Goal: Task Accomplishment & Management: Manage account settings

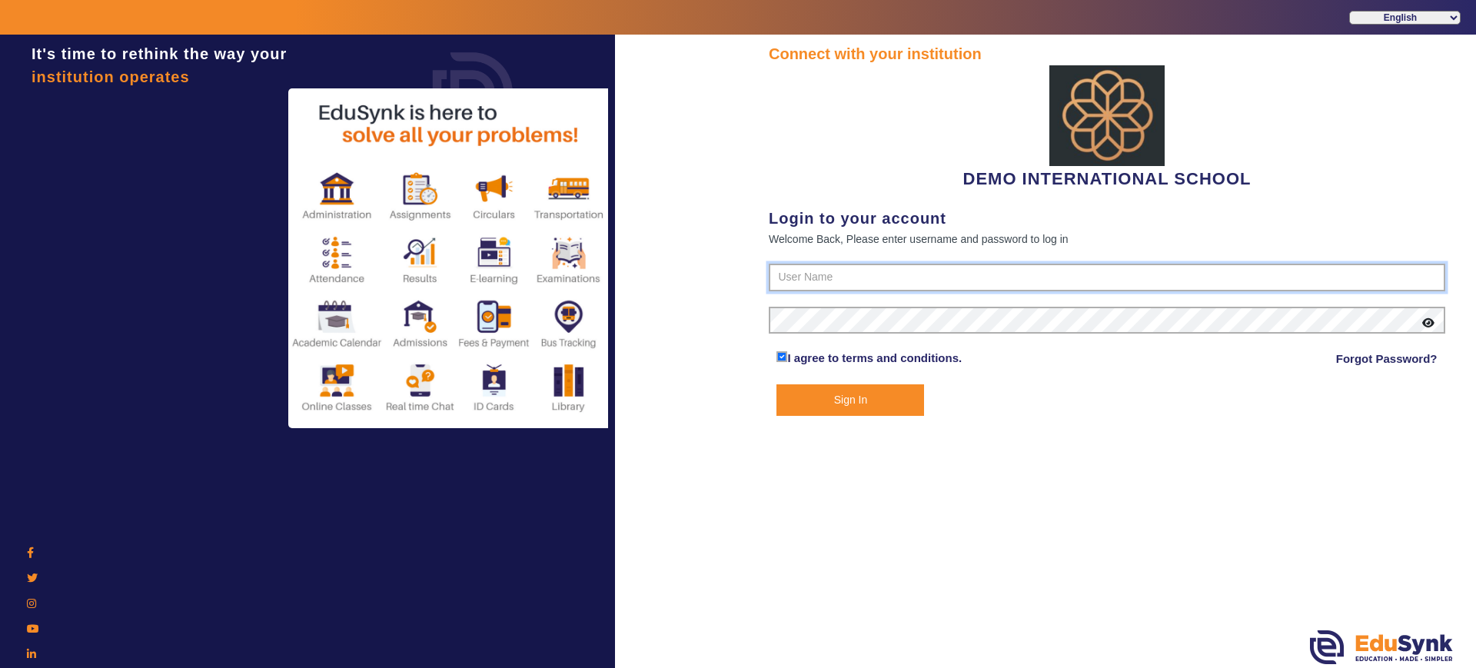
type input "2143224344"
click at [877, 388] on button "Sign In" at bounding box center [851, 400] width 148 height 32
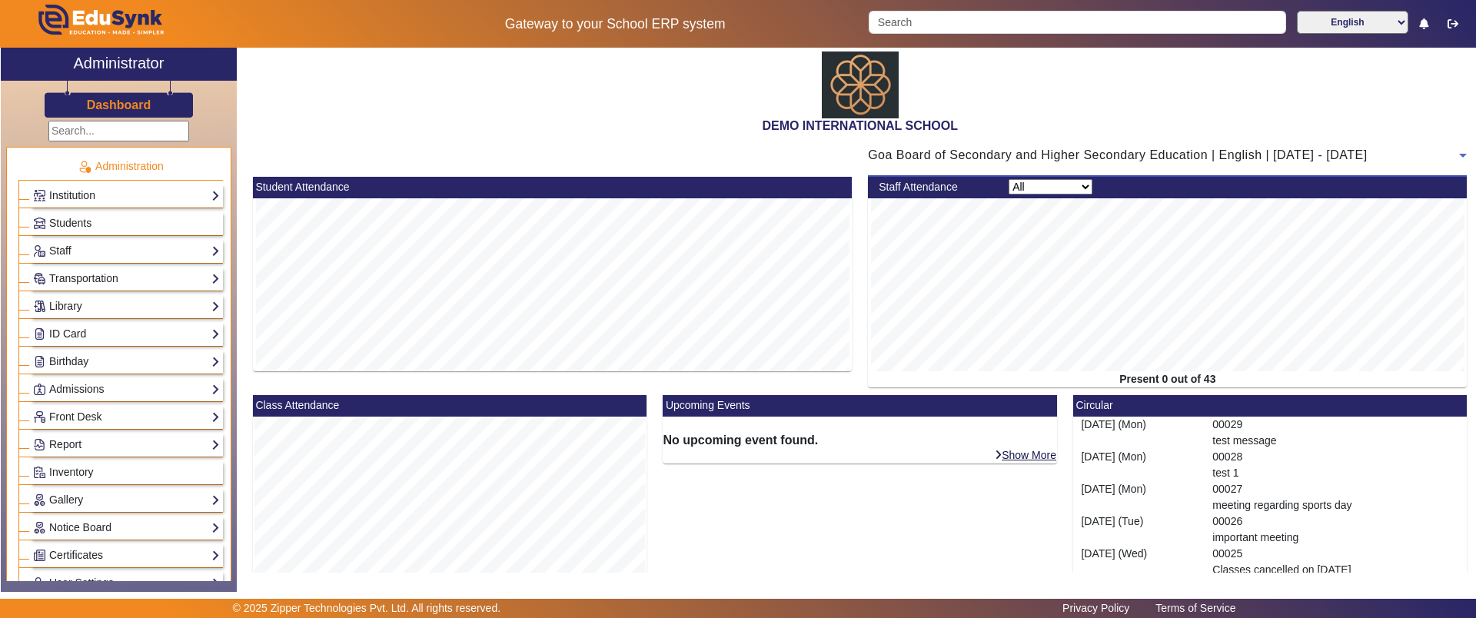
click at [1020, 162] on div "Goa Board of Secondary and Higher Secondary Education | English | [DATE] - [DAT…" at bounding box center [1163, 155] width 591 height 18
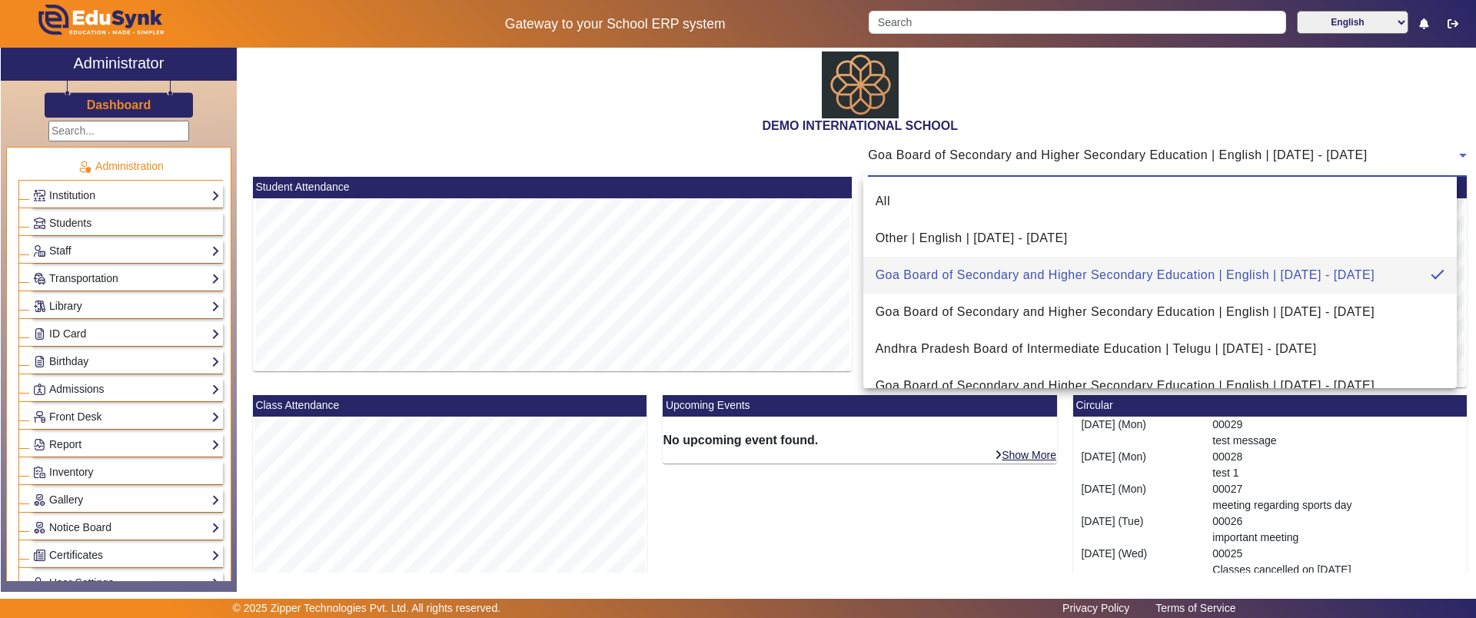
click at [1102, 82] on div at bounding box center [738, 309] width 1476 height 618
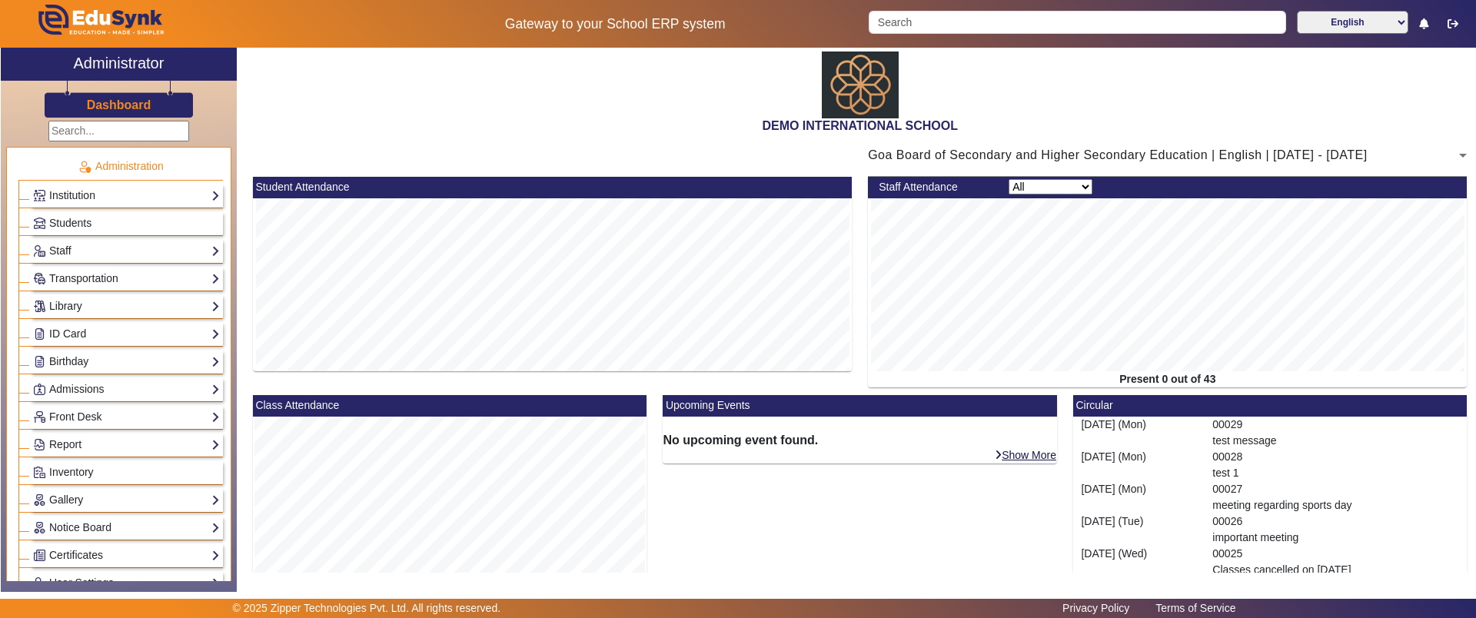
click at [1363, 18] on select "English हिंदी (Hindi) ಕನ್ನಡ (Kannada) தமிழ் (Tamil) ଓଡିଆ (Odia) ਪੰਜਾਬੀ (Punjabi…" at bounding box center [1353, 22] width 112 height 23
click at [1297, 11] on select "English हिंदी (Hindi) ಕನ್ನಡ (Kannada) தமிழ் (Tamil) ଓଡିଆ (Odia) ਪੰਜਾਬੀ (Punjabi…" at bounding box center [1353, 22] width 112 height 23
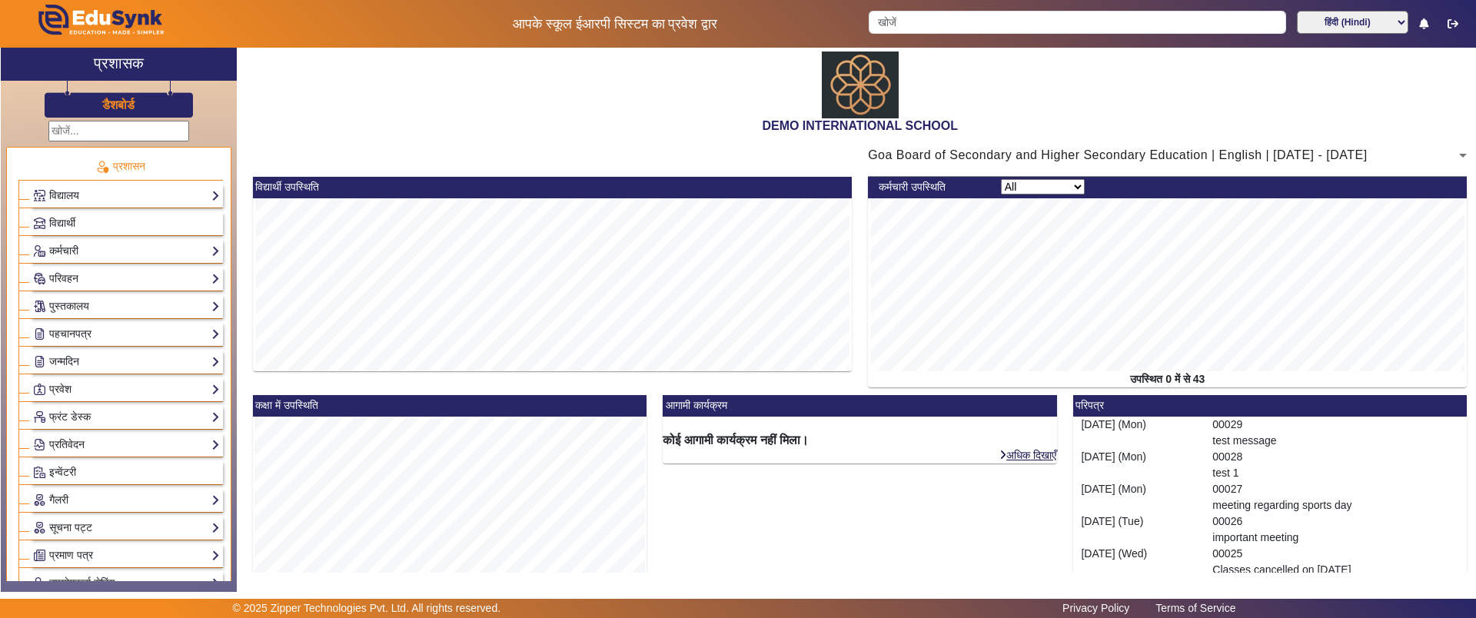
click at [1353, 15] on select "English हिंदी (Hindi) ಕನ್ನಡ (Kannada) தமிழ் (Tamil) ଓଡିଆ (Odia) ਪੰਜਾਬੀ (Punjabi…" at bounding box center [1353, 22] width 112 height 23
select select "en"
click at [1297, 11] on select "English हिंदी (Hindi) ಕನ್ನಡ (Kannada) தமிழ் (Tamil) ଓଡିଆ (Odia) ਪੰਜਾਬੀ (Punjabi…" at bounding box center [1353, 22] width 112 height 23
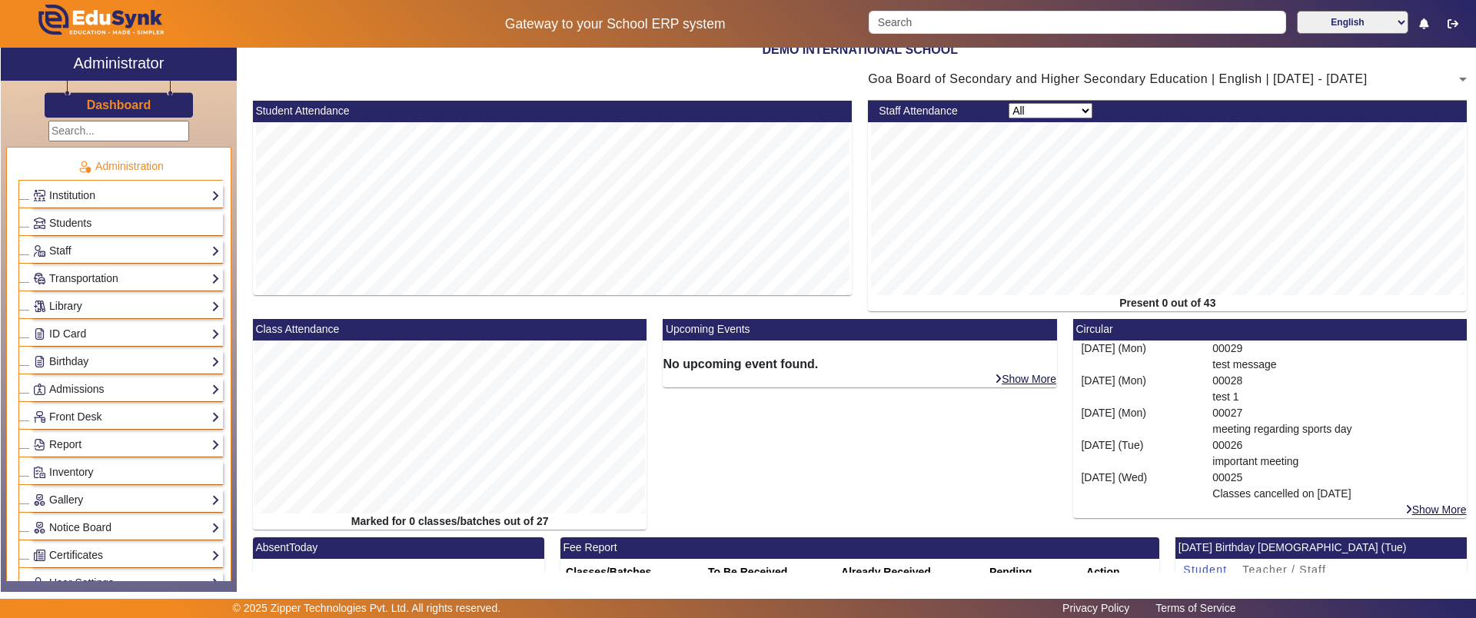
scroll to position [112, 0]
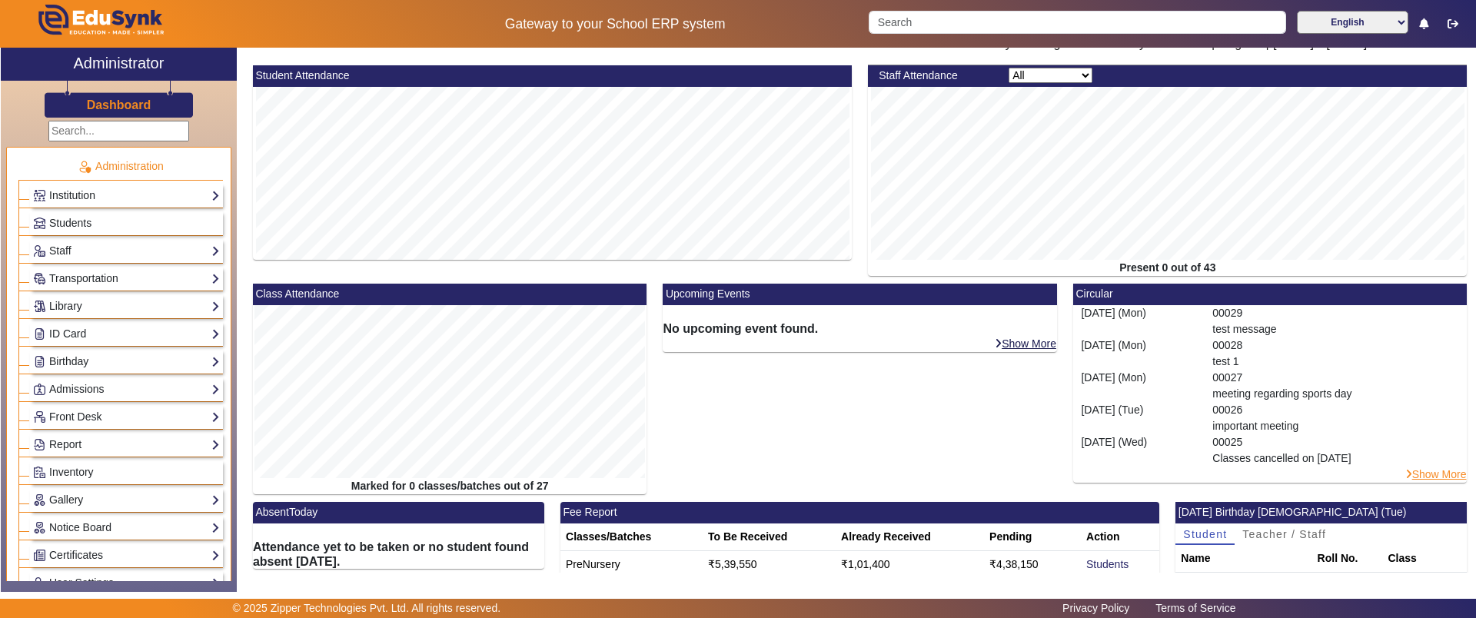
click at [1428, 472] on link "Show More" at bounding box center [1436, 475] width 63 height 14
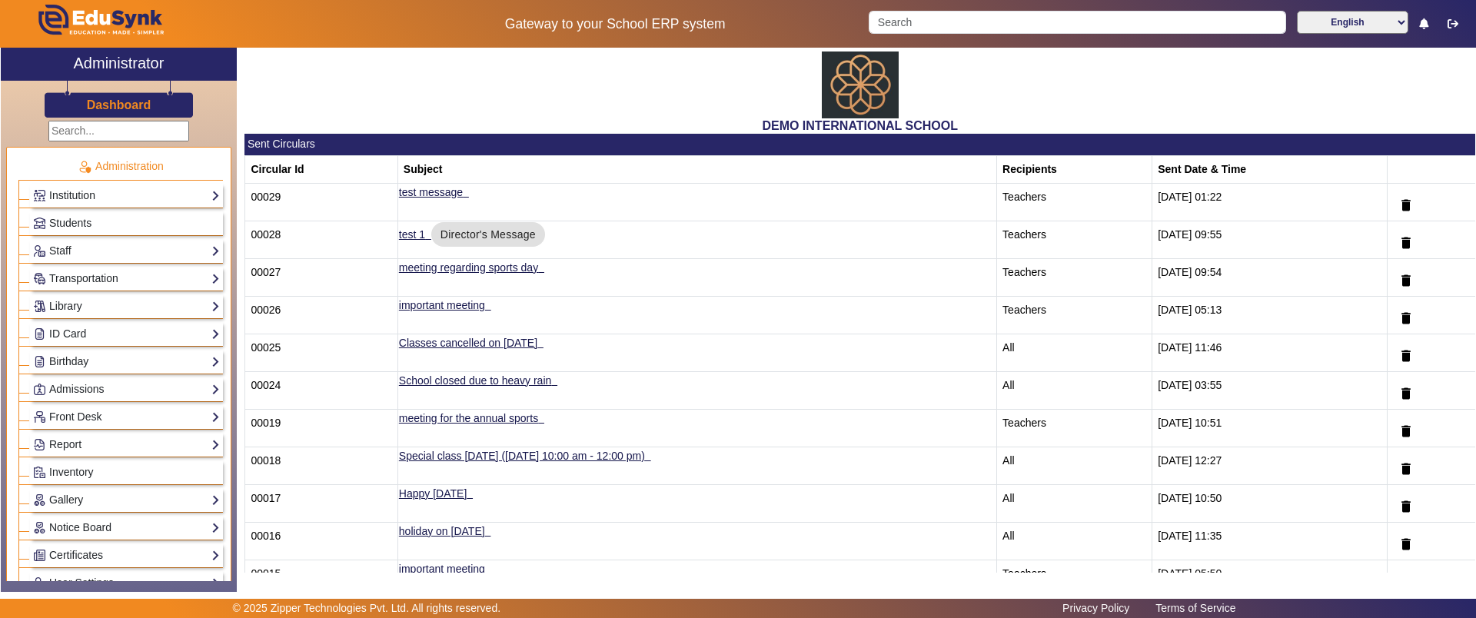
click at [117, 105] on h3 "Dashboard" at bounding box center [119, 105] width 65 height 15
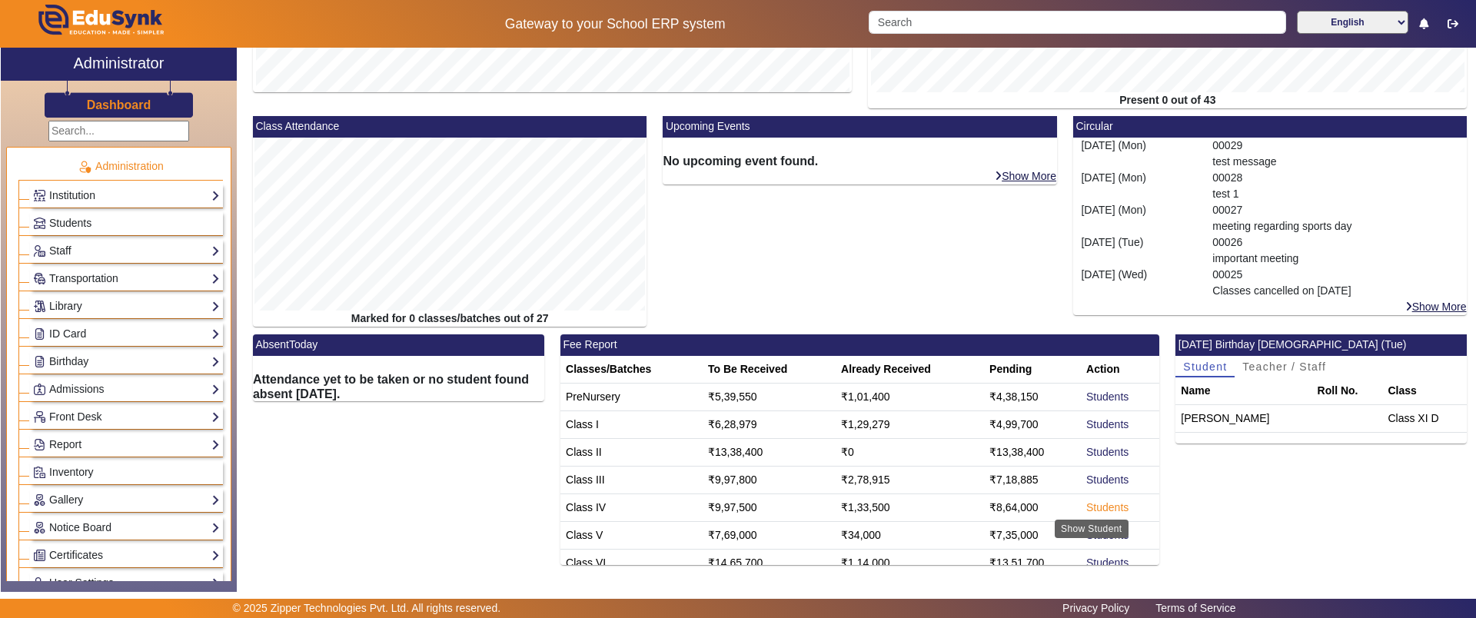
click at [1091, 511] on link "Students" at bounding box center [1108, 507] width 42 height 12
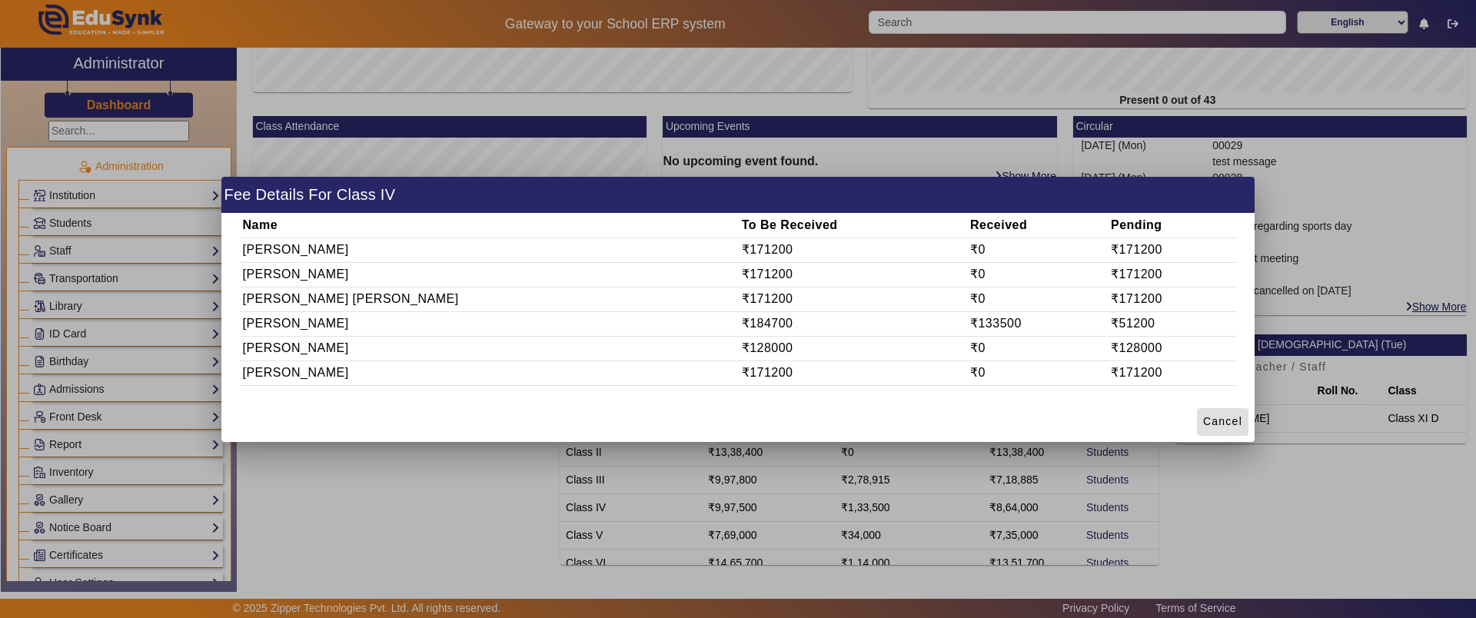
click at [1222, 417] on span "Cancel" at bounding box center [1222, 422] width 39 height 16
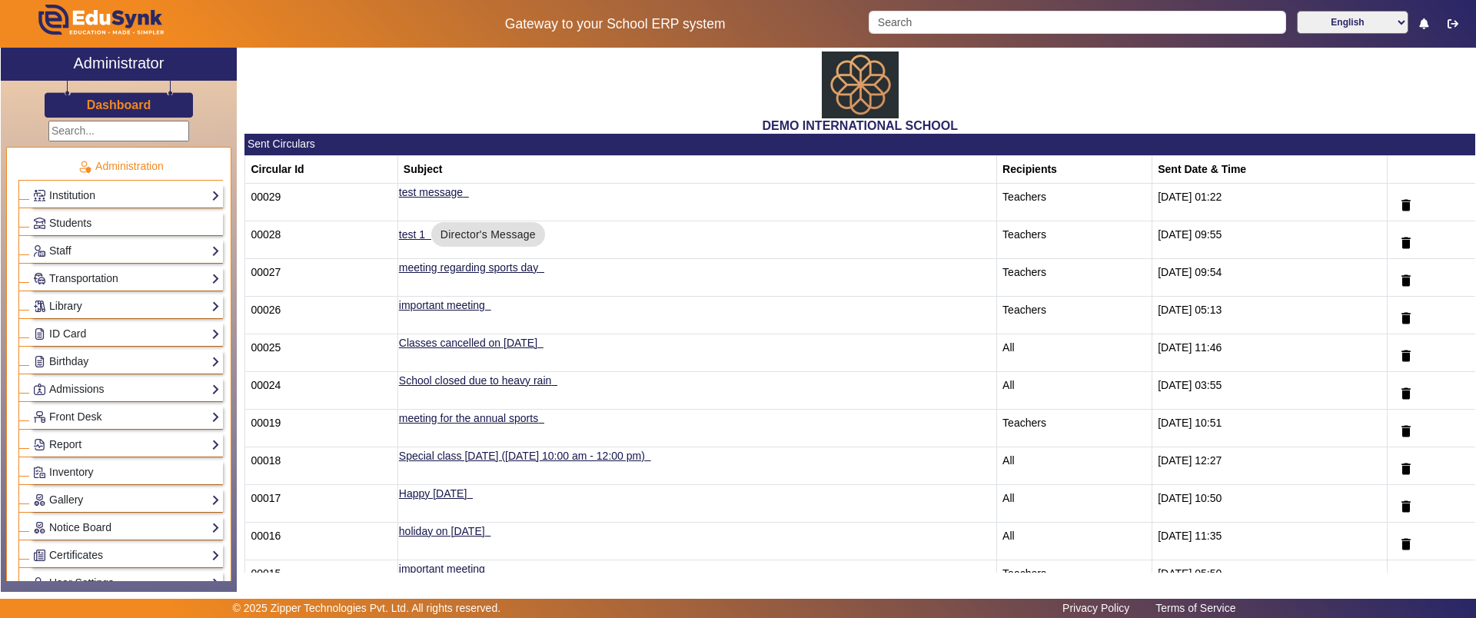
click at [141, 104] on h3 "Dashboard" at bounding box center [119, 105] width 65 height 15
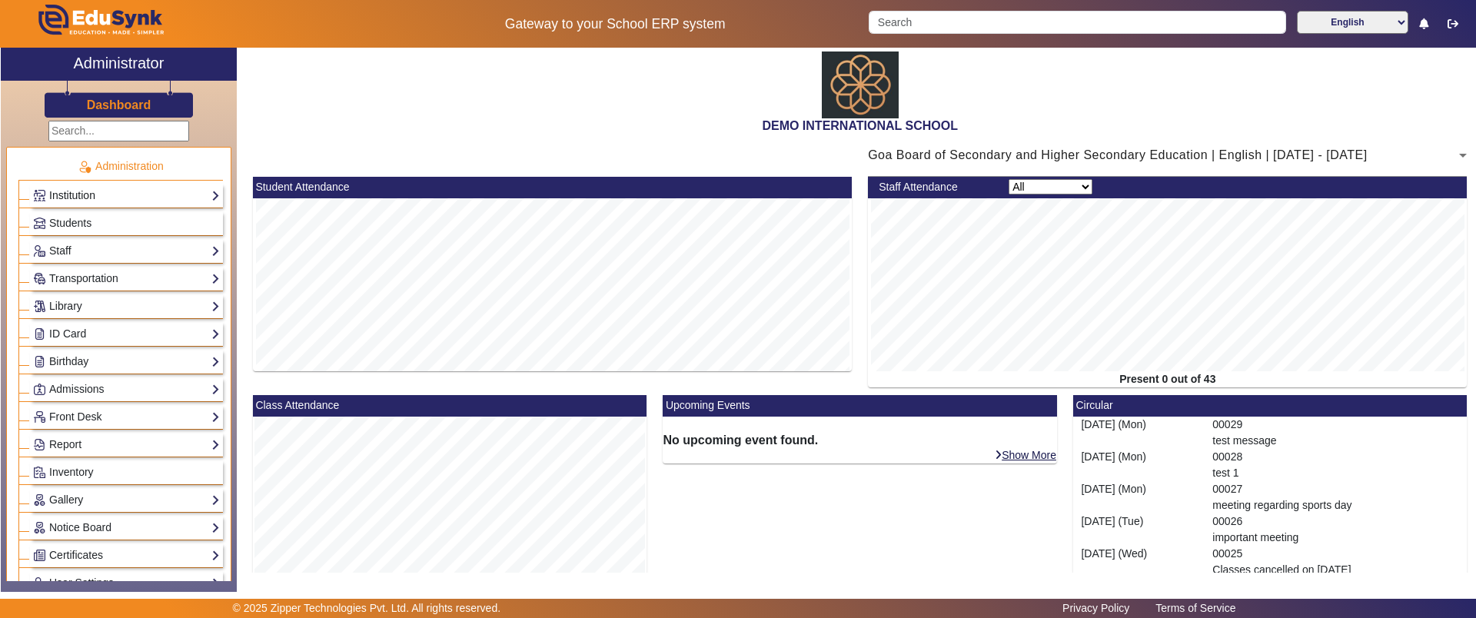
click at [127, 192] on link "Institution" at bounding box center [126, 196] width 187 height 18
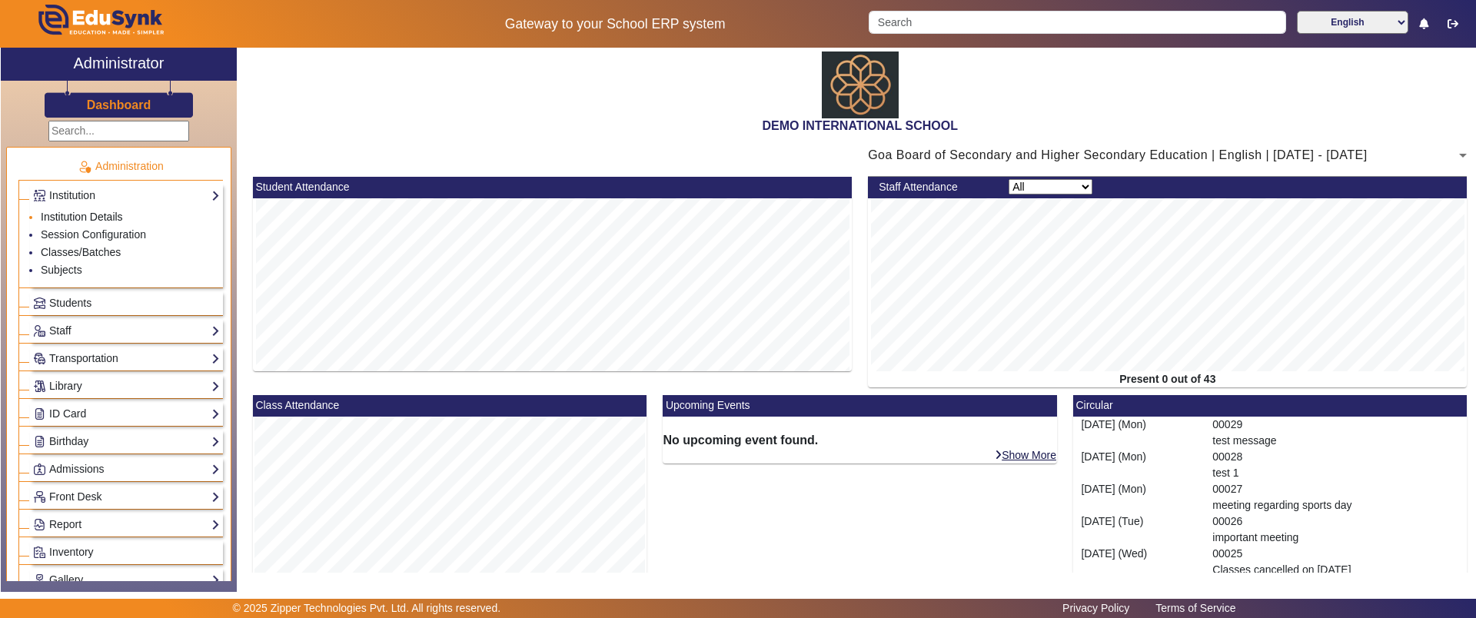
click at [99, 218] on link "Institution Details" at bounding box center [82, 217] width 82 height 12
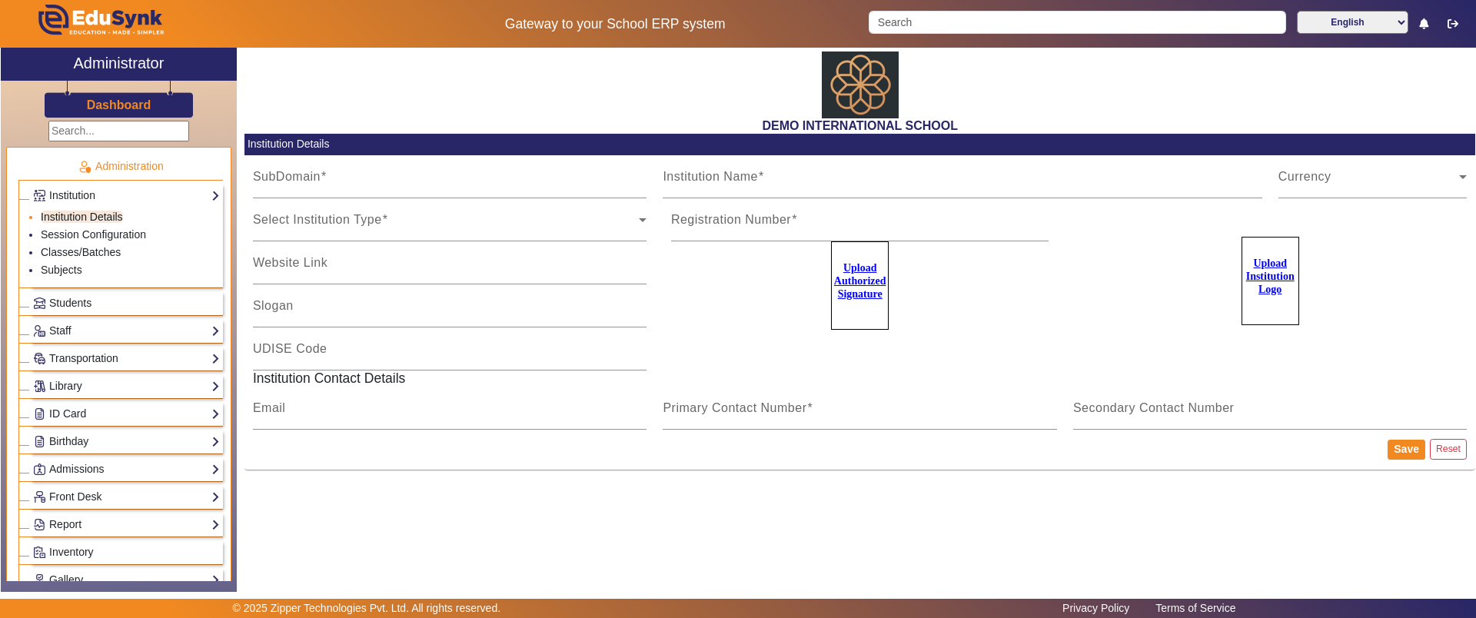
type input "[DATE]"
type input "DEMO INTERNATIONAL SCHOOL"
type input "[DOMAIN_NAME]"
type input "SCHOOL OF EXCELLENCE"
type input "09180101038"
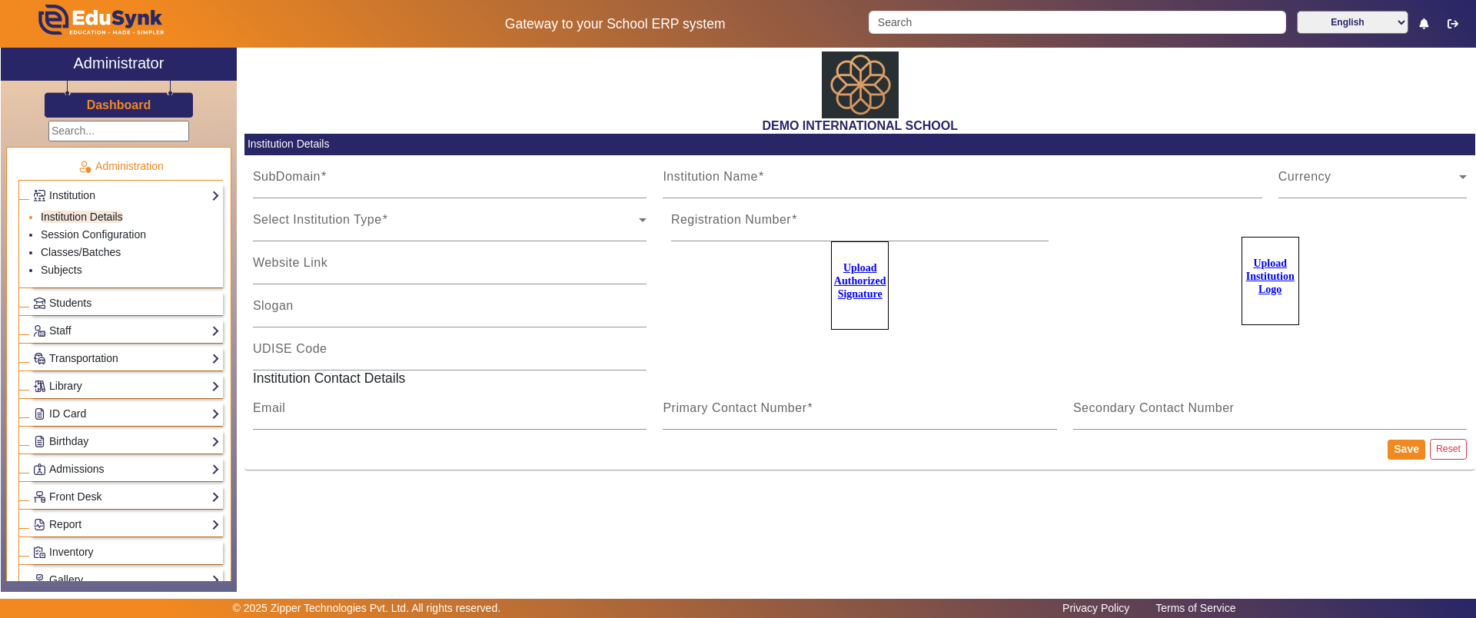
type input "2183437"
type input "[EMAIL_ADDRESS][PERSON_NAME][DOMAIN_NAME]"
type input "2143224344"
type input "8318363024"
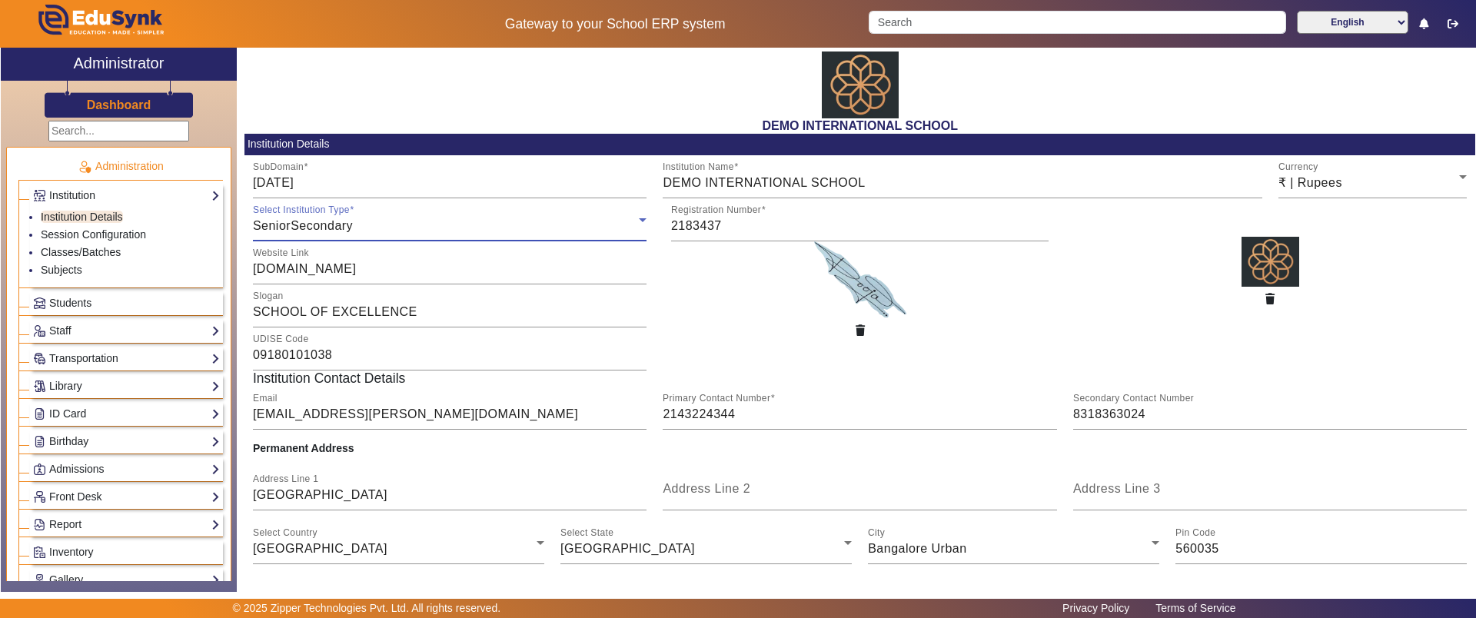
click at [376, 227] on div "SeniorSecondary" at bounding box center [446, 226] width 387 height 18
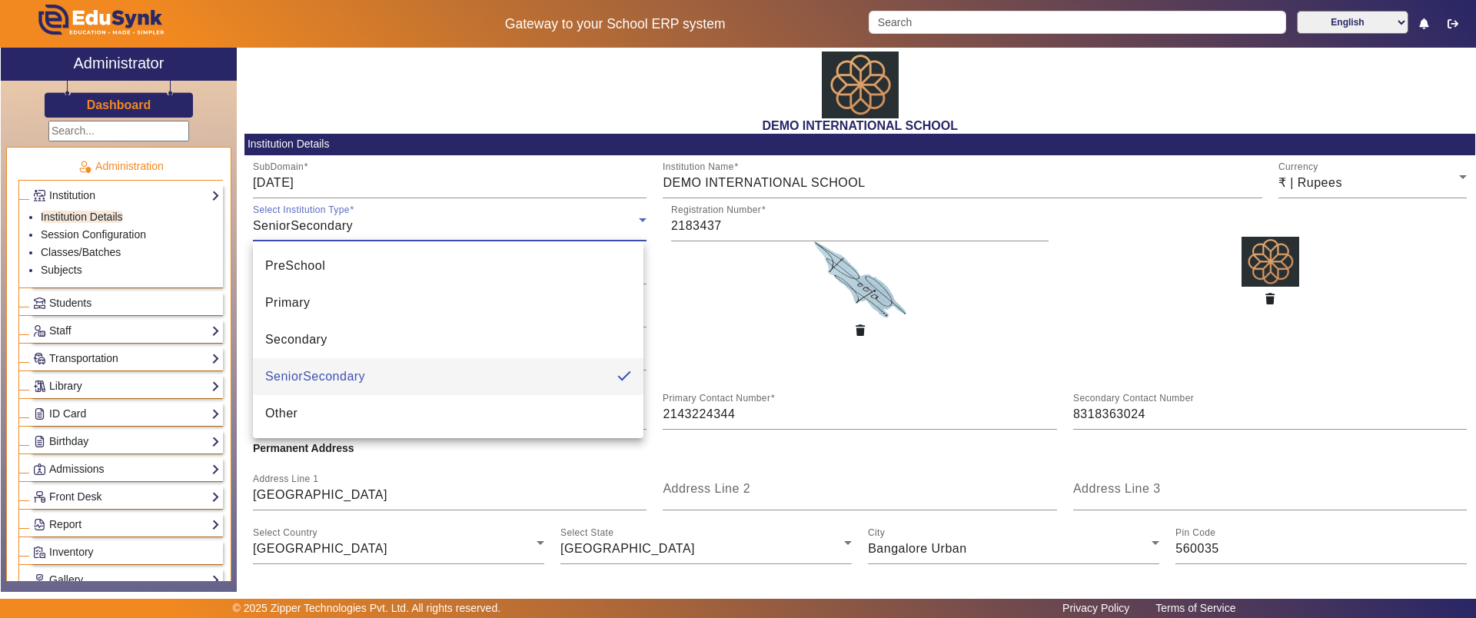
click at [399, 215] on div at bounding box center [738, 309] width 1476 height 618
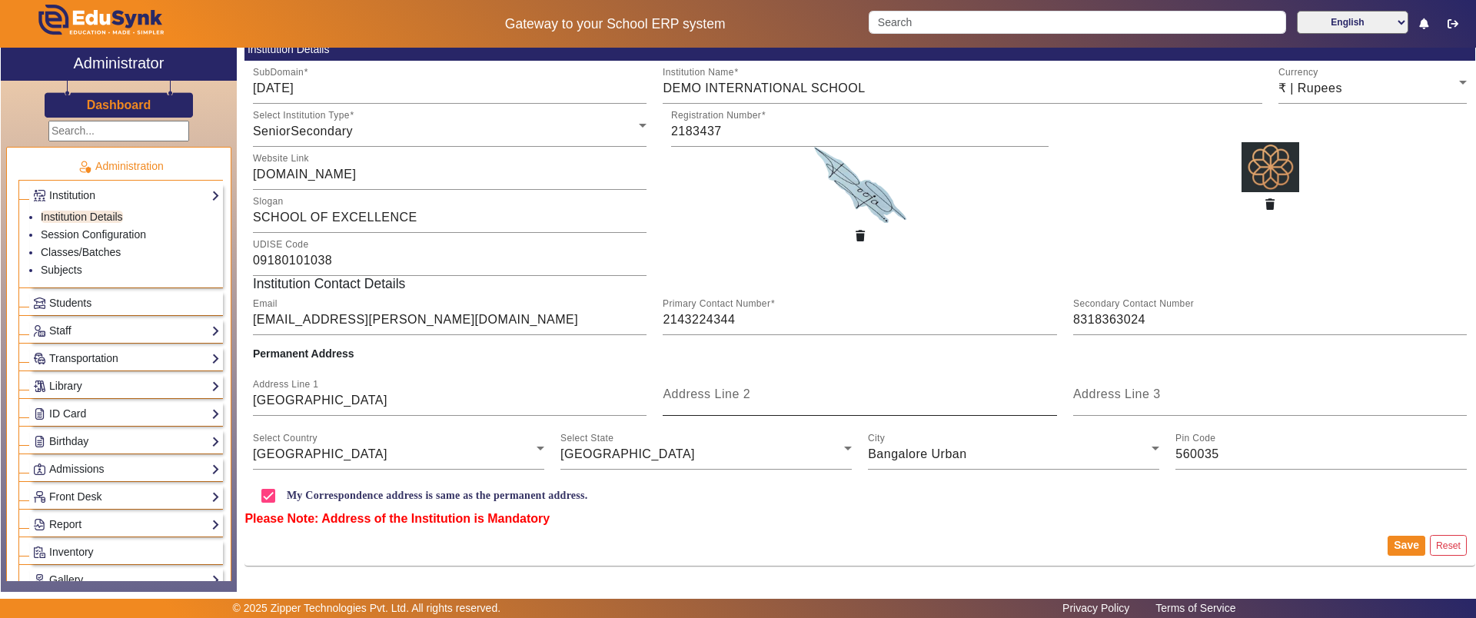
scroll to position [95, 0]
click at [120, 230] on link "Session Configuration" at bounding box center [93, 234] width 105 height 12
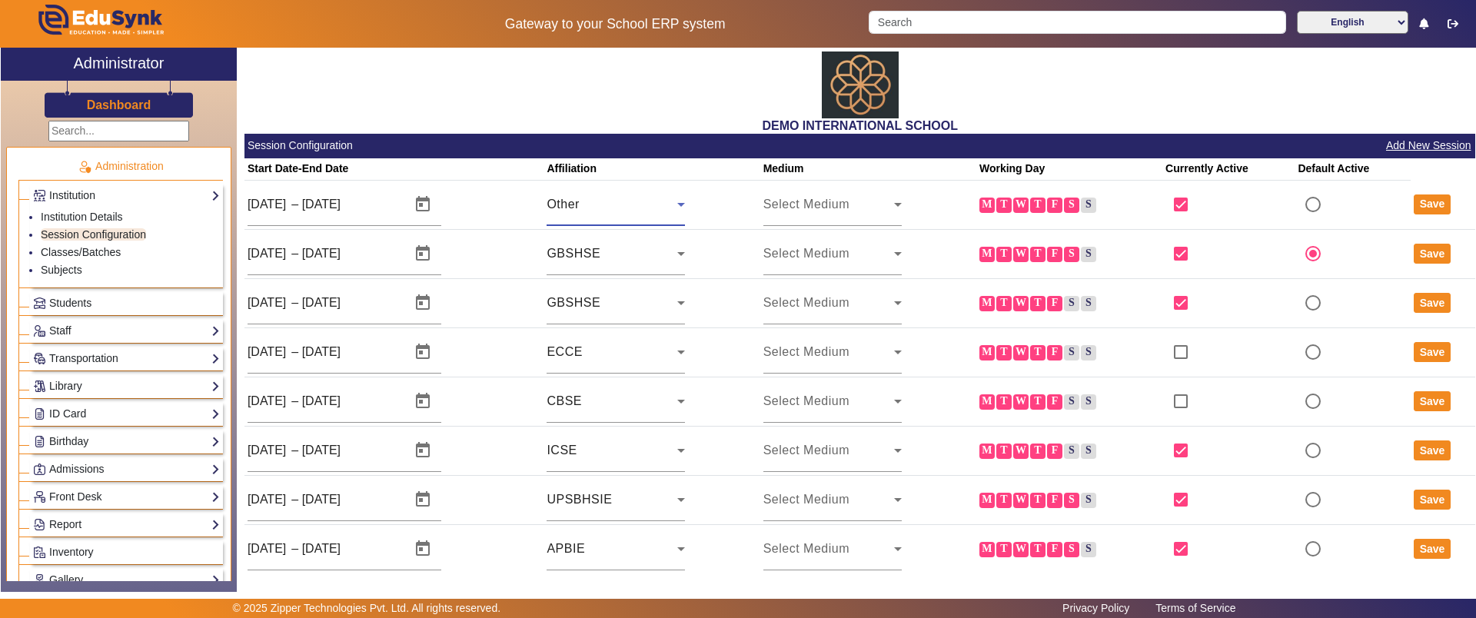
click at [600, 205] on div "Other" at bounding box center [612, 204] width 131 height 18
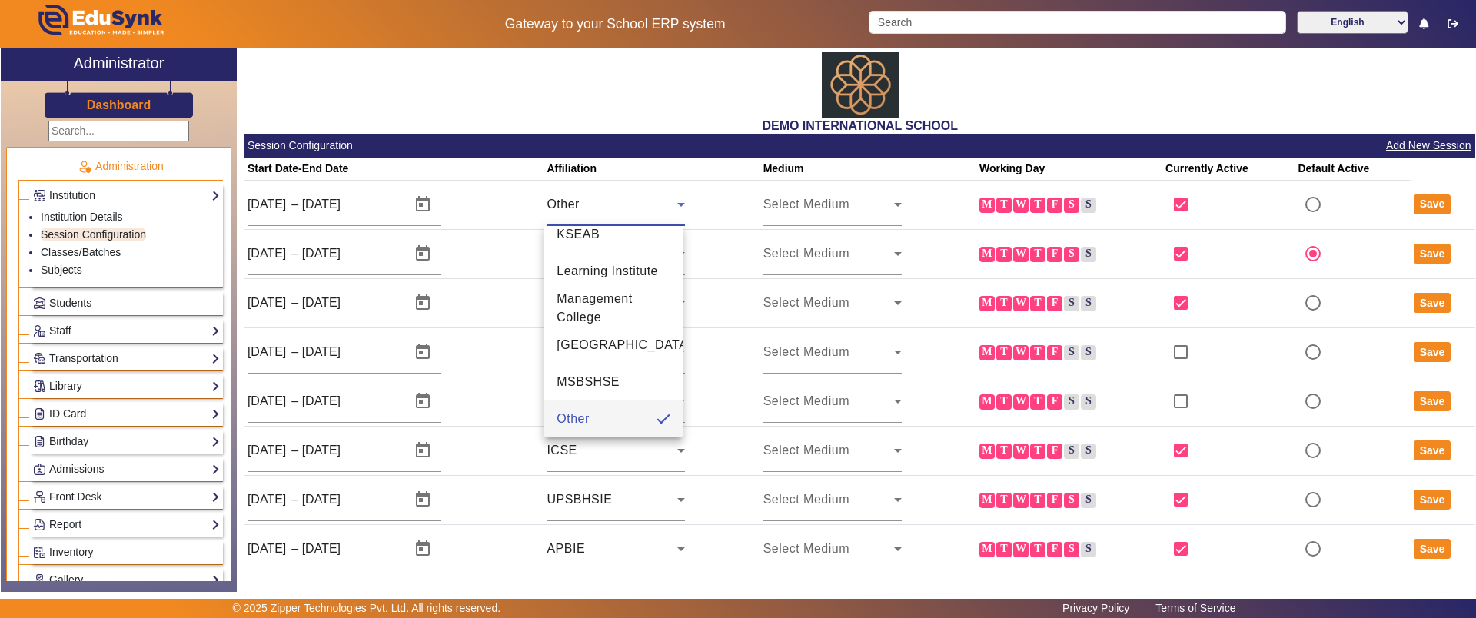
click at [766, 228] on div at bounding box center [738, 309] width 1476 height 618
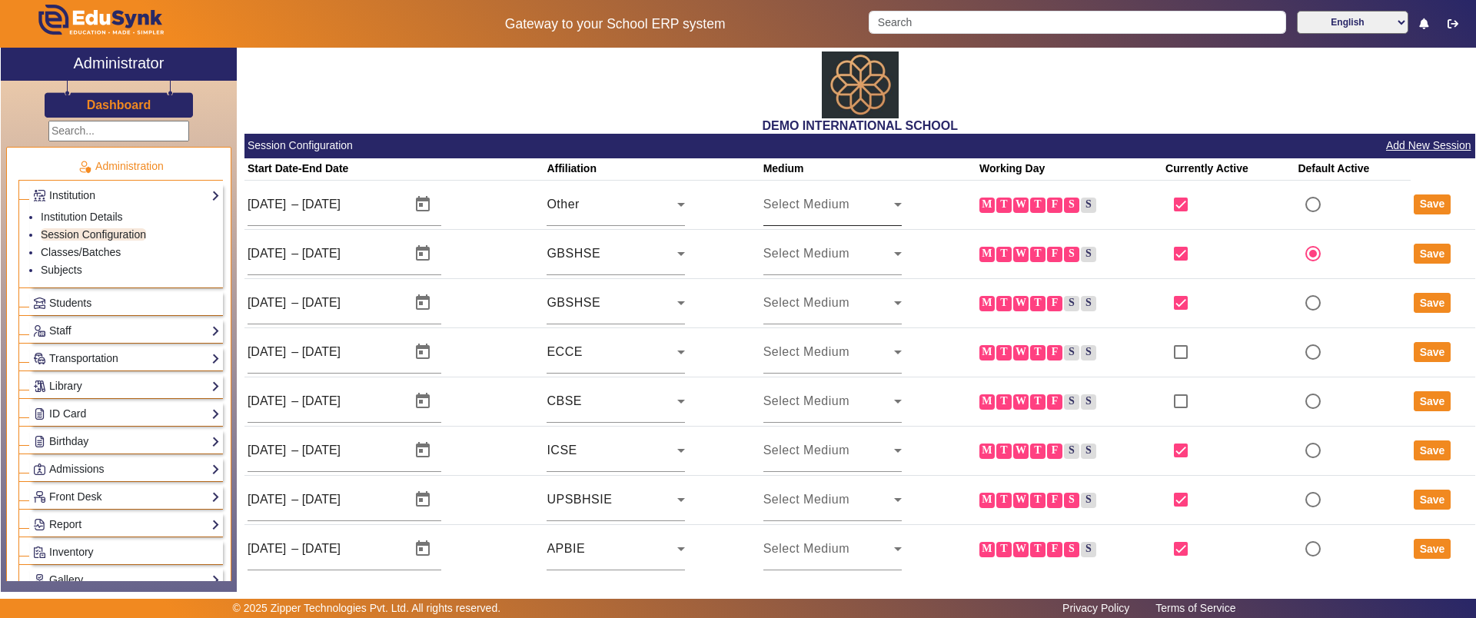
click at [827, 201] on span "Select Medium" at bounding box center [807, 204] width 86 height 13
click at [481, 266] on div at bounding box center [738, 309] width 1476 height 618
click at [78, 247] on link "Classes/Batches" at bounding box center [81, 252] width 80 height 12
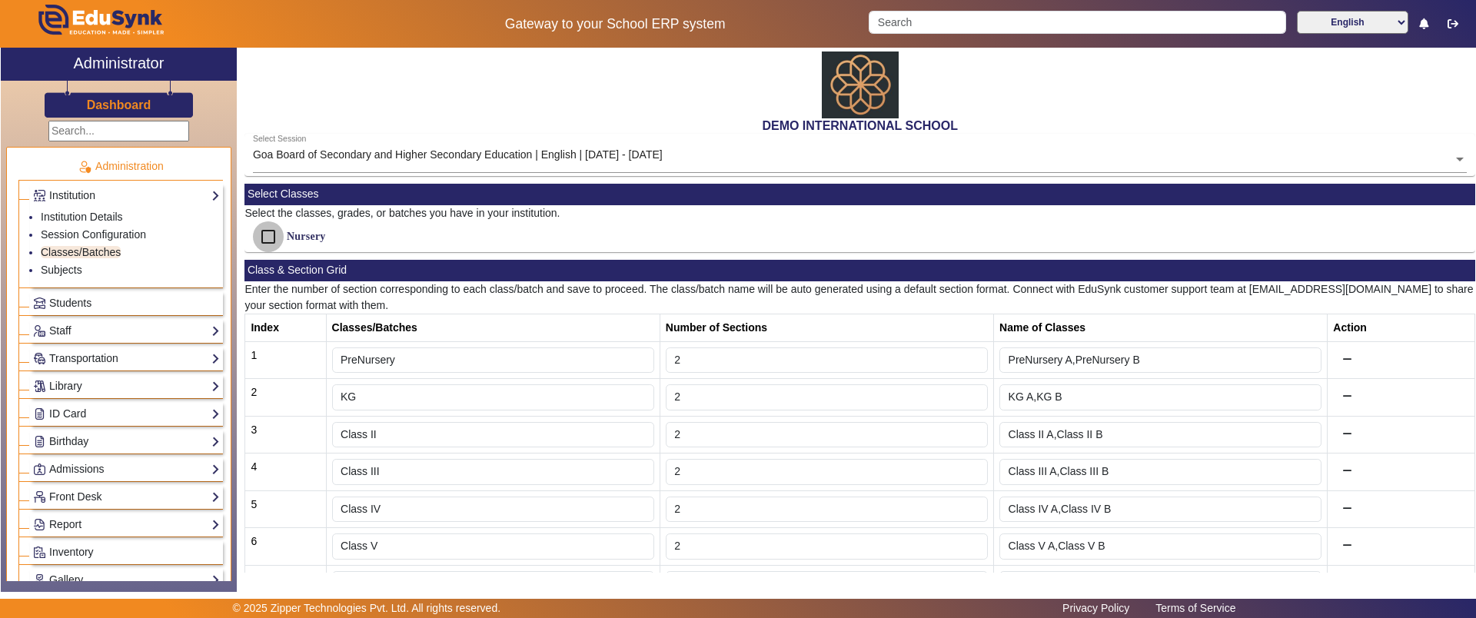
click at [269, 231] on input "Nursery" at bounding box center [268, 236] width 31 height 31
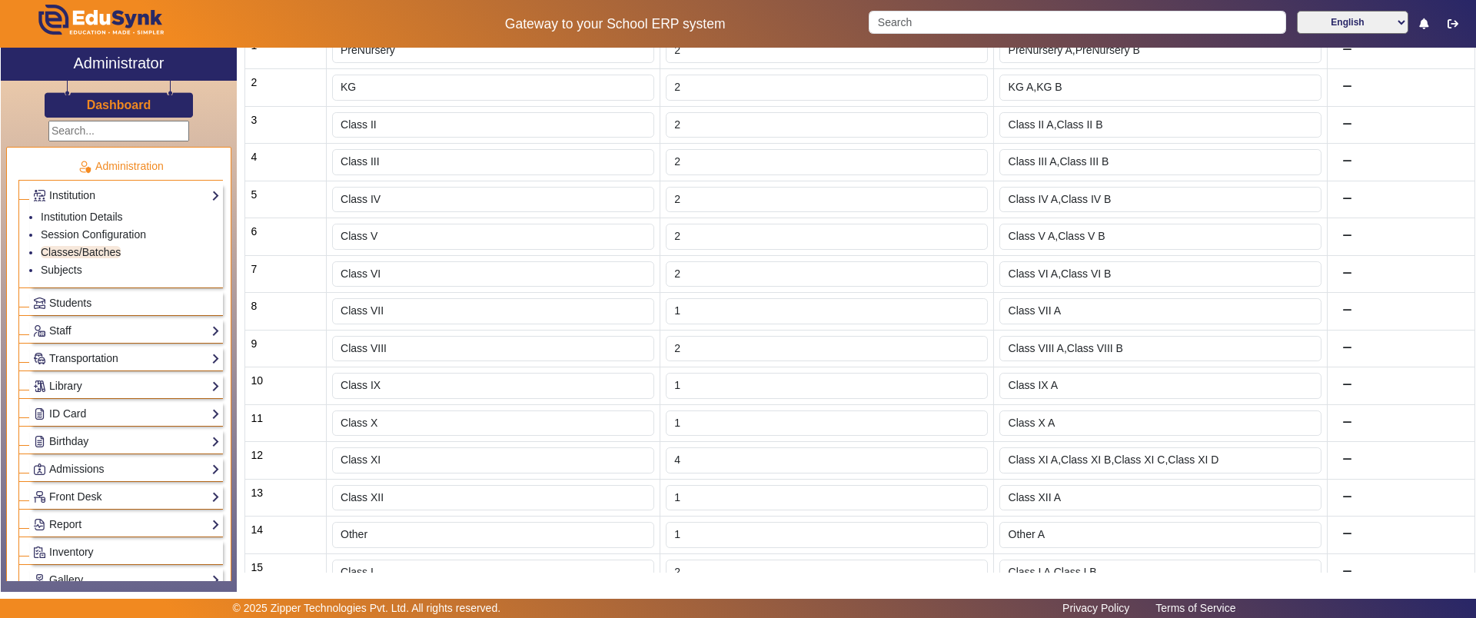
scroll to position [334, 0]
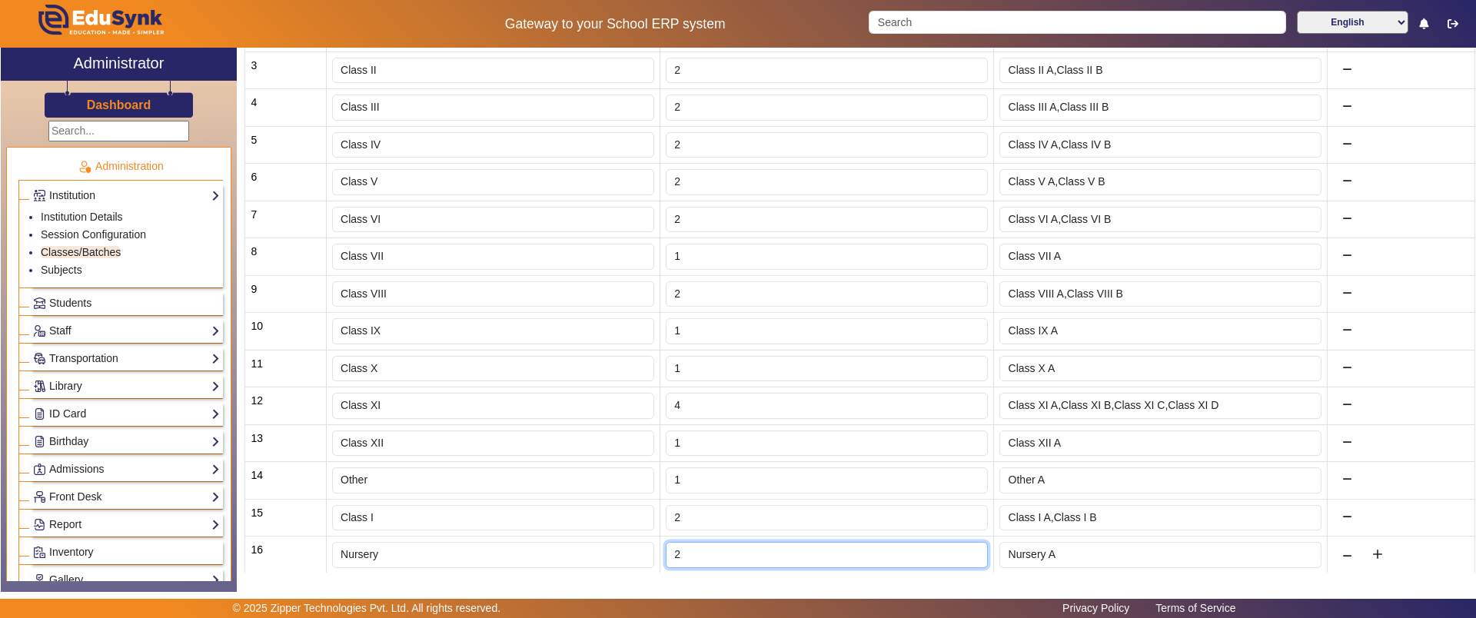
type input "2"
click at [968, 551] on input "2" at bounding box center [827, 555] width 322 height 26
type input "Nursery A,Nursery B"
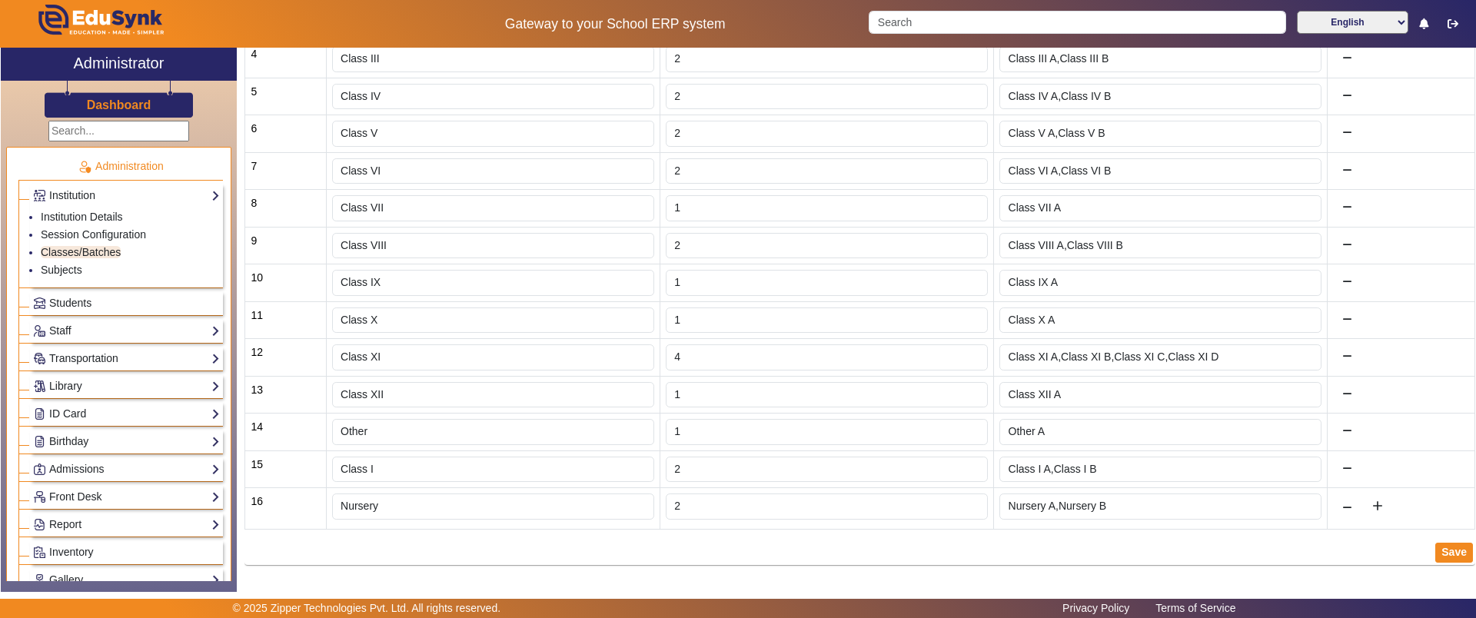
click at [1060, 545] on div "Save" at bounding box center [860, 553] width 1231 height 25
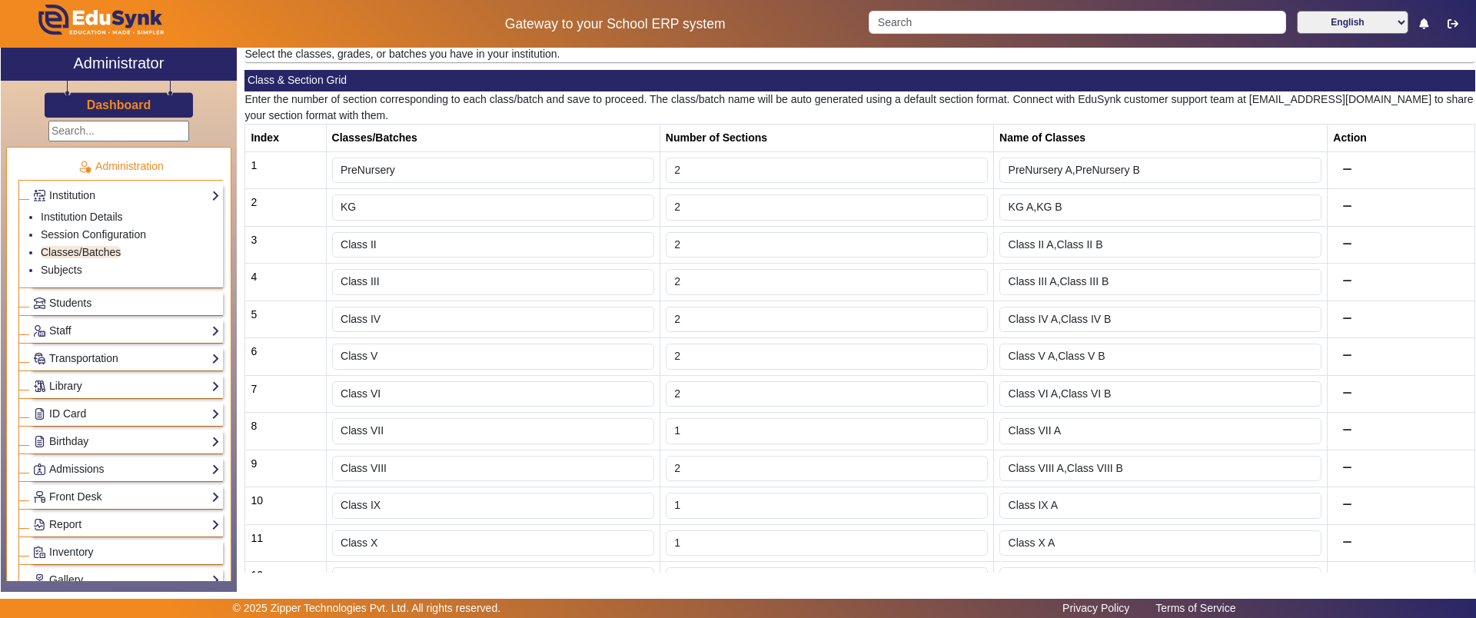
scroll to position [0, 0]
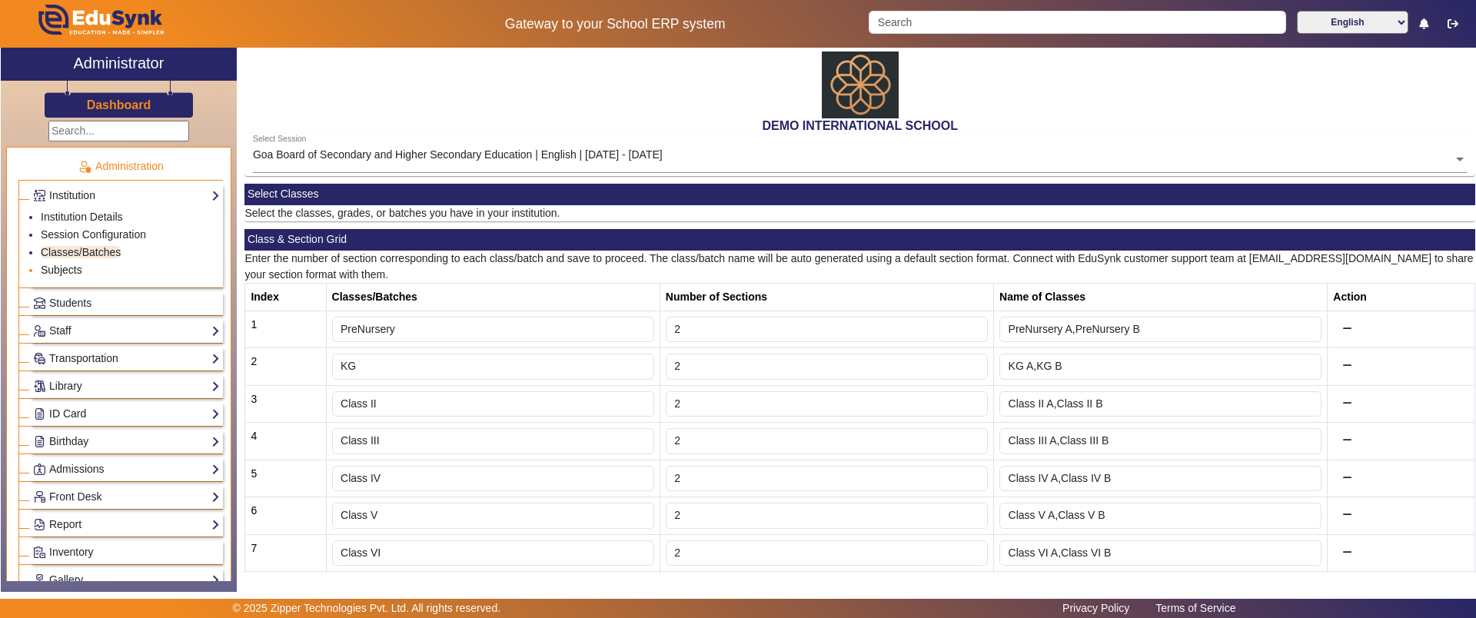
click at [72, 265] on link "Subjects" at bounding box center [62, 270] width 42 height 12
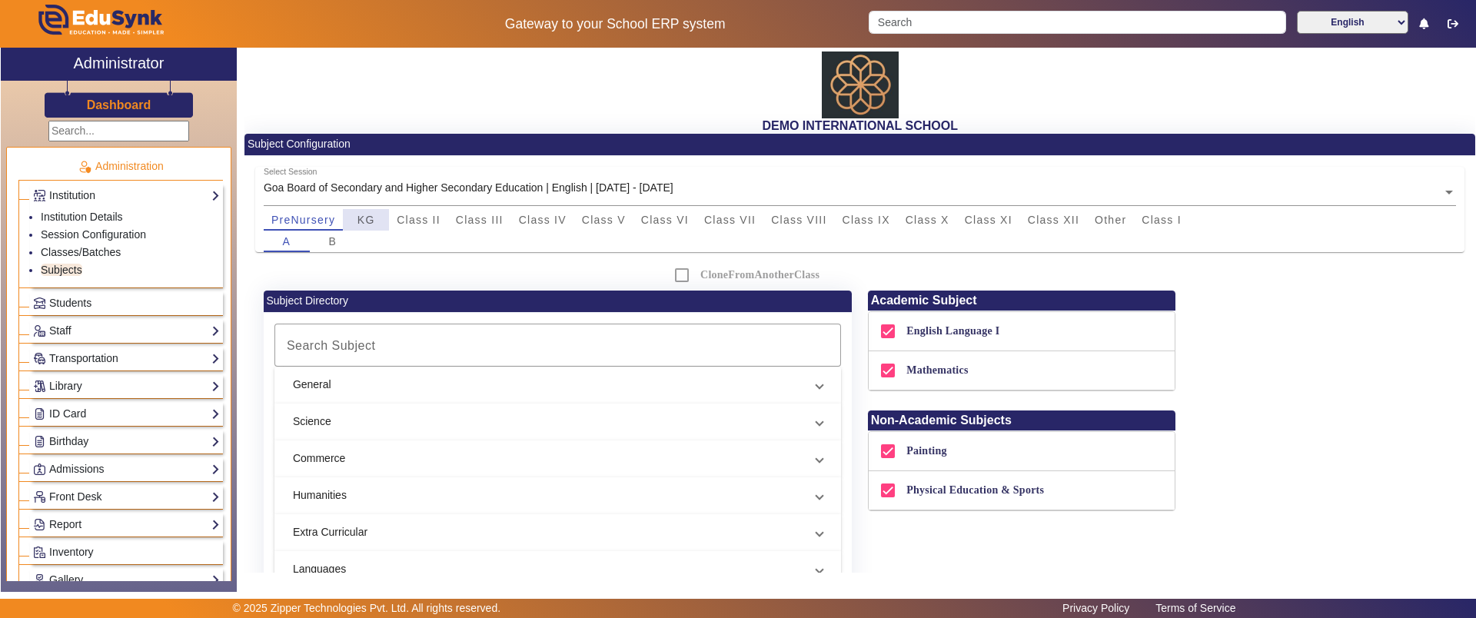
click at [382, 214] on div "KG" at bounding box center [366, 220] width 46 height 22
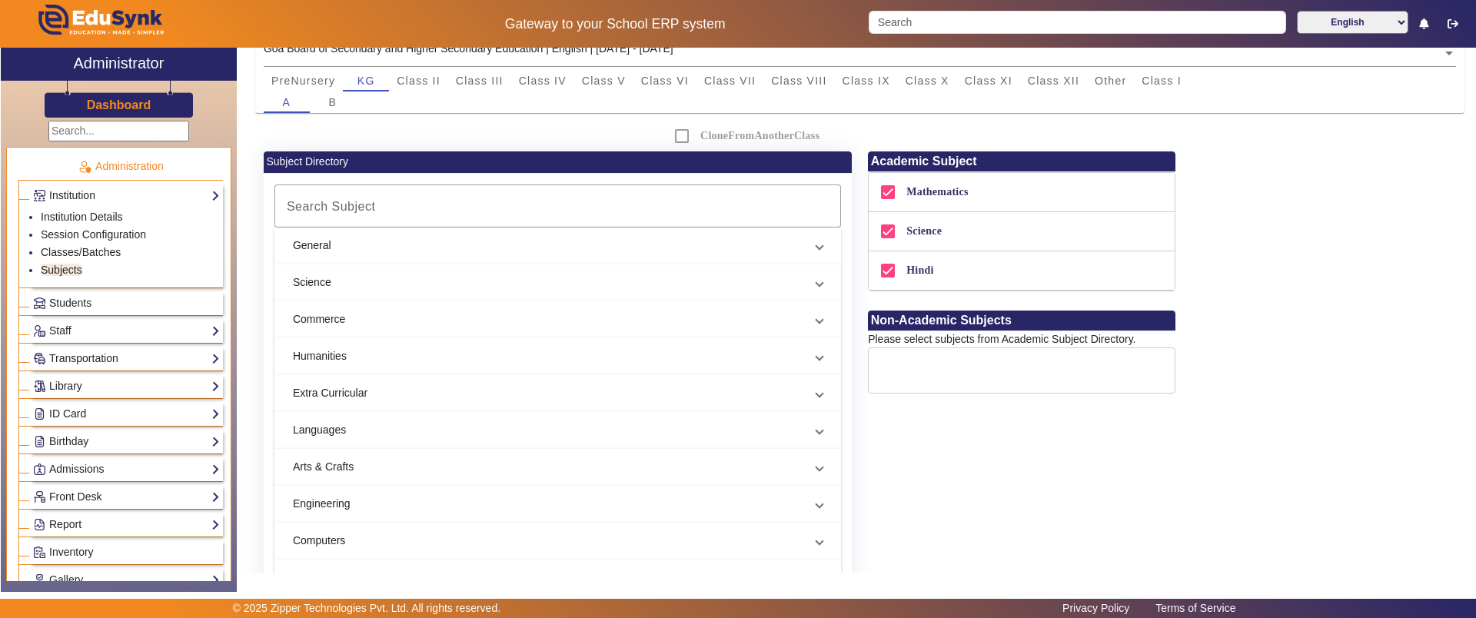
scroll to position [154, 0]
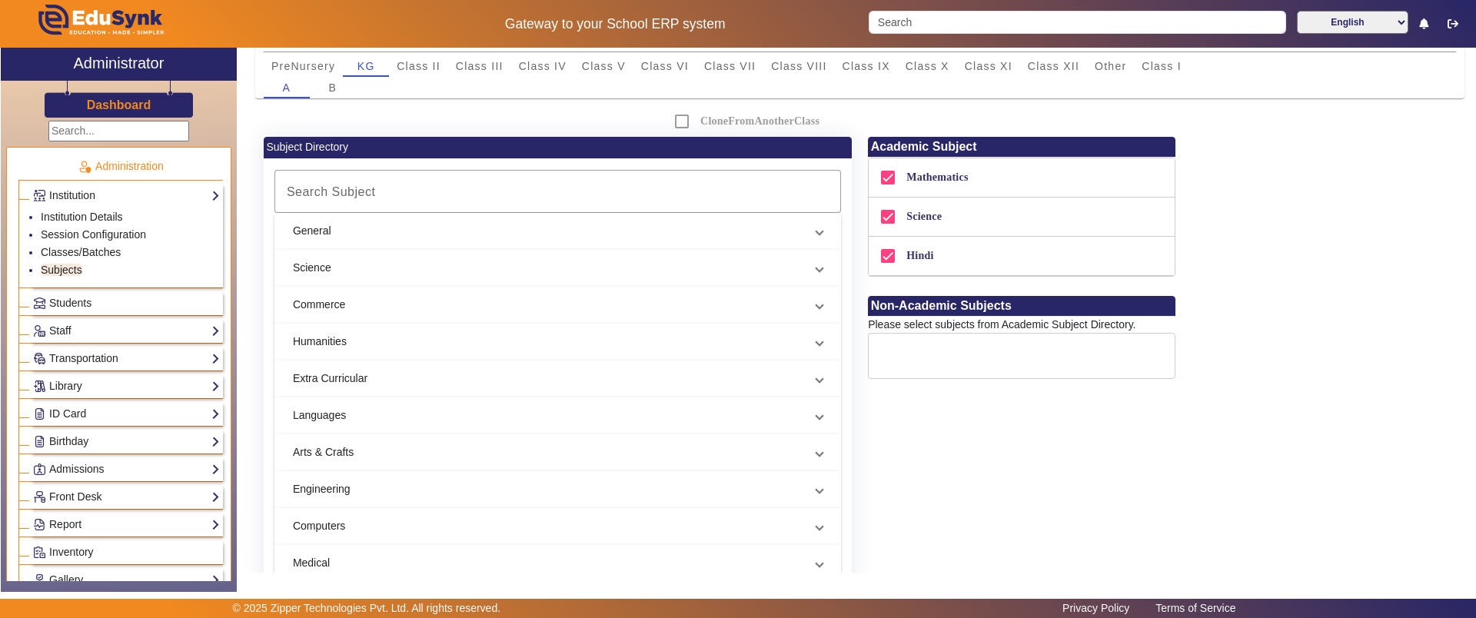
click at [598, 218] on mat-expansion-panel-header "General" at bounding box center [558, 231] width 567 height 37
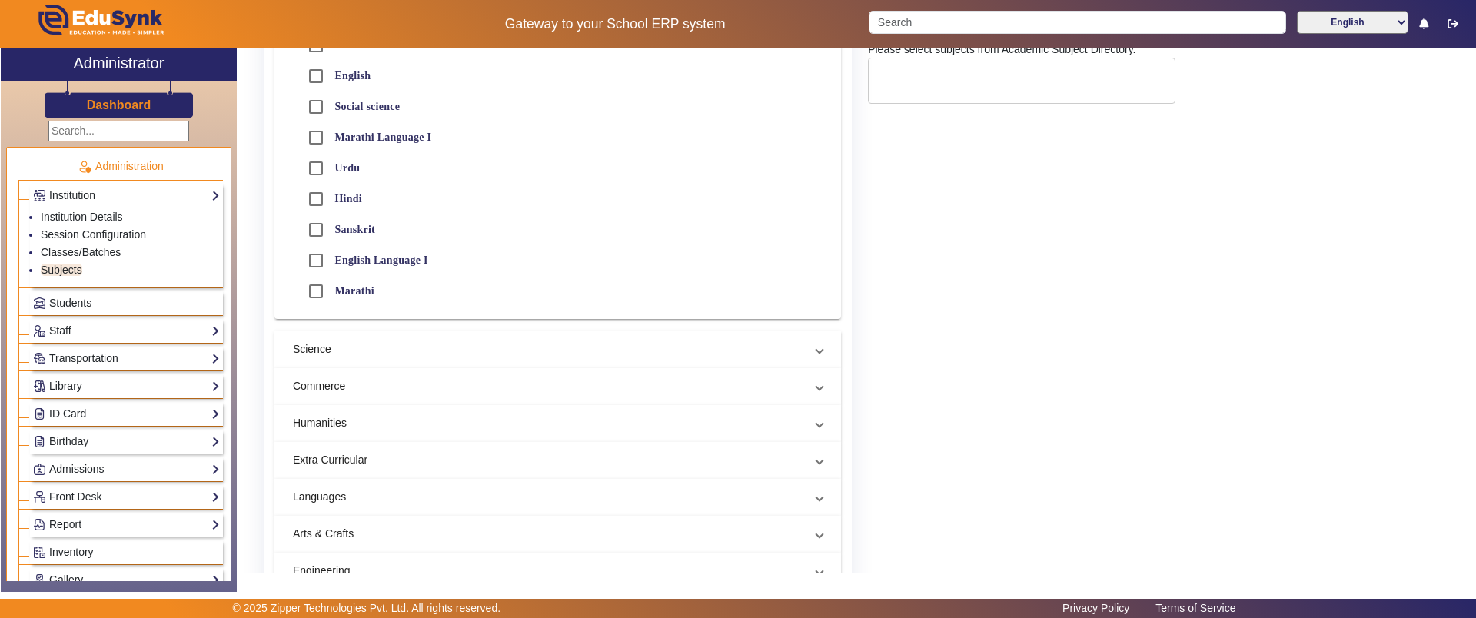
scroll to position [430, 0]
click at [451, 435] on mat-expansion-panel-header "Humanities" at bounding box center [558, 422] width 567 height 37
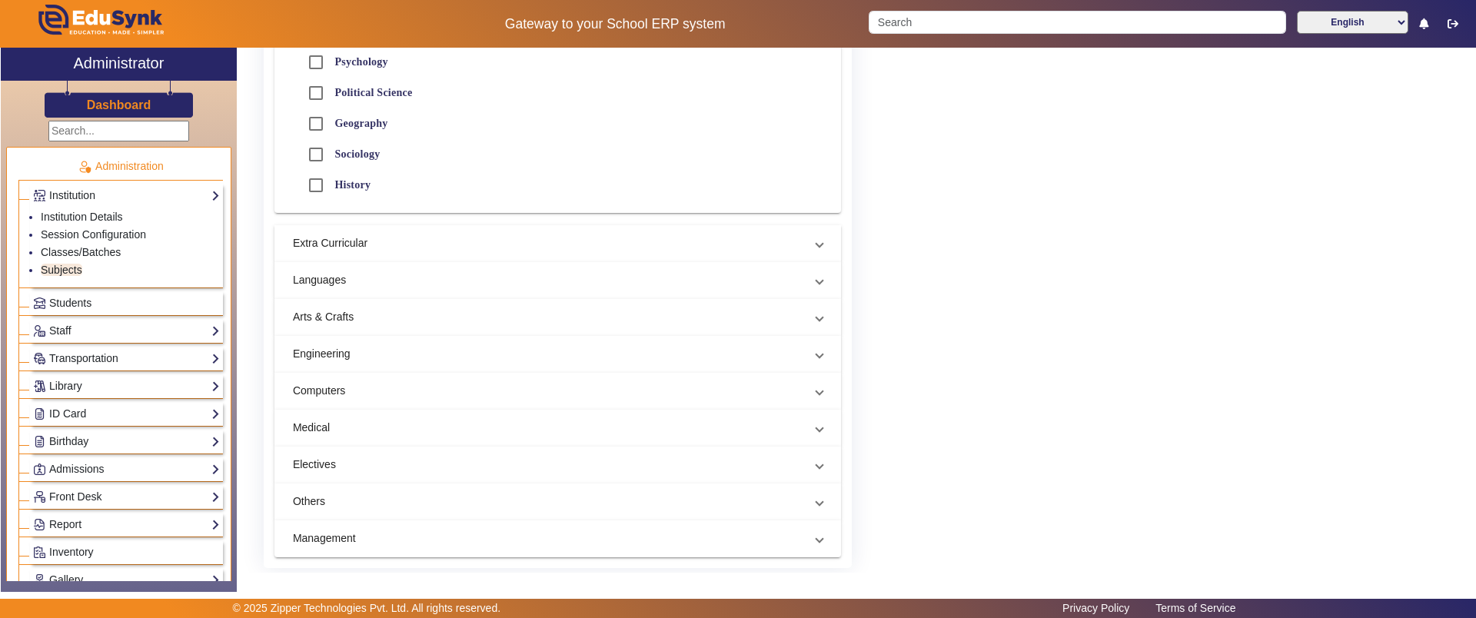
scroll to position [544, 0]
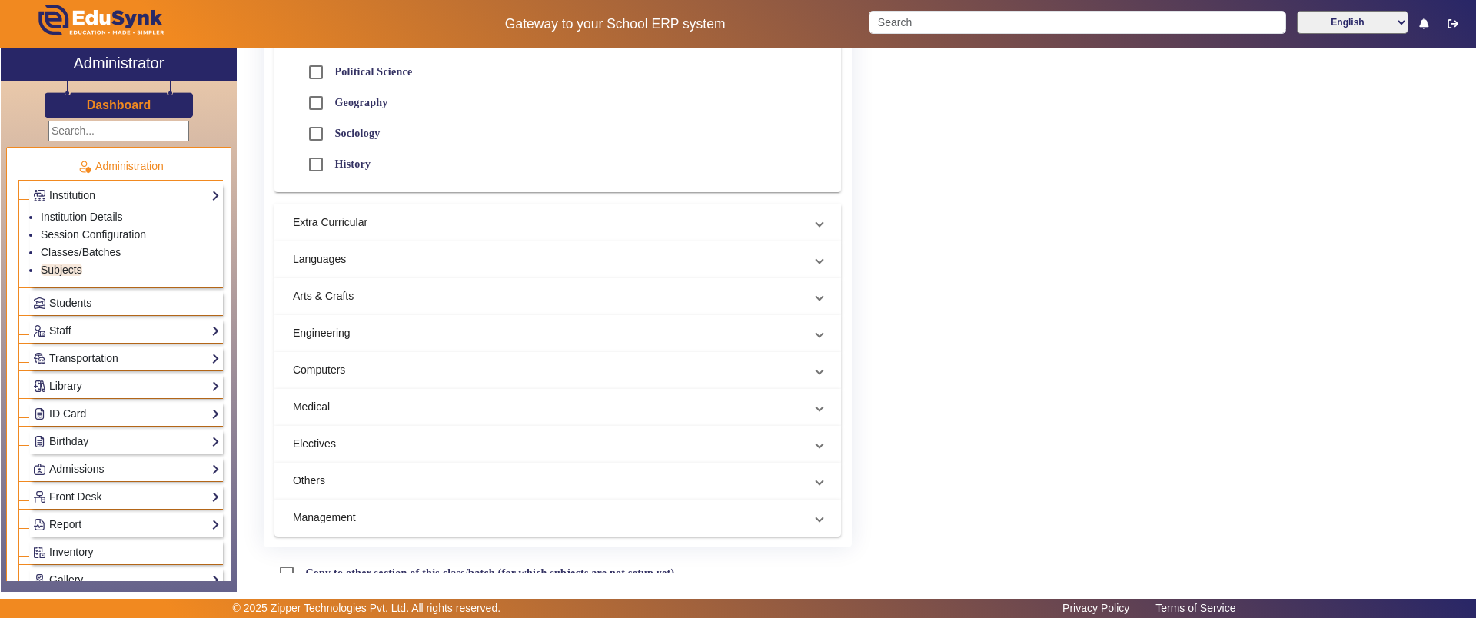
click at [441, 468] on mat-expansion-panel-header "Others" at bounding box center [558, 481] width 567 height 37
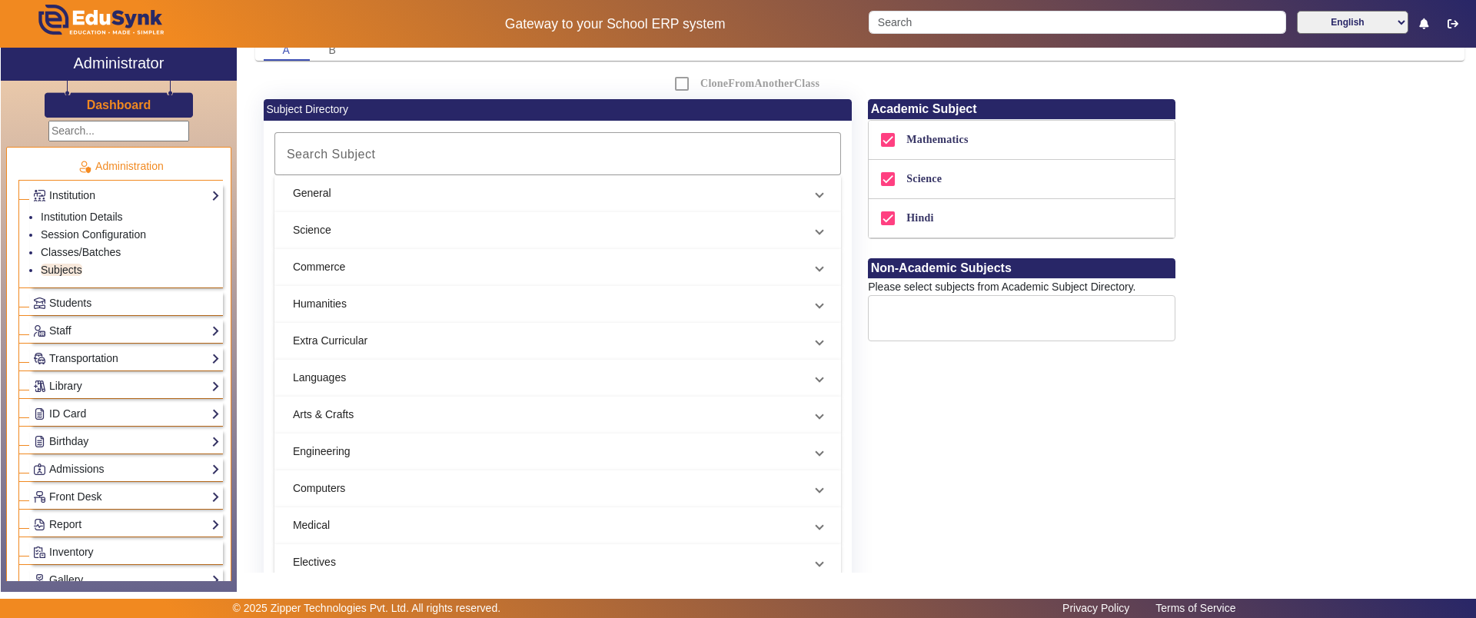
scroll to position [190, 0]
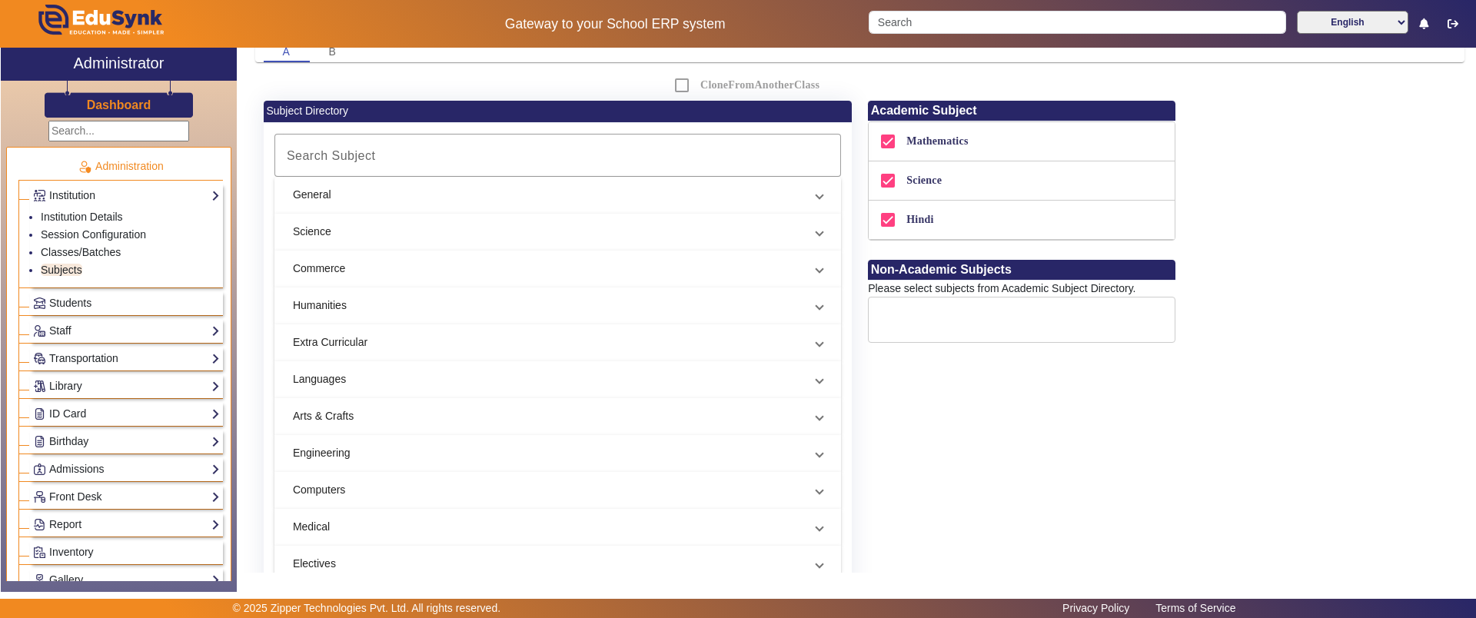
click at [431, 402] on mat-expansion-panel-header "Arts & Crafts" at bounding box center [558, 416] width 567 height 37
click at [321, 474] on input "Painting" at bounding box center [316, 475] width 31 height 31
checkbox input "true"
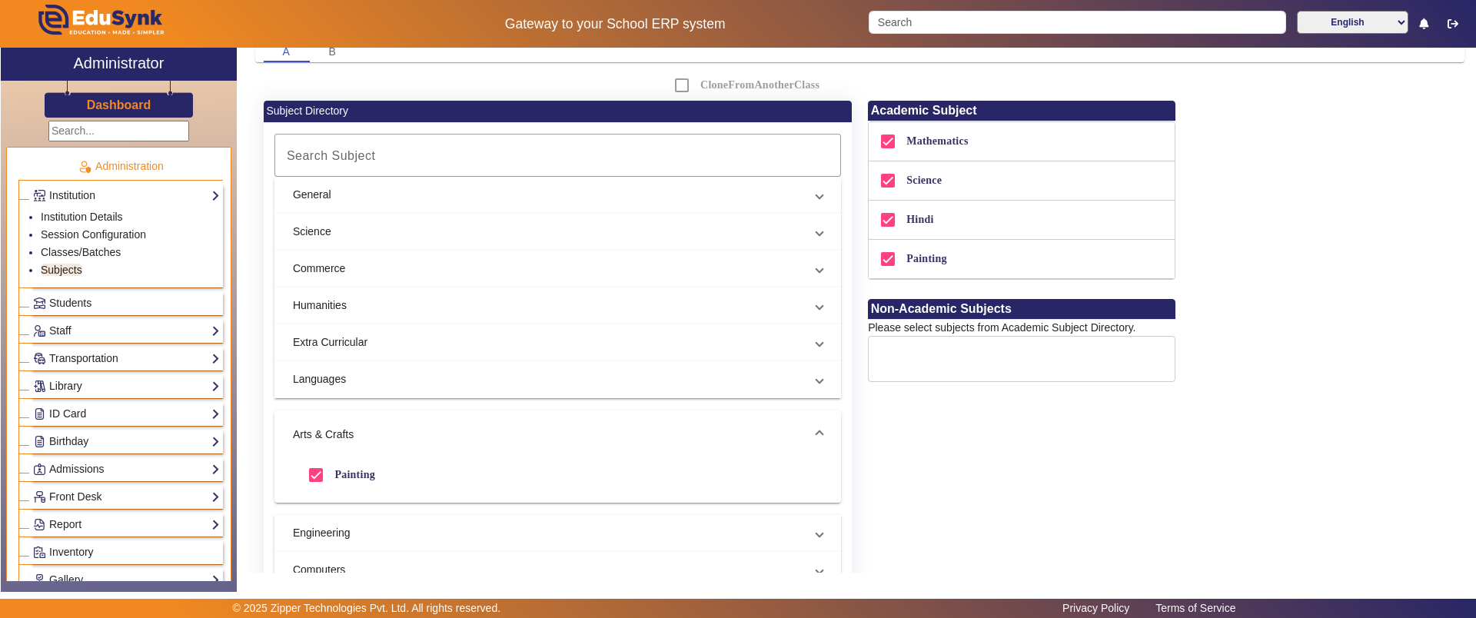
click at [973, 471] on div "Academic Subject Mathematics Science Hindi Painting Non-Academic Subjects Pleas…" at bounding box center [1163, 429] width 604 height 657
click at [166, 195] on link "Institution" at bounding box center [126, 196] width 187 height 18
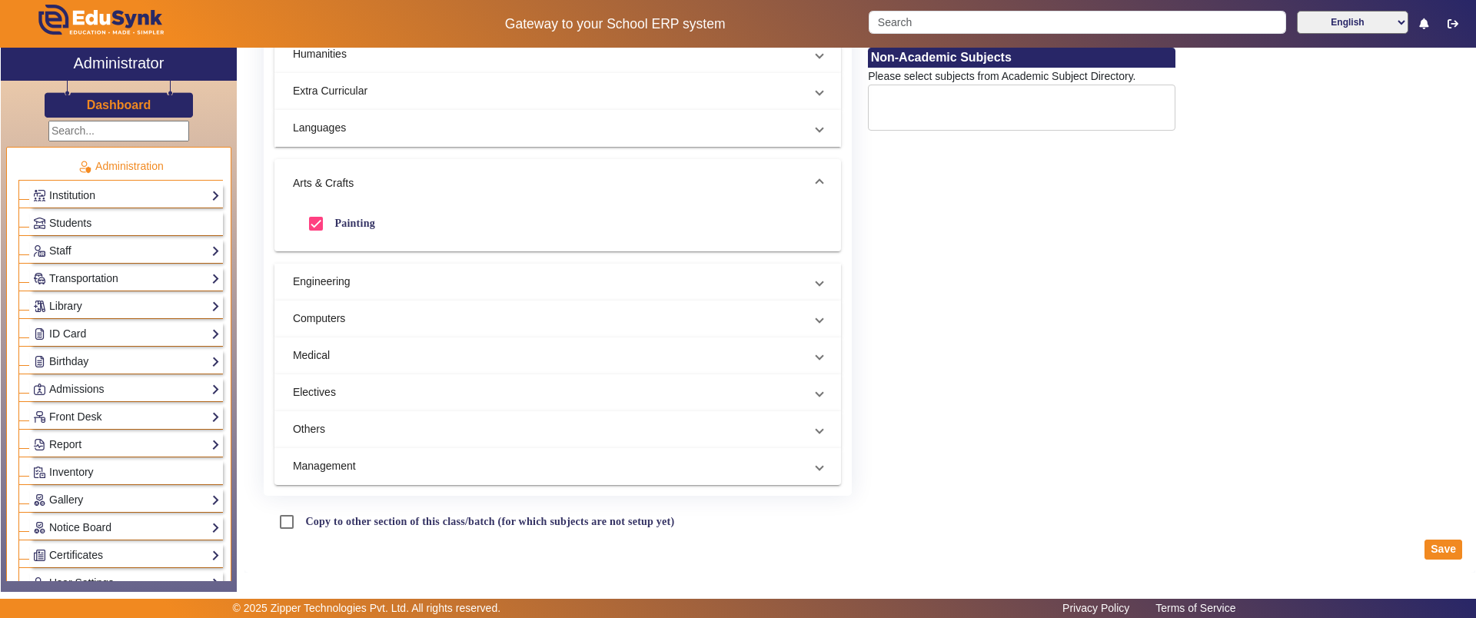
scroll to position [452, 0]
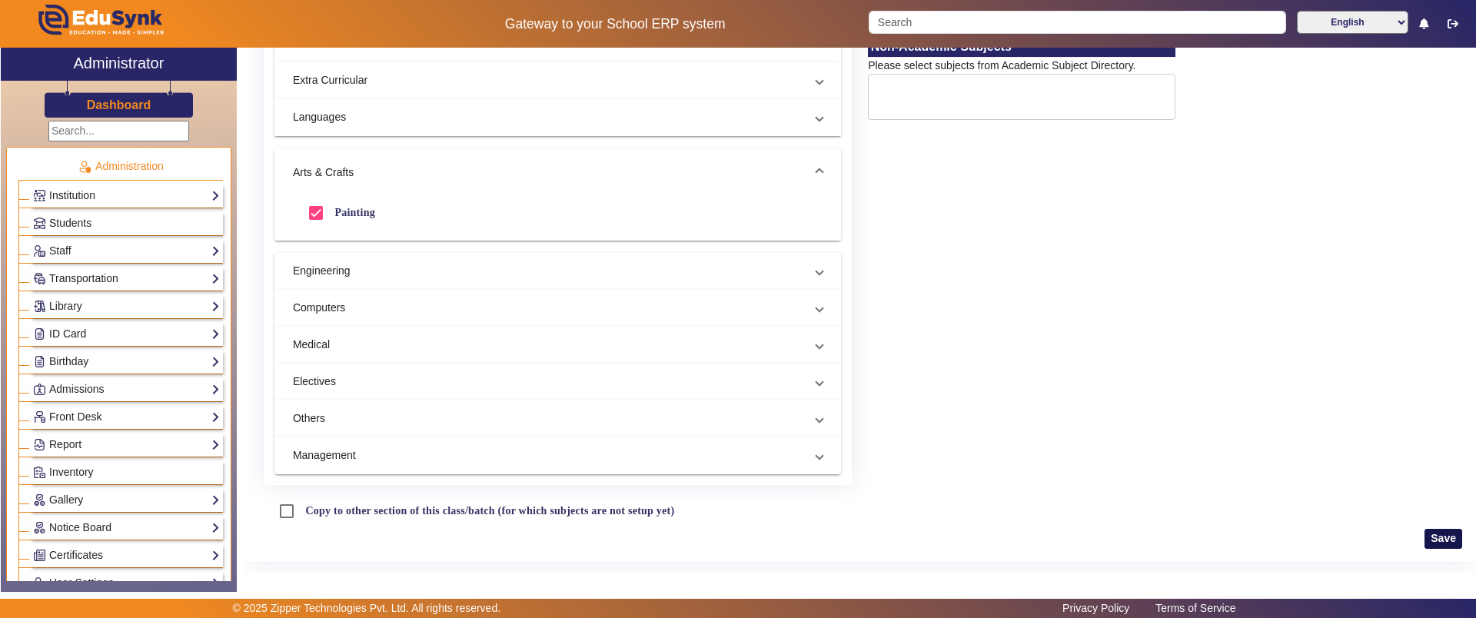
click at [1439, 543] on button "Save" at bounding box center [1444, 539] width 38 height 20
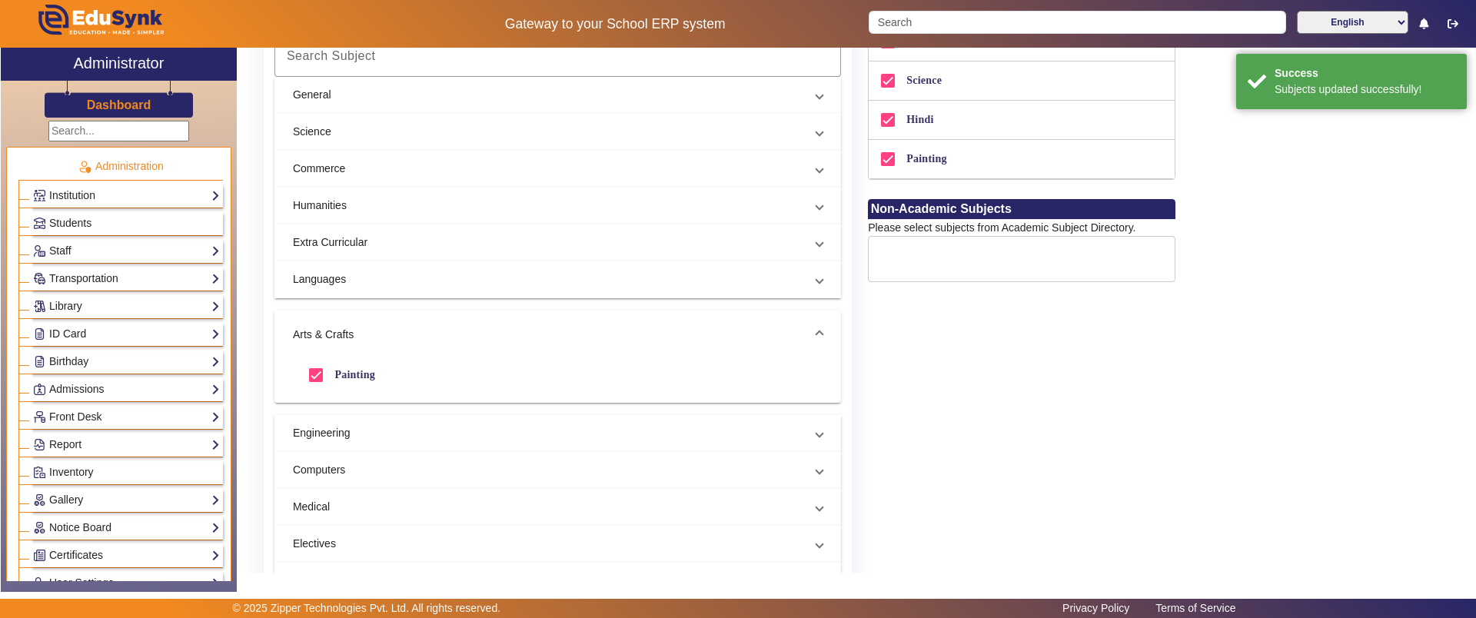
scroll to position [288, 0]
click at [86, 217] on span "Students" at bounding box center [70, 223] width 42 height 12
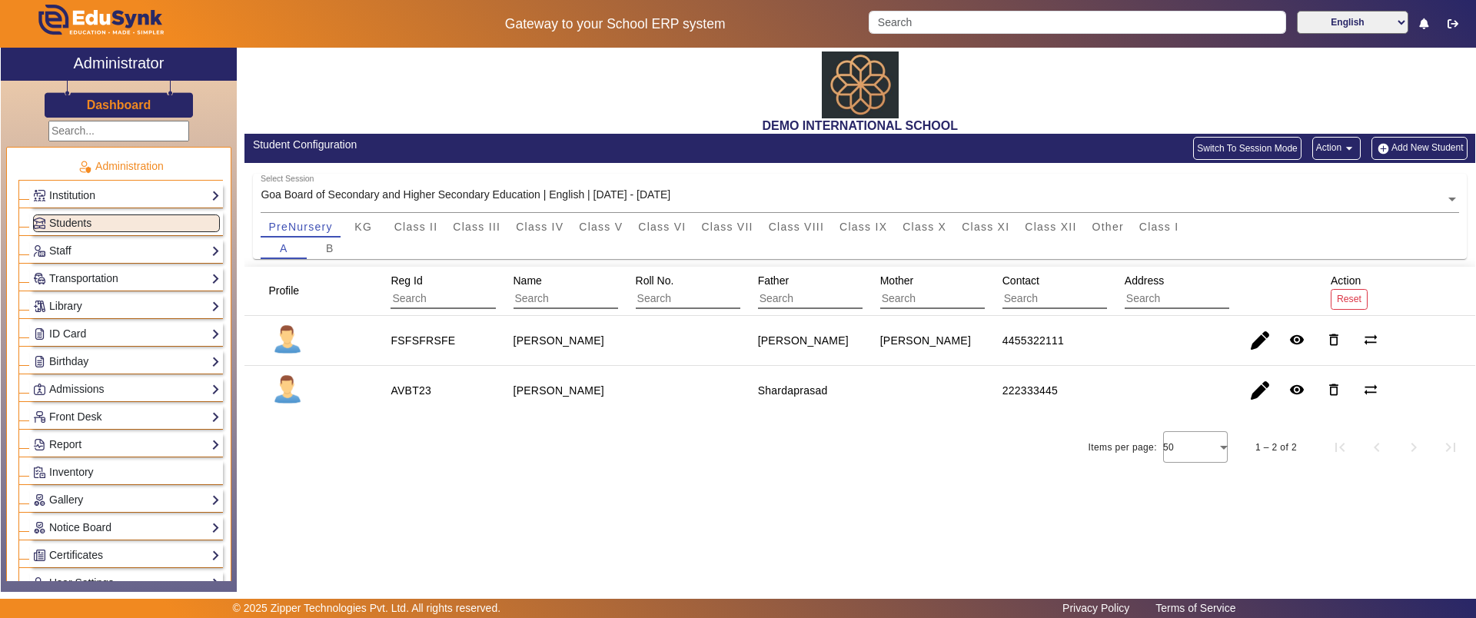
click at [1446, 139] on button "Add New Student" at bounding box center [1419, 148] width 95 height 23
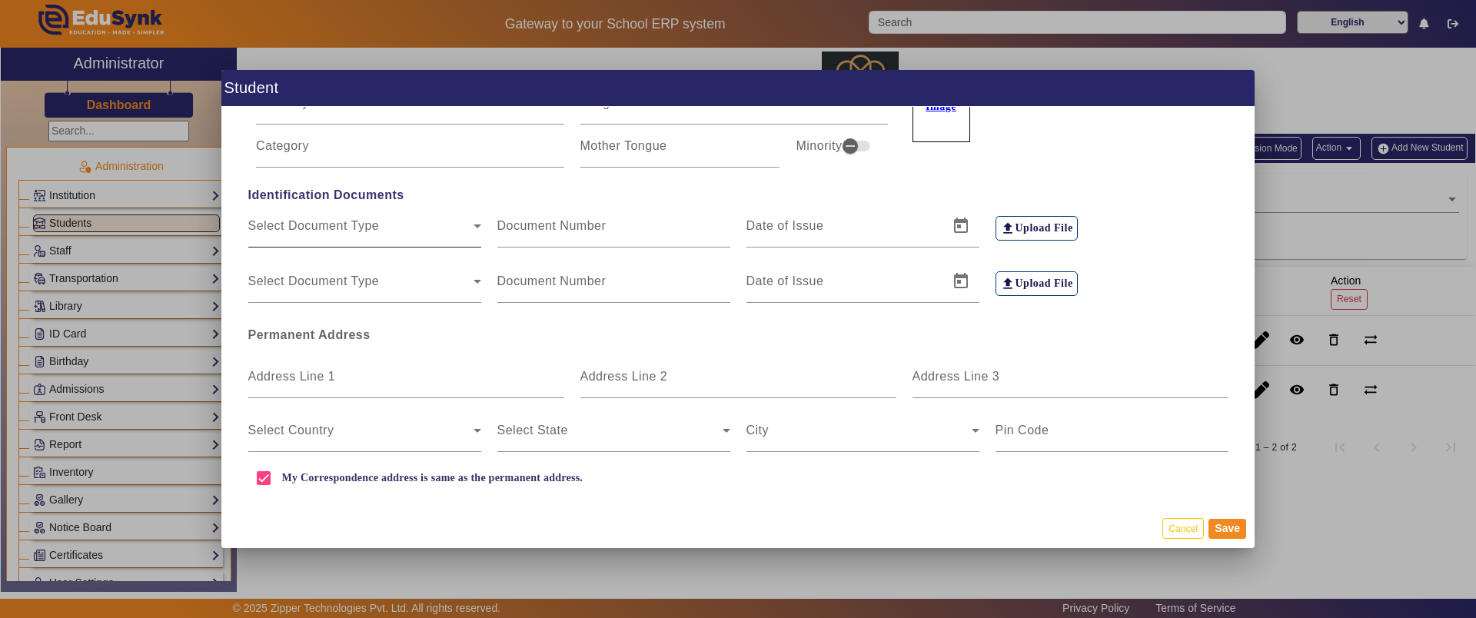
scroll to position [248, 0]
click at [393, 238] on div "Select Document Type" at bounding box center [360, 232] width 225 height 18
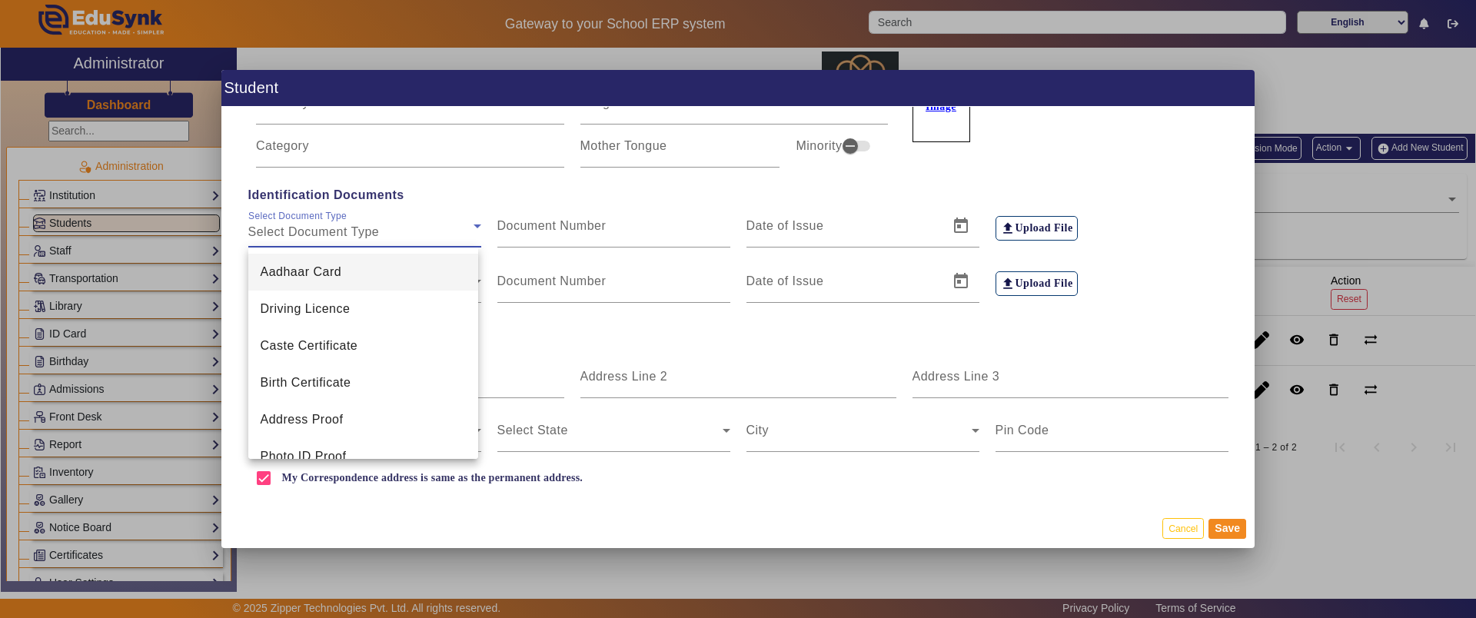
click at [603, 426] on div at bounding box center [738, 309] width 1476 height 618
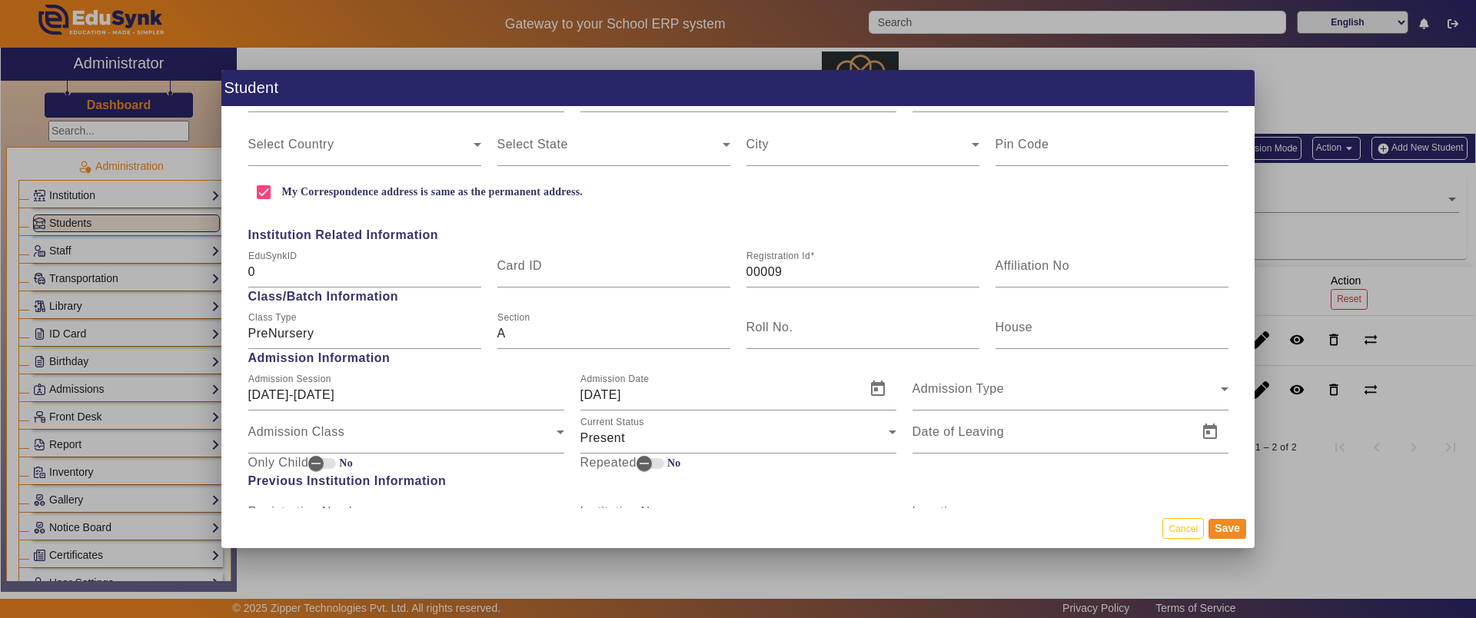
scroll to position [538, 0]
click at [781, 261] on input "00009" at bounding box center [863, 269] width 233 height 18
drag, startPoint x: 781, startPoint y: 261, endPoint x: 688, endPoint y: 270, distance: 93.4
click at [688, 270] on div "EduSynkID 0 Card ID Registration Id 00009 Affiliation No" at bounding box center [738, 262] width 997 height 43
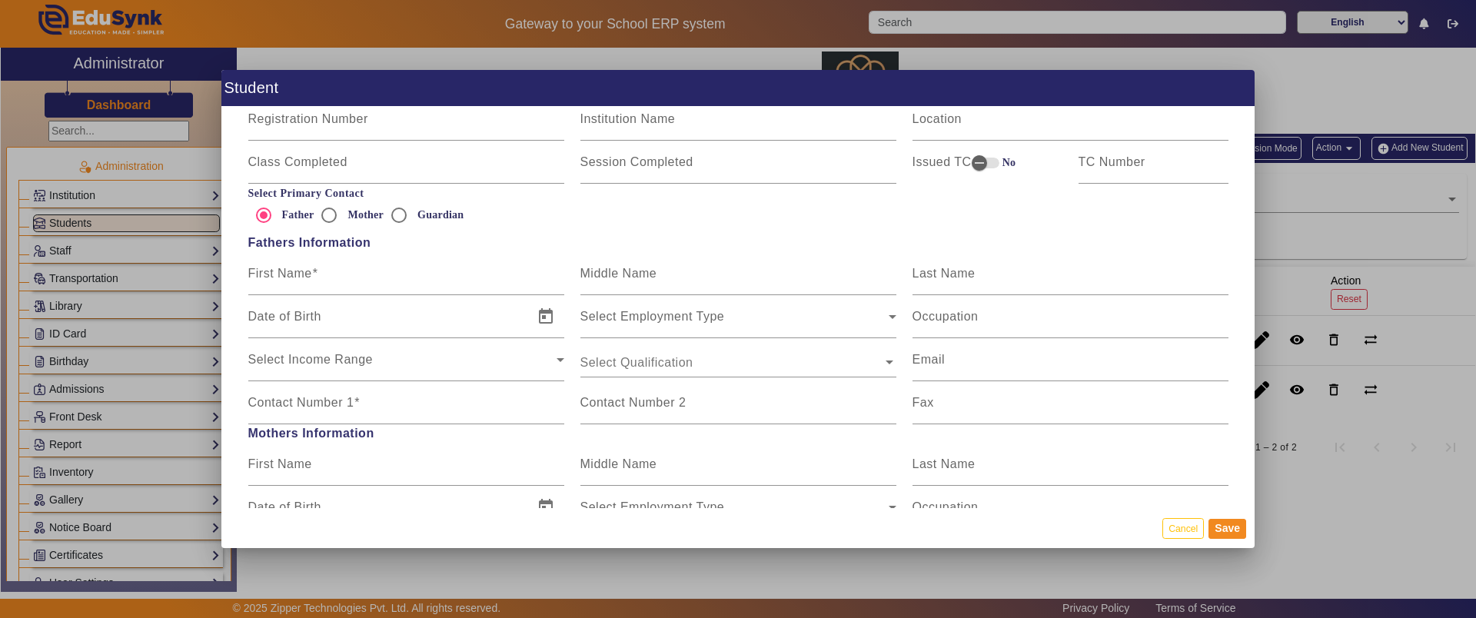
scroll to position [930, 0]
click at [336, 215] on input "Mother" at bounding box center [329, 212] width 31 height 31
radio input "true"
drag, startPoint x: 317, startPoint y: 460, endPoint x: 274, endPoint y: 467, distance: 43.6
click at [274, 467] on label "First Name" at bounding box center [283, 461] width 70 height 14
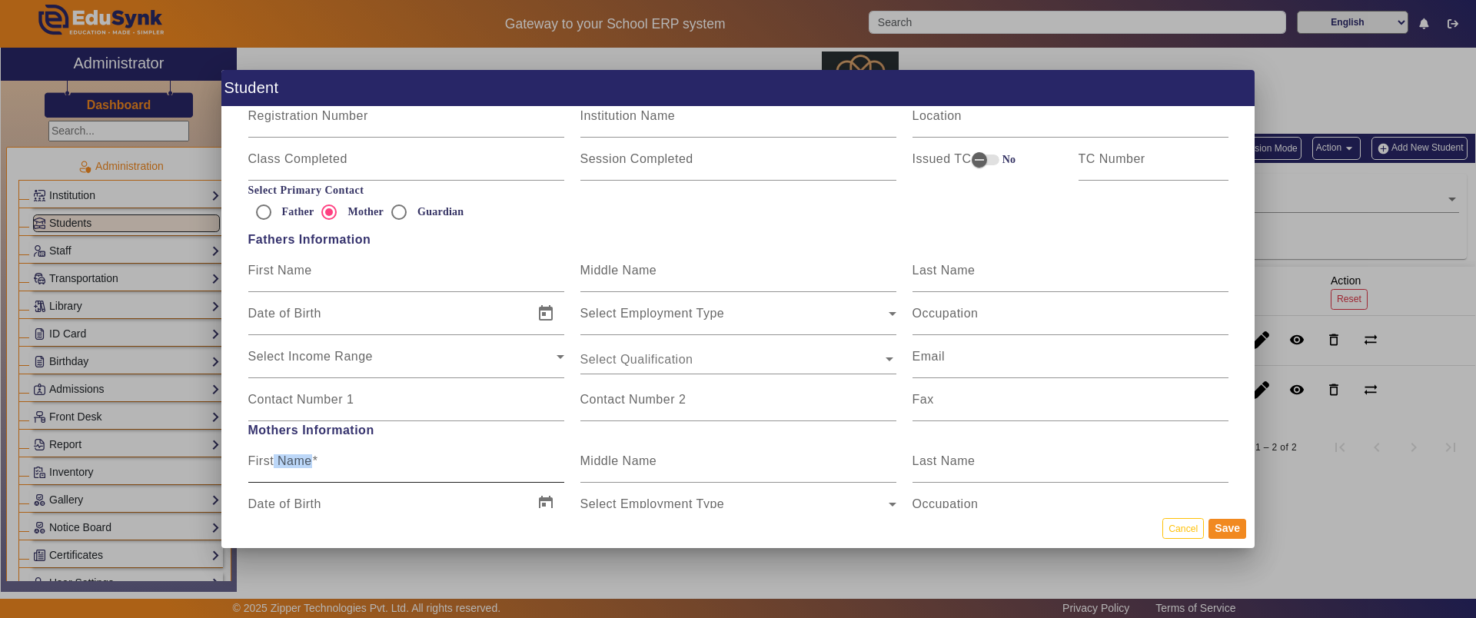
click at [274, 467] on input "First Name" at bounding box center [406, 467] width 316 height 18
click at [313, 470] on input "First Name" at bounding box center [406, 467] width 316 height 18
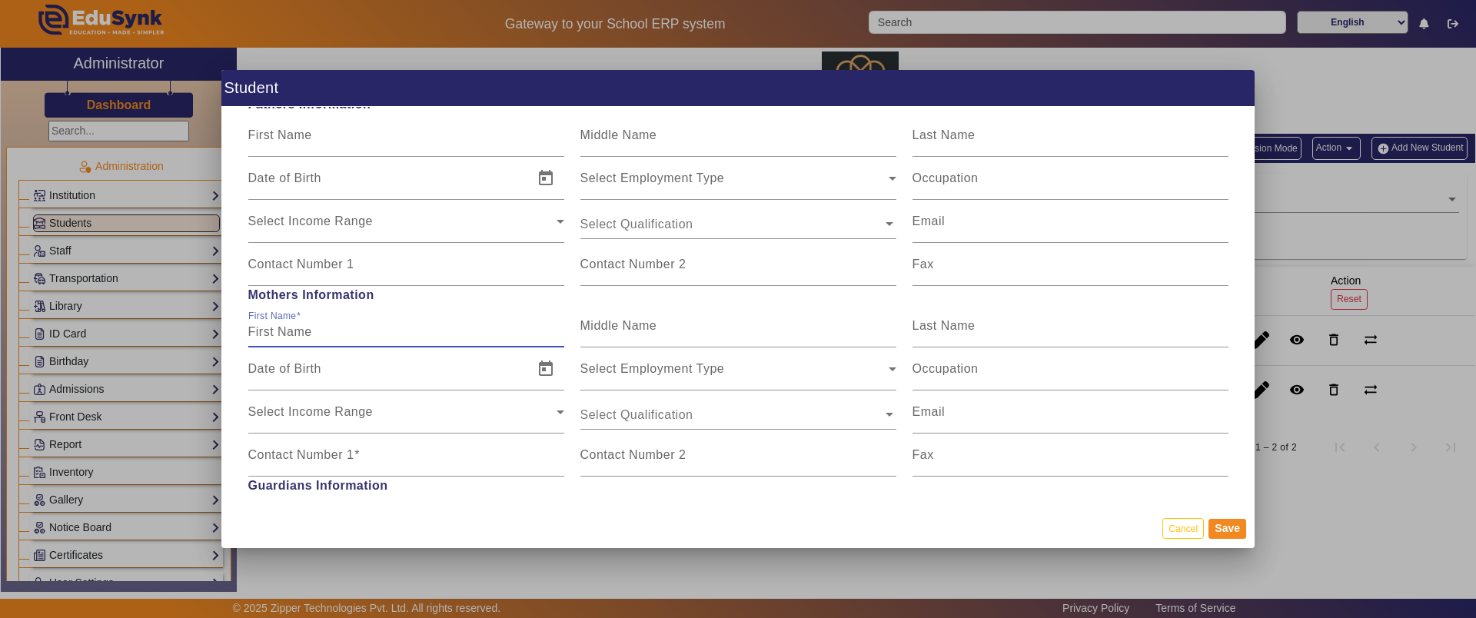
scroll to position [1071, 0]
click at [304, 318] on input "First Name" at bounding box center [406, 327] width 316 height 18
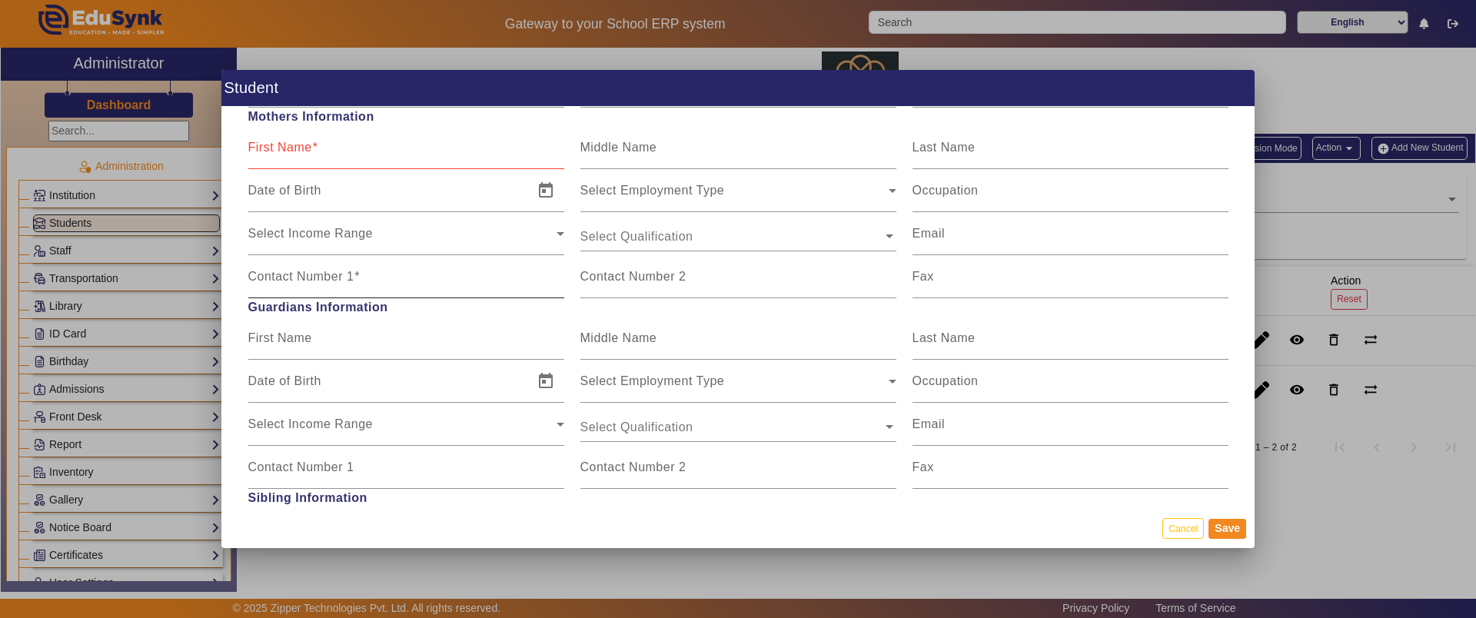
click at [349, 271] on mat-label "Contact Number 1" at bounding box center [301, 276] width 106 height 13
click at [349, 274] on input "Contact Number 1" at bounding box center [406, 283] width 316 height 18
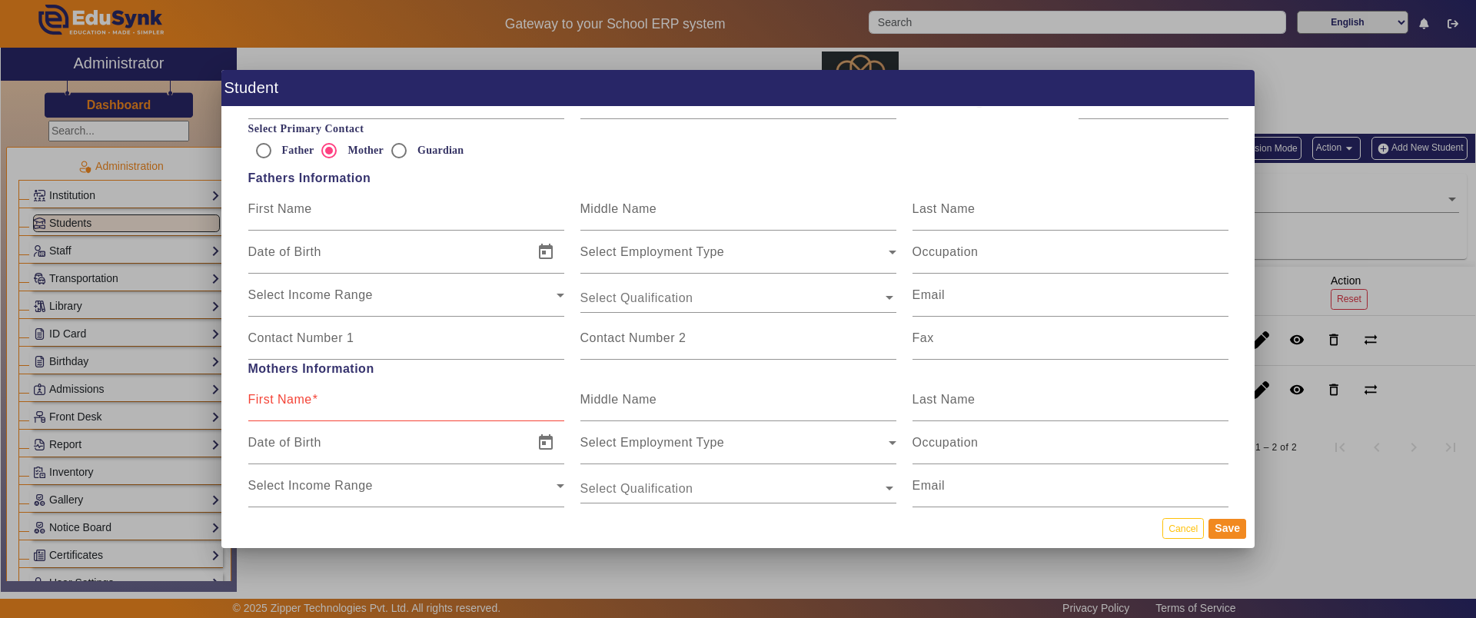
scroll to position [991, 0]
click at [290, 218] on input "First Name" at bounding box center [406, 216] width 316 height 18
click at [261, 155] on input "Father" at bounding box center [263, 151] width 31 height 31
radio input "true"
click at [305, 335] on mat-label "Contact Number 1" at bounding box center [301, 338] width 106 height 13
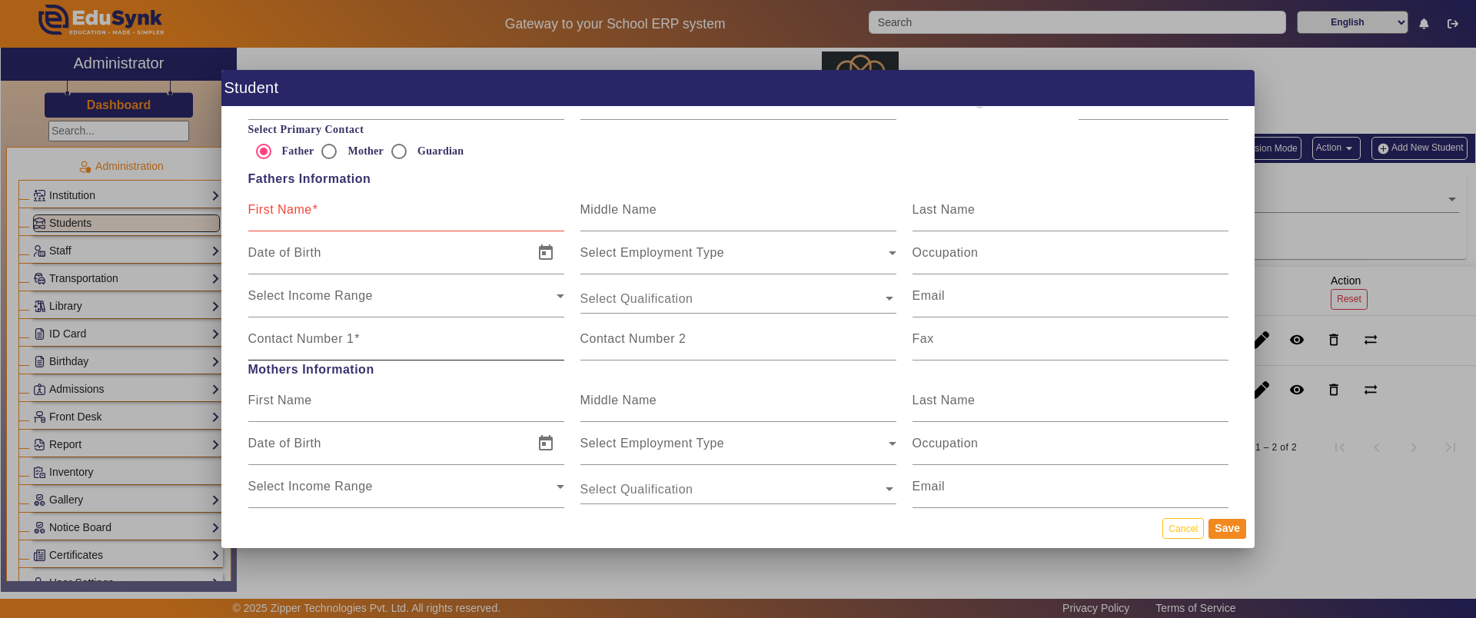
click at [305, 336] on input "Contact Number 1" at bounding box center [406, 345] width 316 height 18
click at [359, 315] on div "Select Income Range Select Income Range" at bounding box center [406, 296] width 316 height 43
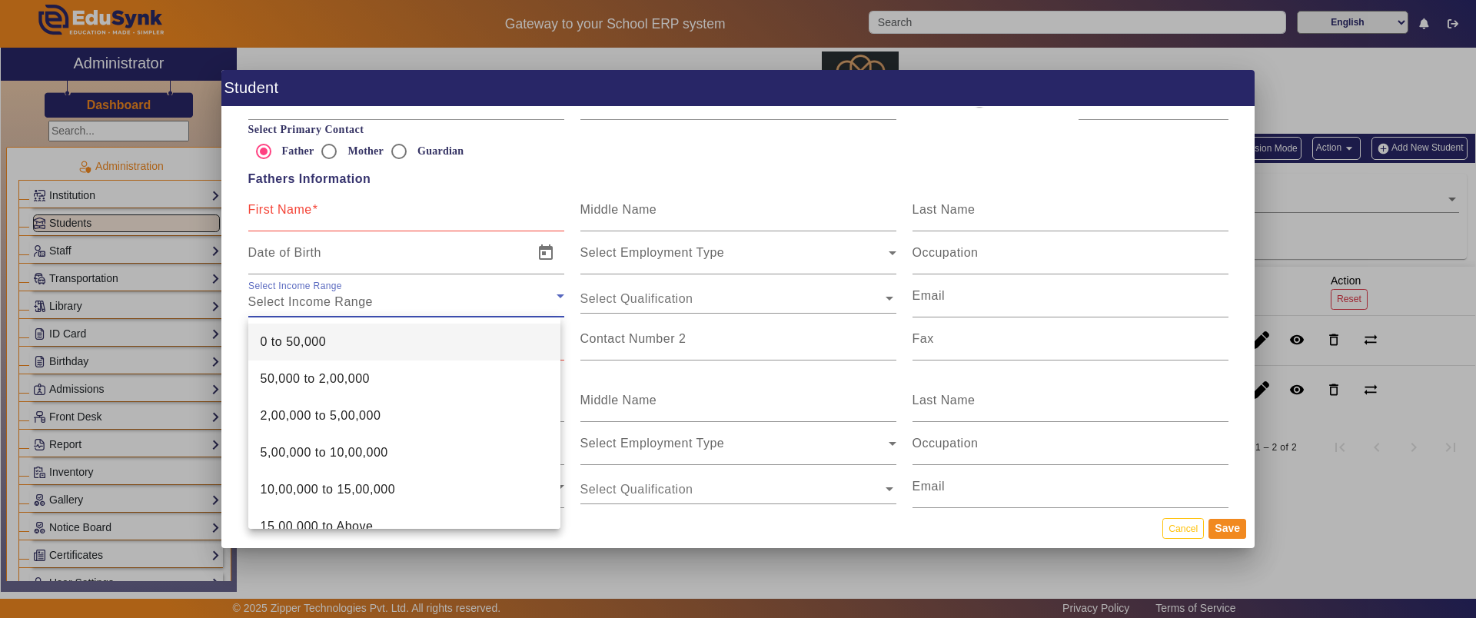
click at [381, 275] on div at bounding box center [738, 309] width 1476 height 618
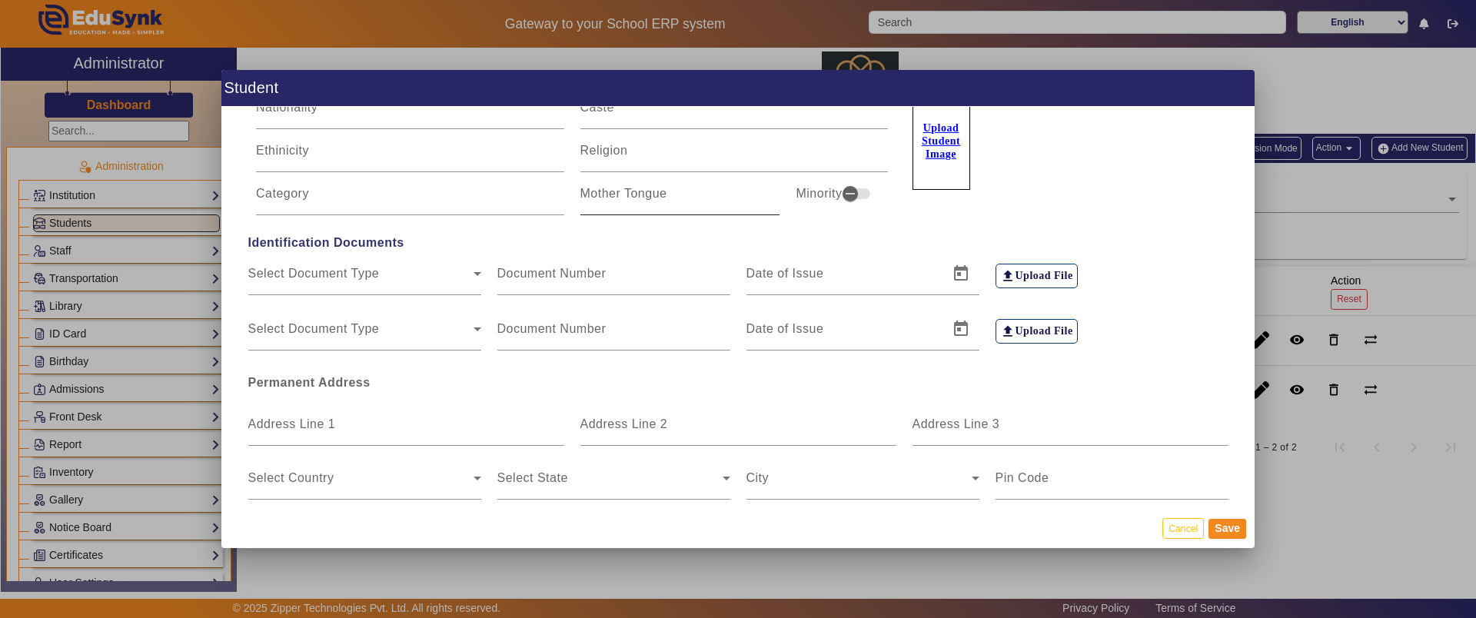
scroll to position [200, 0]
click at [1178, 538] on button "Cancel" at bounding box center [1184, 528] width 42 height 21
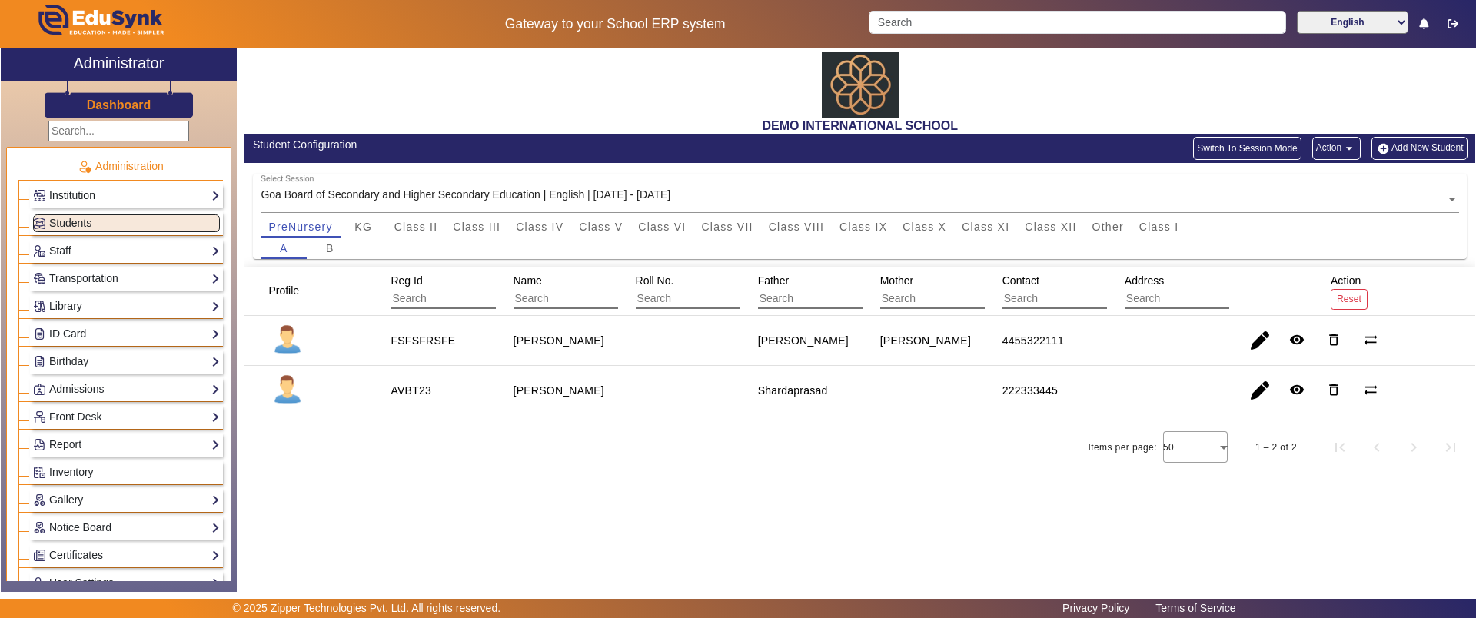
click at [147, 190] on link "Institution" at bounding box center [126, 196] width 187 height 18
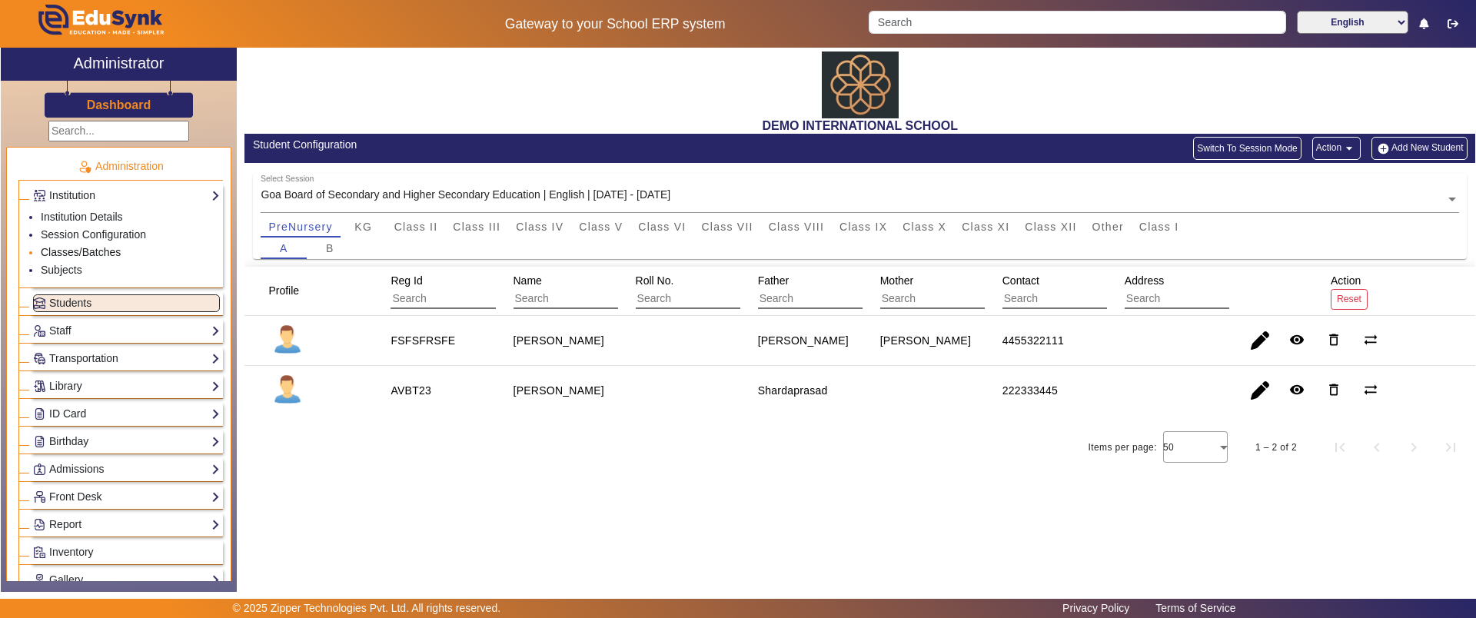
click at [101, 255] on link "Classes/Batches" at bounding box center [81, 252] width 80 height 12
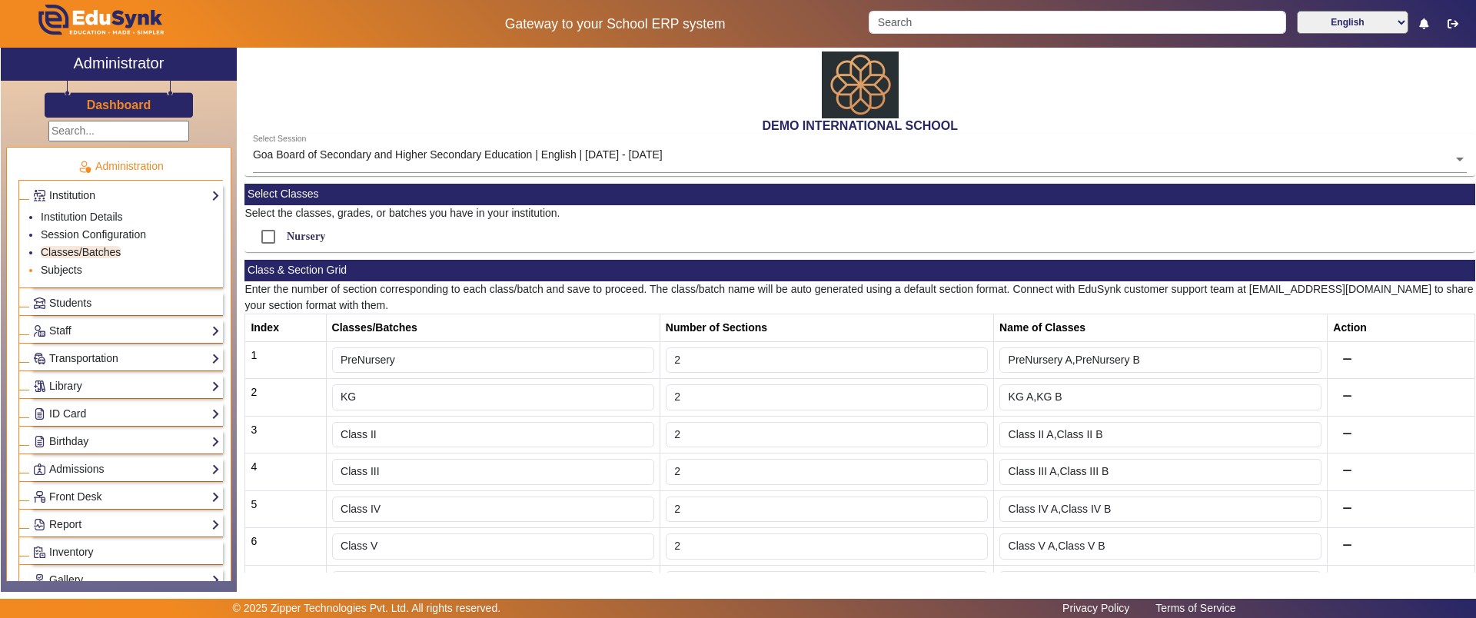
click at [66, 271] on link "Subjects" at bounding box center [62, 270] width 42 height 12
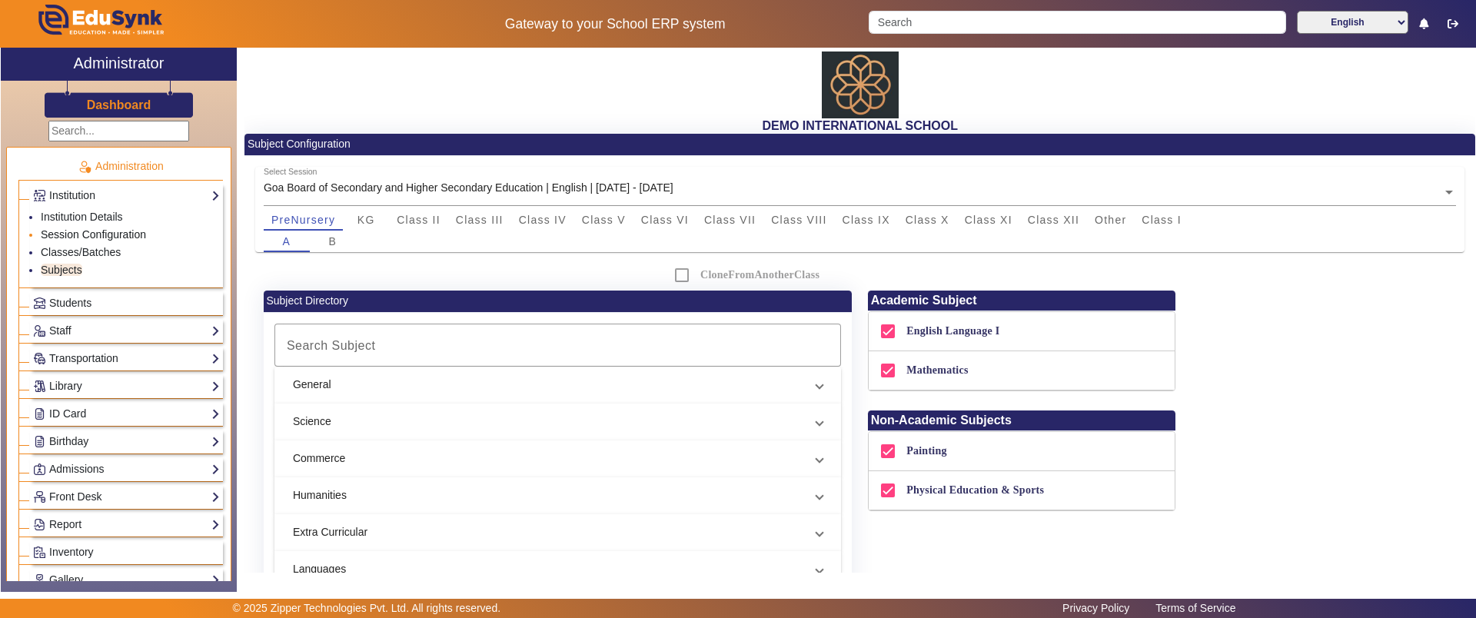
click at [115, 230] on link "Session Configuration" at bounding box center [93, 234] width 105 height 12
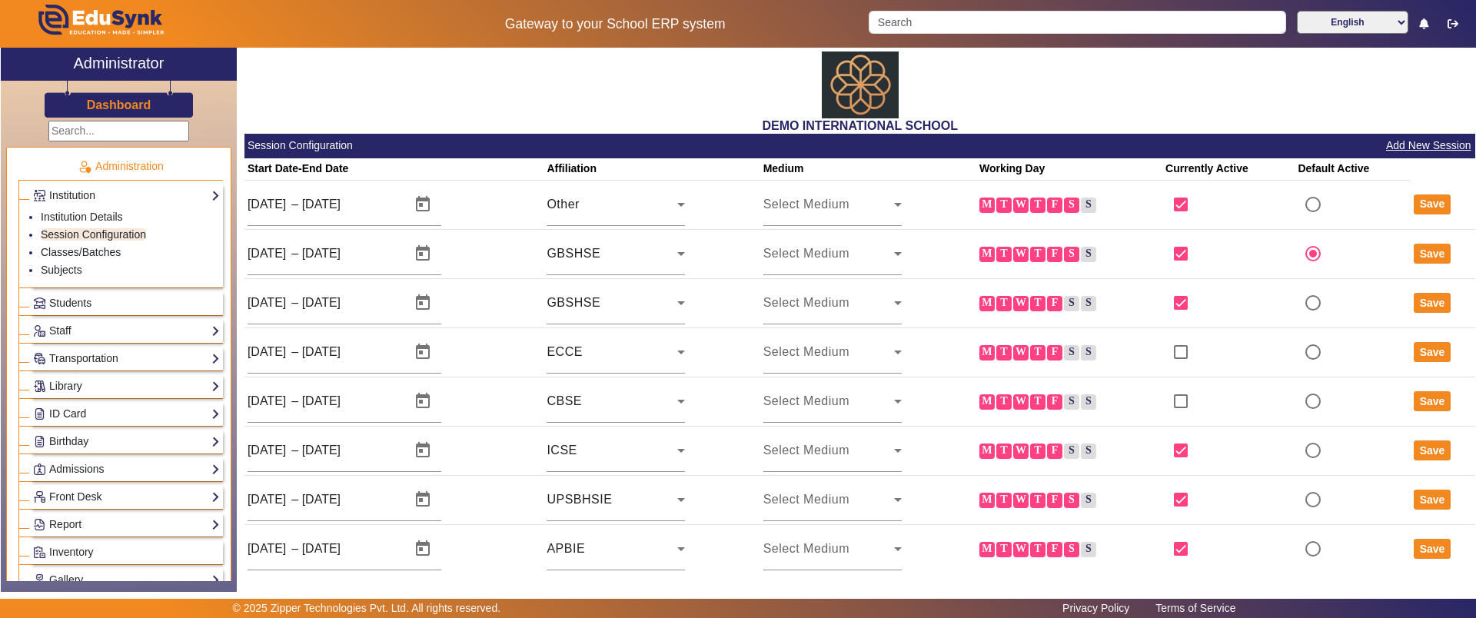
click at [1426, 145] on button "Add New Session" at bounding box center [1429, 145] width 88 height 19
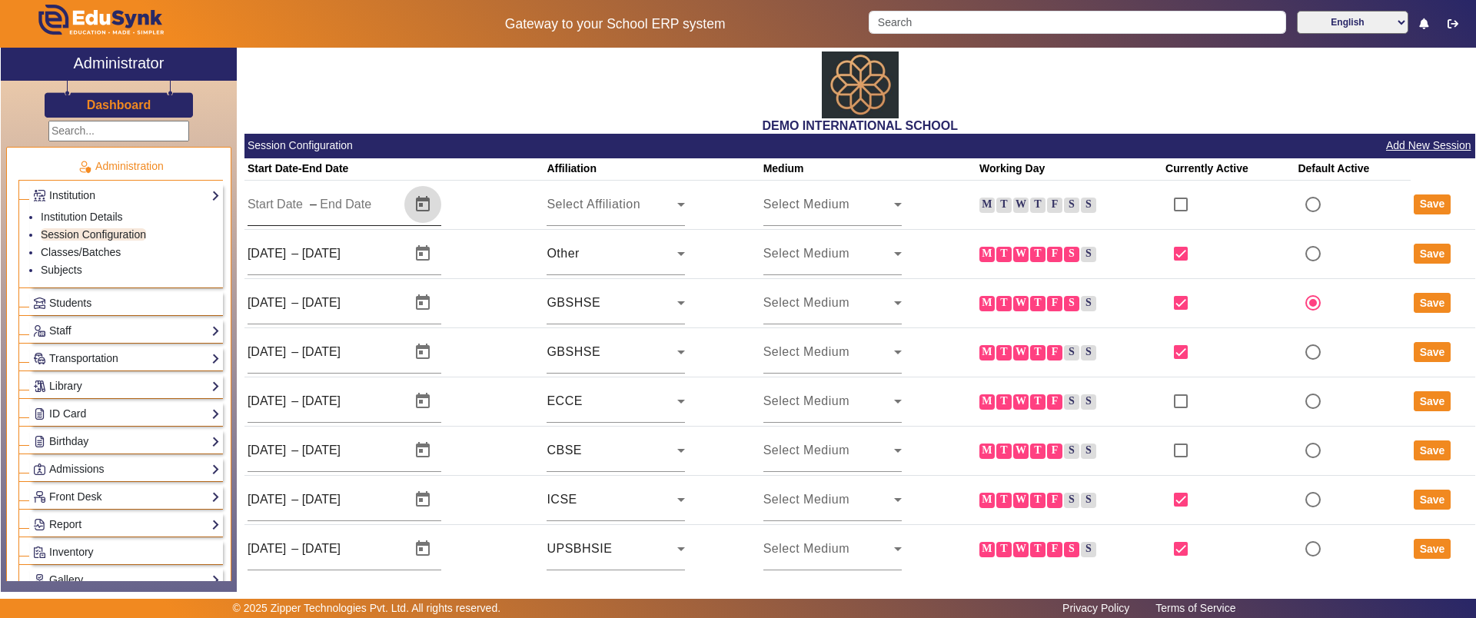
click at [425, 205] on span "Open calendar" at bounding box center [422, 204] width 37 height 37
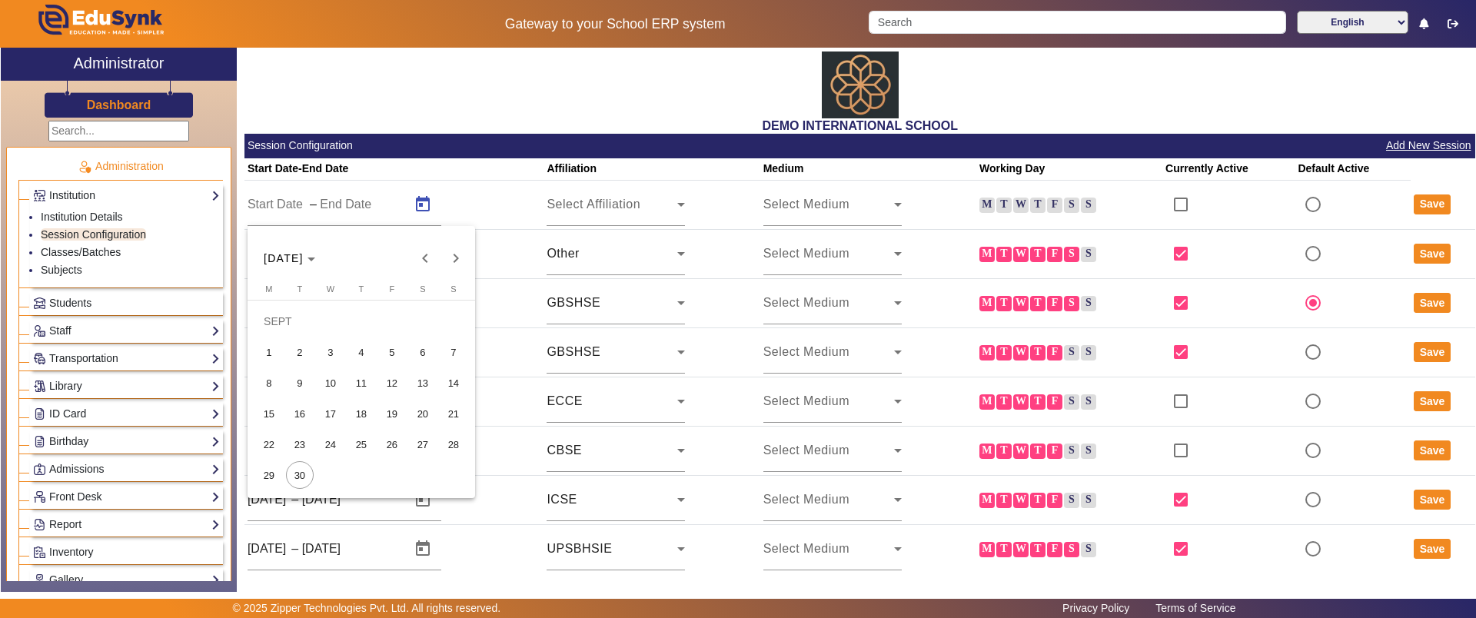
click at [644, 208] on div at bounding box center [738, 309] width 1476 height 618
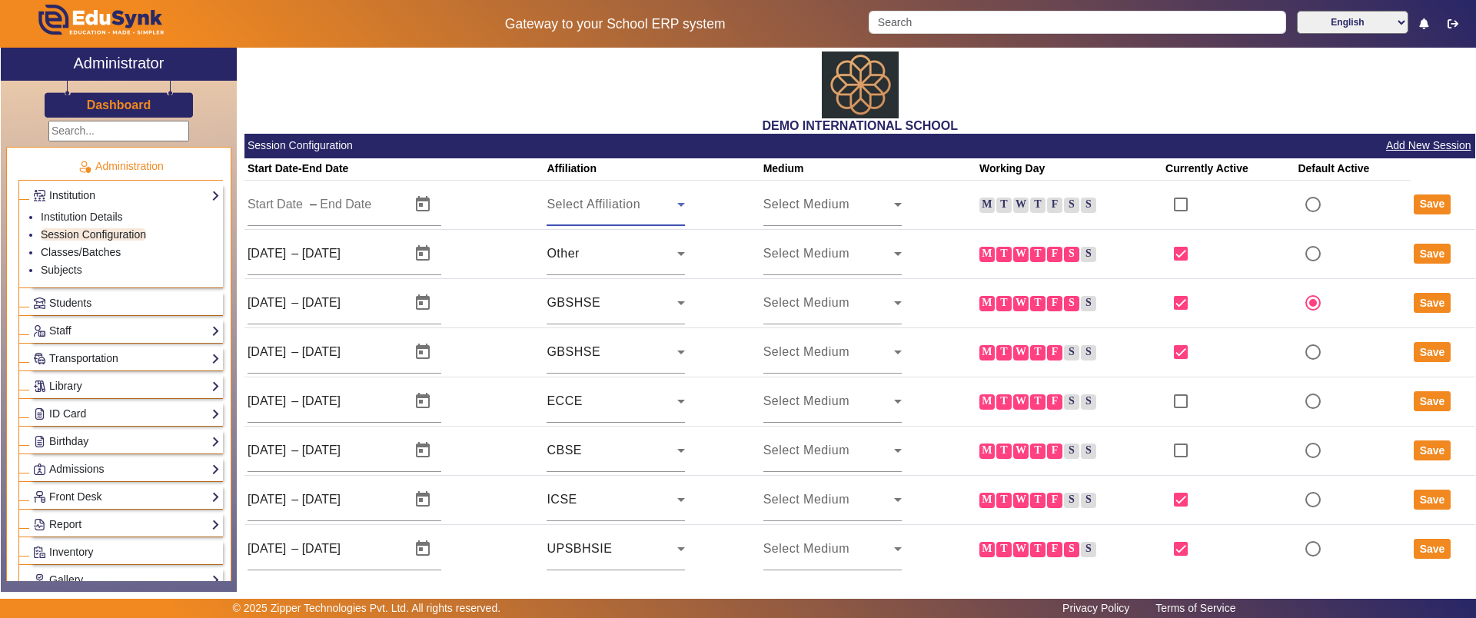
click at [644, 208] on div "Select Affiliation" at bounding box center [612, 204] width 131 height 18
click at [832, 193] on div at bounding box center [738, 309] width 1476 height 618
click at [980, 202] on label "M" at bounding box center [987, 205] width 15 height 15
click at [0, 0] on input "M" at bounding box center [0, 0] width 0 height 0
click at [997, 202] on label "T" at bounding box center [1004, 205] width 15 height 15
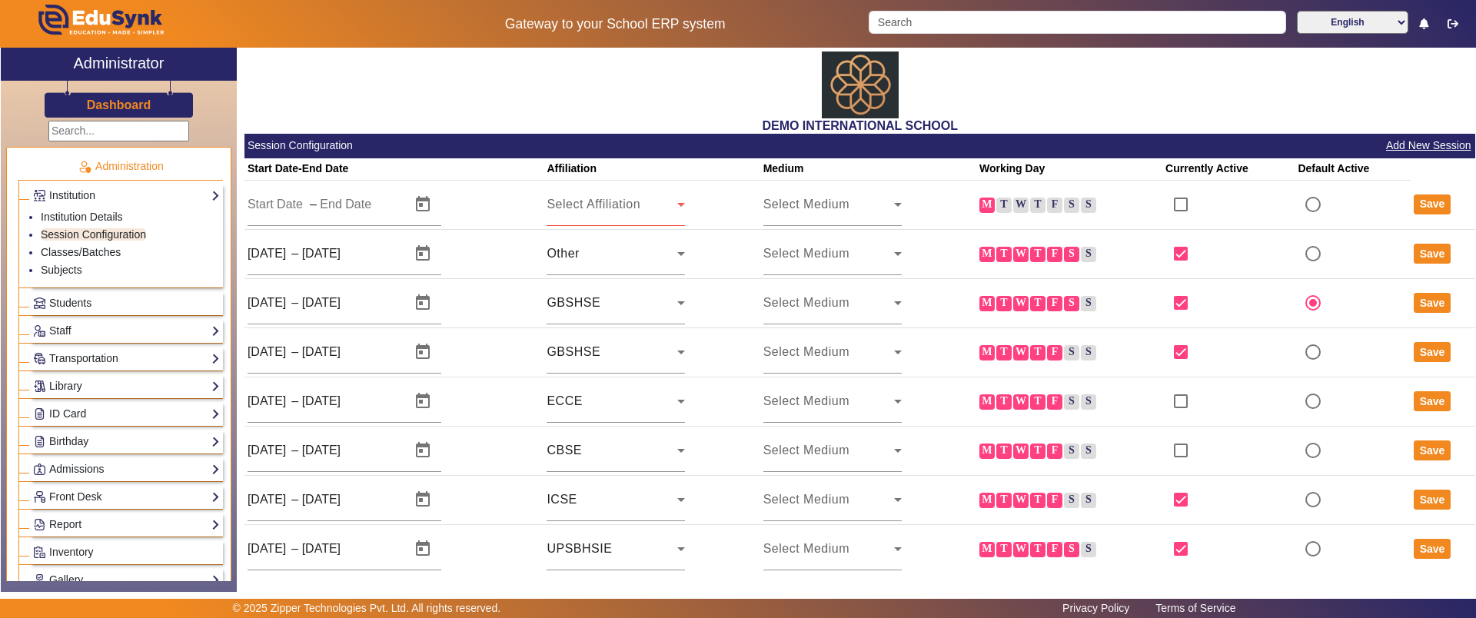
click at [0, 0] on input "T" at bounding box center [0, 0] width 0 height 0
click at [1017, 204] on label "W" at bounding box center [1021, 205] width 15 height 15
click at [0, 0] on input "W" at bounding box center [0, 0] width 0 height 0
click at [1035, 205] on label "T" at bounding box center [1037, 205] width 15 height 15
click at [0, 0] on input "T" at bounding box center [0, 0] width 0 height 0
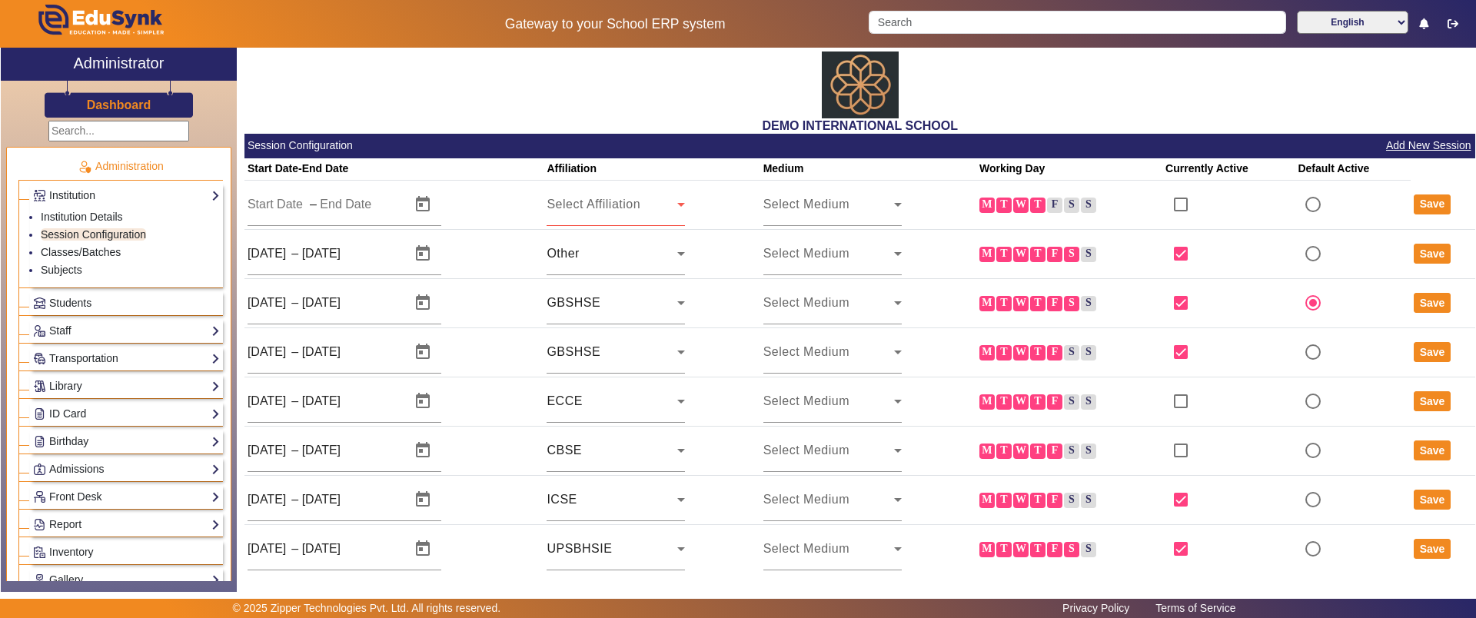
click at [1047, 205] on label "F" at bounding box center [1054, 205] width 15 height 15
click at [0, 0] on input "F" at bounding box center [0, 0] width 0 height 0
click at [61, 258] on li "Classes/Batches" at bounding box center [130, 254] width 179 height 18
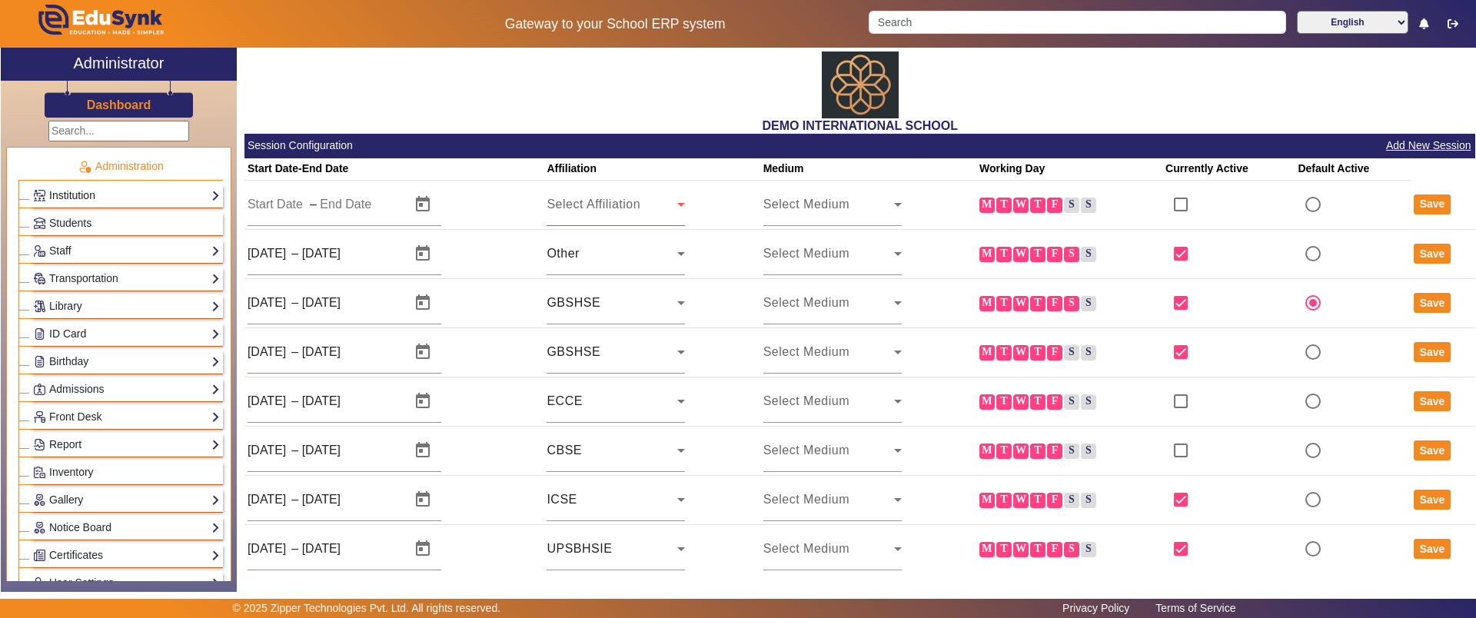
click at [99, 191] on link "Institution" at bounding box center [126, 196] width 187 height 18
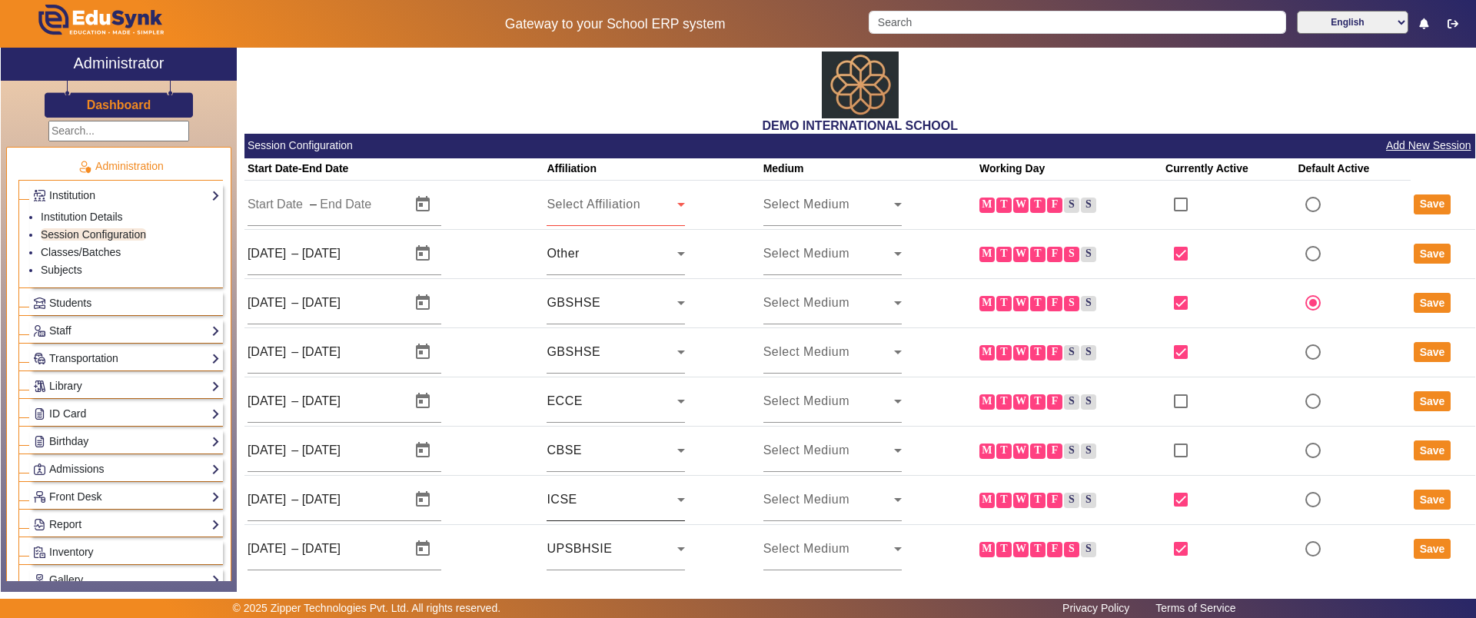
click at [551, 518] on div "ICSE" at bounding box center [616, 499] width 138 height 43
click at [559, 549] on div at bounding box center [738, 309] width 1476 height 618
drag, startPoint x: 1305, startPoint y: 304, endPoint x: 613, endPoint y: 301, distance: 692.1
click at [613, 301] on tr "[DATE] [DATE] – [DATE] [DATE] GBSHSE Select Medium M T W T F S S Save" at bounding box center [860, 302] width 1231 height 49
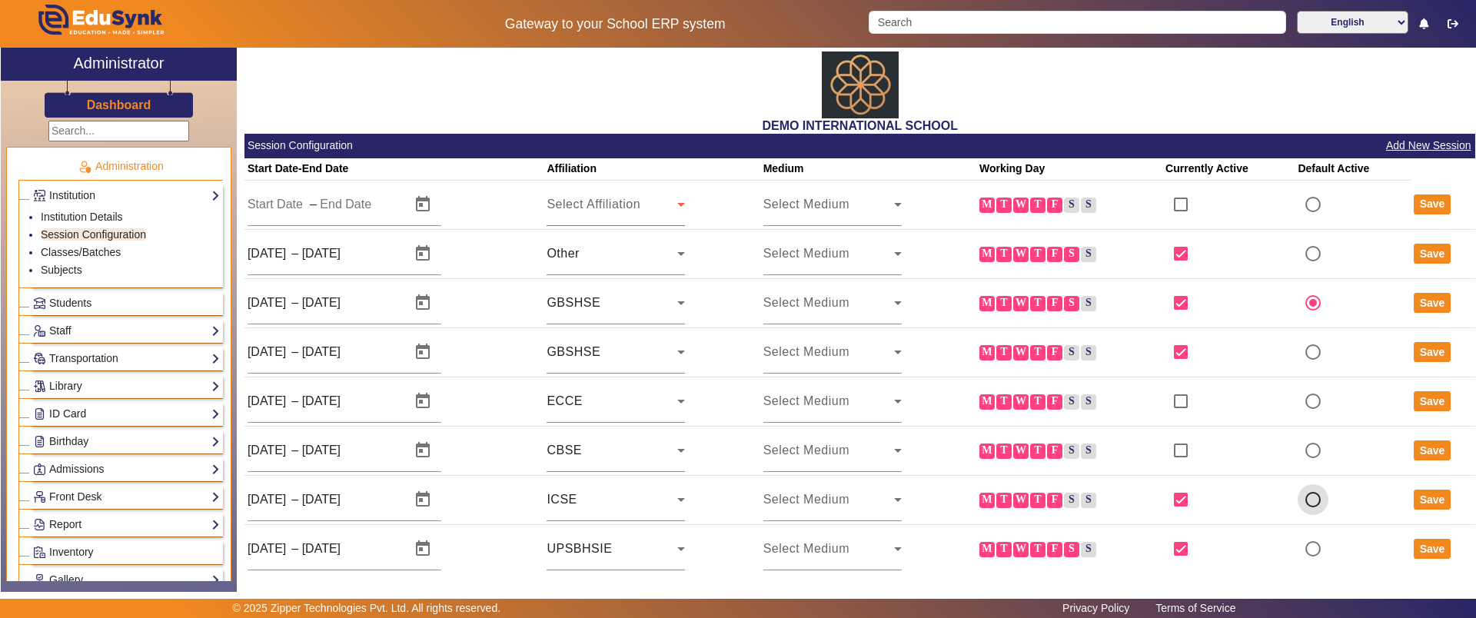
click at [1309, 497] on input "radio" at bounding box center [1313, 499] width 31 height 31
radio input "true"
click at [1423, 499] on button "Save" at bounding box center [1433, 500] width 38 height 20
click at [1300, 305] on input "radio" at bounding box center [1313, 303] width 31 height 31
radio input "true"
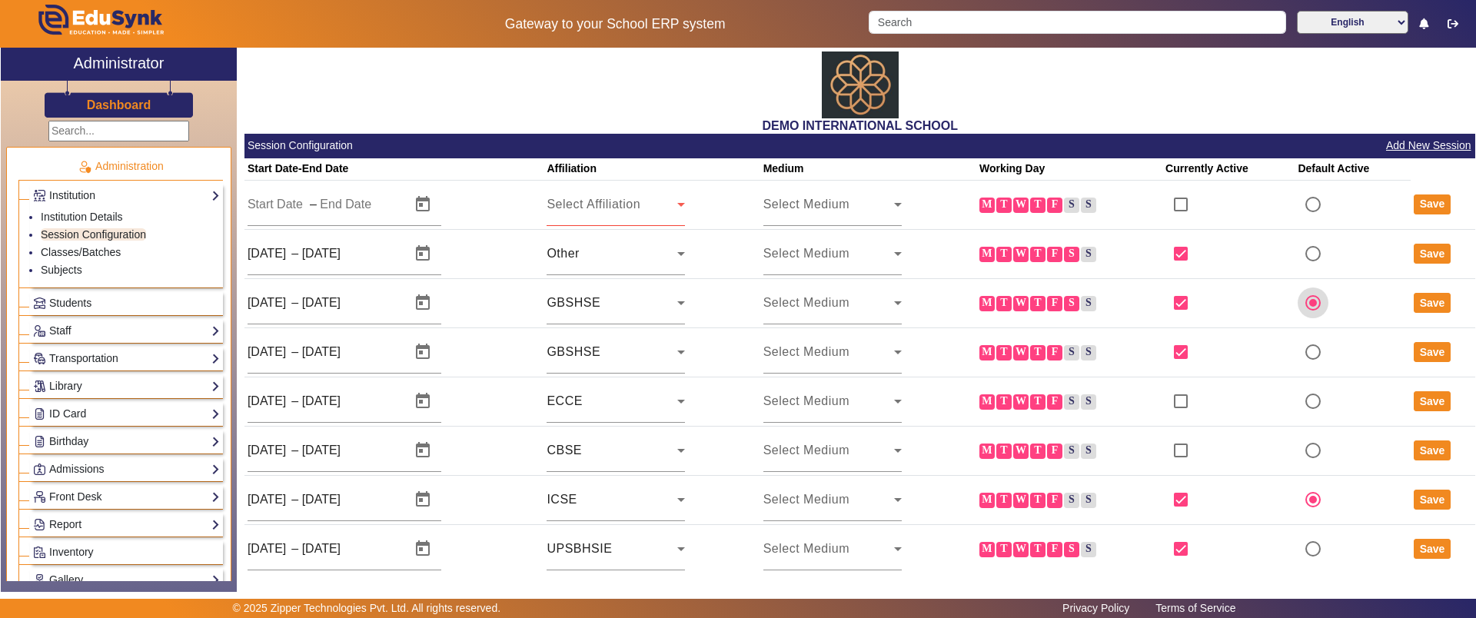
radio input "false"
click at [1420, 308] on button "Save" at bounding box center [1433, 303] width 38 height 20
click at [1134, 86] on div "DEMO INTERNATIONAL SCHOOL" at bounding box center [860, 91] width 1231 height 86
click at [90, 251] on link "Classes/Batches" at bounding box center [81, 252] width 80 height 12
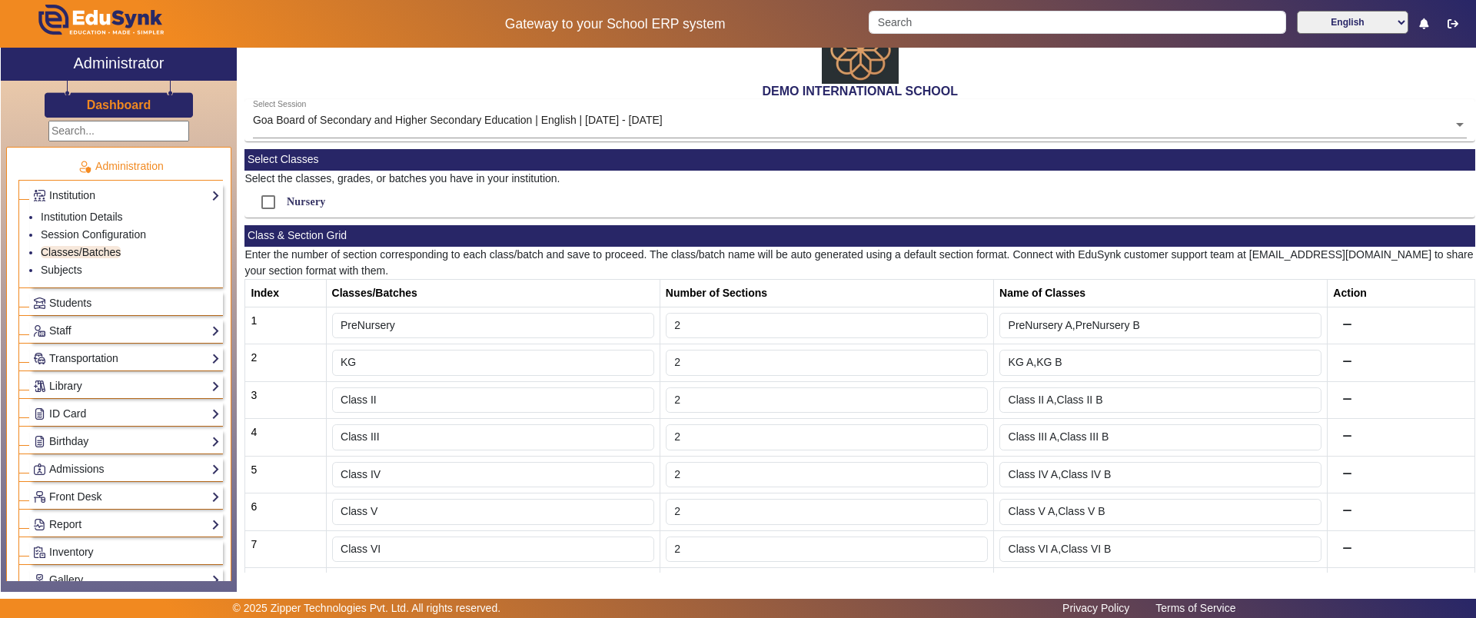
scroll to position [37, 0]
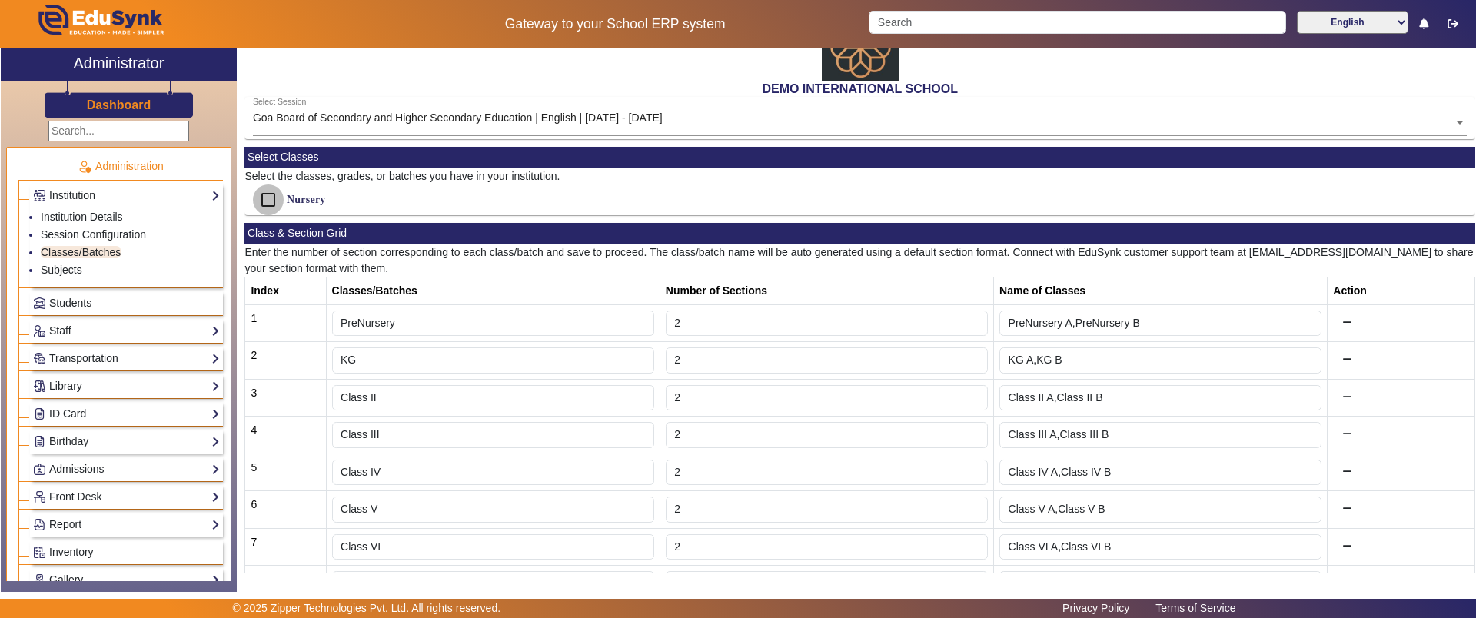
click at [271, 198] on input "Nursery" at bounding box center [268, 200] width 31 height 31
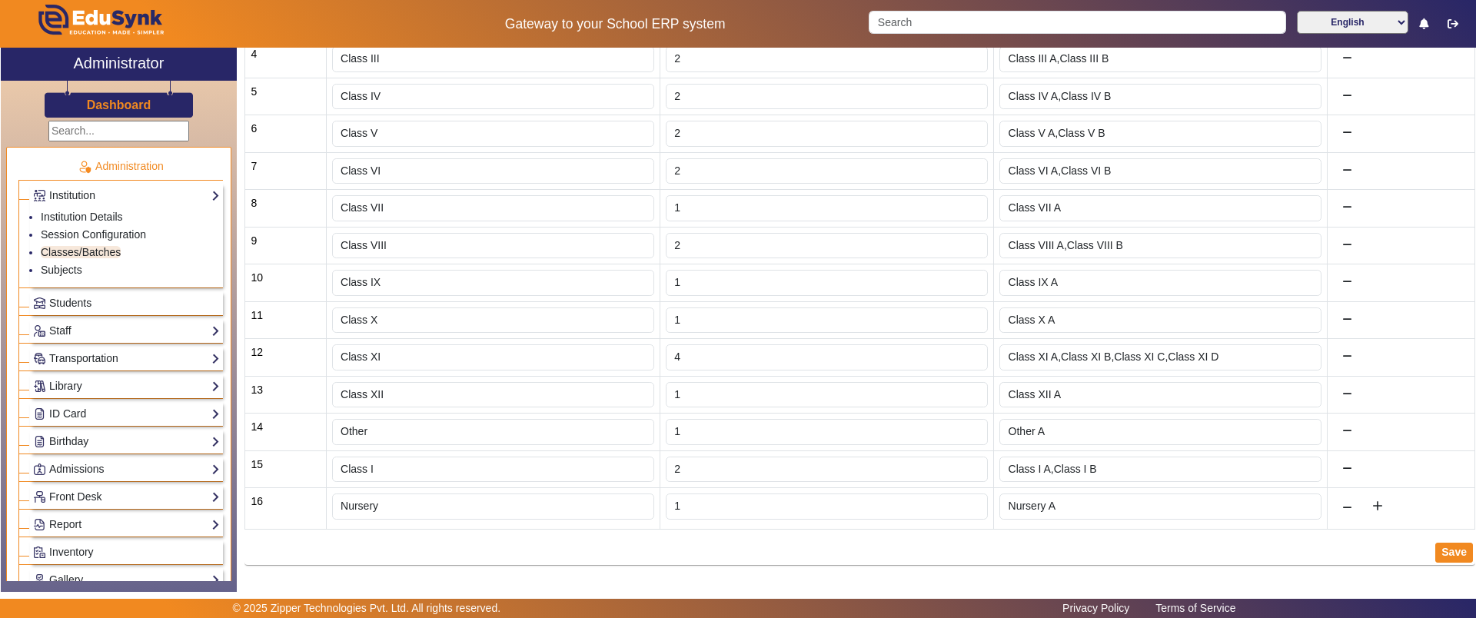
scroll to position [381, 0]
type input "2"
click at [967, 502] on input "2" at bounding box center [827, 507] width 322 height 26
type input "Nursery A,Nursery B"
type input "3"
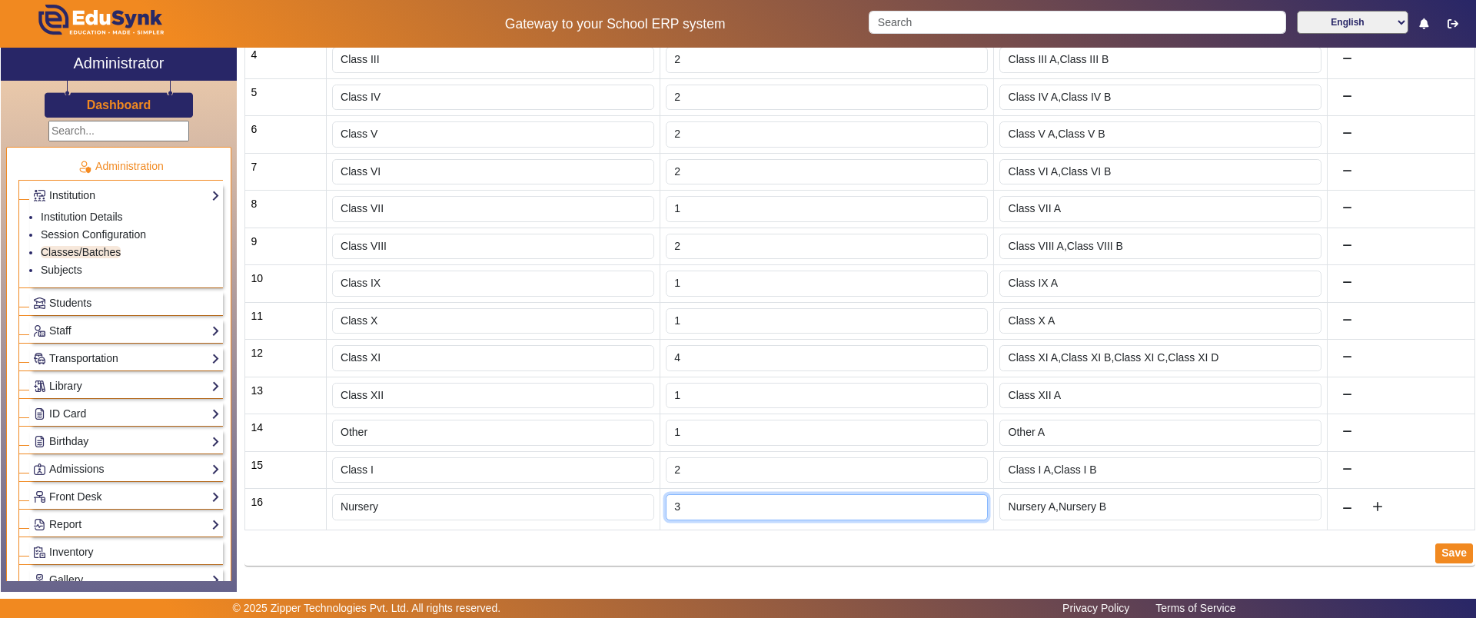
click at [970, 502] on input "3" at bounding box center [827, 507] width 322 height 26
type input "Nursery A,Nursery B,Nursery C"
type input "2"
click at [965, 513] on input "2" at bounding box center [827, 507] width 322 height 26
type input "Nursery A,Nursery B"
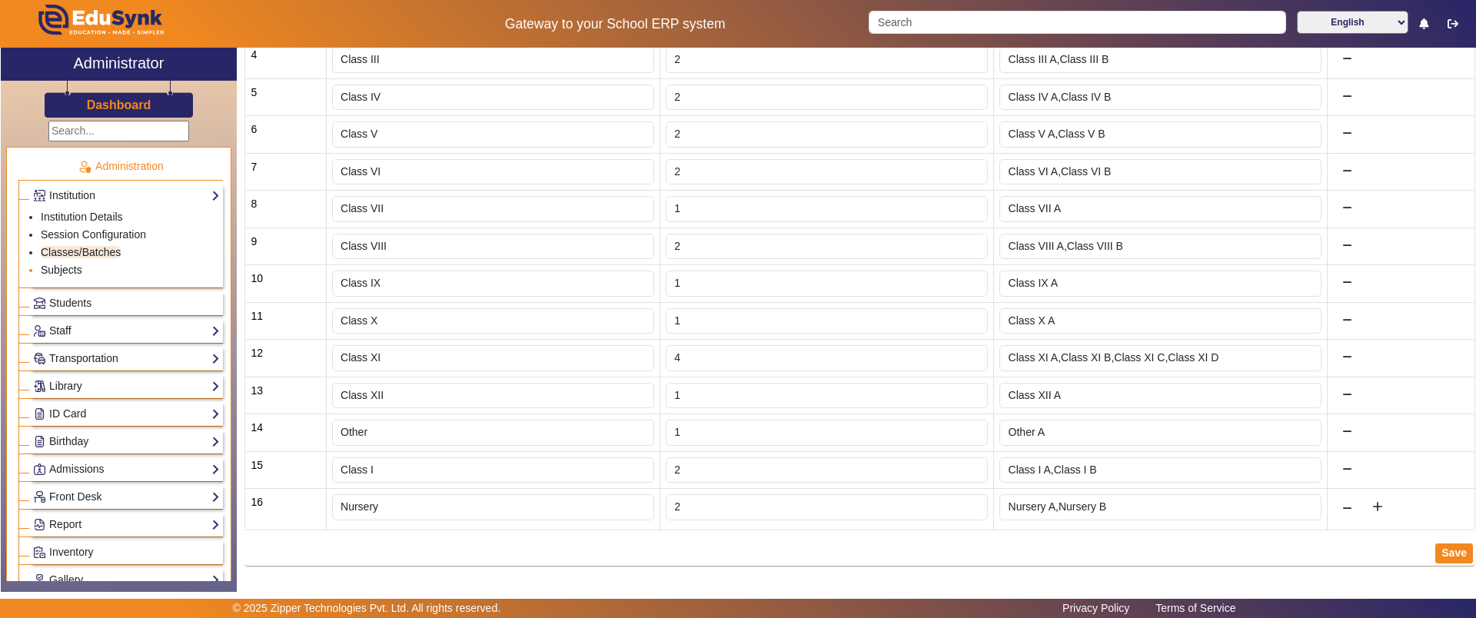
click at [65, 271] on link "Subjects" at bounding box center [62, 270] width 42 height 12
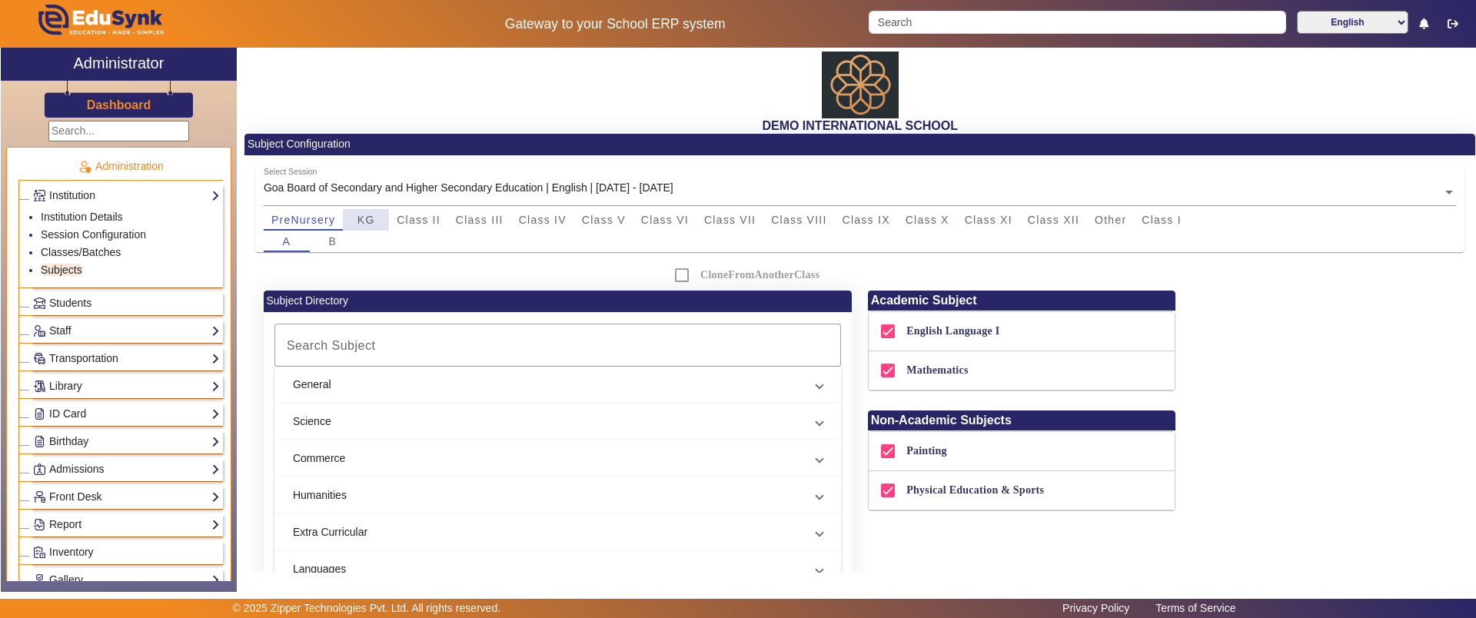
click at [372, 215] on span "KG" at bounding box center [367, 220] width 18 height 11
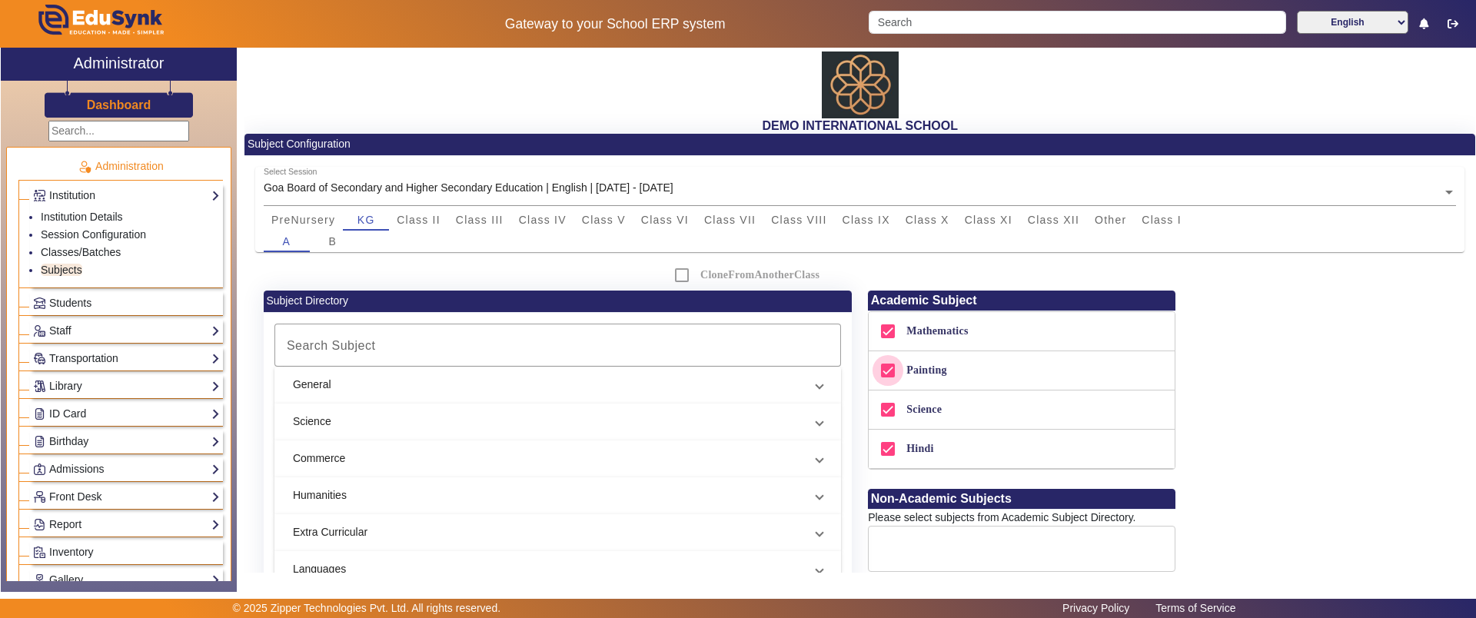
click at [877, 368] on input "Painting" at bounding box center [888, 370] width 31 height 31
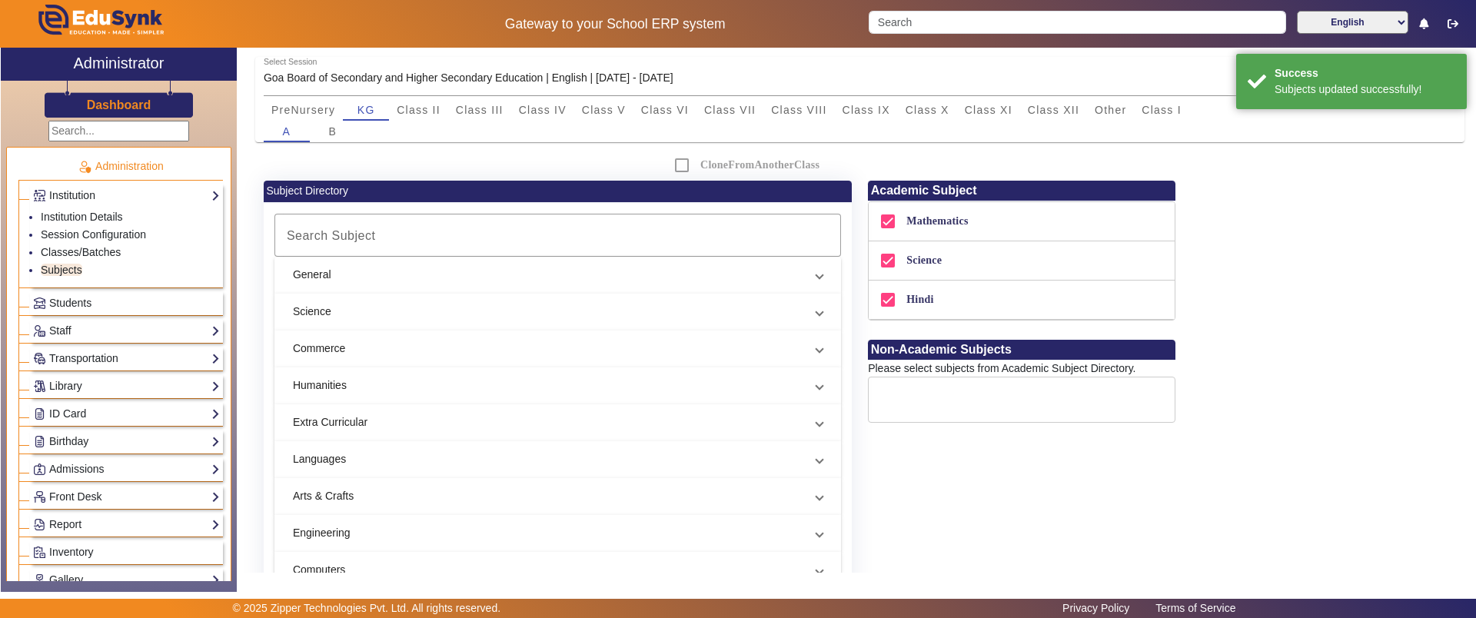
scroll to position [111, 0]
click at [512, 394] on mat-expansion-panel-header "Humanities" at bounding box center [558, 385] width 567 height 37
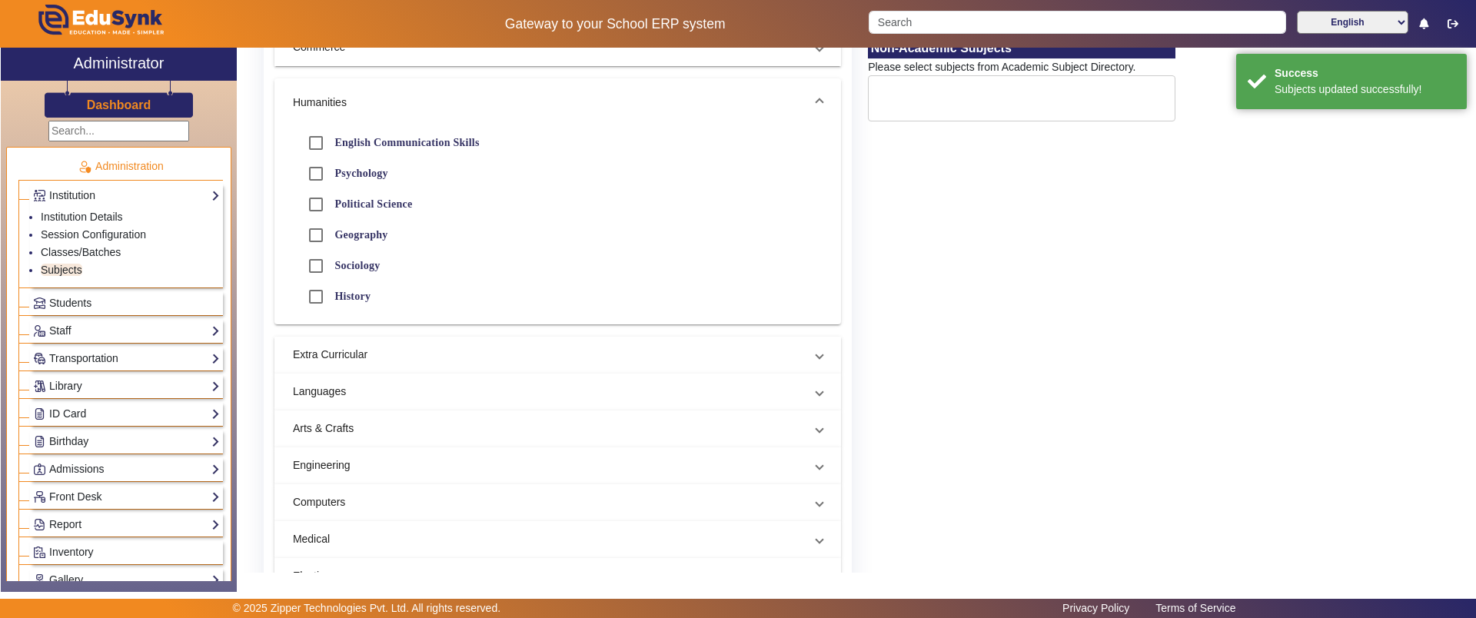
scroll to position [412, 0]
click at [501, 368] on mat-expansion-panel-header "Extra Curricular" at bounding box center [558, 354] width 567 height 37
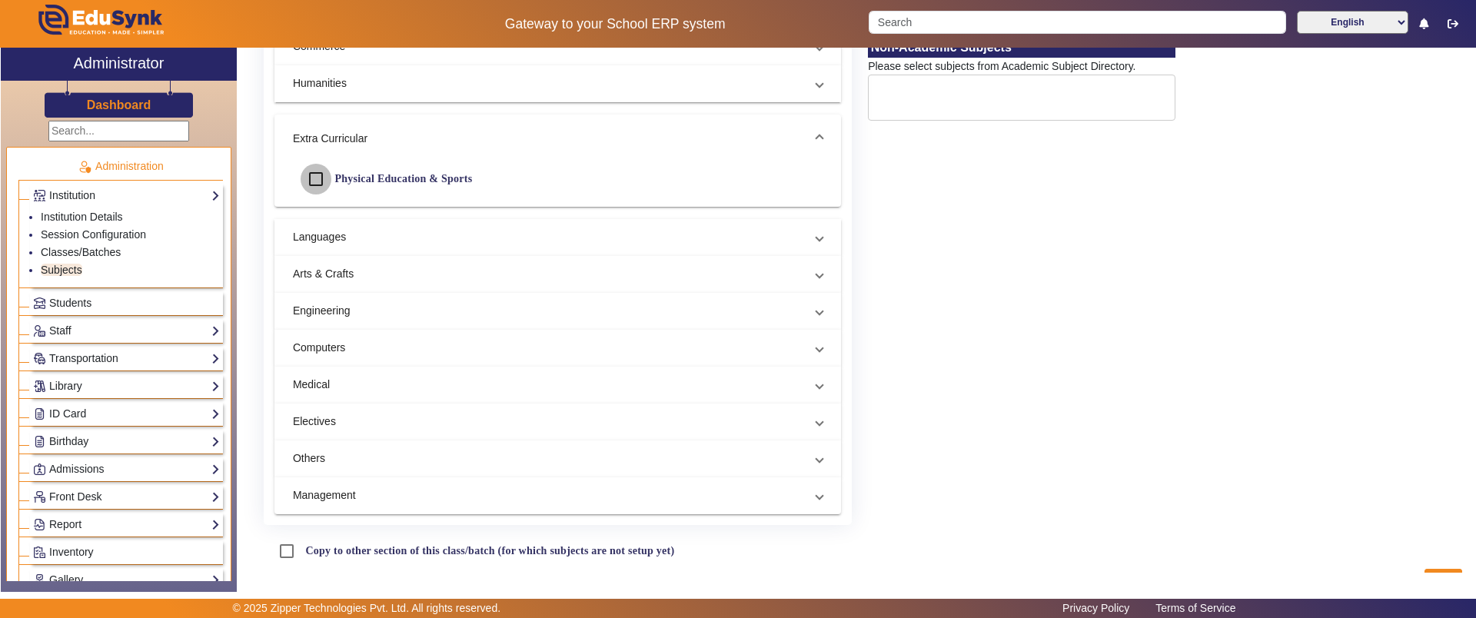
click at [311, 181] on input "Physical Education & Sports" at bounding box center [316, 179] width 31 height 31
checkbox input "true"
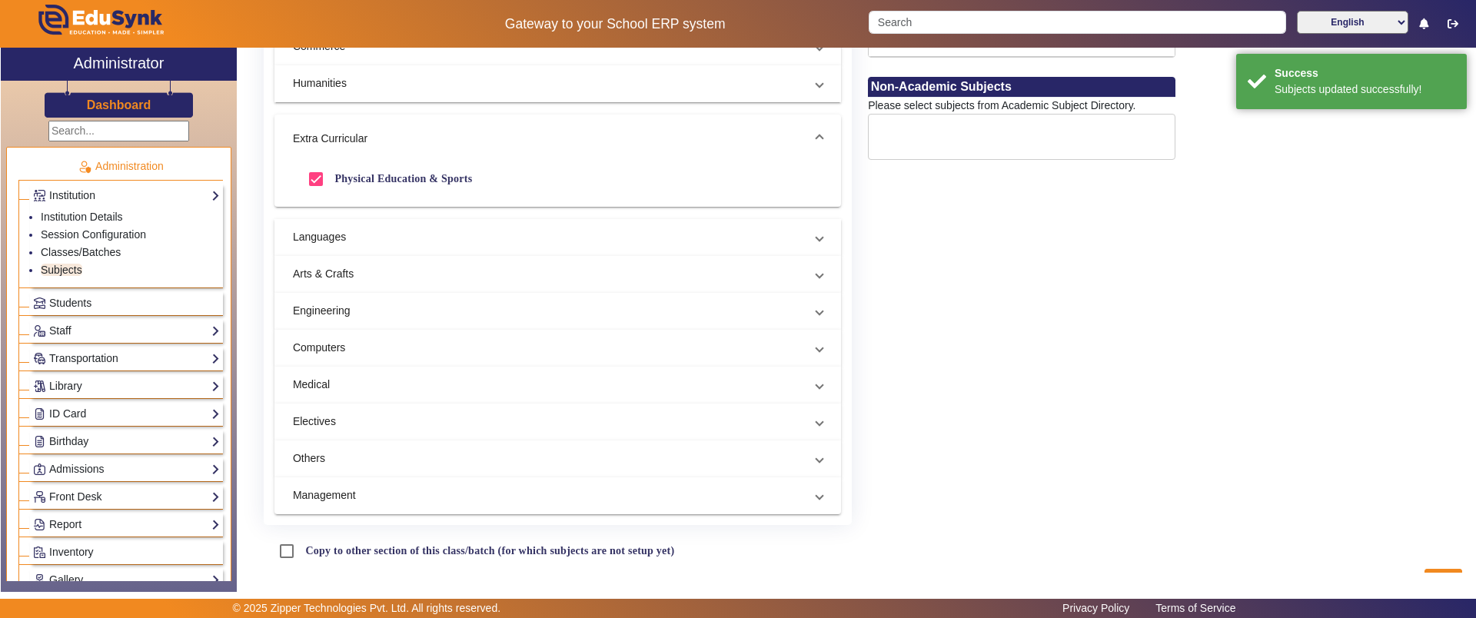
click at [318, 266] on mat-panel-title "Arts & Crafts" at bounding box center [548, 274] width 511 height 16
click at [312, 257] on input "Painting" at bounding box center [316, 253] width 31 height 31
checkbox input "true"
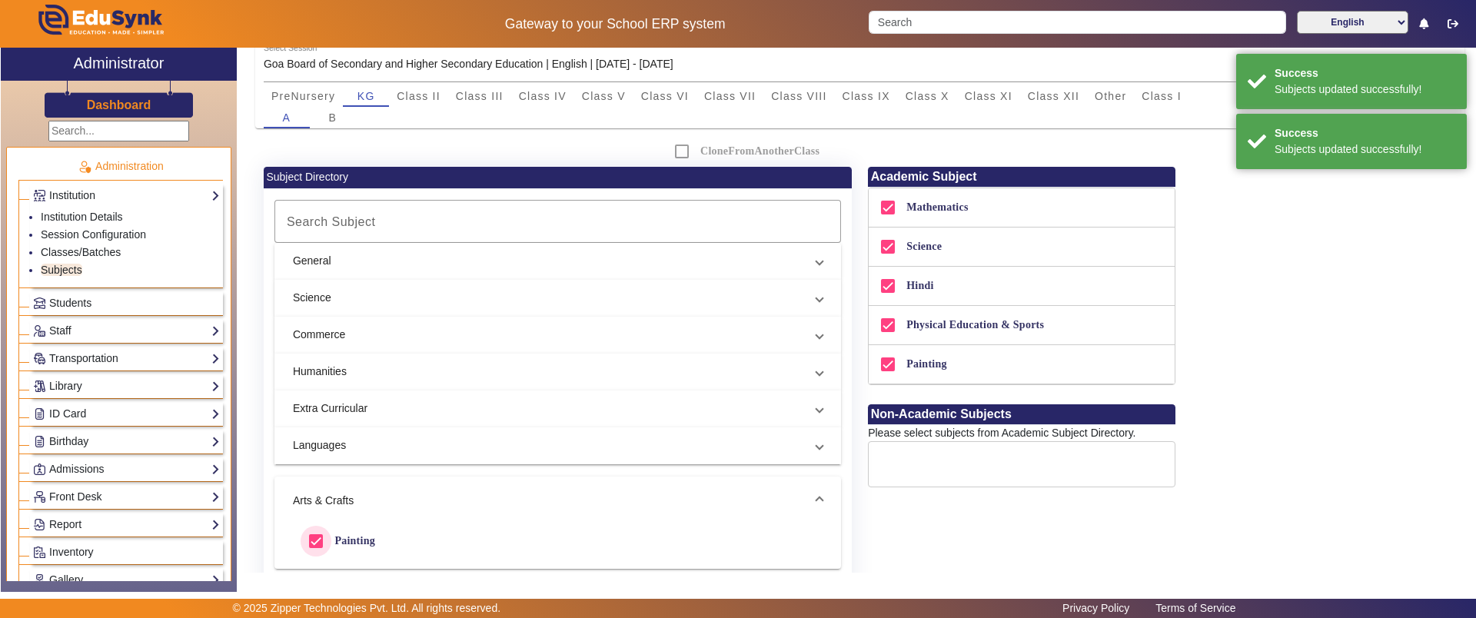
scroll to position [118, 0]
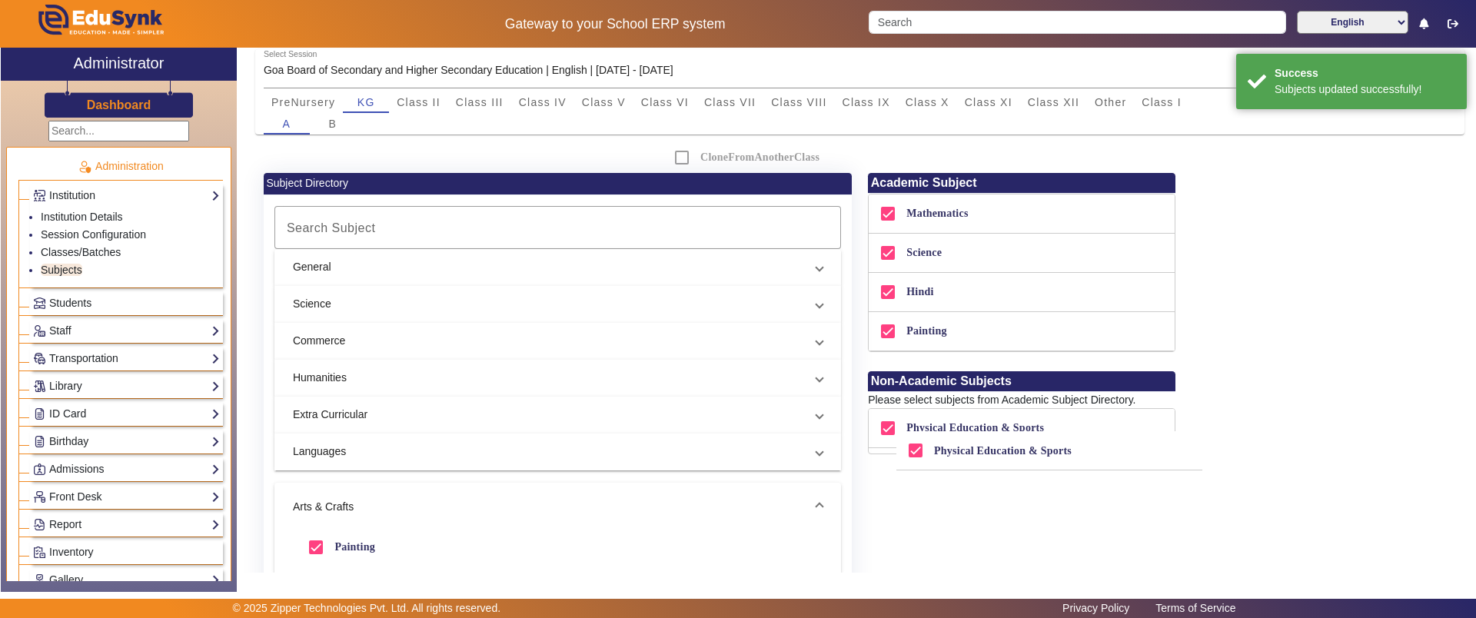
drag, startPoint x: 885, startPoint y: 328, endPoint x: 916, endPoint y: 448, distance: 123.1
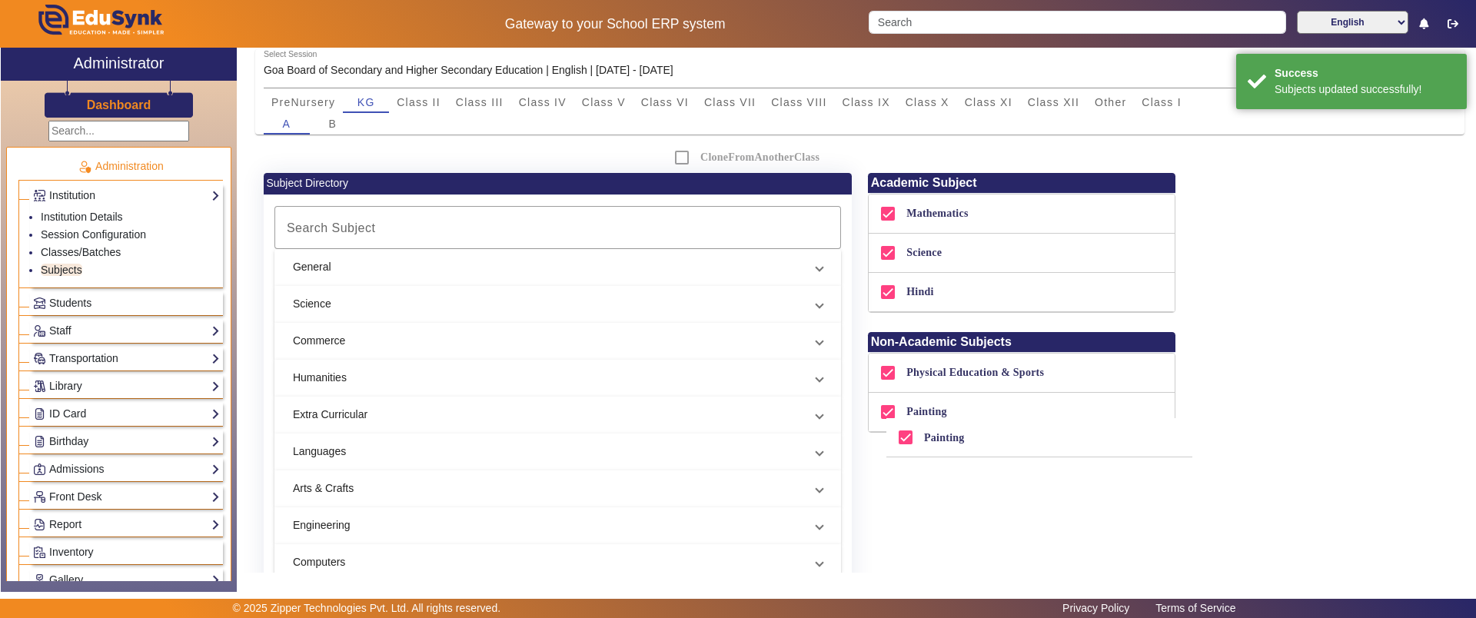
drag, startPoint x: 930, startPoint y: 322, endPoint x: 952, endPoint y: 428, distance: 108.4
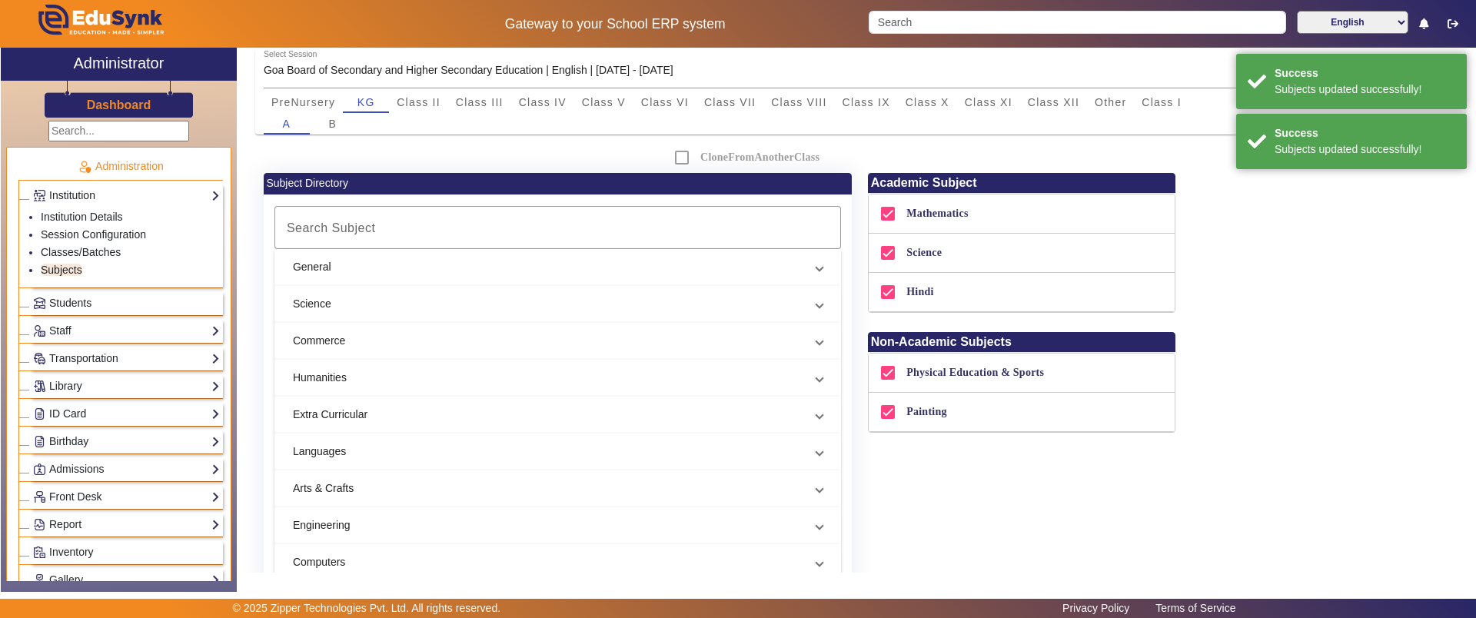
scroll to position [372, 0]
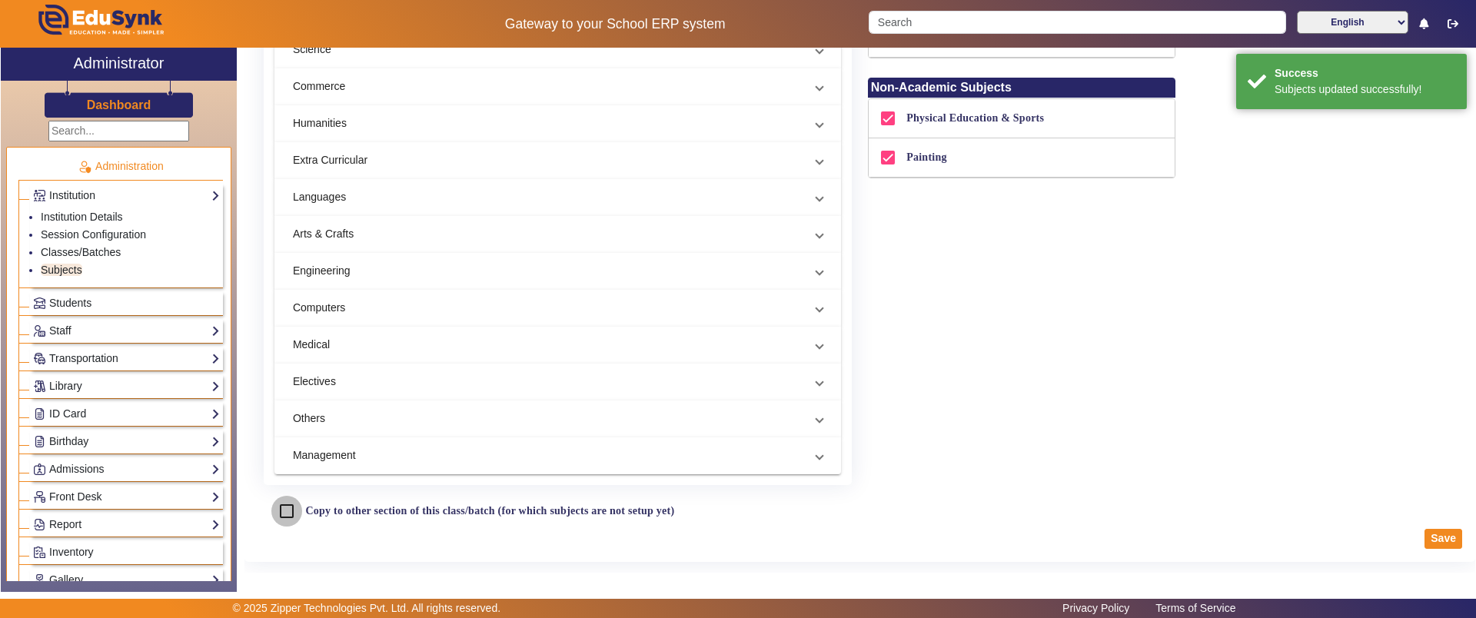
click at [295, 507] on input "Copy to other section of this class/batch (for which subjects are not setup yet)" at bounding box center [286, 511] width 31 height 31
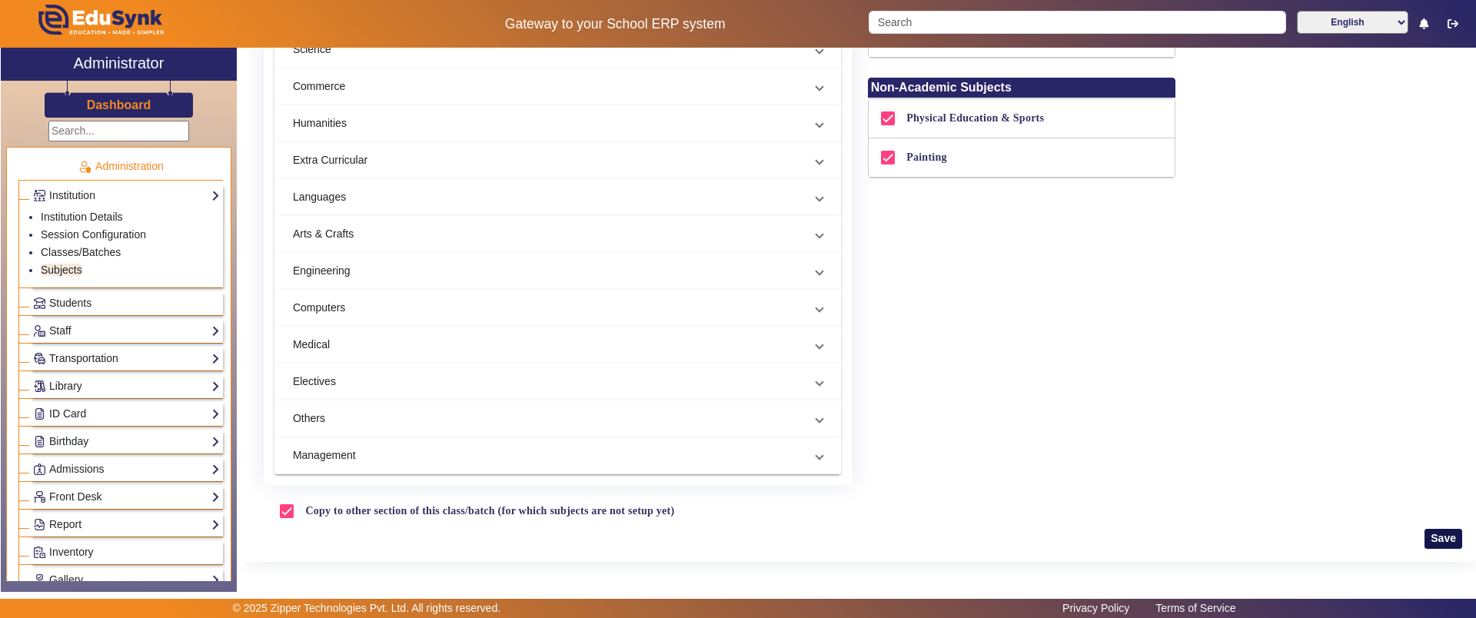
click at [1428, 548] on button "Save" at bounding box center [1444, 539] width 38 height 20
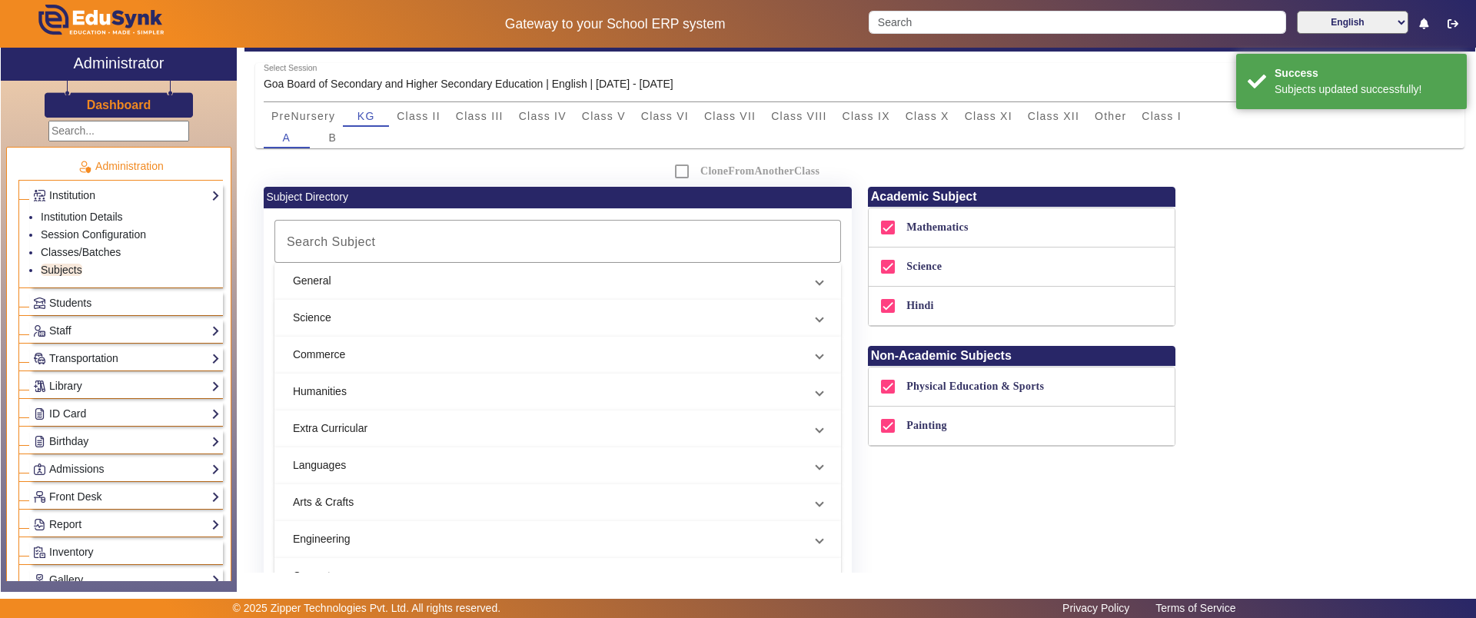
scroll to position [0, 0]
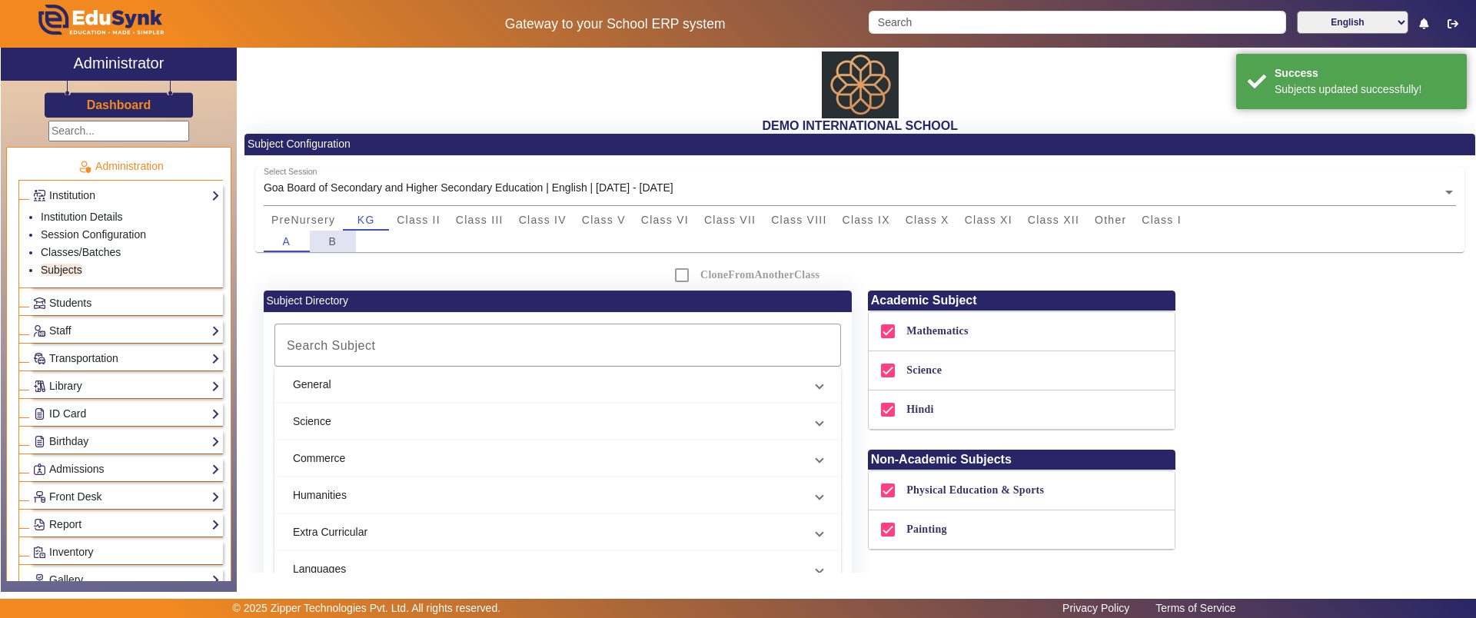
click at [334, 238] on span "B" at bounding box center [333, 241] width 8 height 11
checkbox input "false"
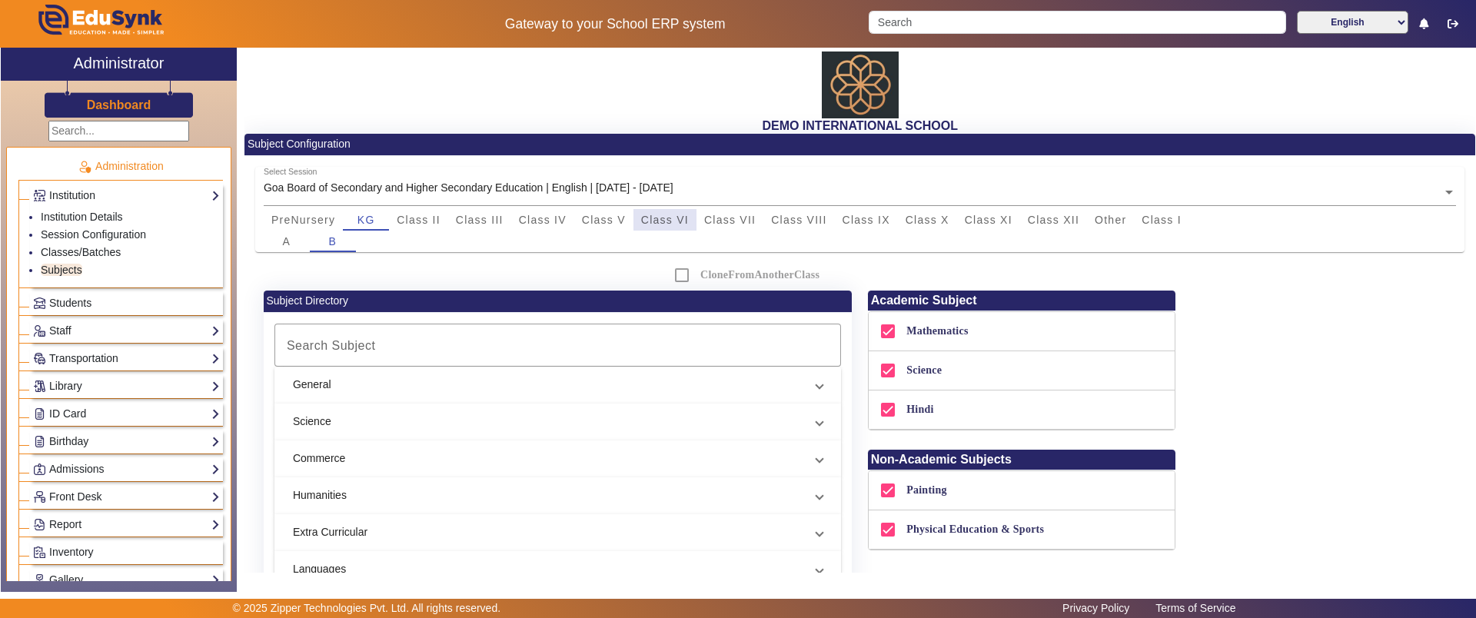
click at [685, 225] on span "Class VI" at bounding box center [665, 220] width 48 height 22
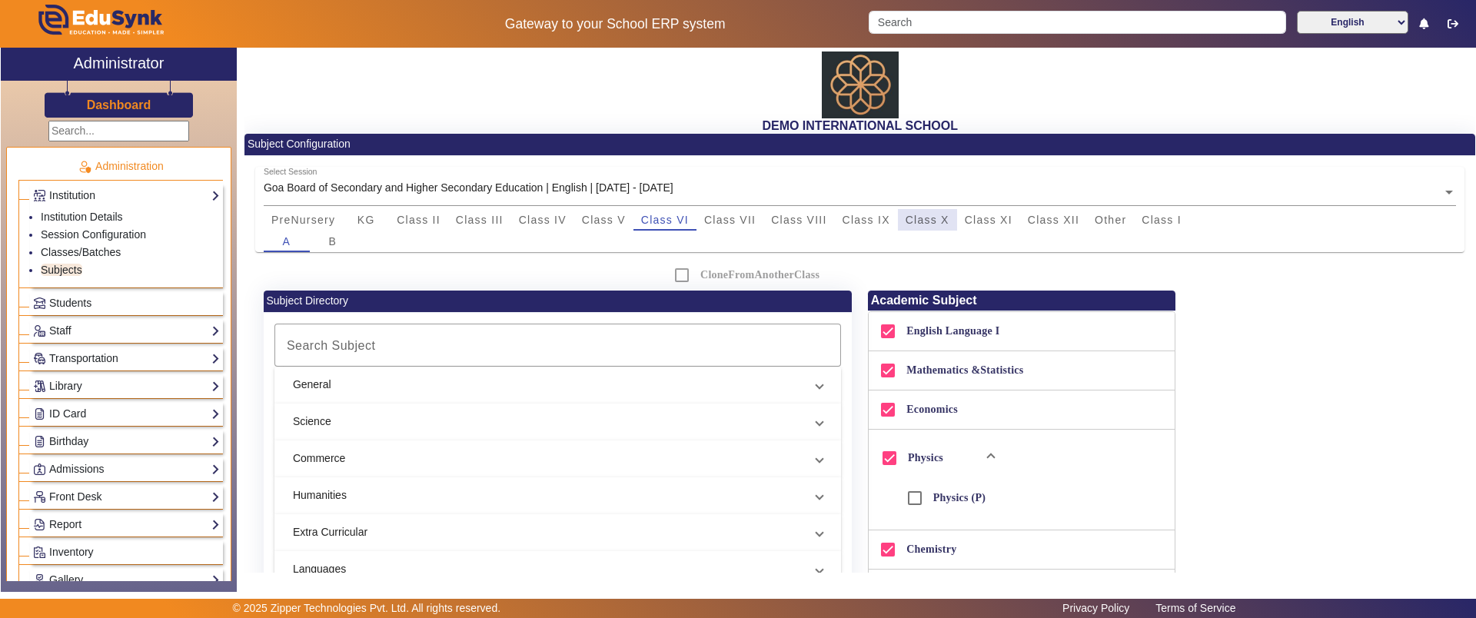
click at [938, 221] on span "Class X" at bounding box center [928, 220] width 44 height 11
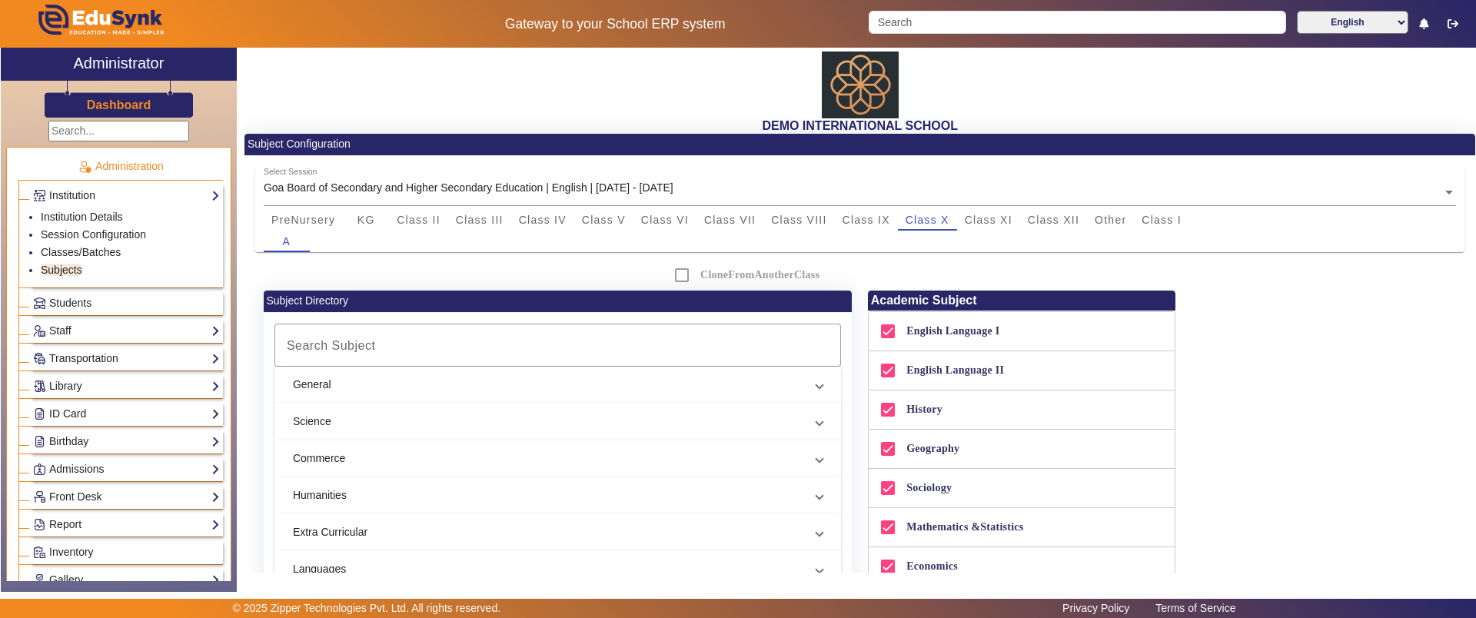
click at [989, 231] on div "A" at bounding box center [860, 242] width 1193 height 22
click at [987, 222] on span "Class XI" at bounding box center [989, 220] width 48 height 11
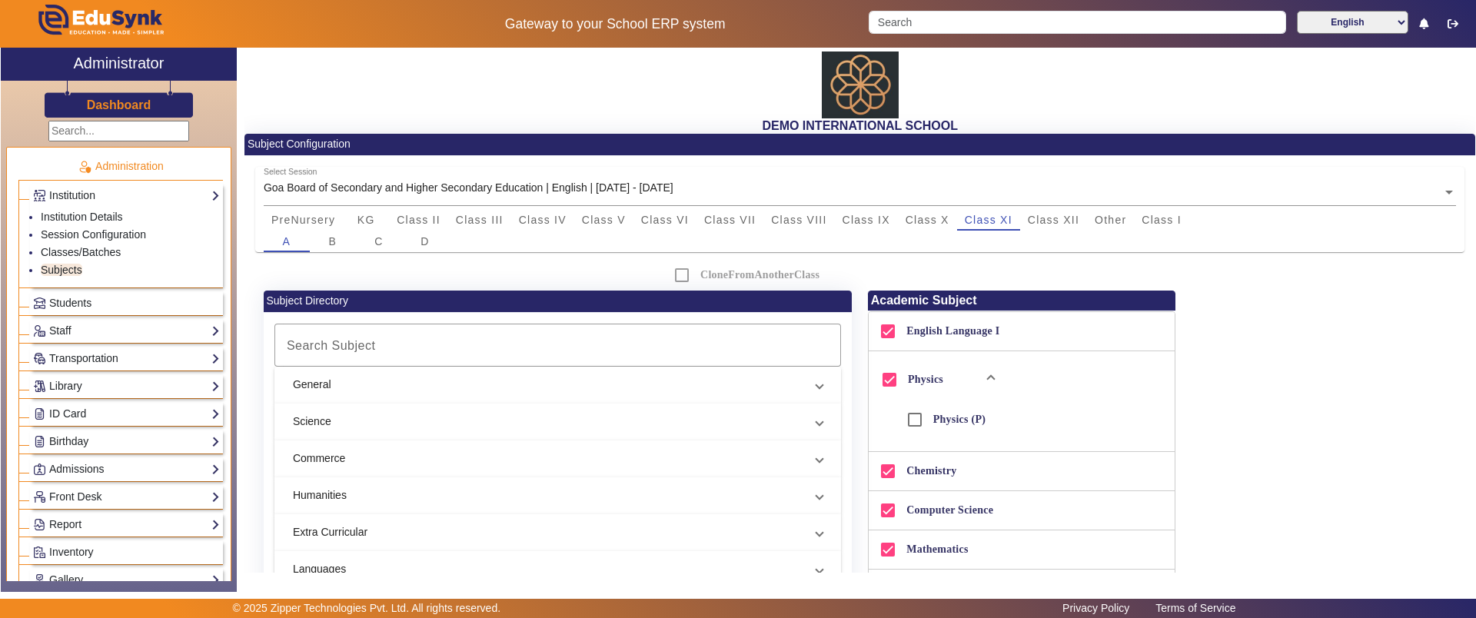
click at [675, 271] on div "CloneFromAnotherClass" at bounding box center [860, 275] width 403 height 31
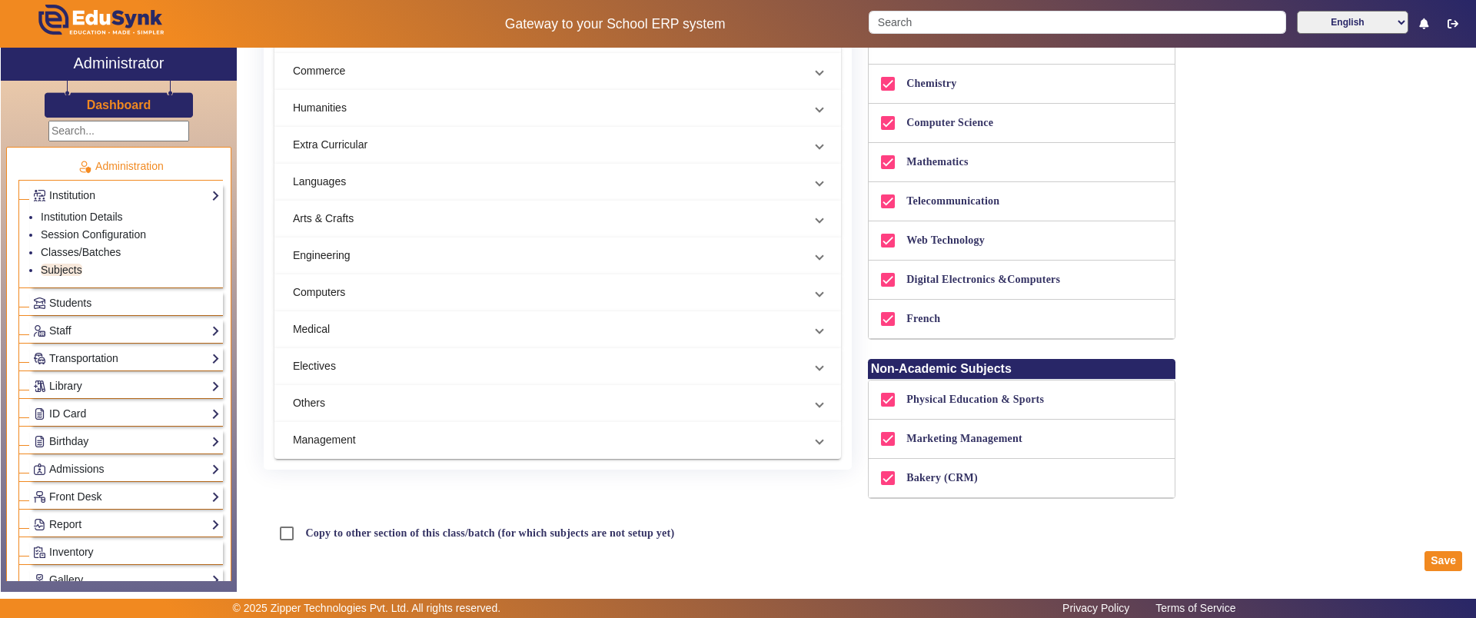
scroll to position [410, 0]
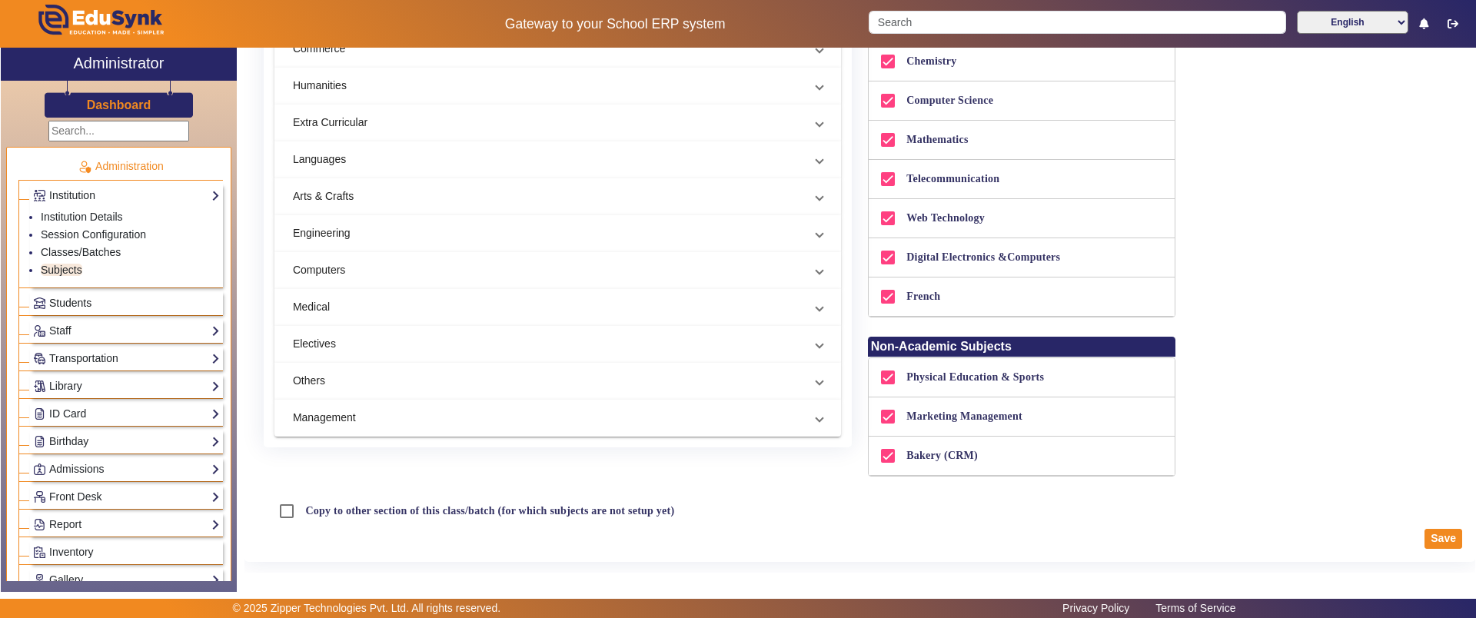
click at [74, 299] on span "Students" at bounding box center [70, 303] width 42 height 12
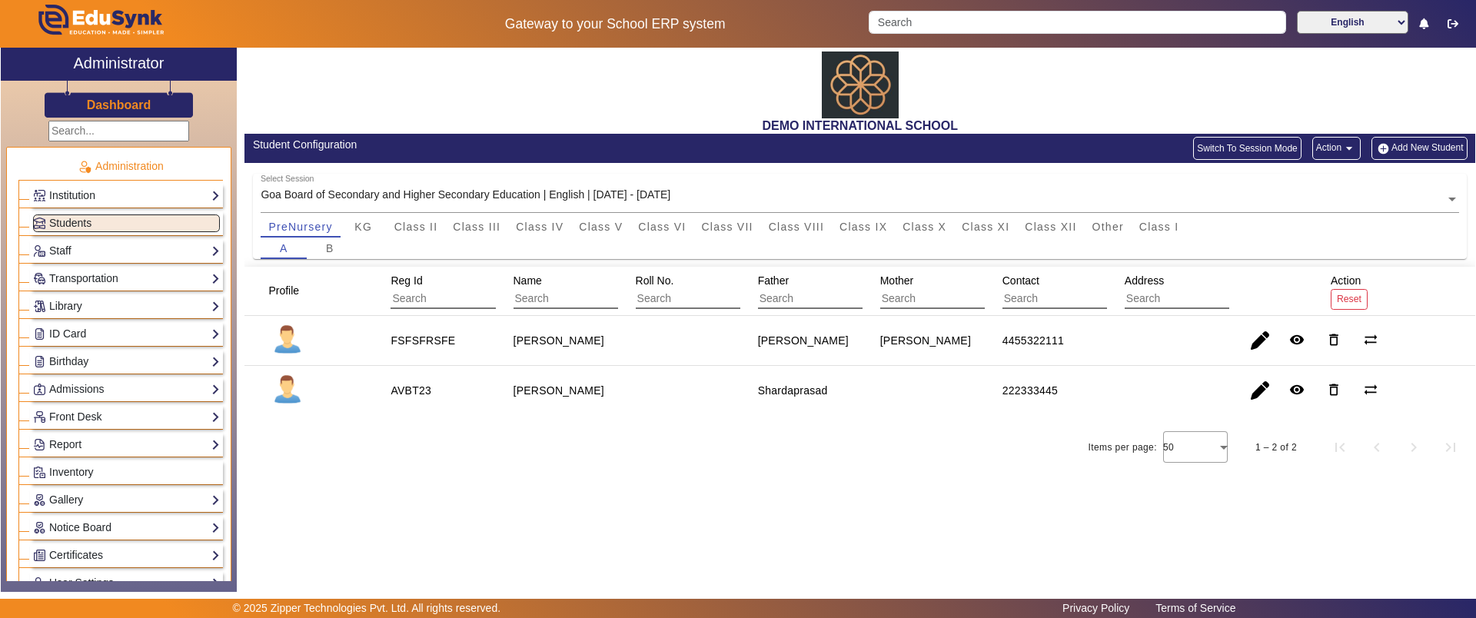
click at [1395, 146] on button "Add New Student" at bounding box center [1419, 148] width 95 height 23
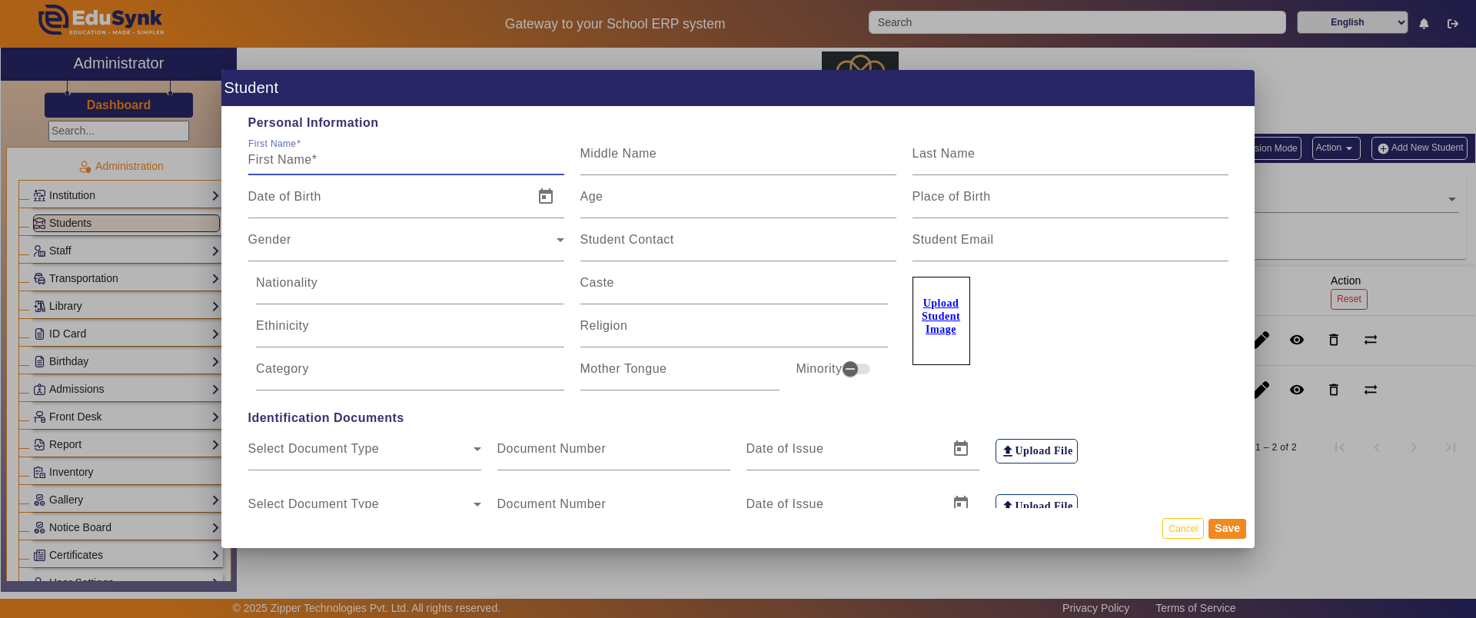
scroll to position [2, 0]
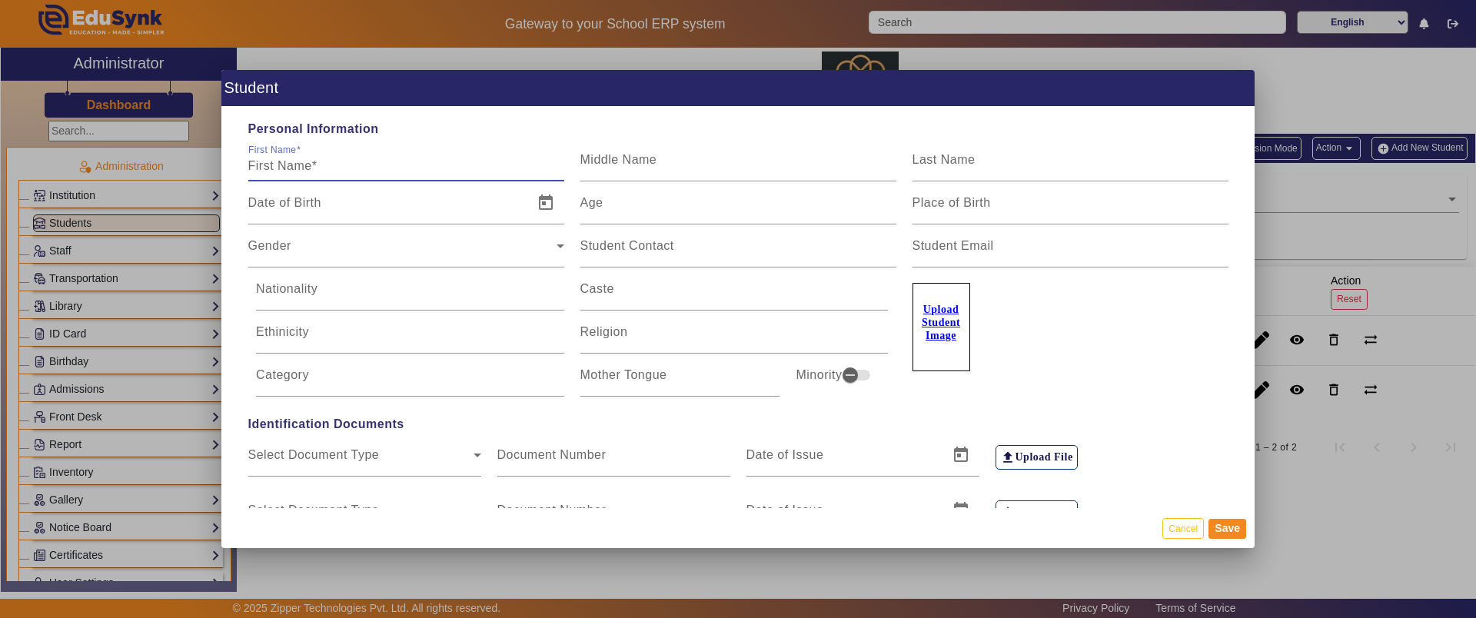
click at [337, 173] on input "First Name" at bounding box center [406, 166] width 316 height 18
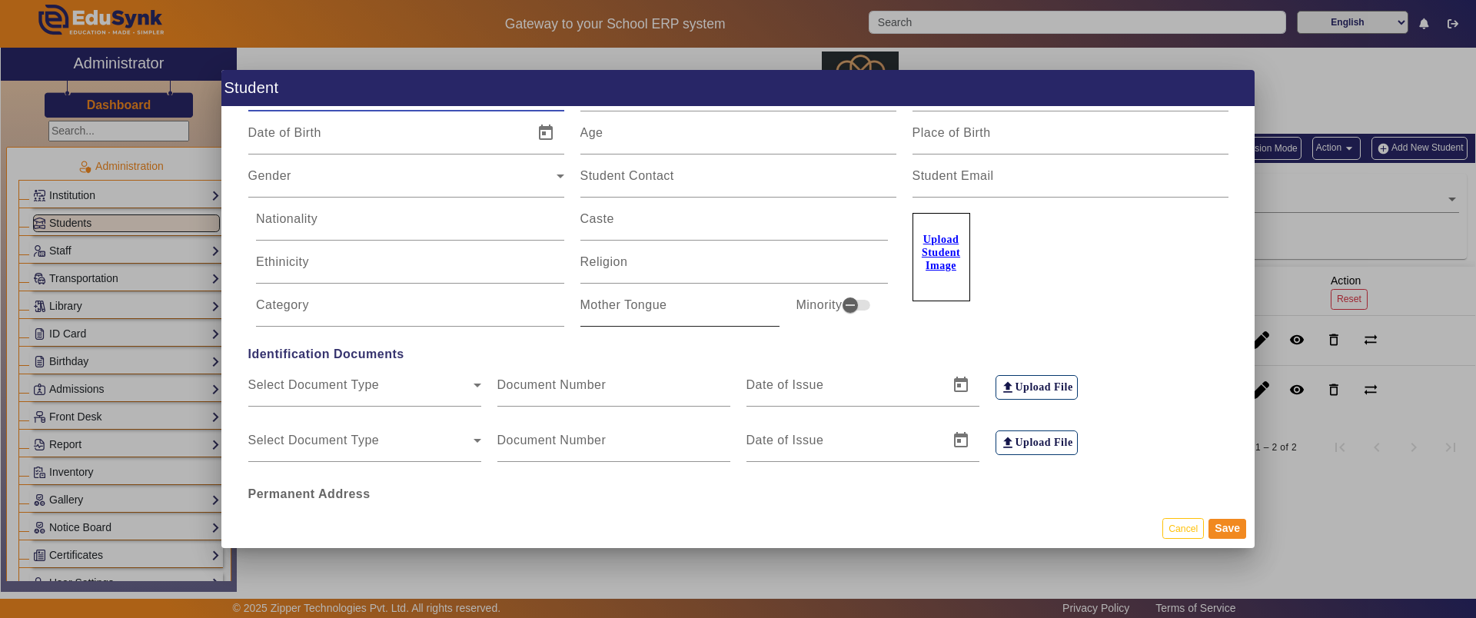
click at [681, 308] on div "Mother Tongue" at bounding box center [681, 305] width 200 height 43
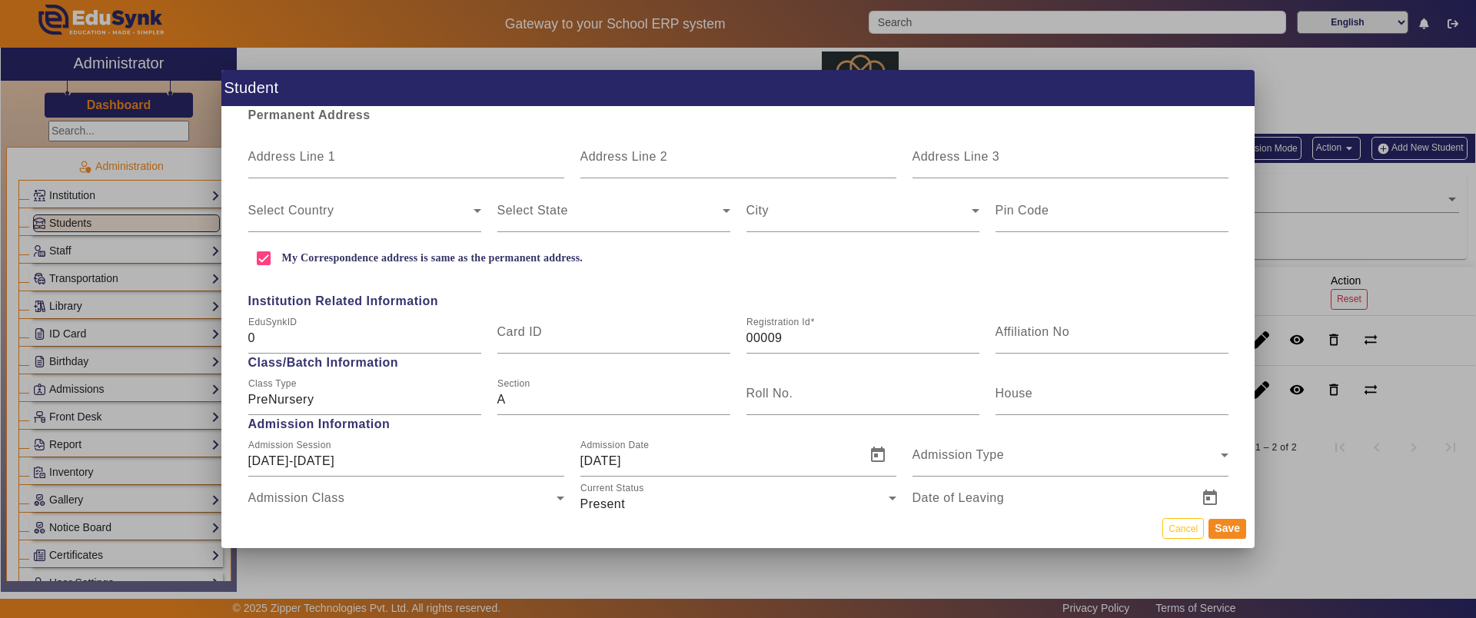
scroll to position [469, 0]
click at [796, 331] on input "00009" at bounding box center [863, 337] width 233 height 18
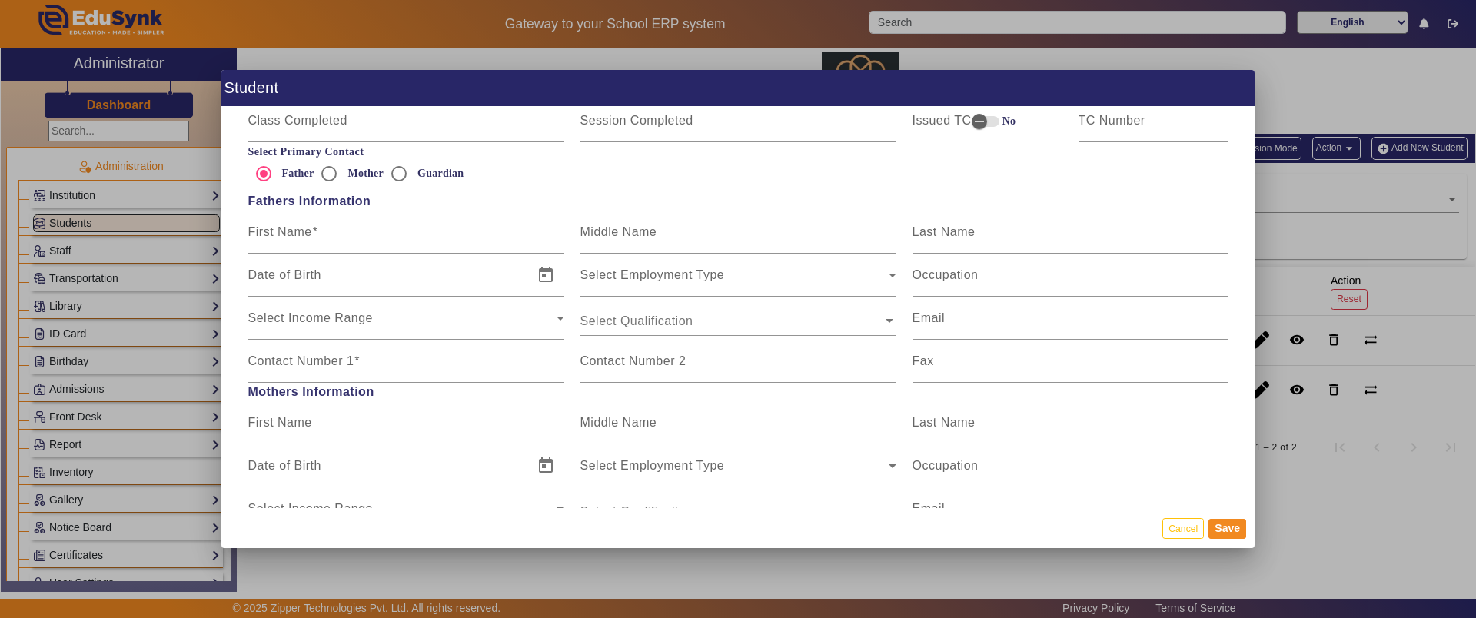
scroll to position [980, 0]
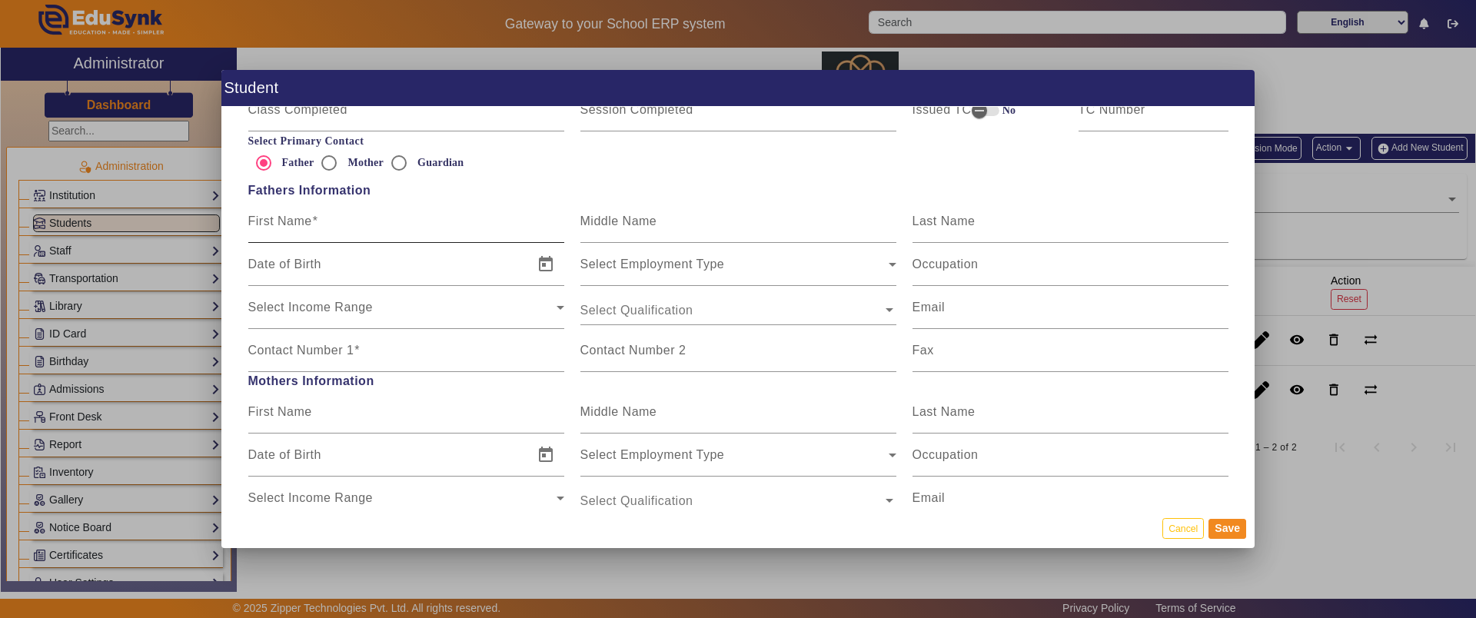
click at [286, 217] on mat-label "First Name" at bounding box center [280, 221] width 64 height 13
click at [286, 218] on input "First Name" at bounding box center [406, 227] width 316 height 18
click at [299, 356] on label "Contact Number 1" at bounding box center [304, 351] width 112 height 14
click at [299, 356] on input "Contact Number 1" at bounding box center [406, 357] width 316 height 18
click at [326, 162] on input "Mother" at bounding box center [329, 163] width 31 height 31
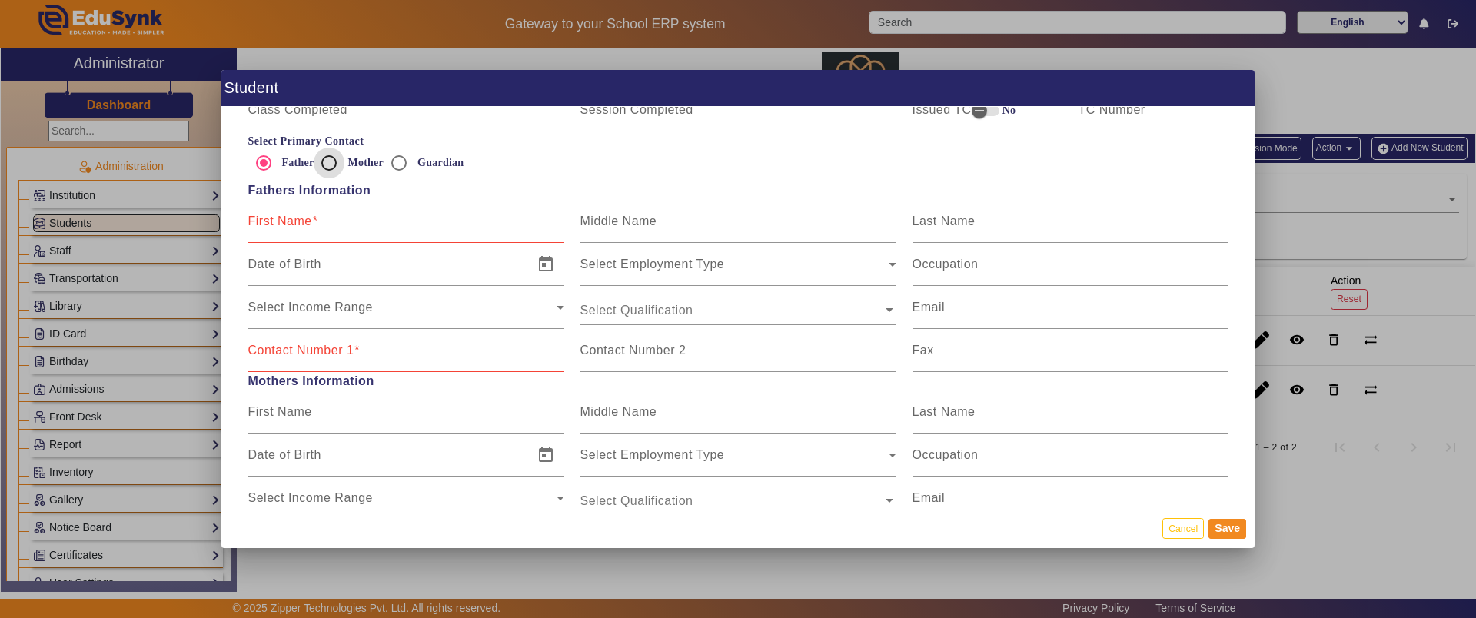
radio input "true"
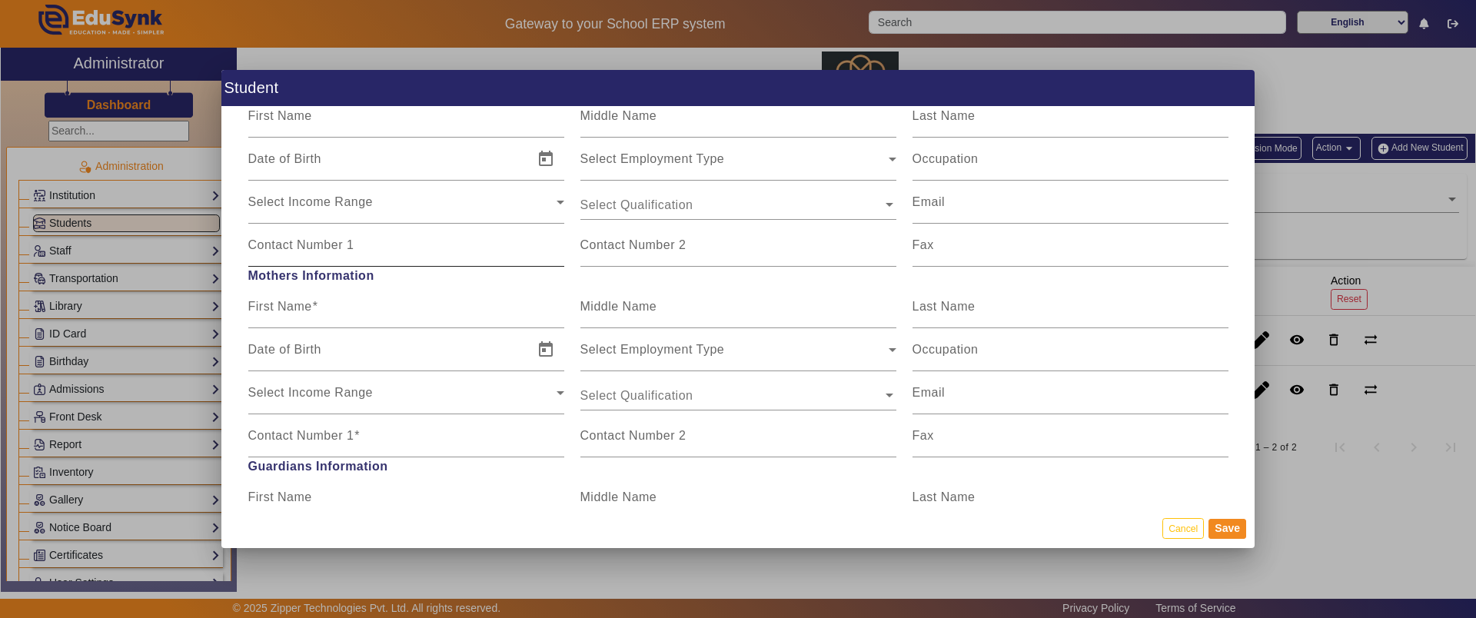
scroll to position [1092, 0]
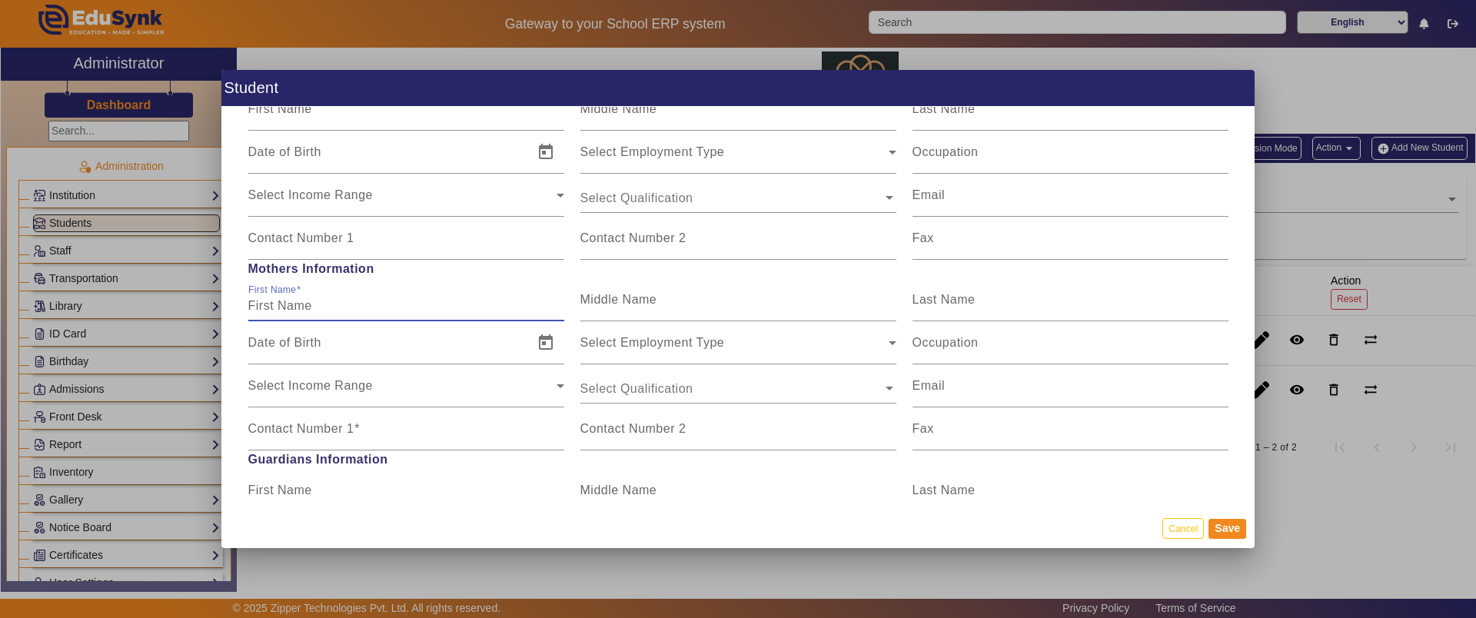
click at [319, 298] on input "First Name" at bounding box center [406, 306] width 316 height 18
click at [302, 419] on div "Contact Number 1" at bounding box center [406, 429] width 316 height 43
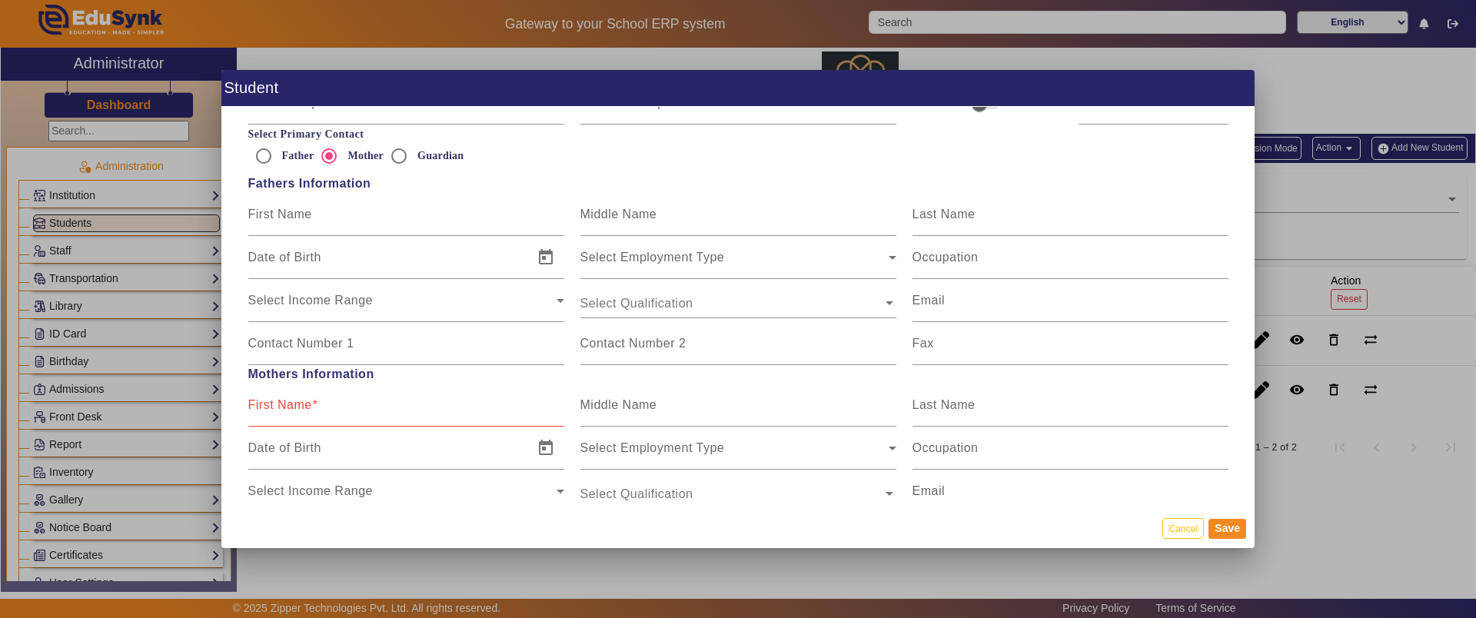
scroll to position [961, 0]
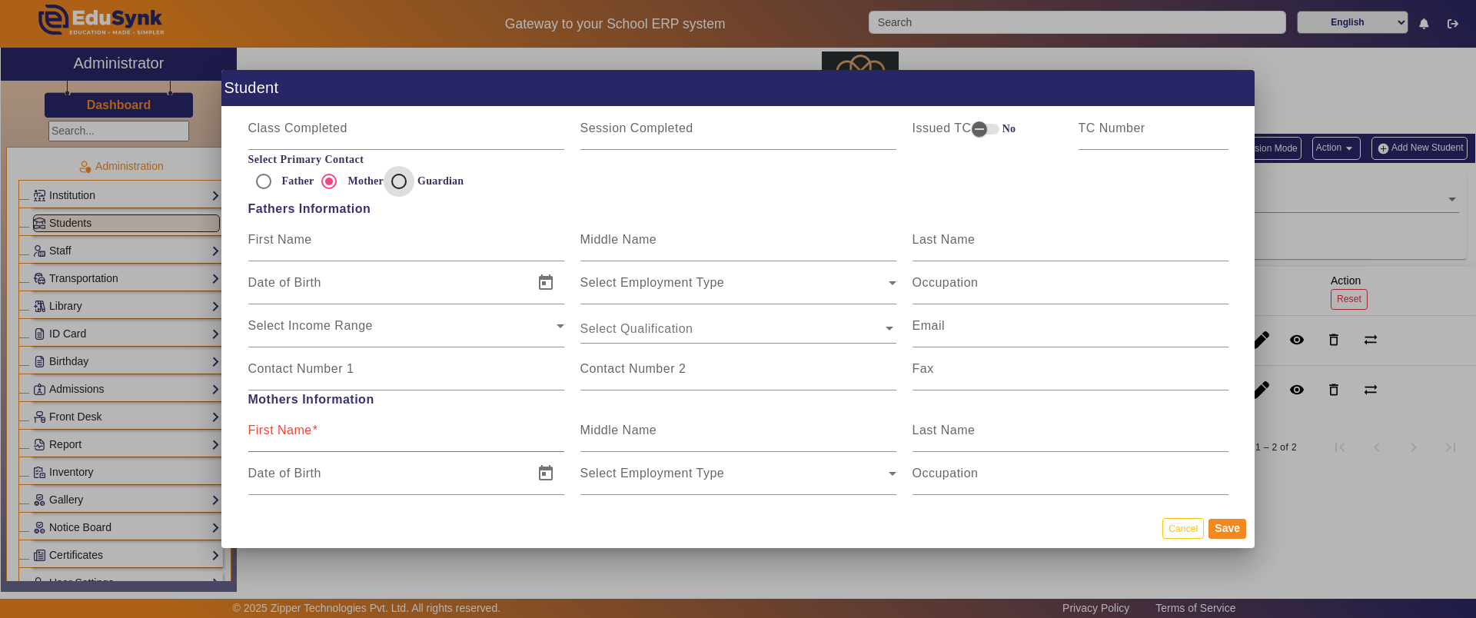
click at [396, 183] on input "Guardian" at bounding box center [399, 181] width 31 height 31
radio input "true"
click at [255, 178] on input "Father" at bounding box center [263, 181] width 31 height 31
radio input "true"
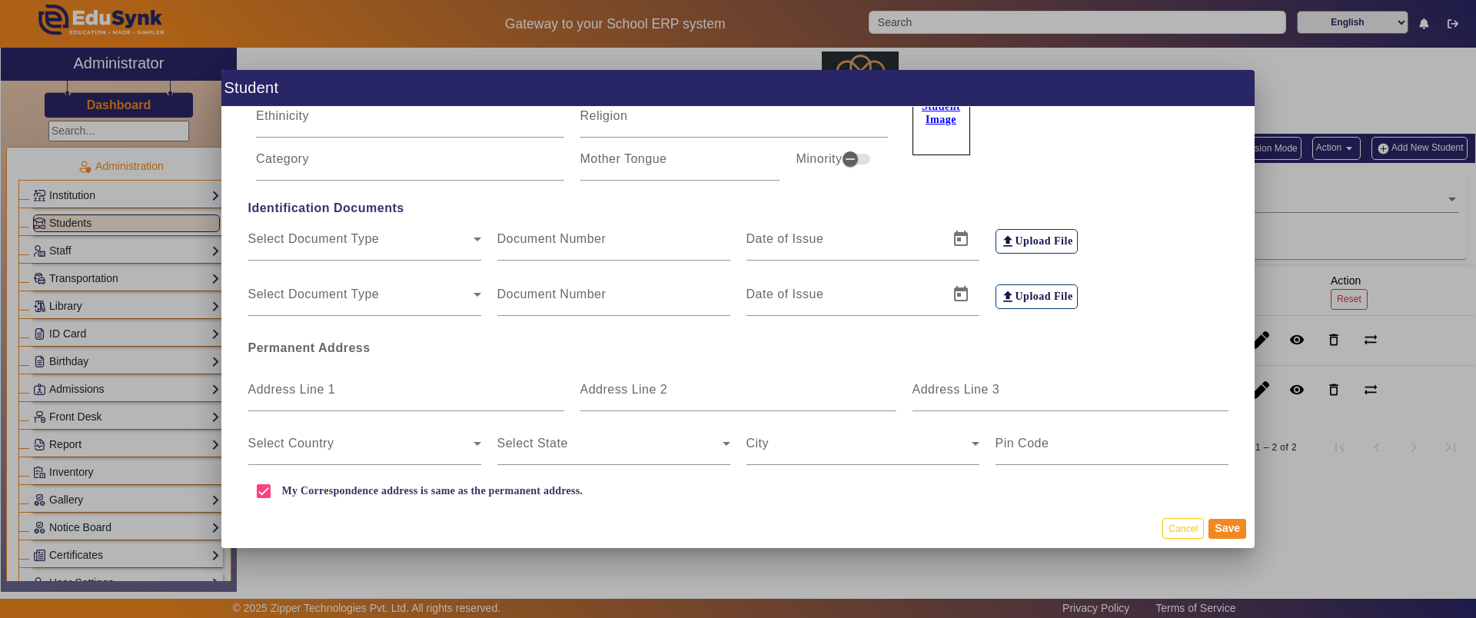
scroll to position [237, 0]
click at [382, 235] on div "Select Document Type" at bounding box center [360, 244] width 225 height 18
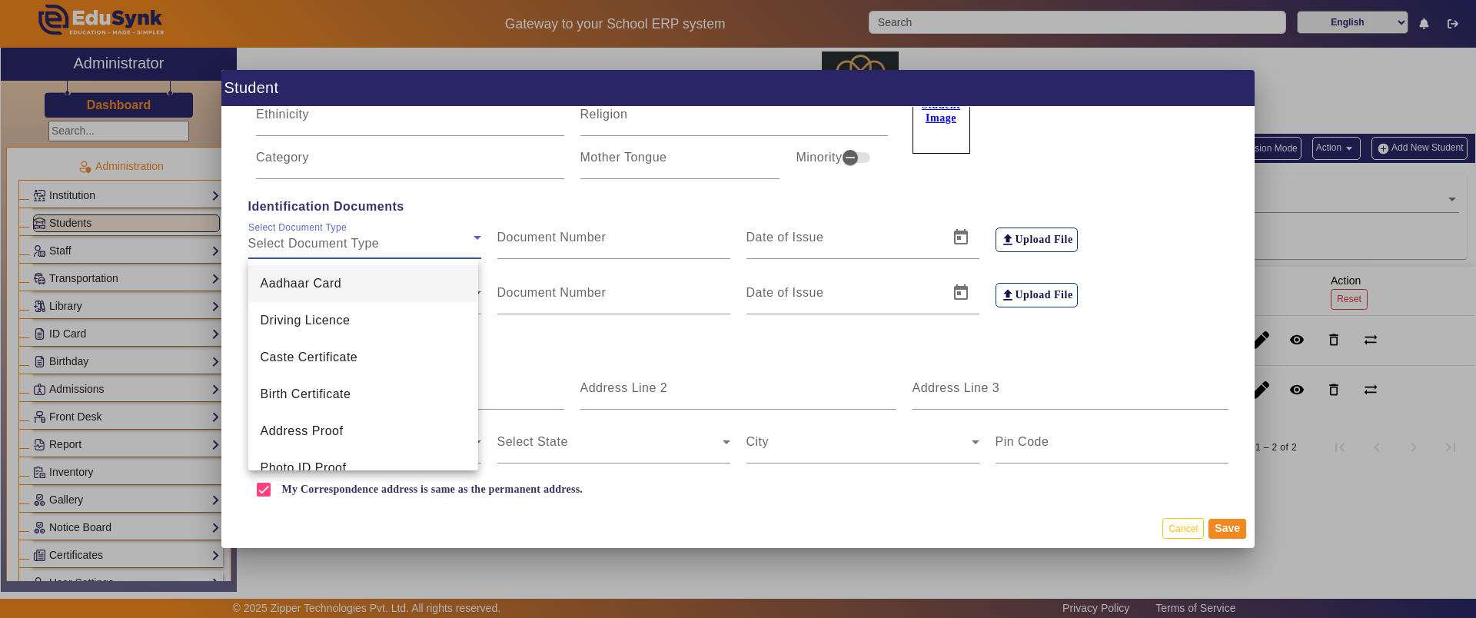
click at [631, 316] on div at bounding box center [738, 309] width 1476 height 618
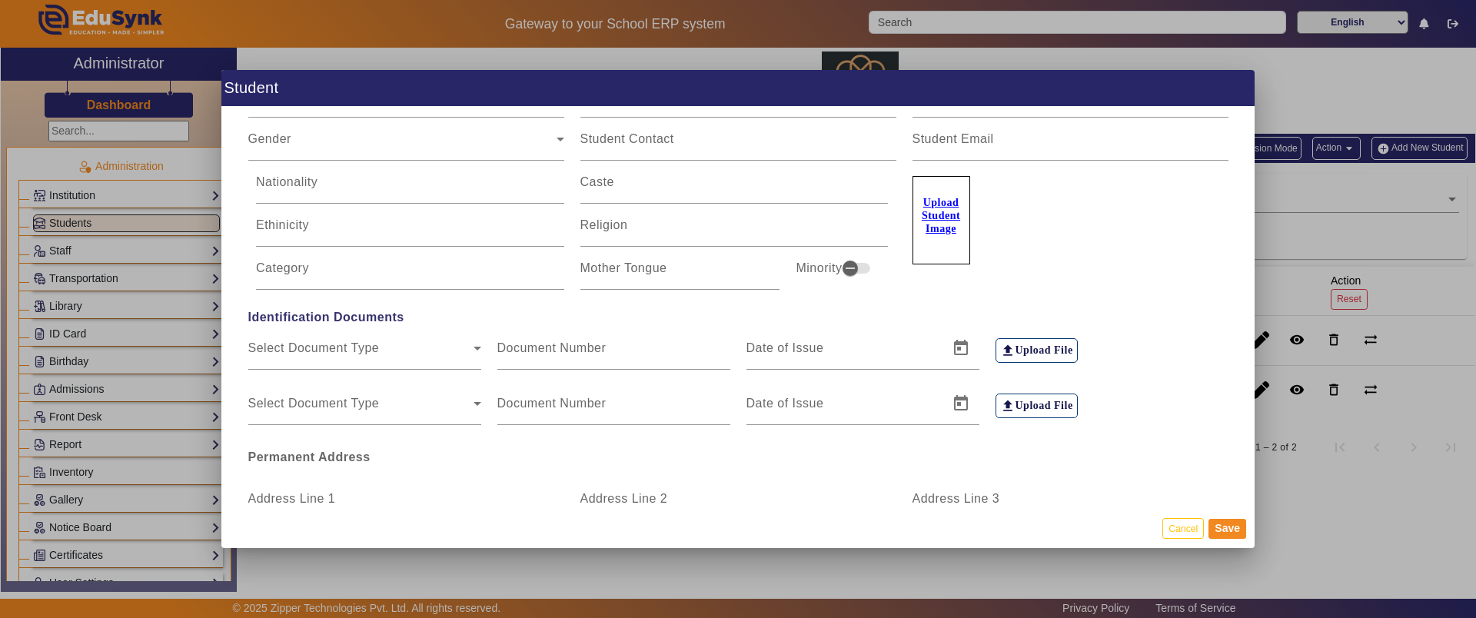
scroll to position [123, 0]
click at [947, 222] on u "Upload Student Image" at bounding box center [941, 219] width 38 height 38
click at [0, 0] on input "Upload Student Image" at bounding box center [0, 0] width 0 height 0
click at [1192, 534] on button "Cancel" at bounding box center [1184, 528] width 42 height 21
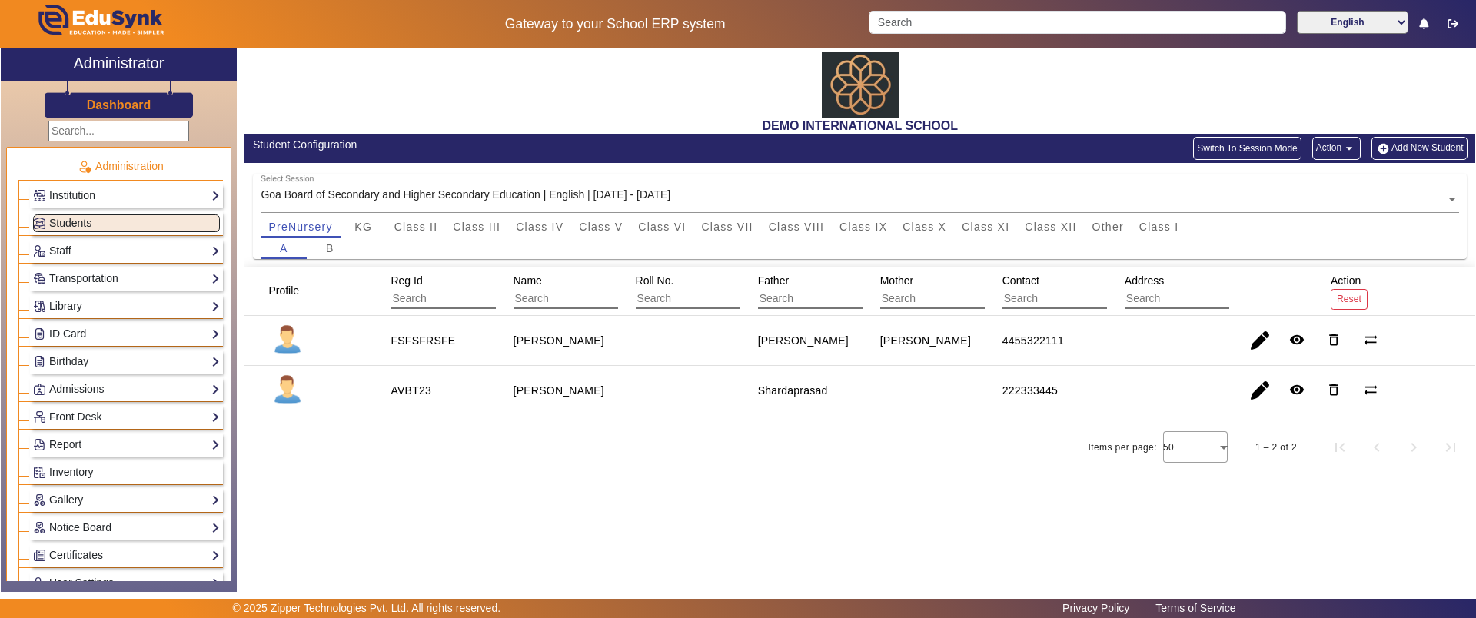
click at [1326, 144] on button "Action arrow_drop_down" at bounding box center [1337, 148] width 48 height 23
click at [1288, 266] on span "Import Data" at bounding box center [1305, 258] width 85 height 18
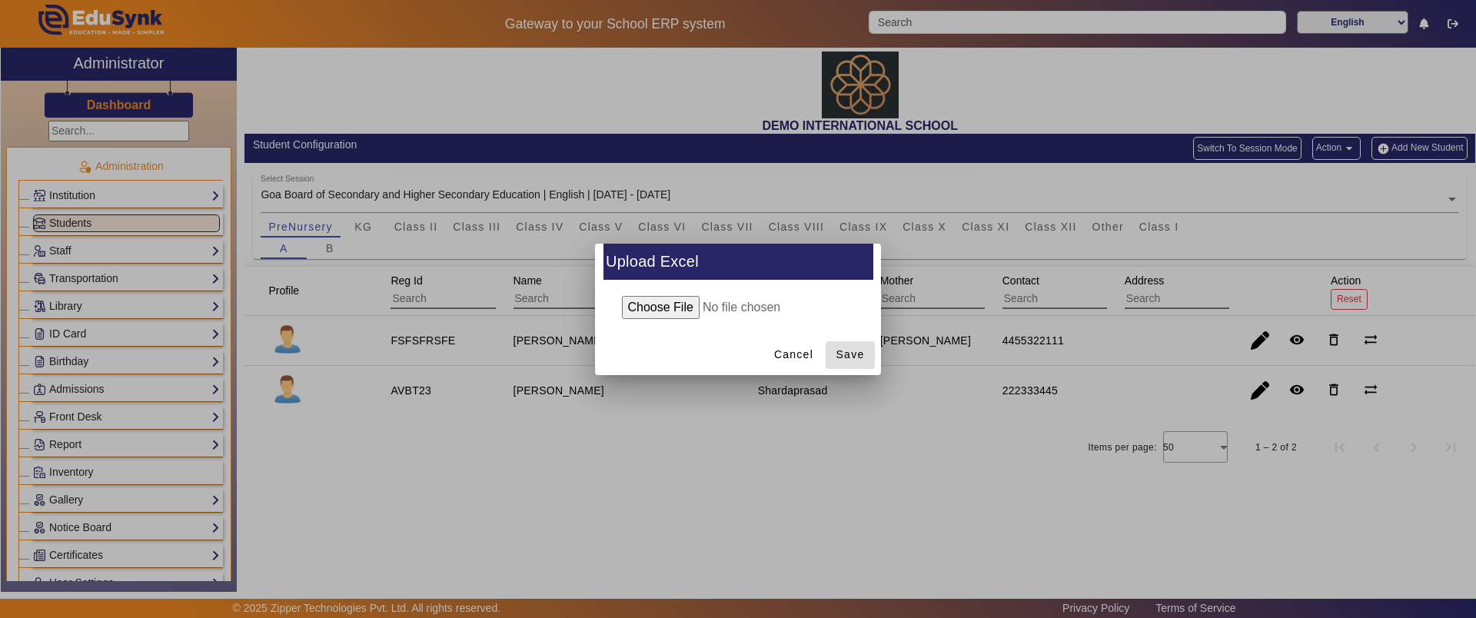
click at [767, 455] on div at bounding box center [738, 309] width 1476 height 618
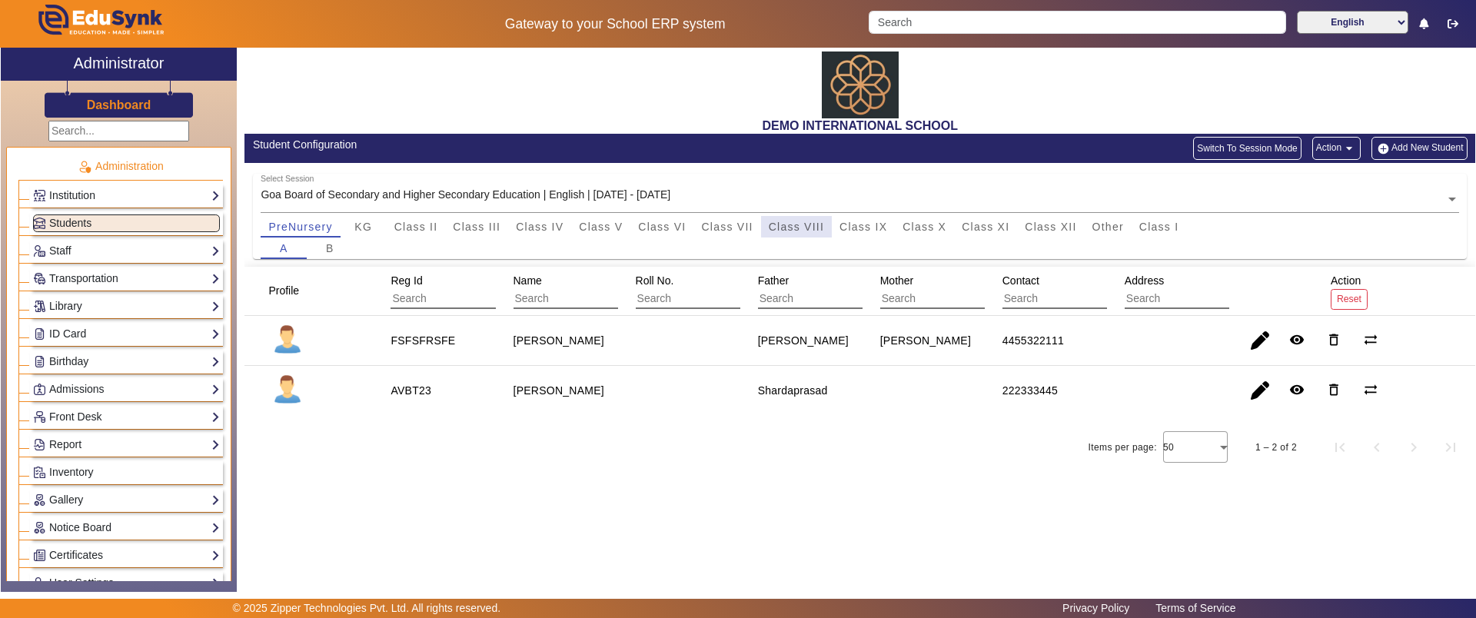
click at [822, 221] on span "Class VIII" at bounding box center [796, 226] width 55 height 11
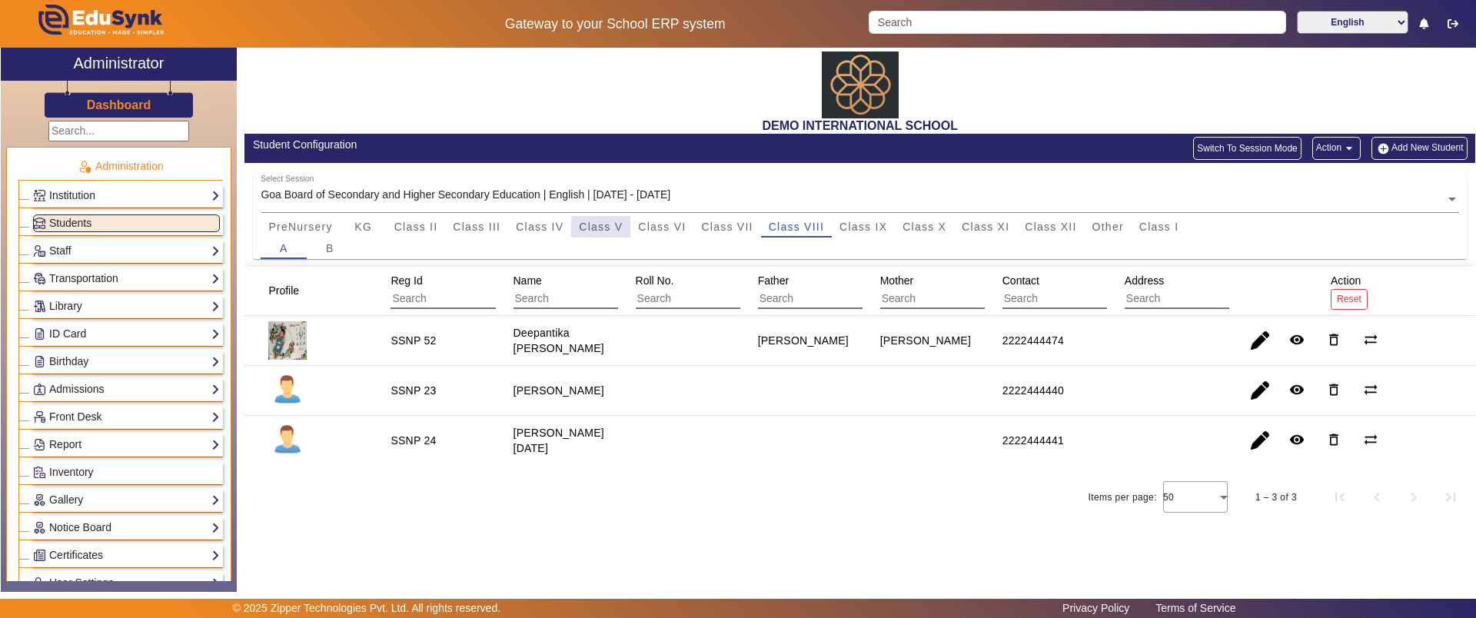
click at [620, 224] on span "Class V" at bounding box center [601, 226] width 44 height 11
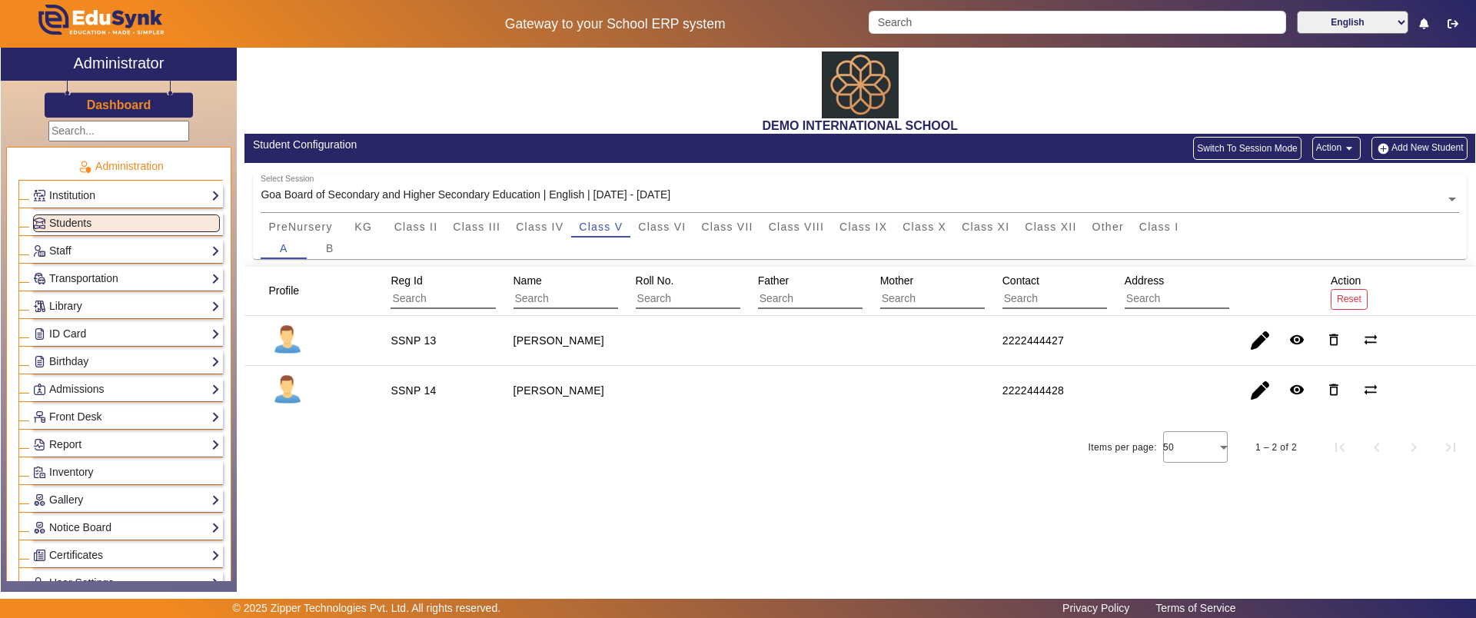
click at [1397, 144] on button "Add New Student" at bounding box center [1419, 148] width 95 height 23
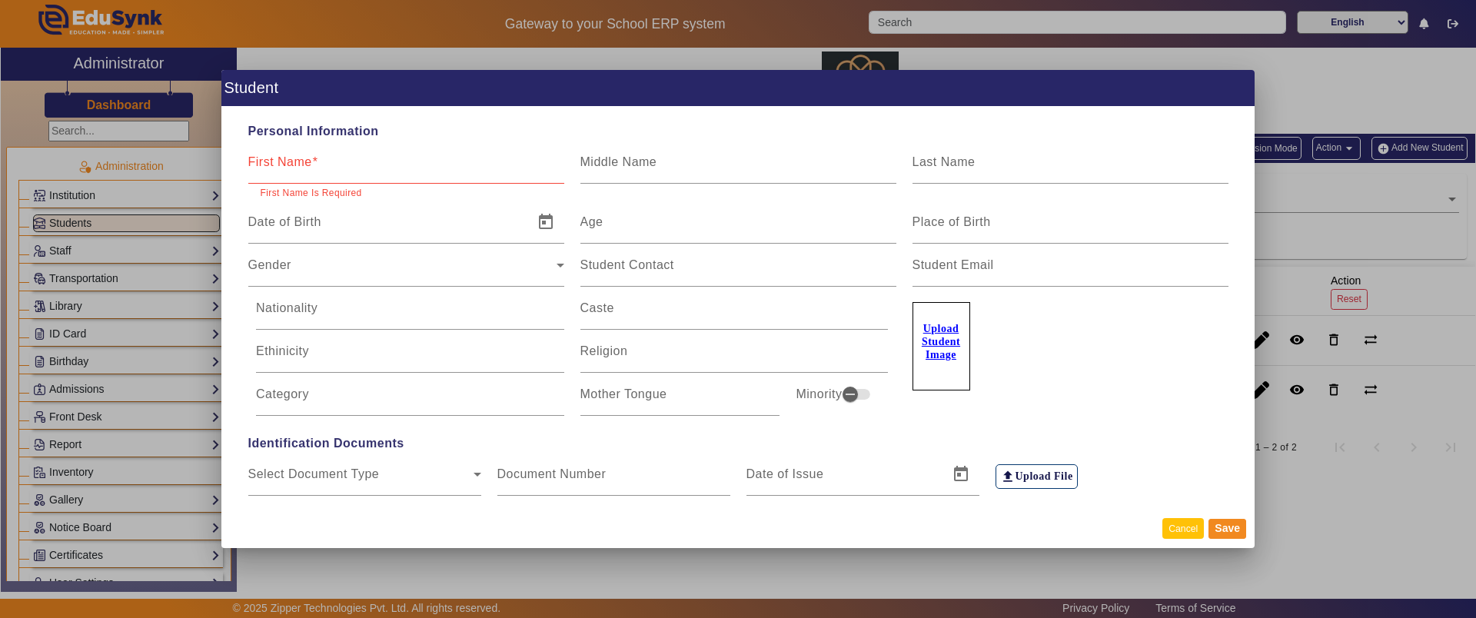
click at [1193, 533] on button "Cancel" at bounding box center [1184, 528] width 42 height 21
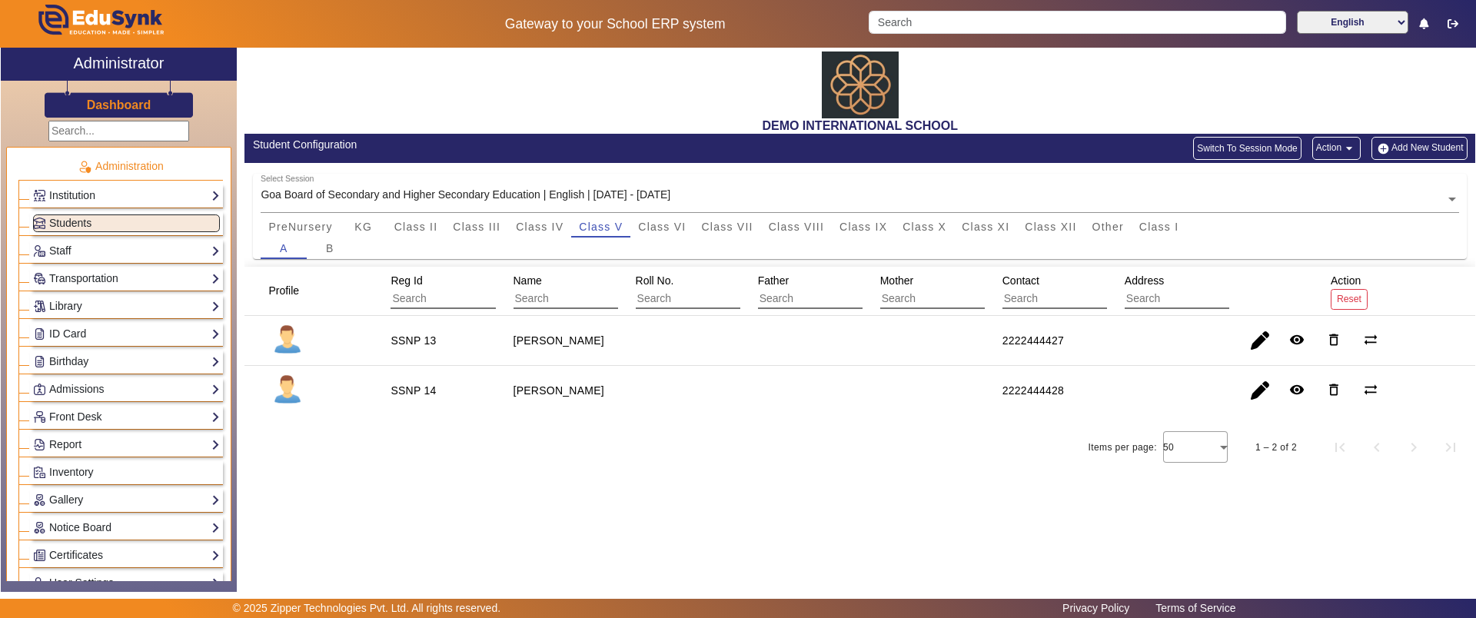
click at [1336, 155] on button "Action arrow_drop_down" at bounding box center [1337, 148] width 48 height 23
click at [1313, 182] on span "Export Sample" at bounding box center [1305, 184] width 85 height 18
click at [1335, 156] on button "Action arrow_drop_down" at bounding box center [1337, 148] width 48 height 23
click at [783, 504] on div at bounding box center [738, 309] width 1476 height 618
click at [1263, 338] on span "button" at bounding box center [1260, 340] width 37 height 37
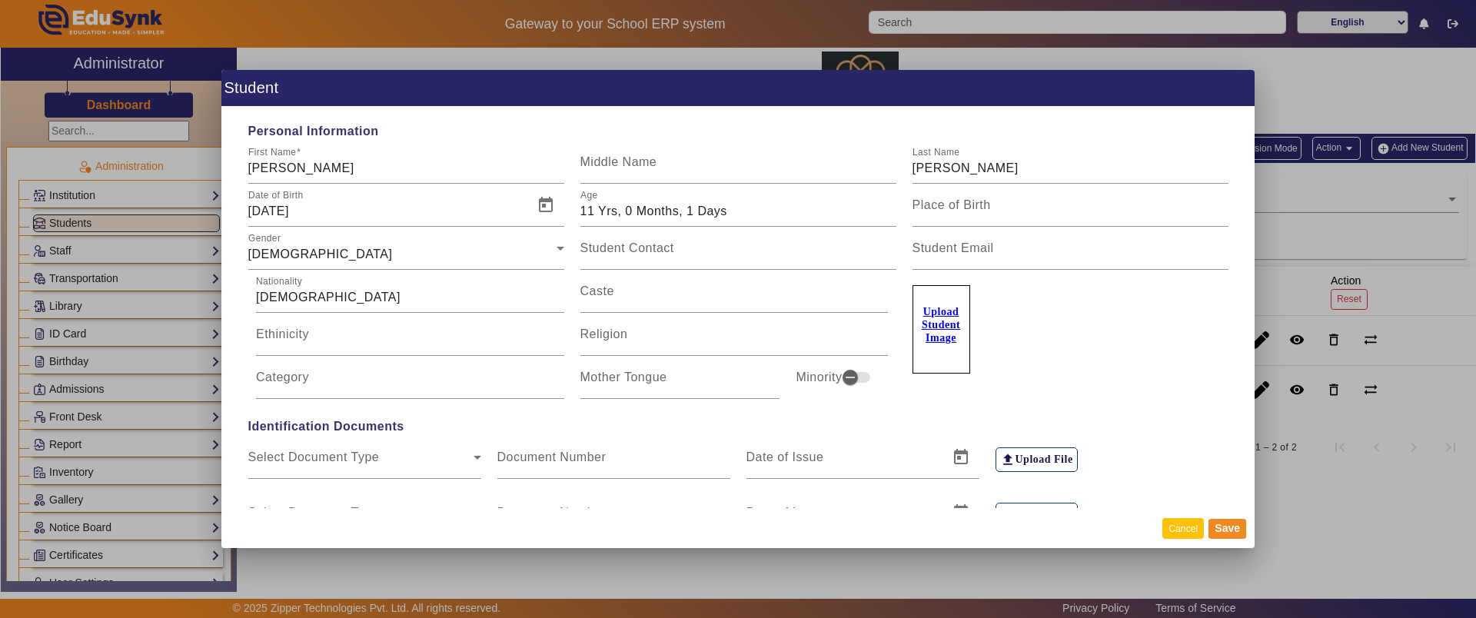
click at [1190, 524] on button "Cancel" at bounding box center [1184, 528] width 42 height 21
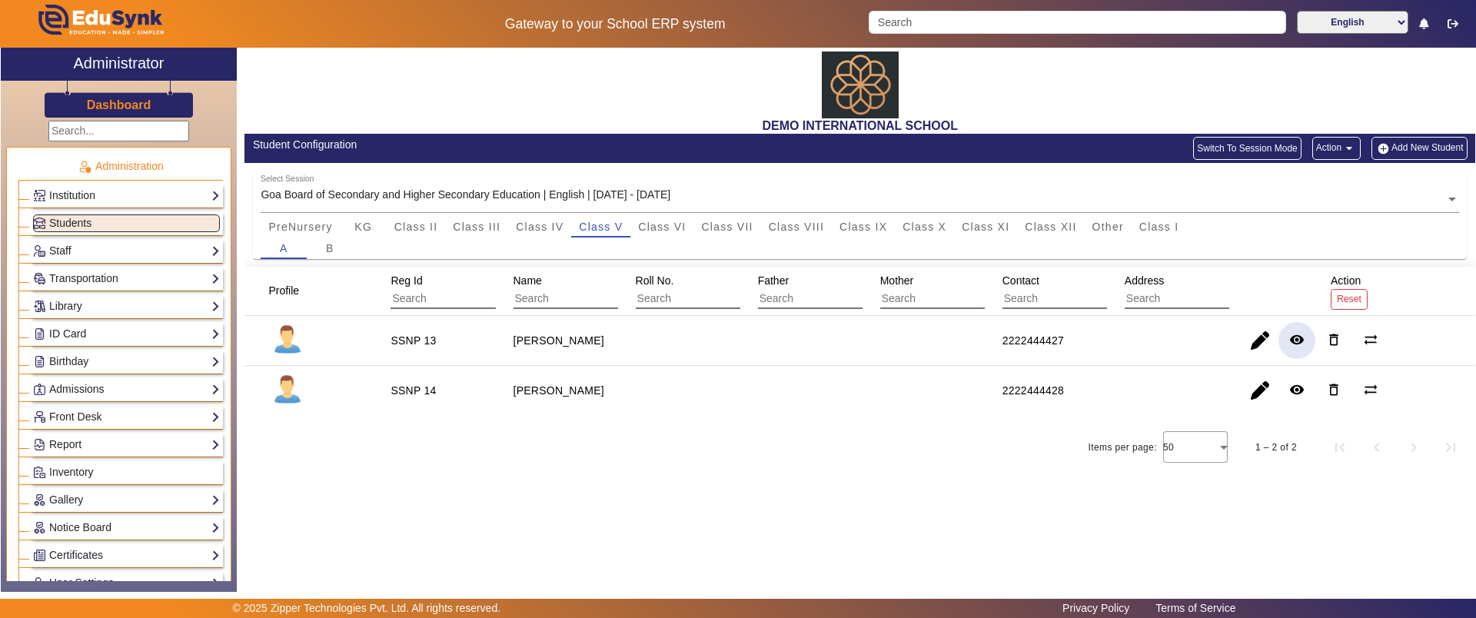
click at [1297, 333] on mat-icon "remove_red_eye" at bounding box center [1297, 339] width 15 height 15
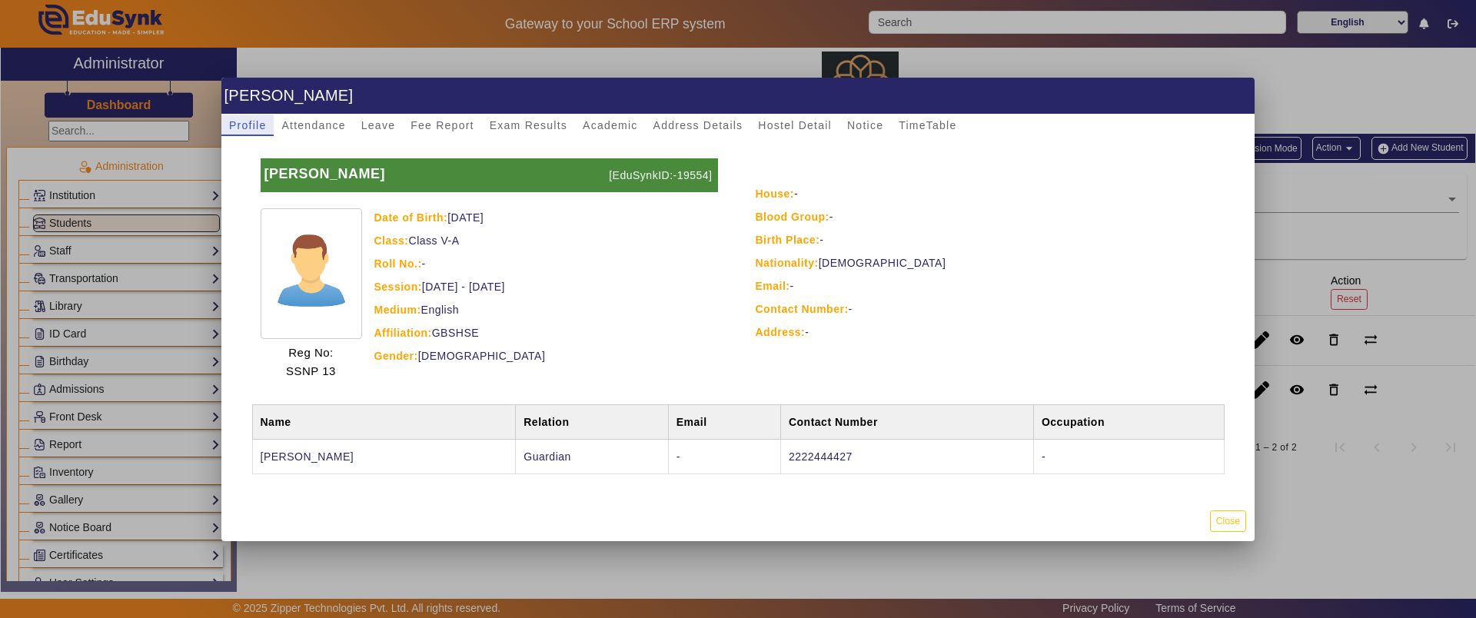
scroll to position [0, 0]
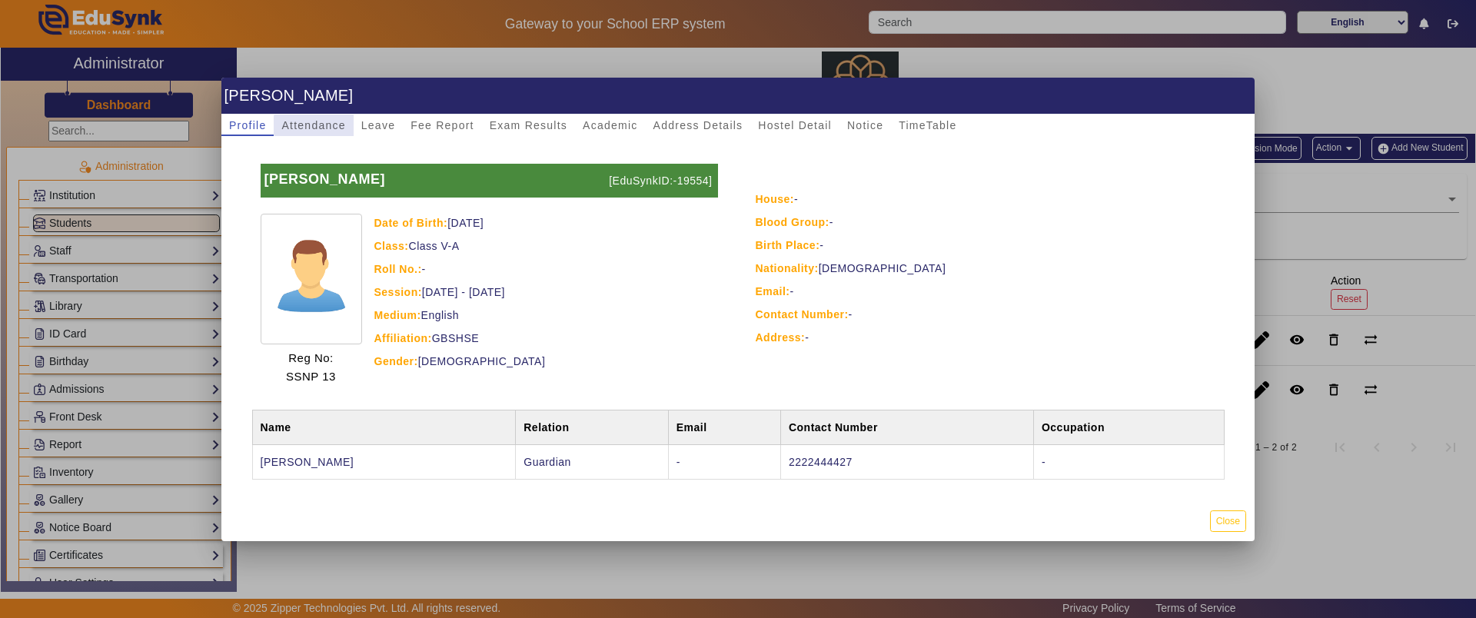
click at [319, 125] on span "Attendance" at bounding box center [313, 125] width 64 height 11
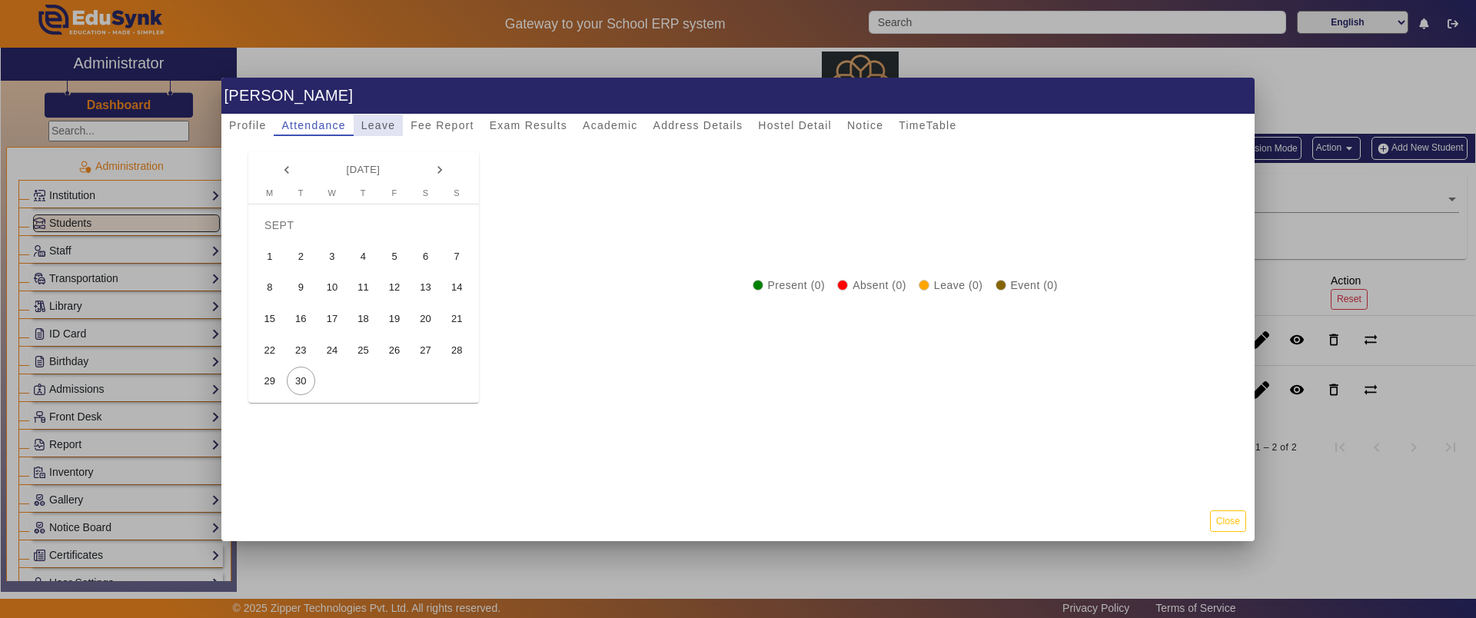
click at [380, 125] on span "Leave" at bounding box center [378, 125] width 34 height 11
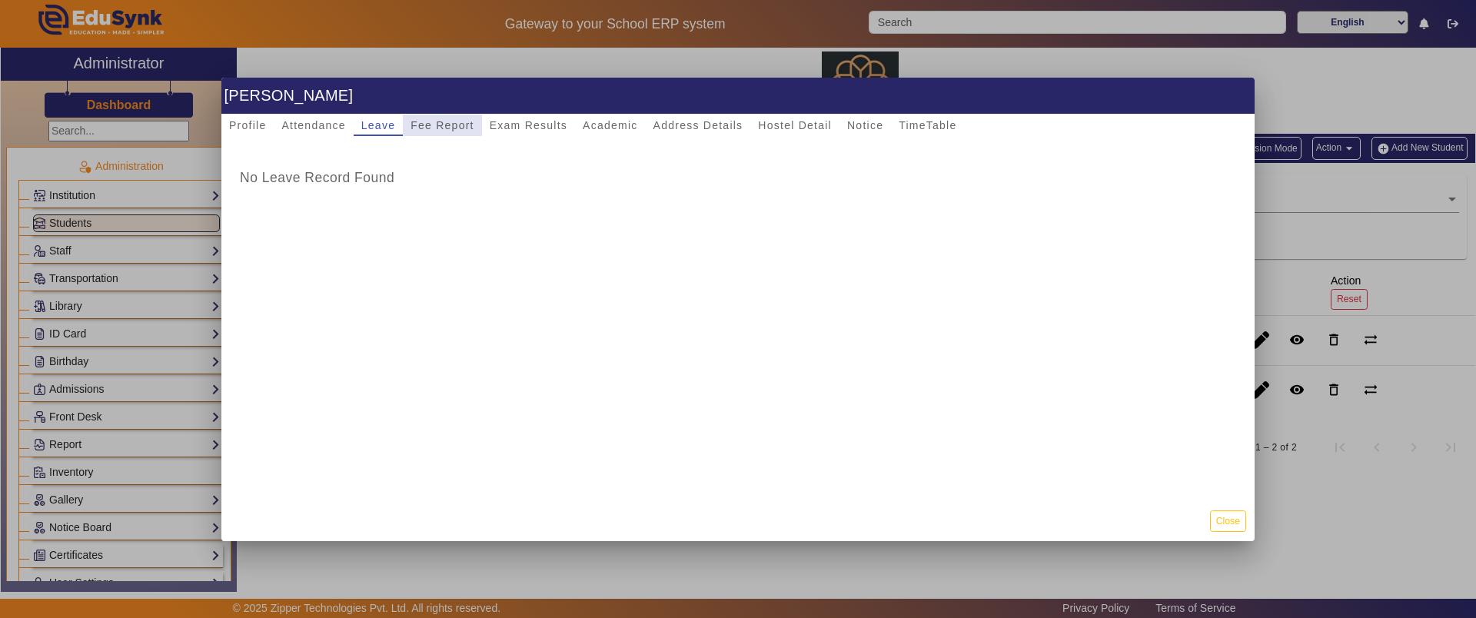
click at [451, 120] on span "Fee Report" at bounding box center [443, 125] width 64 height 11
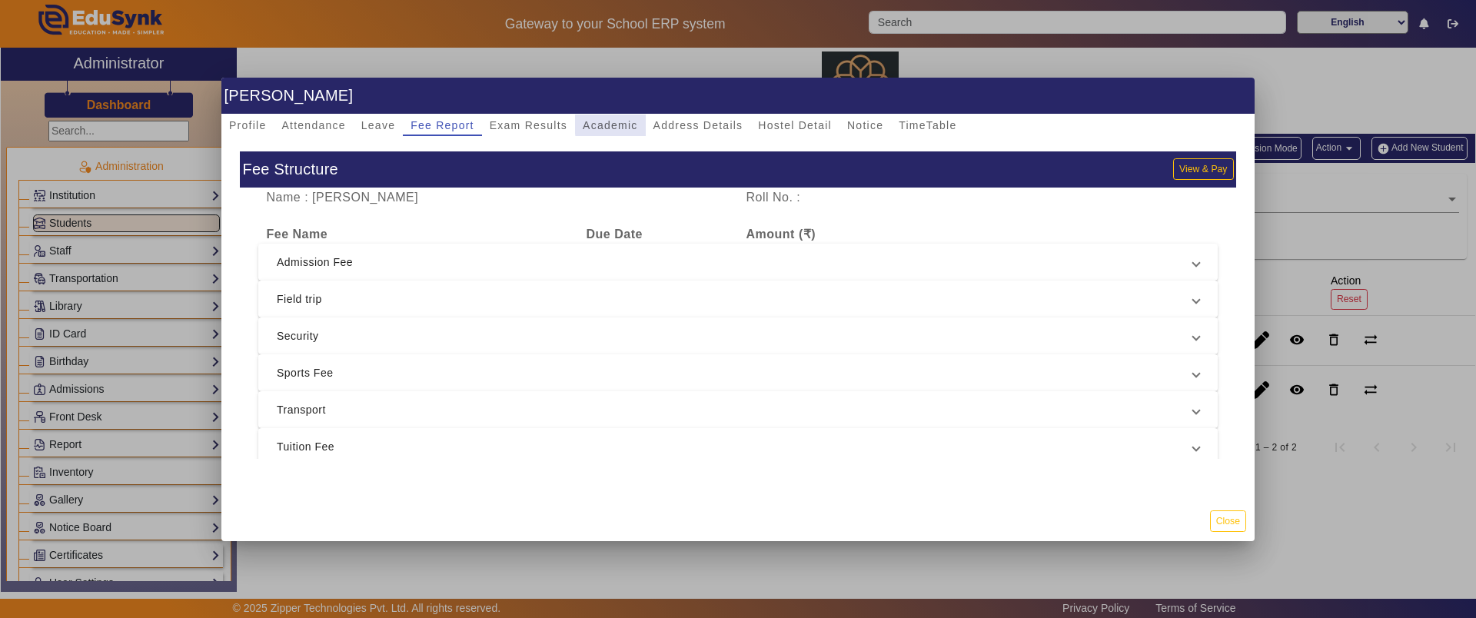
click at [628, 125] on span "Academic" at bounding box center [610, 125] width 55 height 11
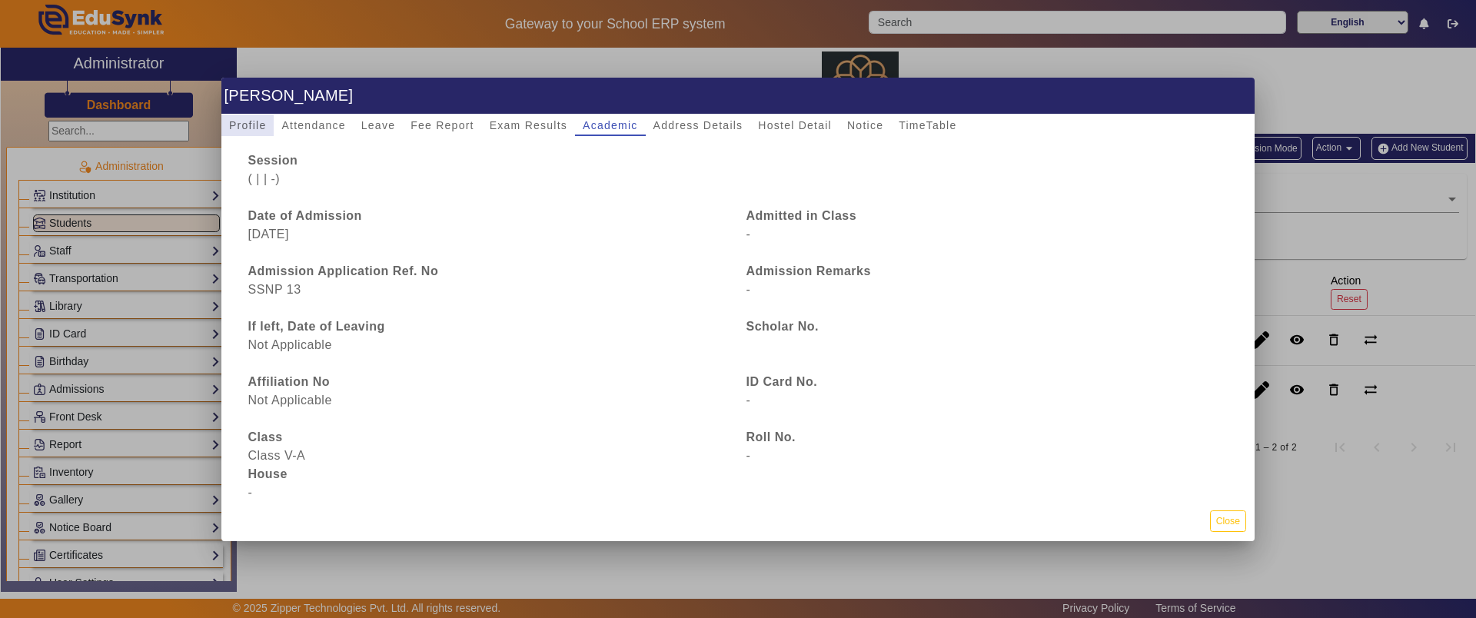
click at [251, 127] on span "Profile" at bounding box center [247, 125] width 37 height 11
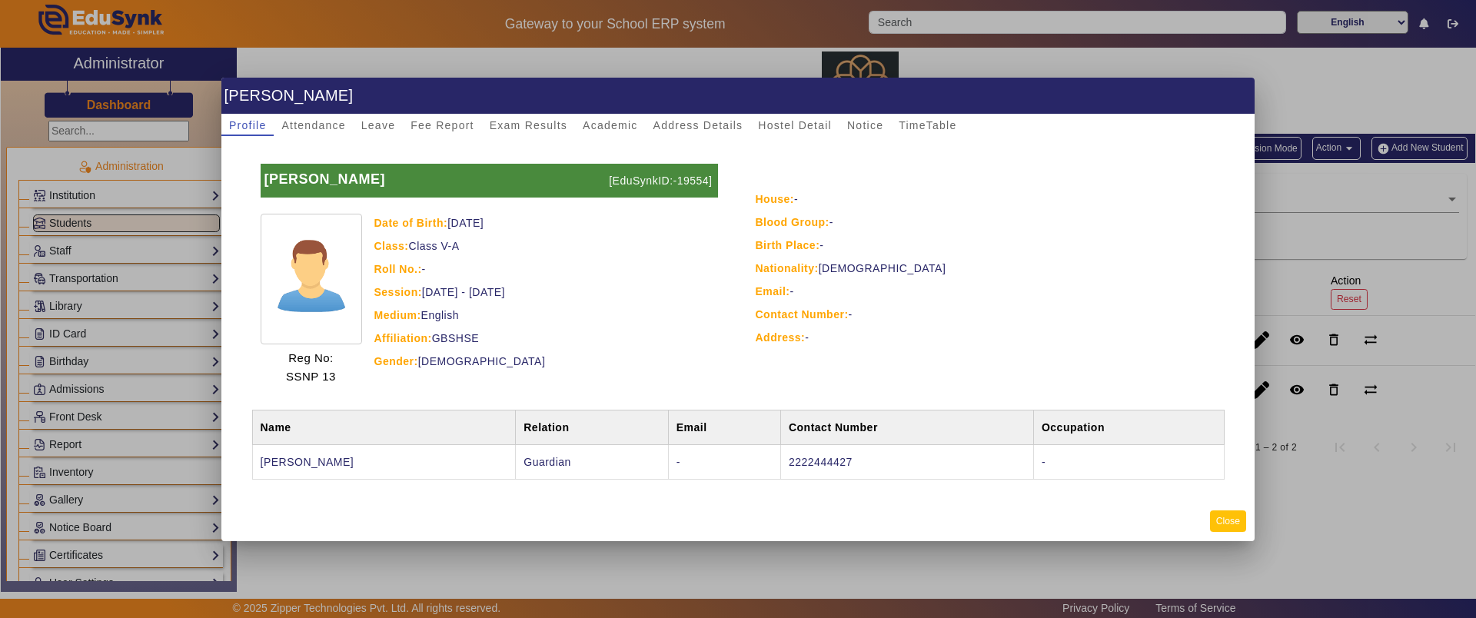
click at [1228, 521] on button "Close" at bounding box center [1228, 521] width 36 height 21
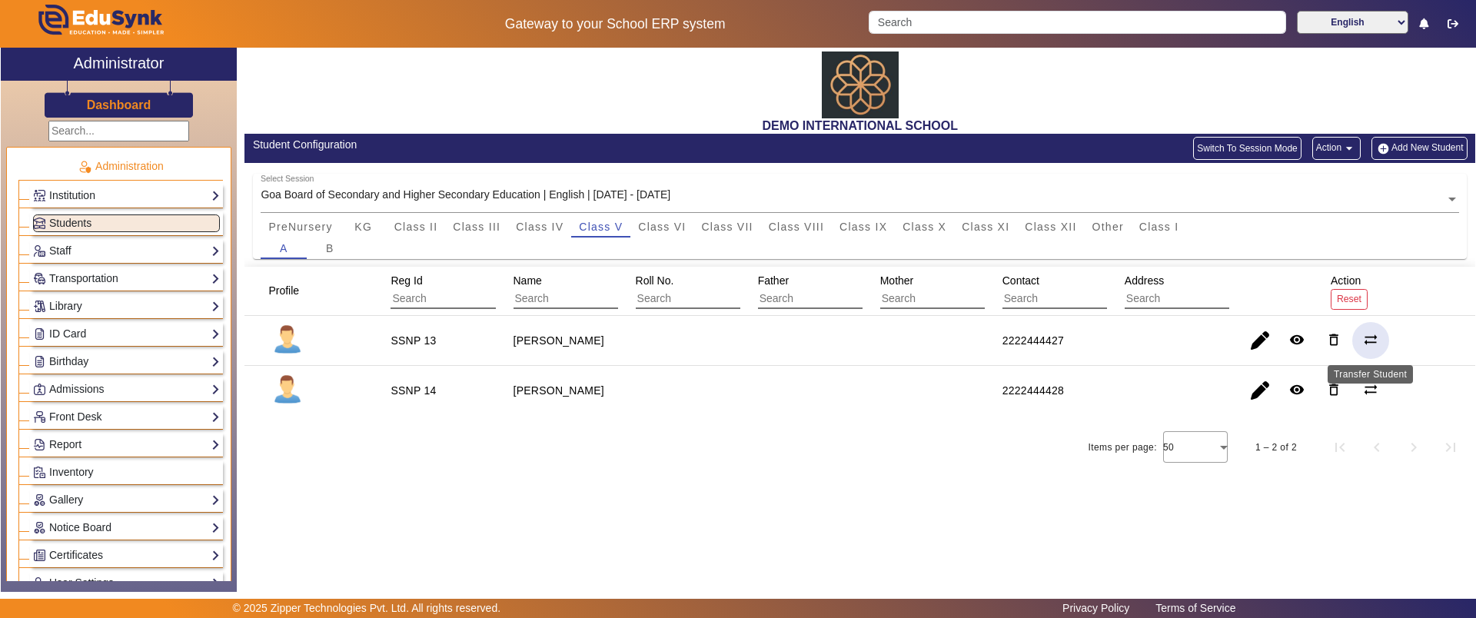
click at [1375, 340] on mat-icon "sync_alt" at bounding box center [1370, 339] width 15 height 15
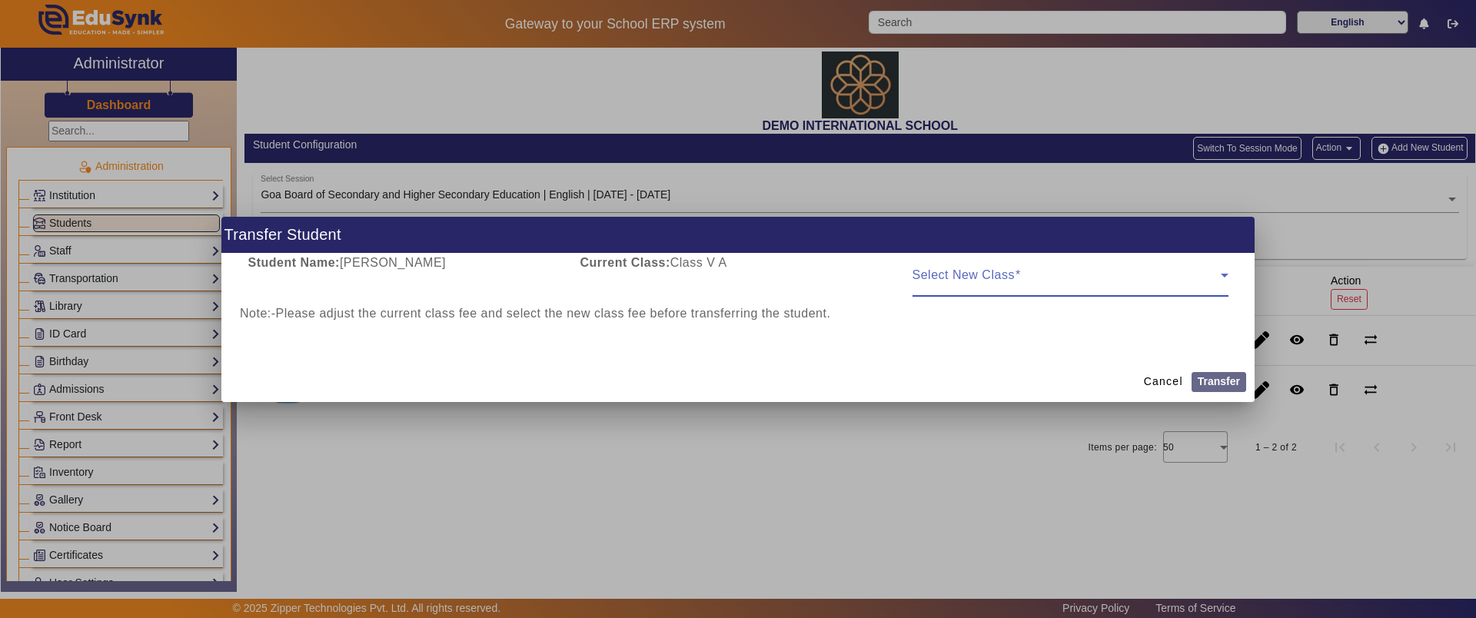
click at [971, 285] on span at bounding box center [1067, 281] width 308 height 18
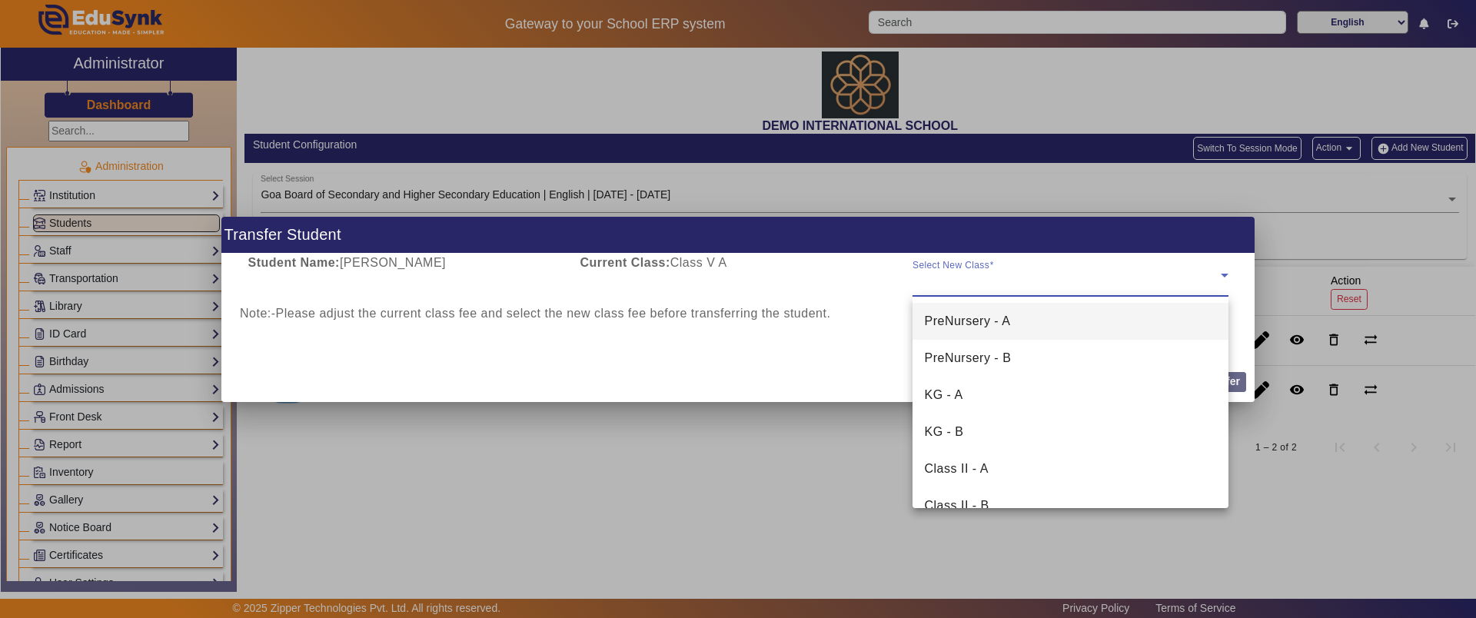
click at [764, 474] on div at bounding box center [738, 309] width 1476 height 618
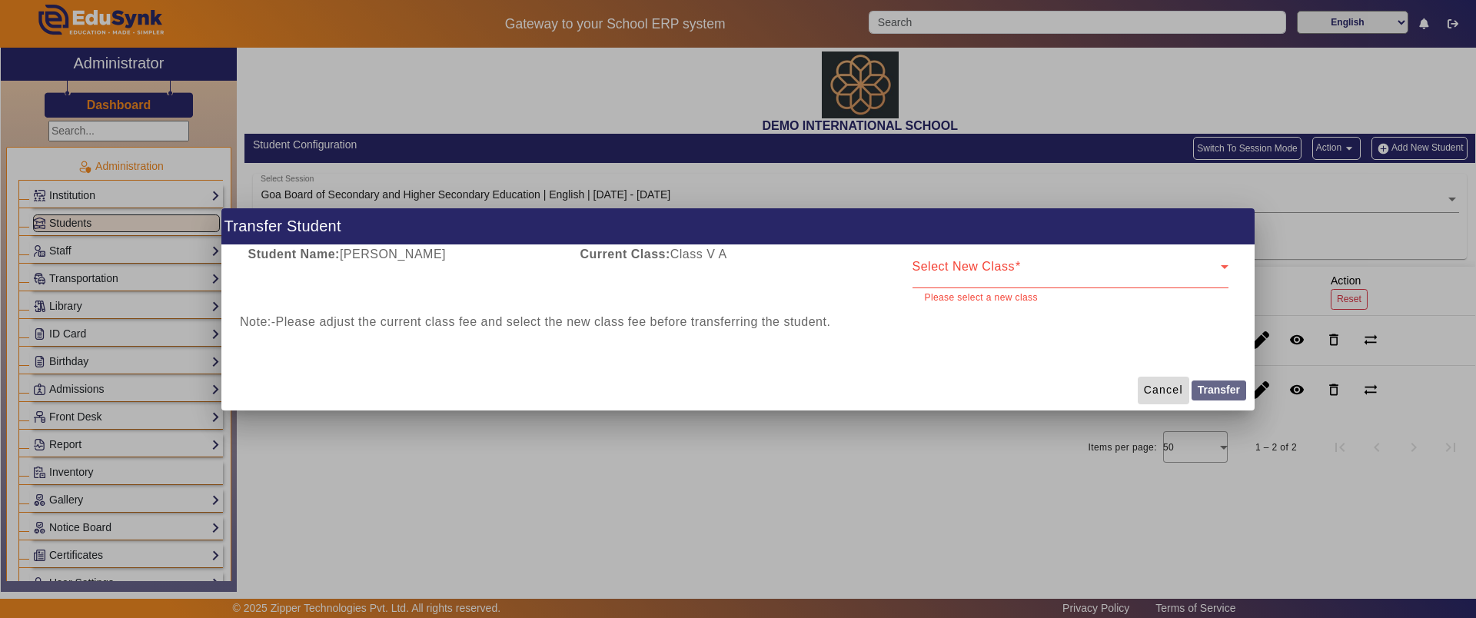
click at [1177, 379] on span at bounding box center [1164, 390] width 52 height 37
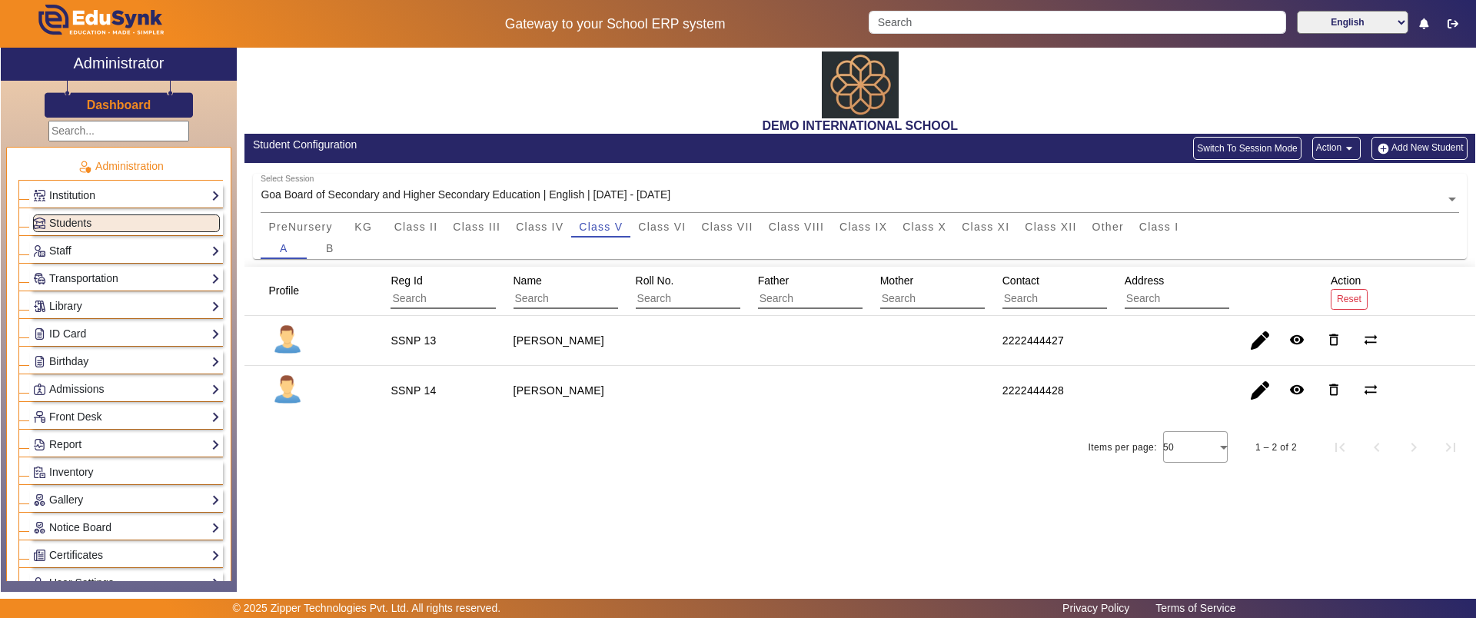
click at [158, 257] on link "Staff" at bounding box center [126, 251] width 187 height 18
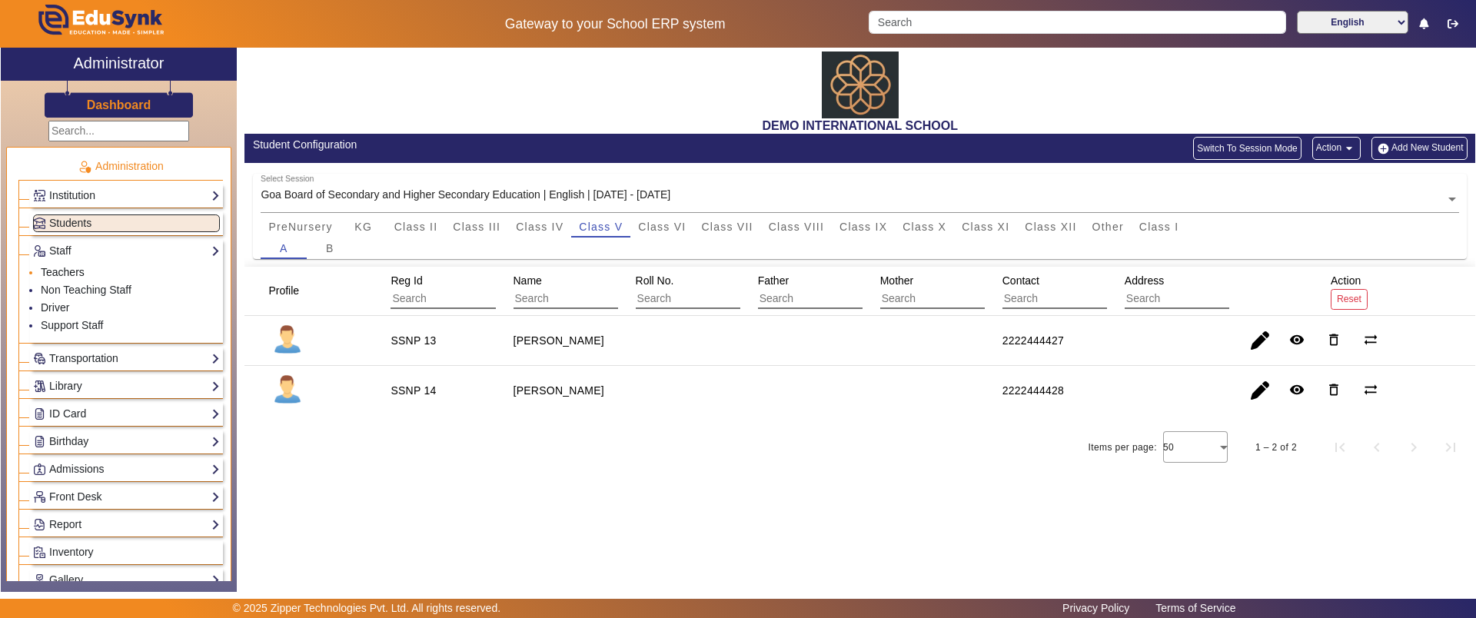
click at [59, 270] on link "Teachers" at bounding box center [63, 272] width 44 height 12
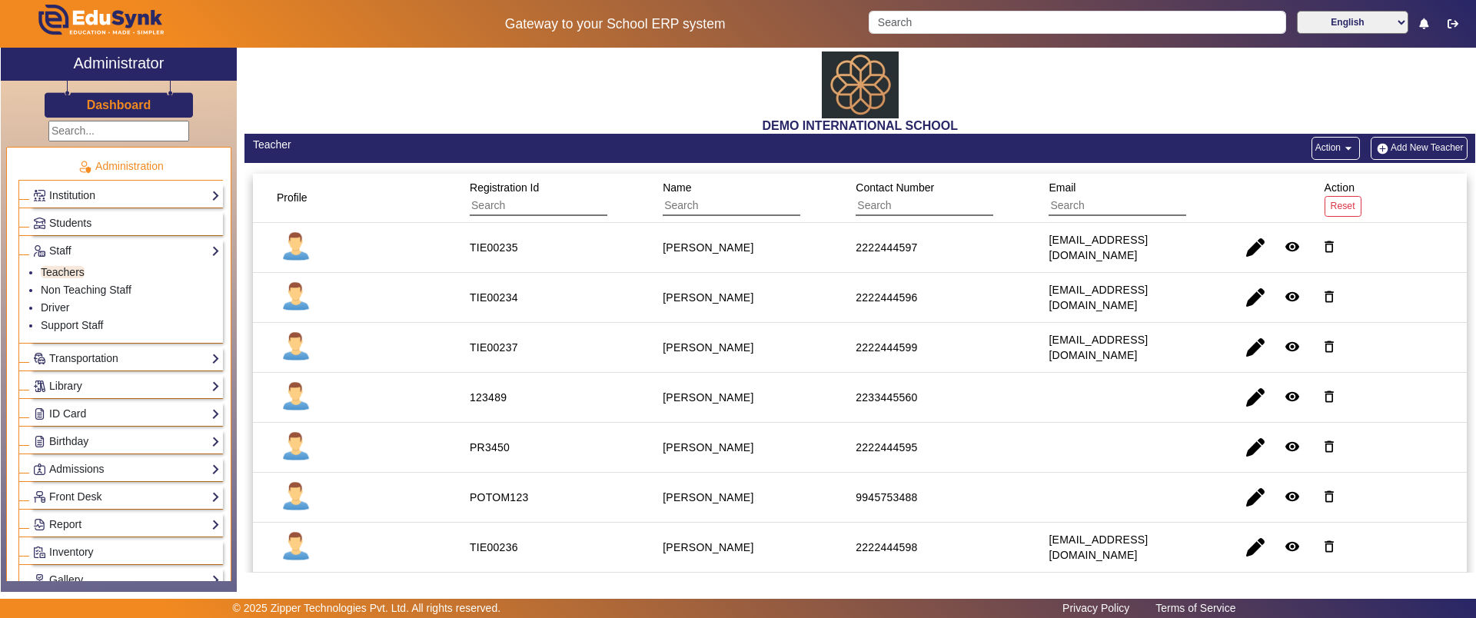
click at [1439, 137] on div "Action arrow_drop_down Add New Teacher" at bounding box center [1167, 148] width 599 height 23
click at [1405, 153] on button "Add New Teacher" at bounding box center [1419, 148] width 97 height 23
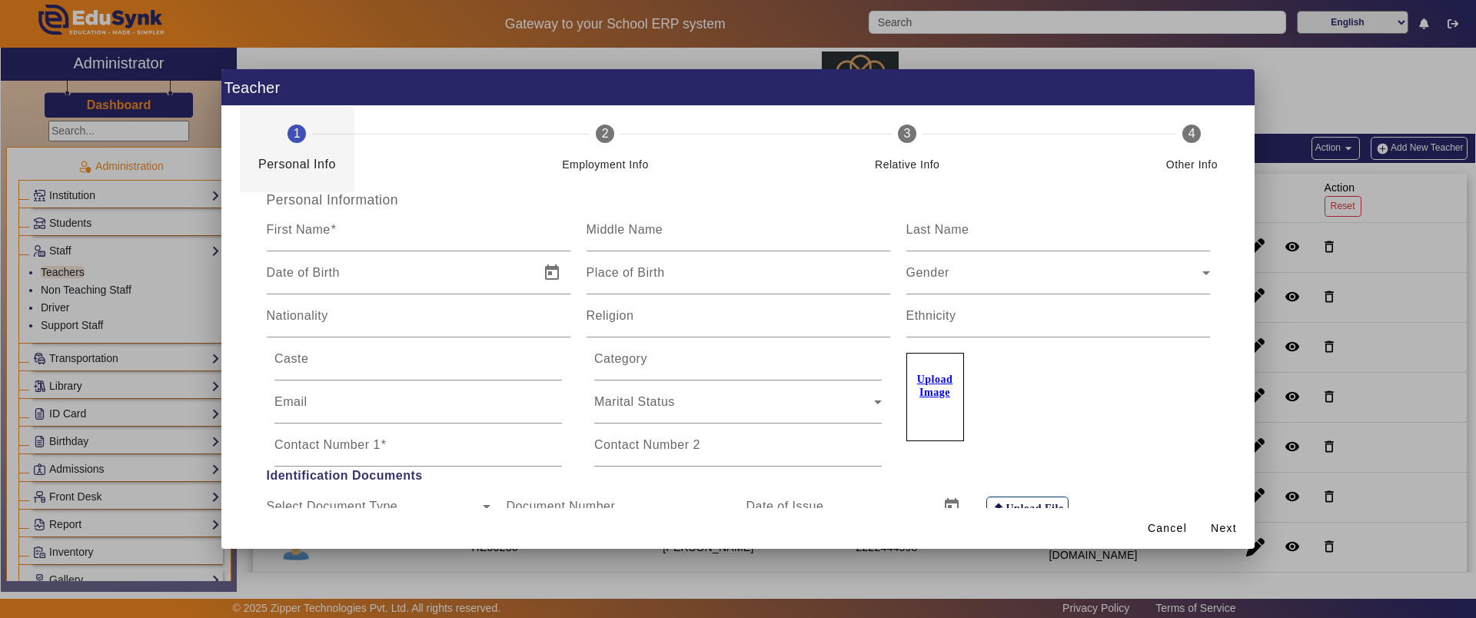
scroll to position [299, 0]
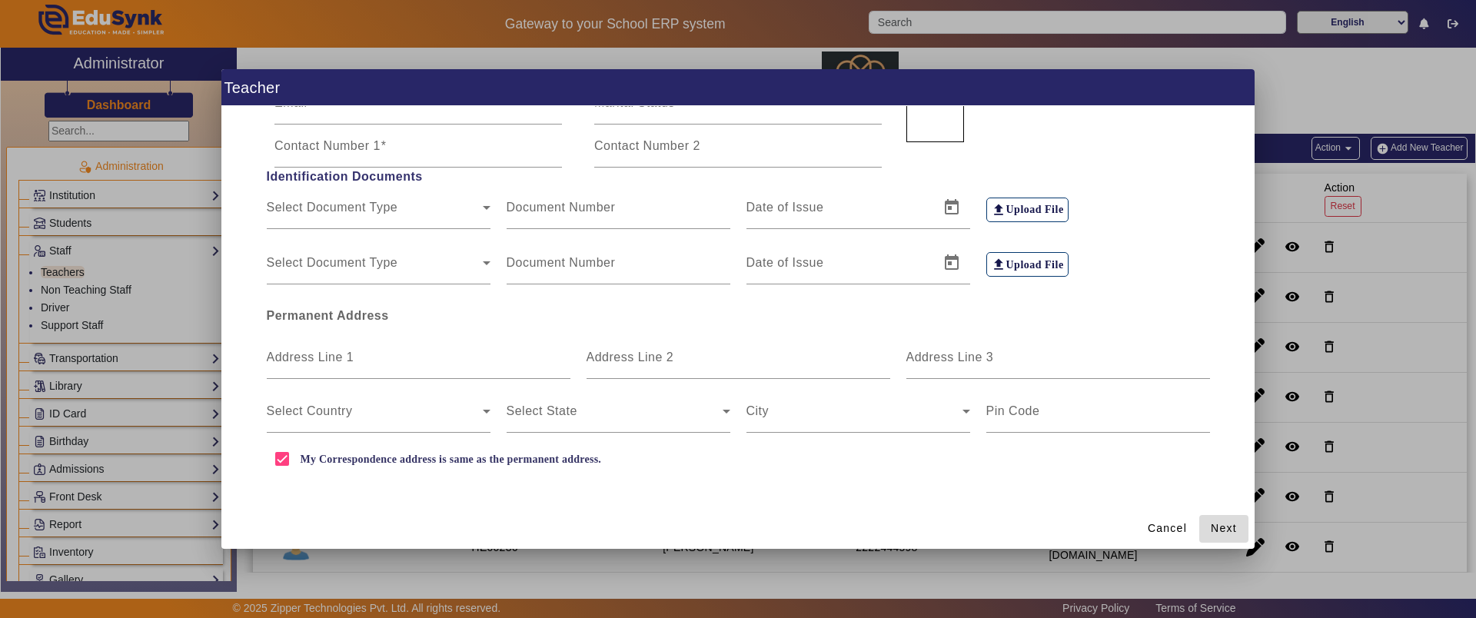
click at [1221, 528] on span "Next" at bounding box center [1224, 529] width 26 height 16
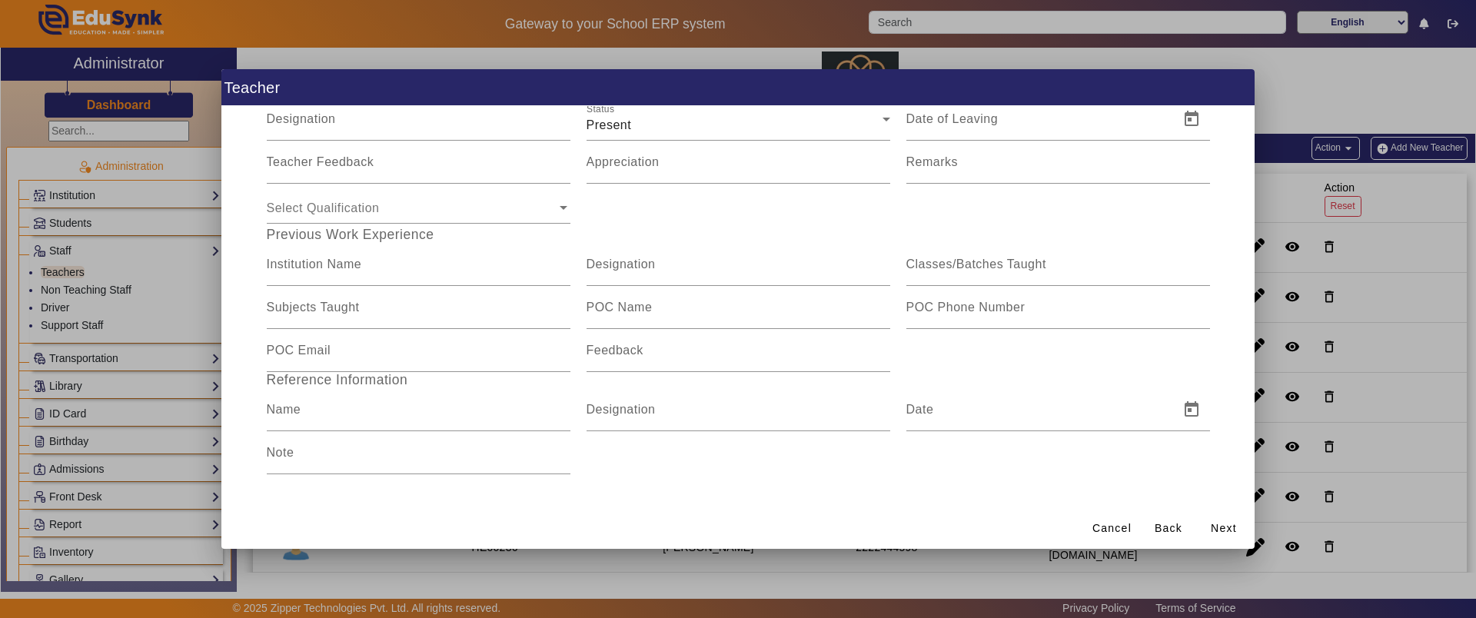
scroll to position [0, 0]
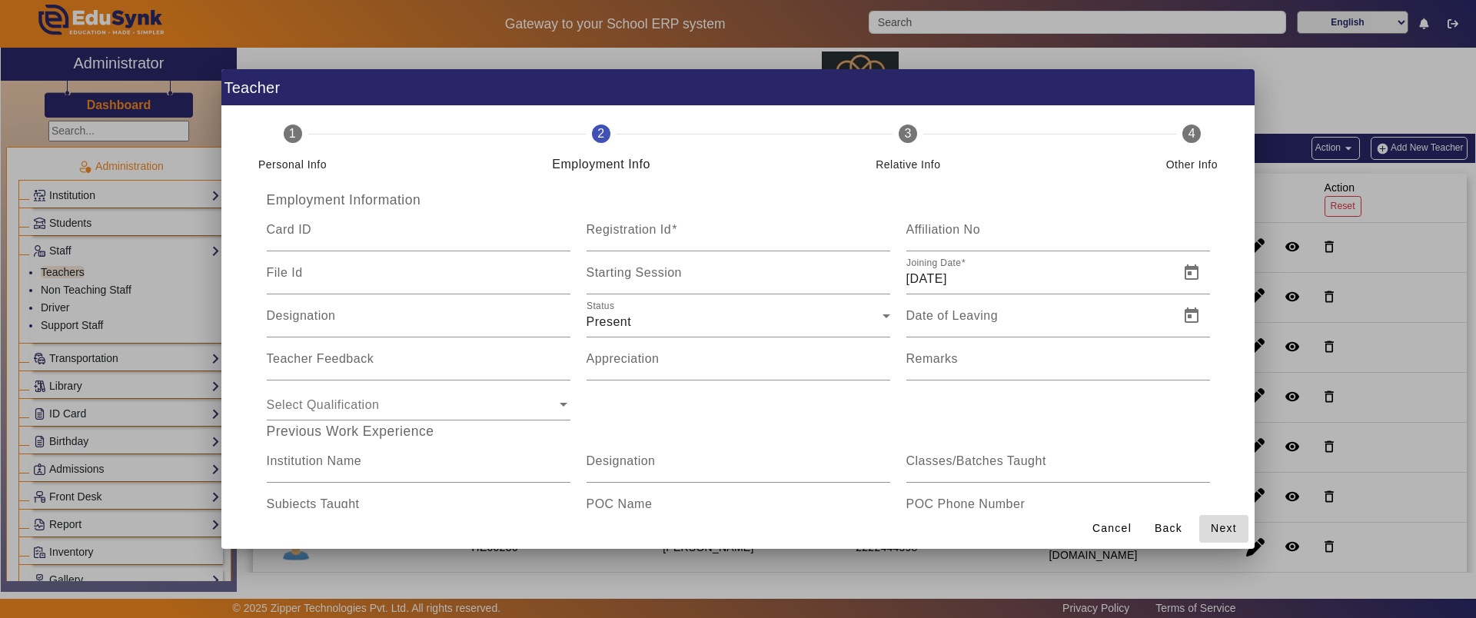
click at [1221, 524] on span "Next" at bounding box center [1224, 529] width 26 height 16
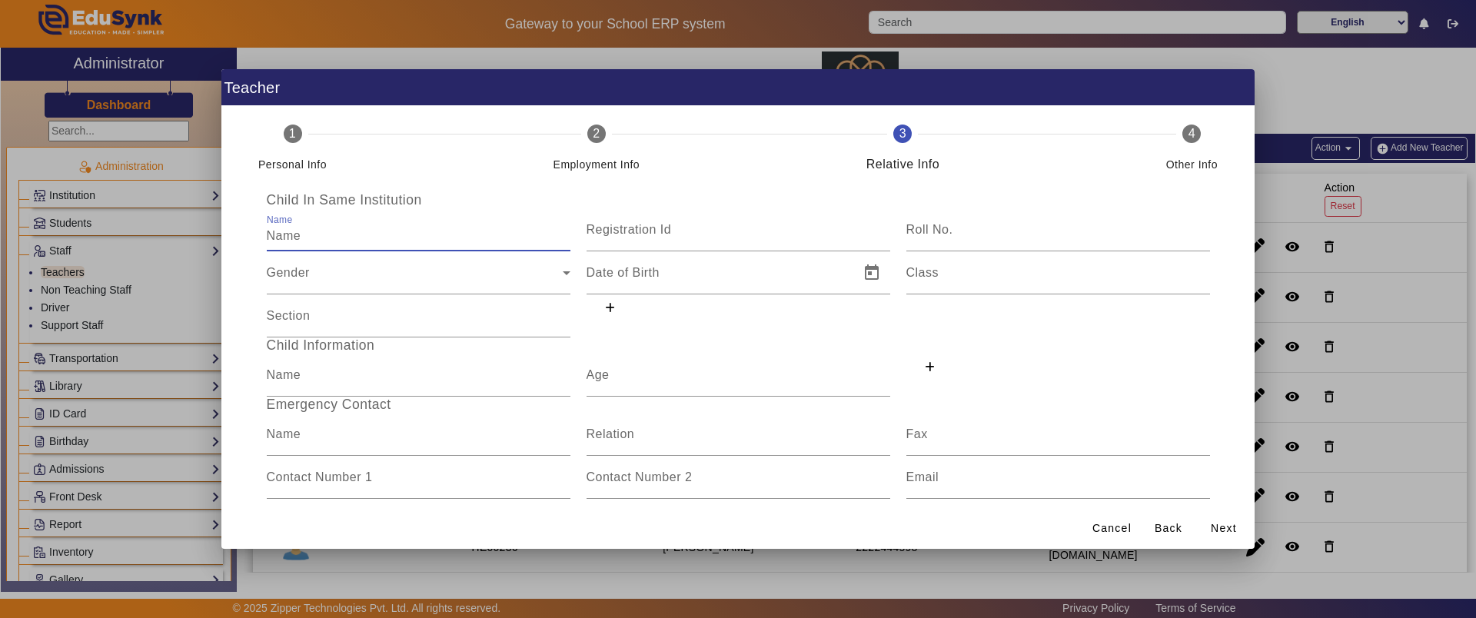
click at [351, 228] on input "Name" at bounding box center [419, 236] width 304 height 18
click at [621, 238] on input "Registration Id" at bounding box center [739, 236] width 304 height 18
click at [1216, 522] on span "Next" at bounding box center [1224, 529] width 26 height 16
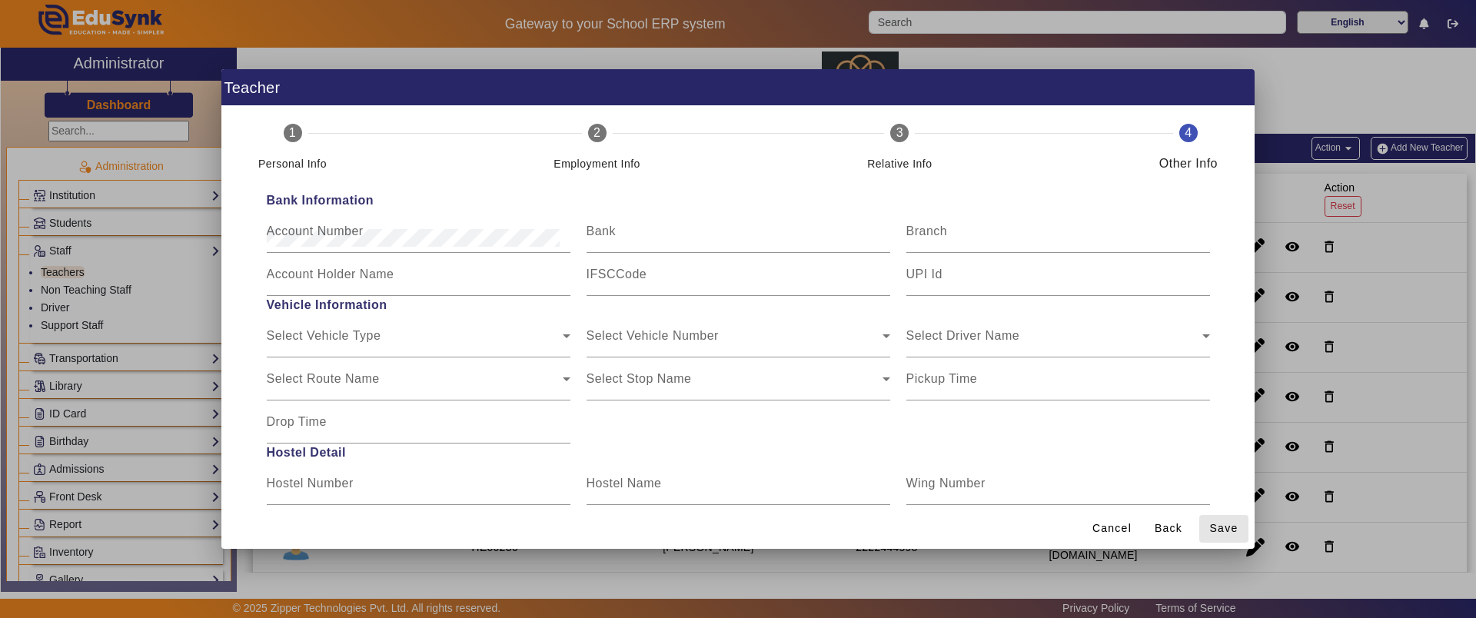
click at [1216, 522] on span "Save" at bounding box center [1224, 529] width 28 height 16
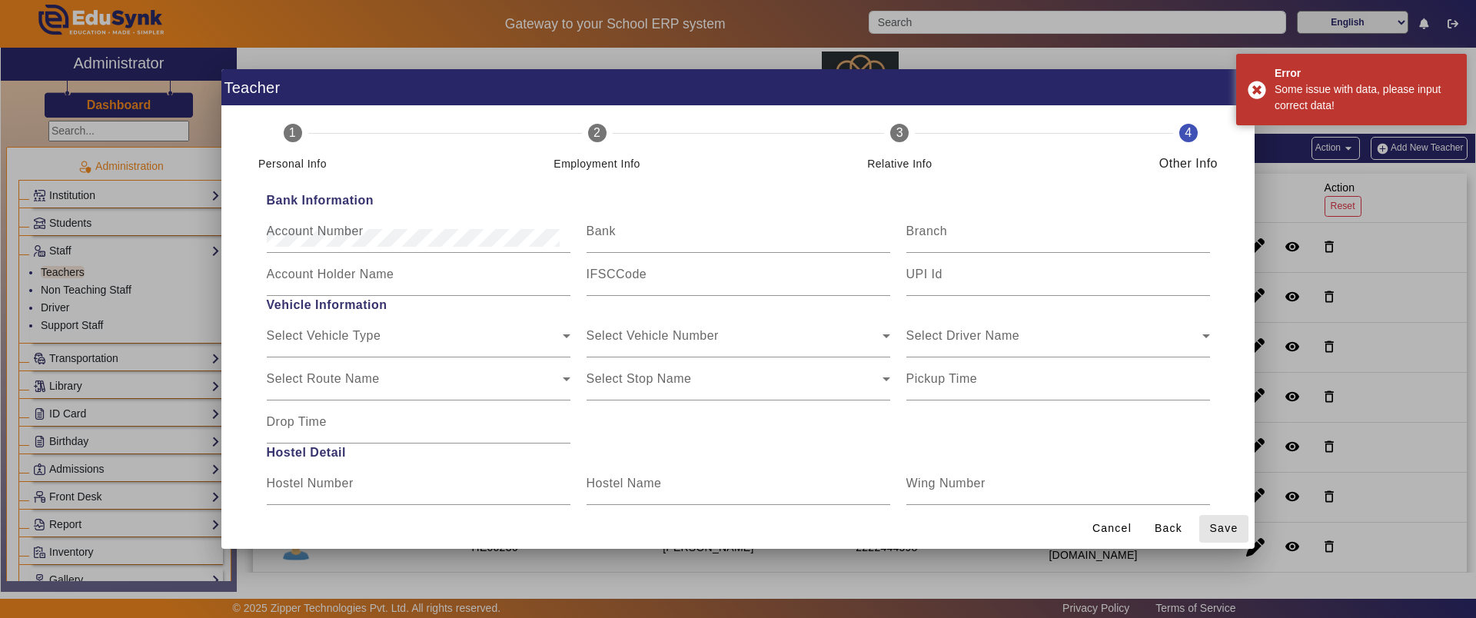
click at [1216, 522] on span "Save" at bounding box center [1224, 529] width 28 height 16
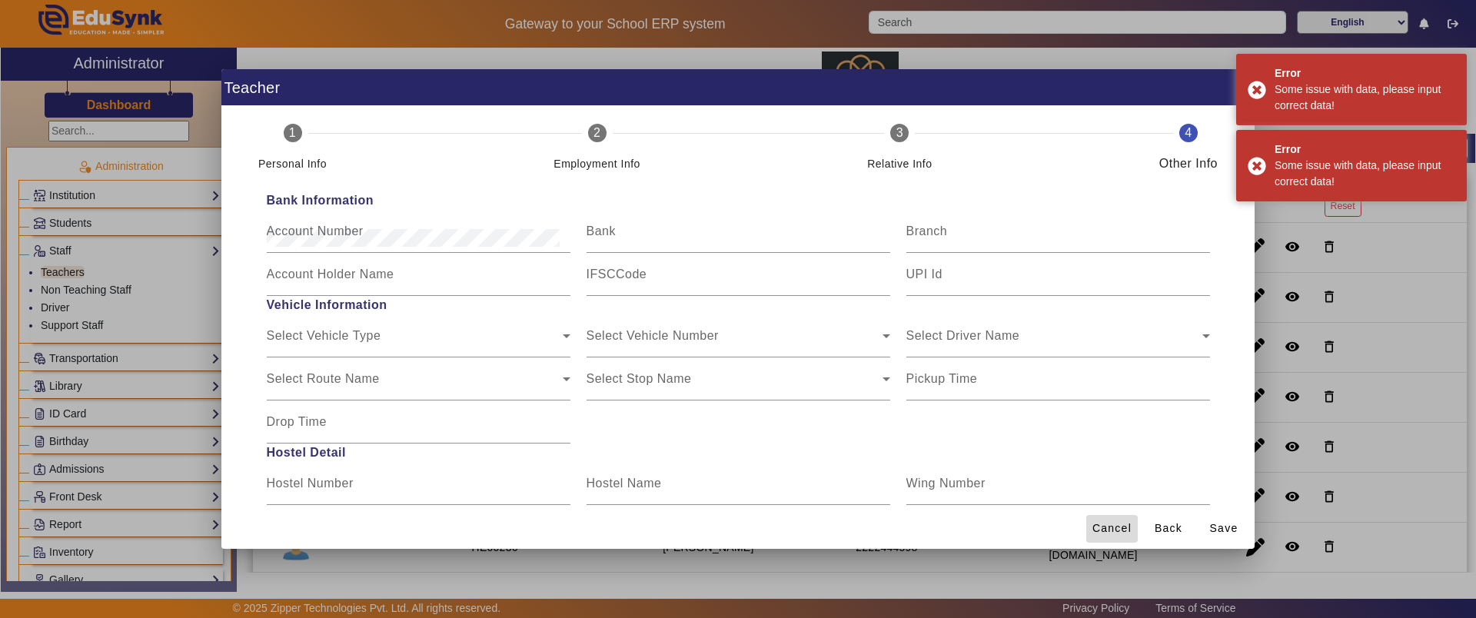
click at [1120, 528] on span "Cancel" at bounding box center [1112, 529] width 39 height 16
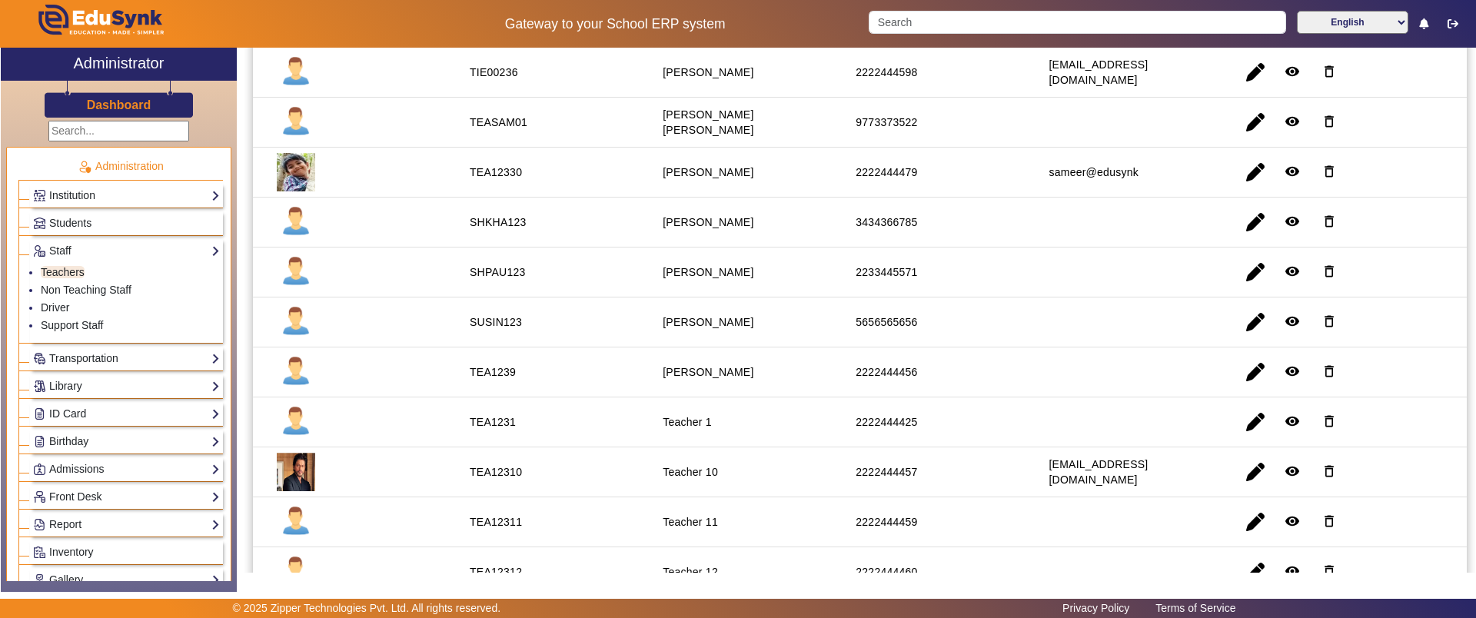
scroll to position [0, 0]
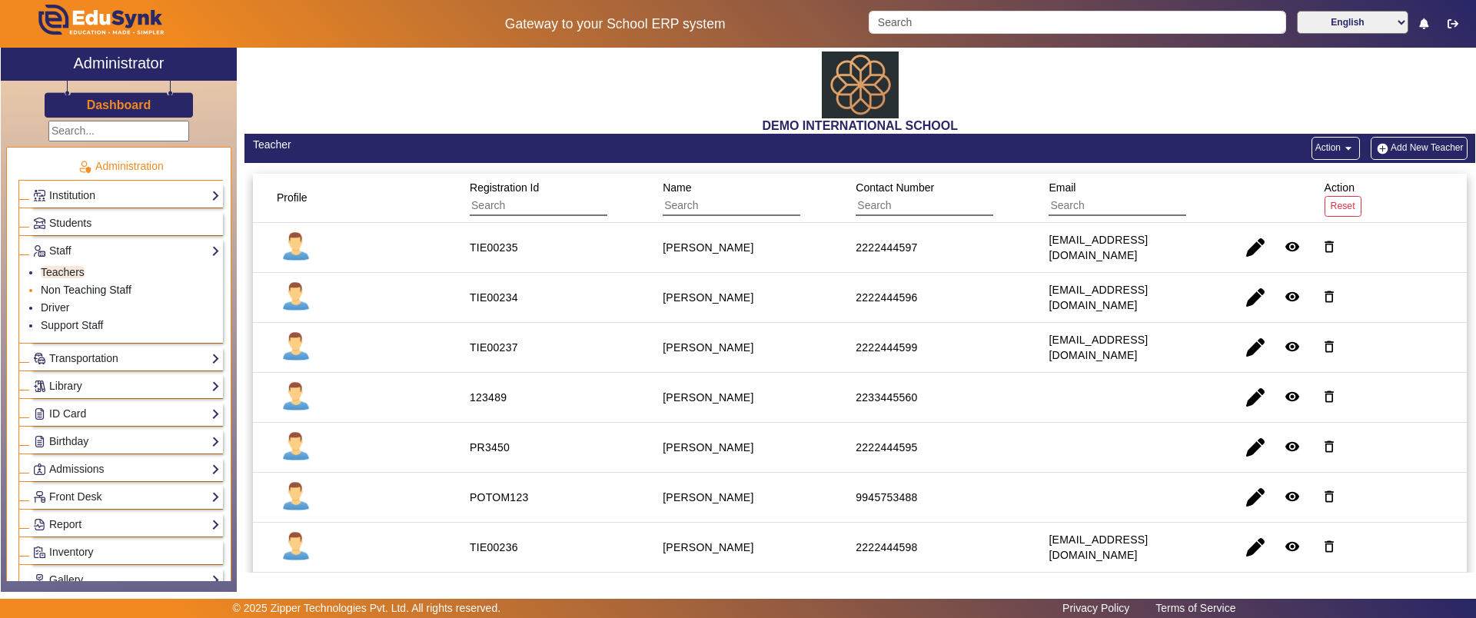
click at [85, 289] on link "Non Teaching Staff" at bounding box center [86, 290] width 91 height 12
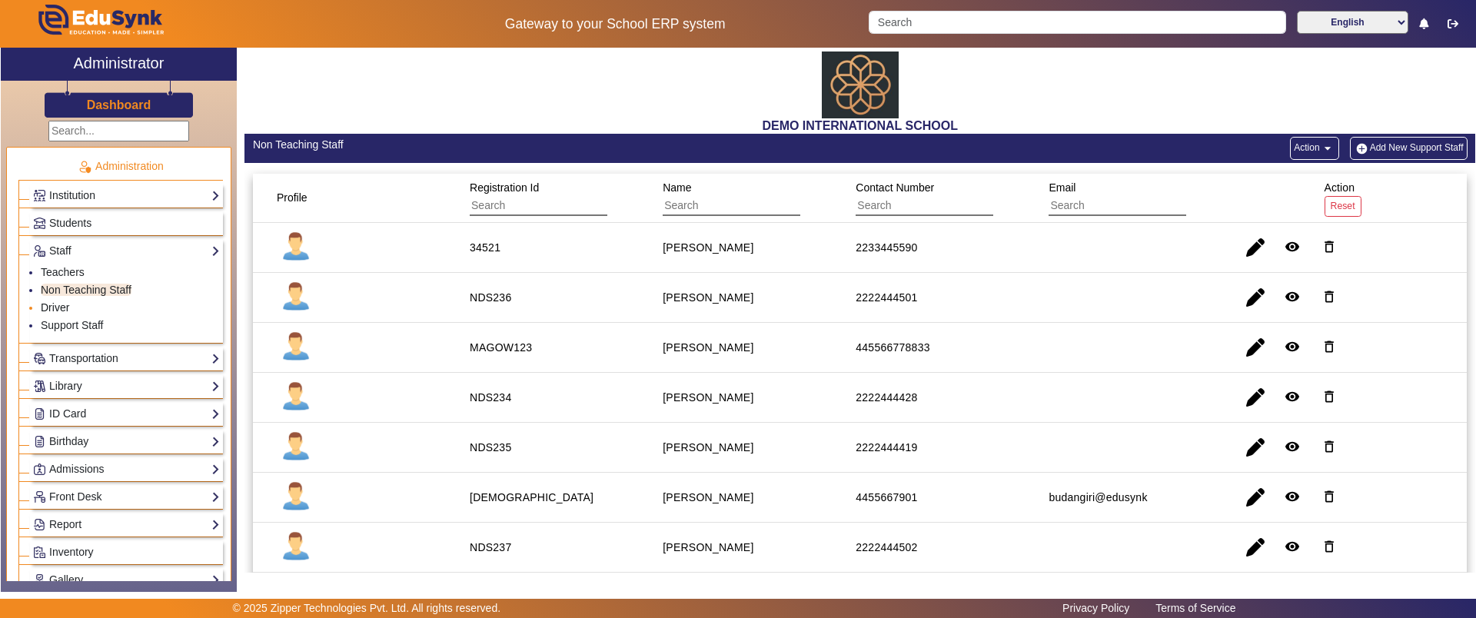
click at [56, 306] on link "Driver" at bounding box center [55, 307] width 28 height 12
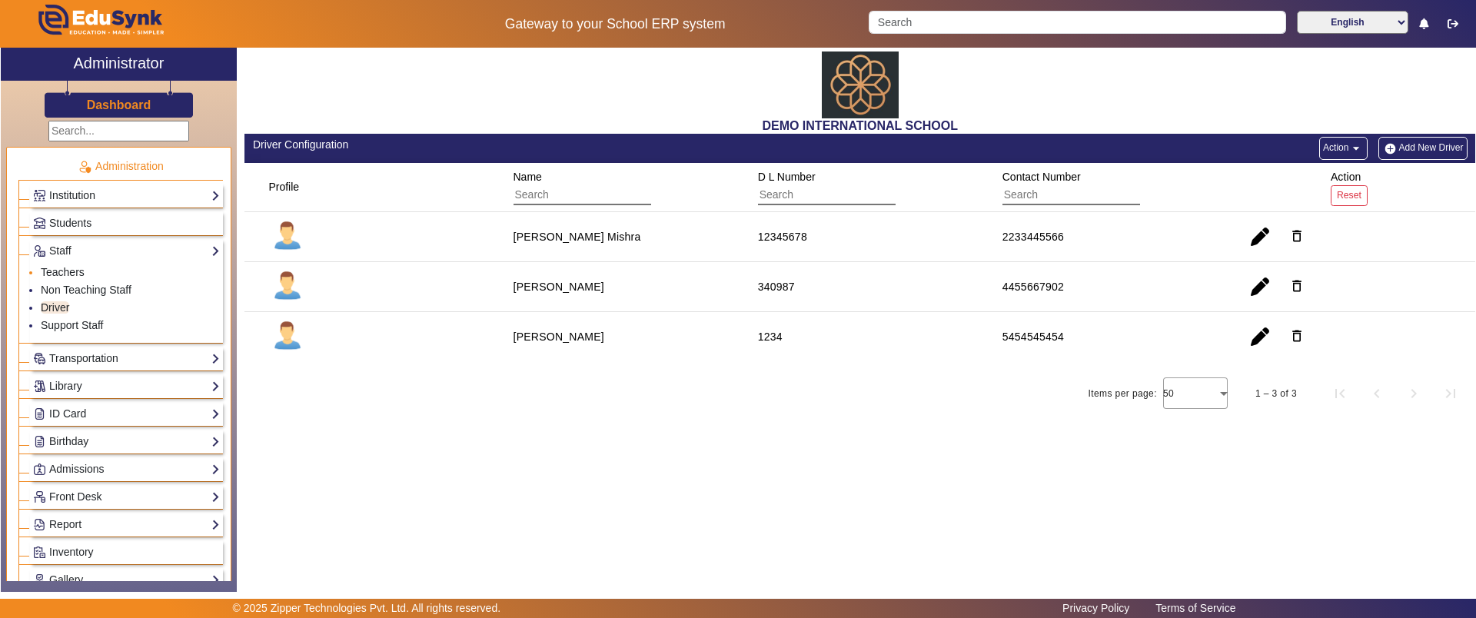
click at [92, 278] on li "Teachers" at bounding box center [130, 274] width 179 height 18
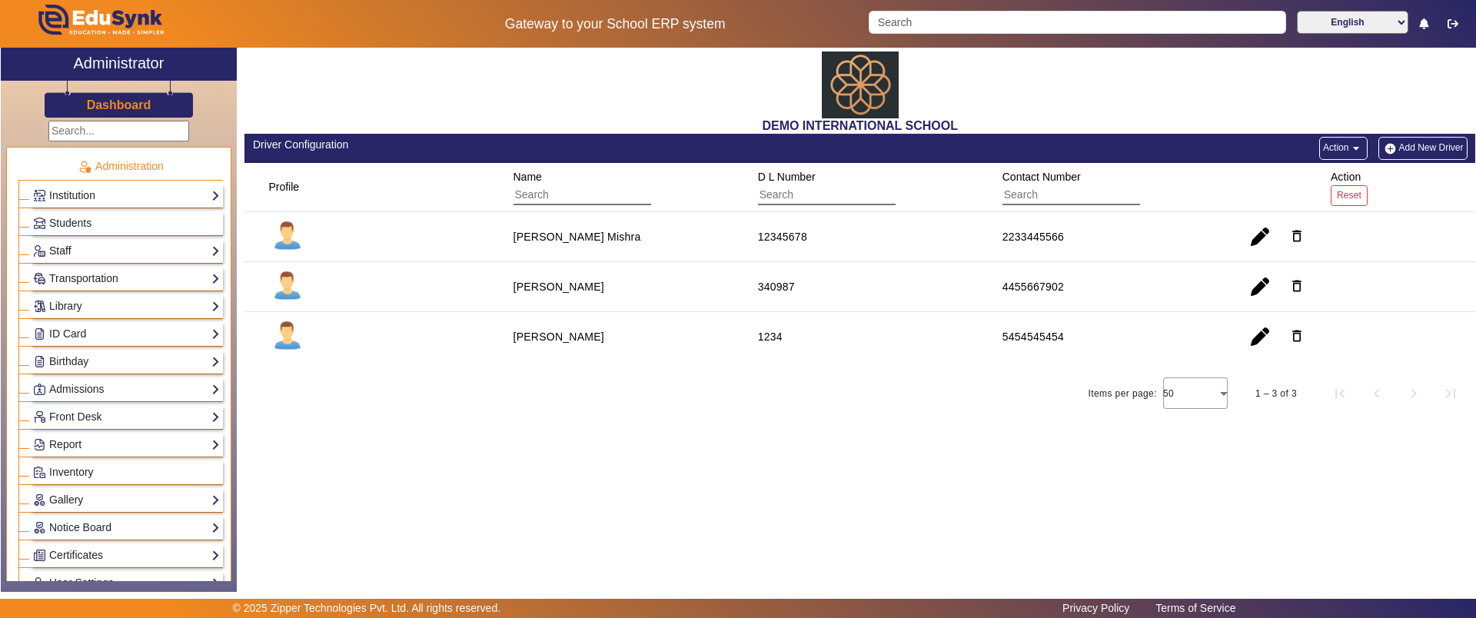
click at [74, 242] on link "Staff" at bounding box center [126, 251] width 187 height 18
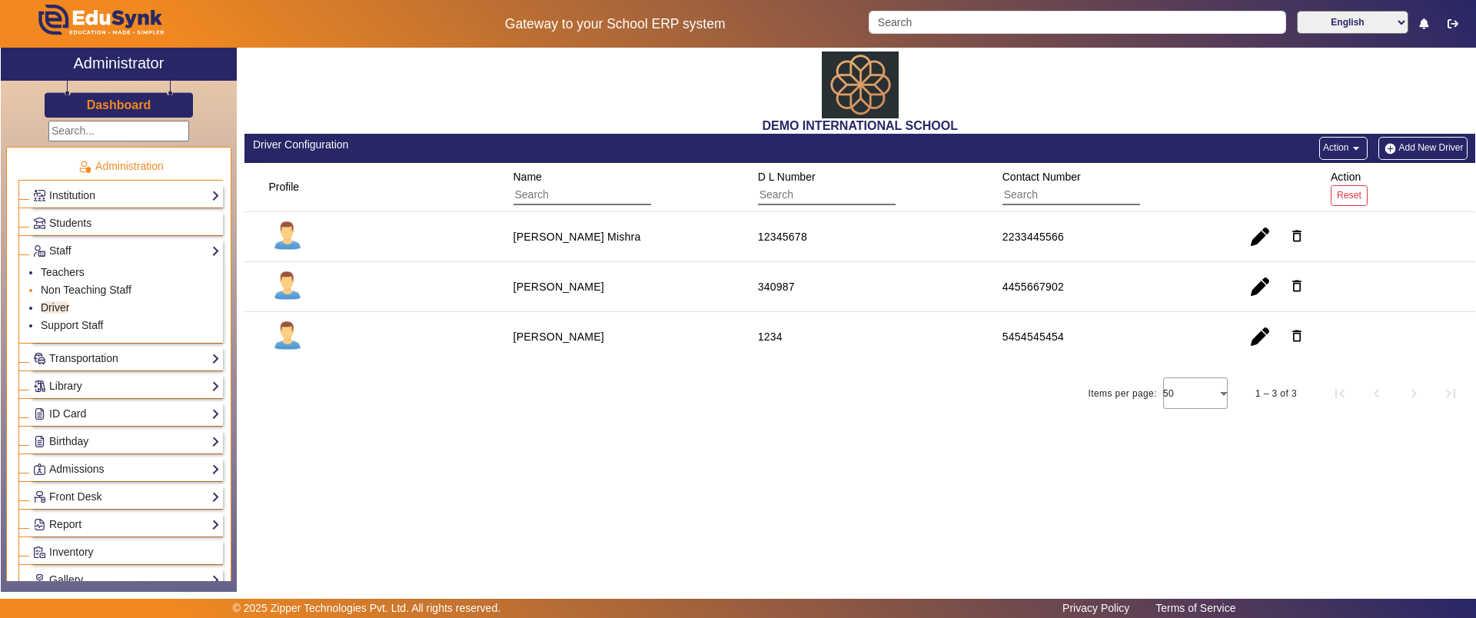
click at [83, 298] on li "Non Teaching Staff" at bounding box center [130, 291] width 179 height 18
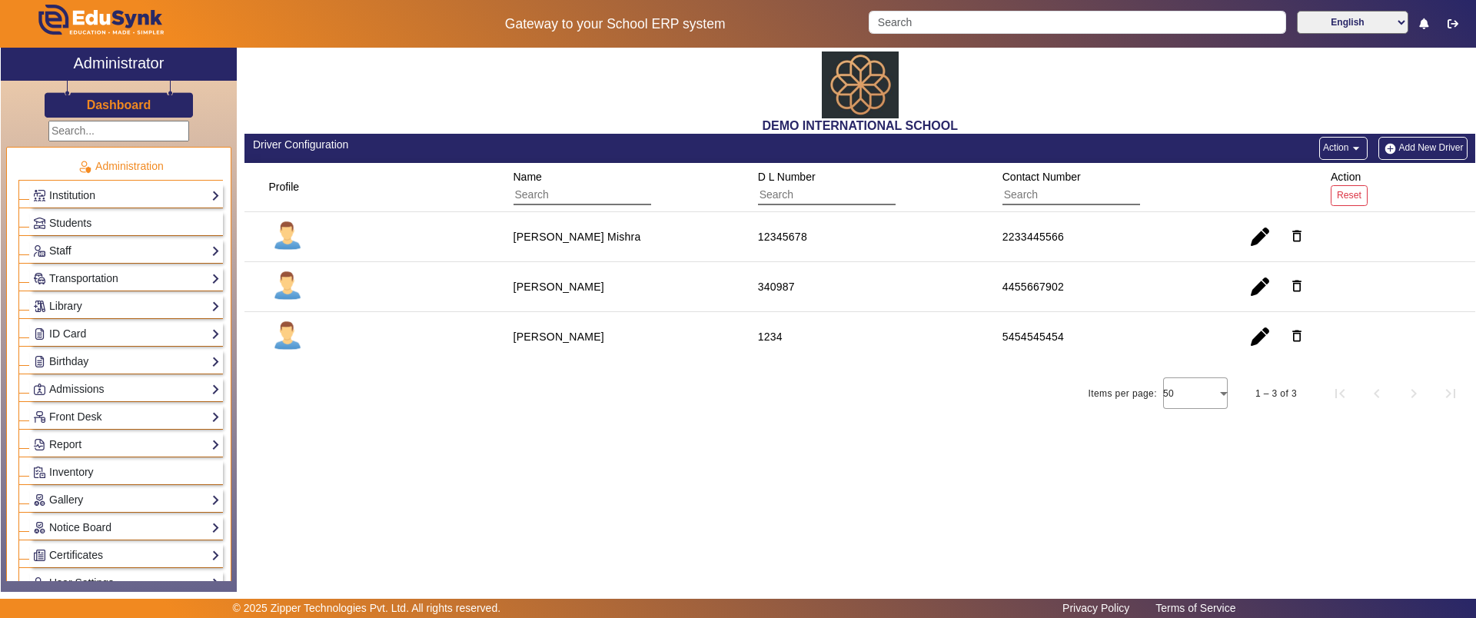
click at [73, 251] on link "Staff" at bounding box center [126, 251] width 187 height 18
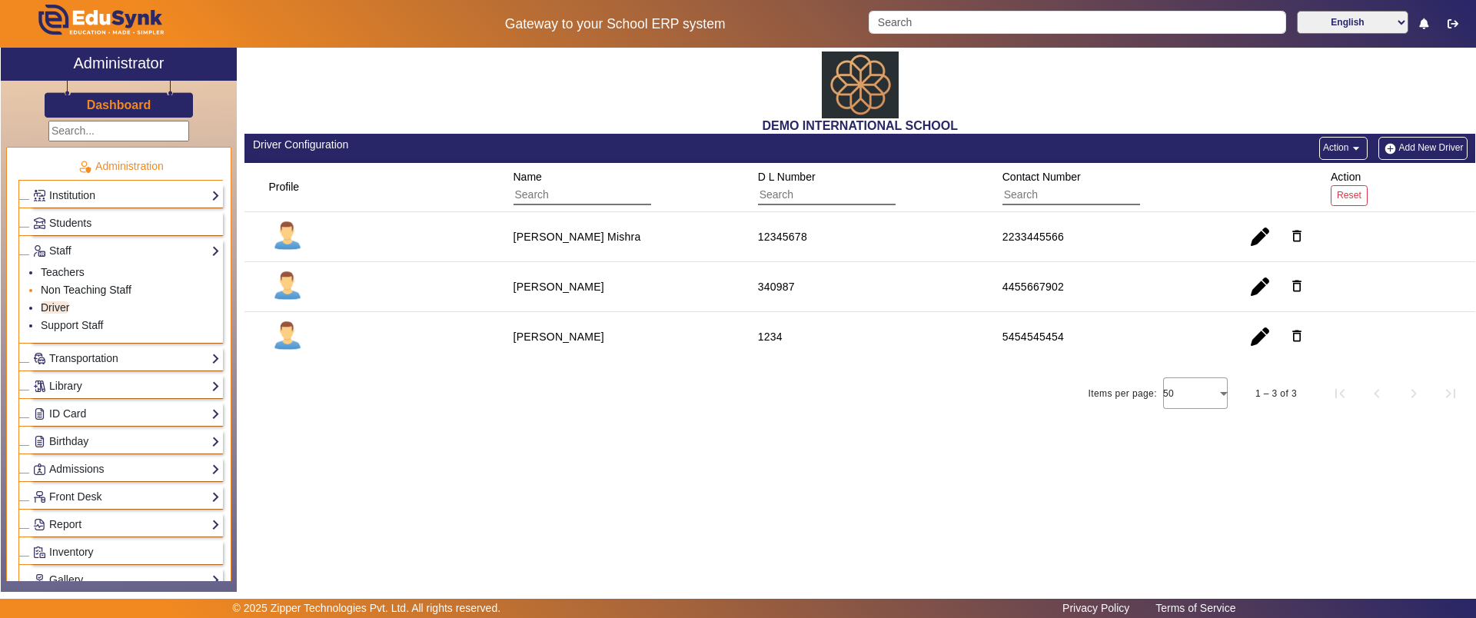
click at [78, 285] on link "Non Teaching Staff" at bounding box center [86, 290] width 91 height 12
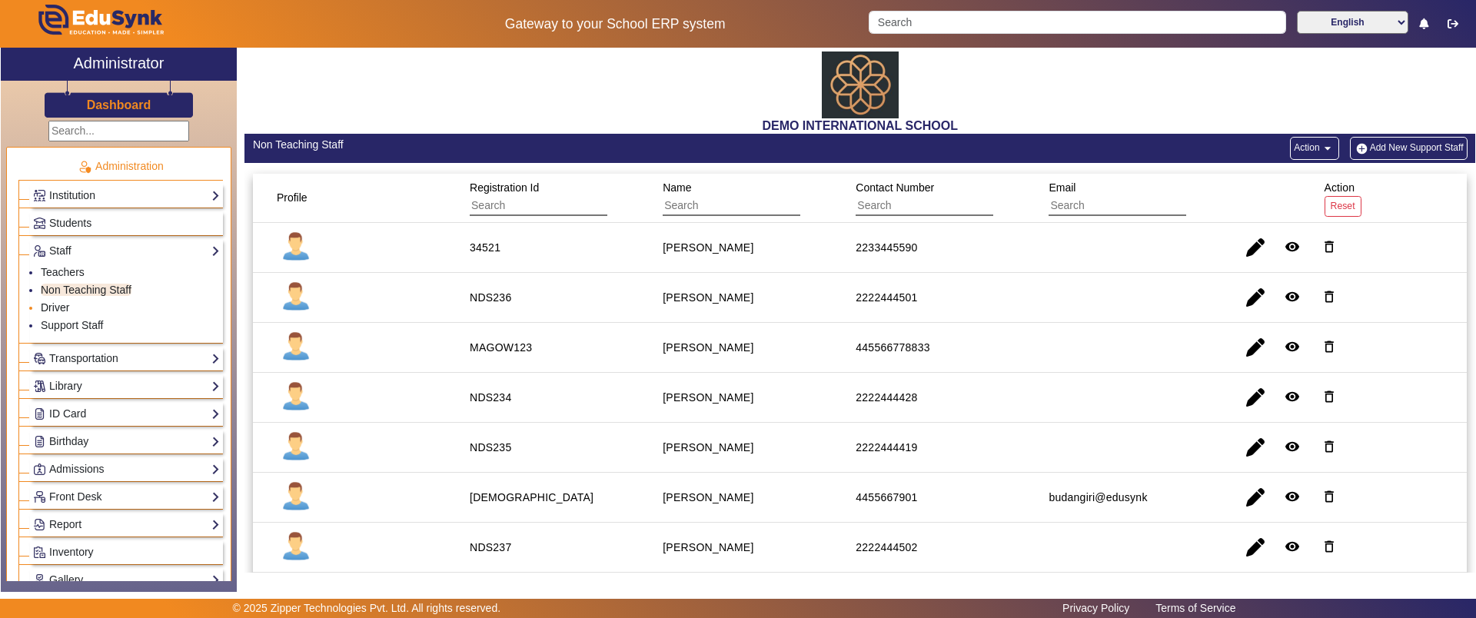
click at [68, 305] on link "Driver" at bounding box center [55, 307] width 28 height 12
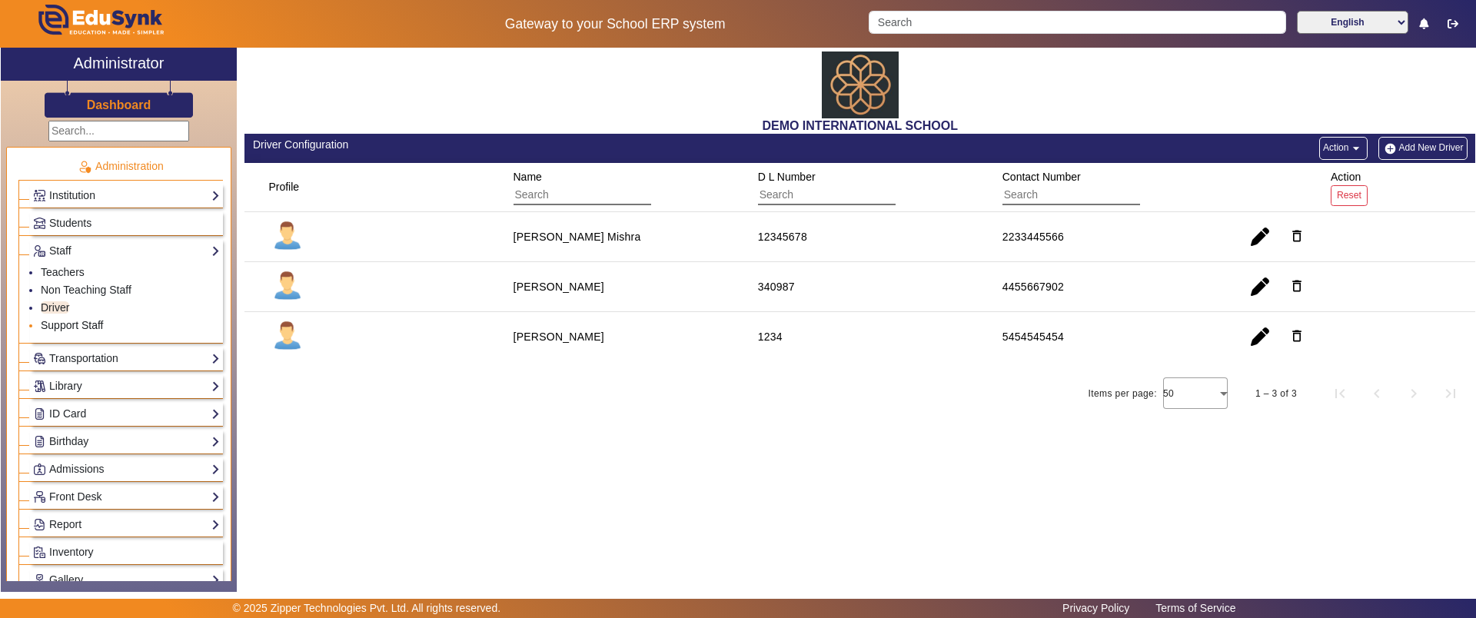
click at [70, 329] on link "Support Staff" at bounding box center [72, 325] width 62 height 12
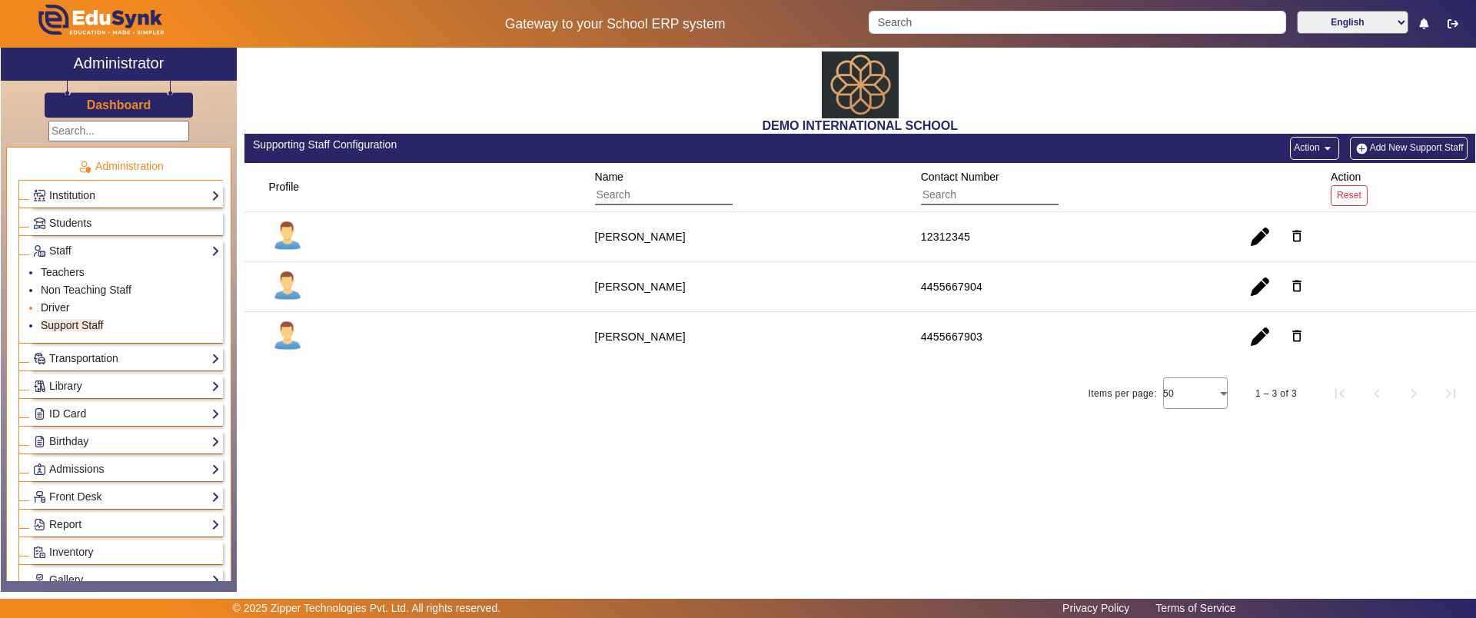
click at [54, 307] on link "Driver" at bounding box center [55, 307] width 28 height 12
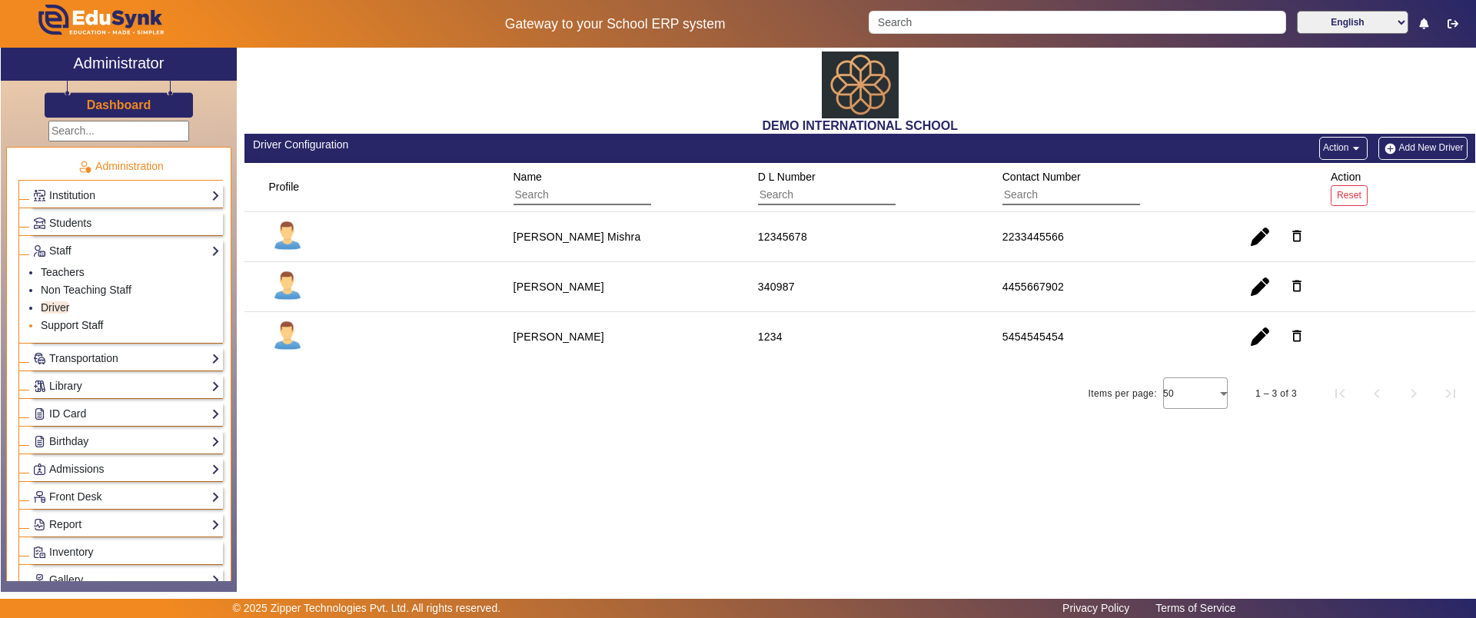
click at [75, 321] on link "Support Staff" at bounding box center [72, 325] width 62 height 12
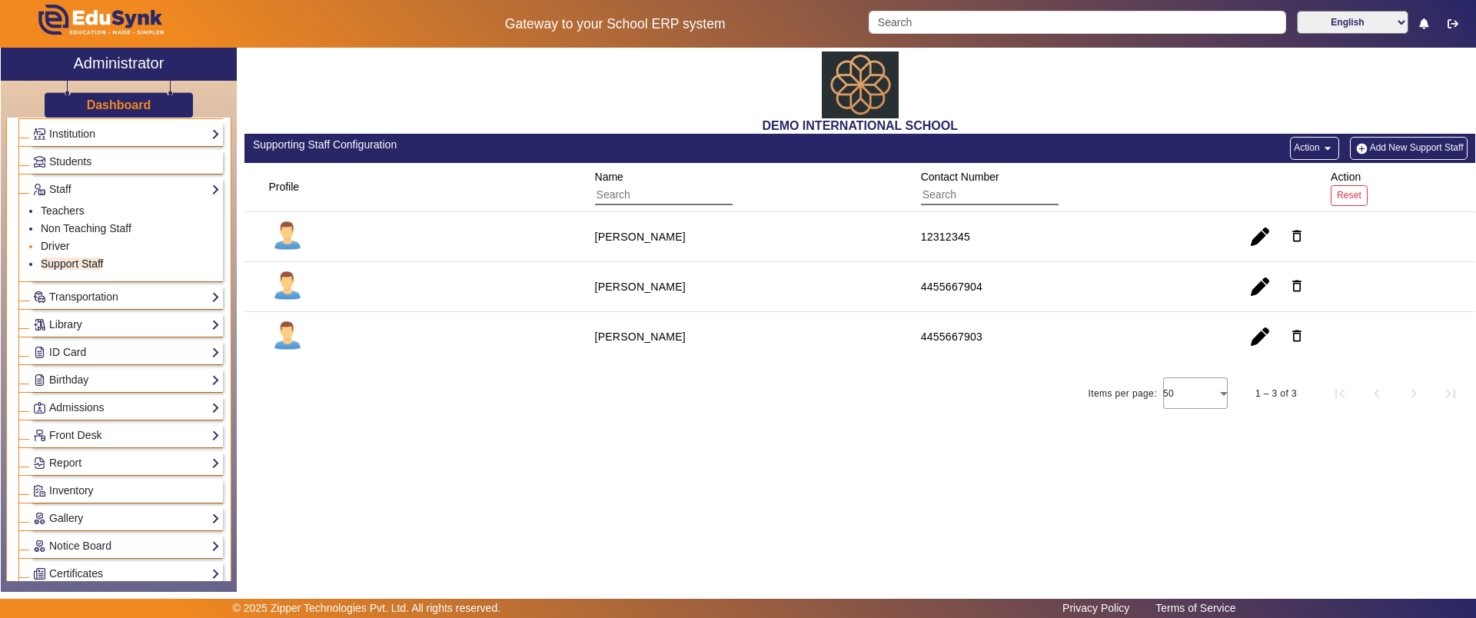
scroll to position [97, 0]
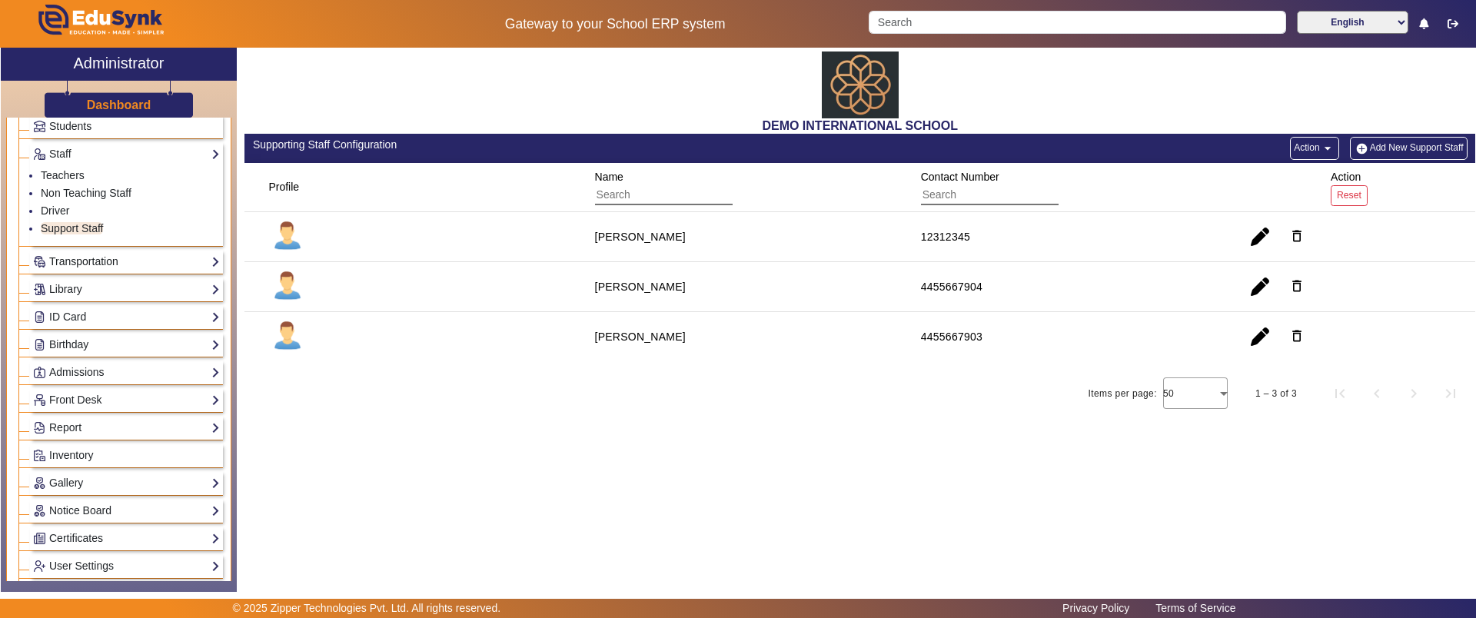
click at [95, 264] on link "Transportation" at bounding box center [126, 262] width 187 height 18
click at [66, 208] on link "Overview" at bounding box center [63, 203] width 45 height 12
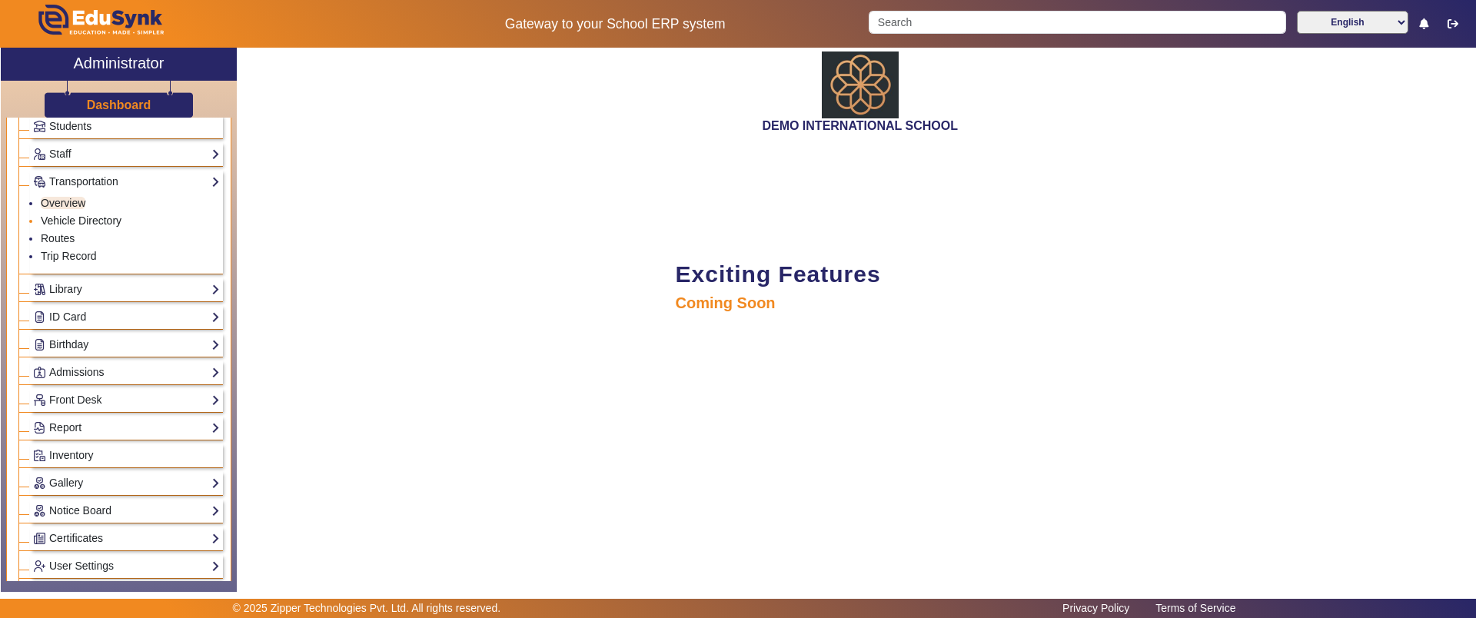
click at [65, 221] on link "Vehicle Directory" at bounding box center [81, 221] width 81 height 12
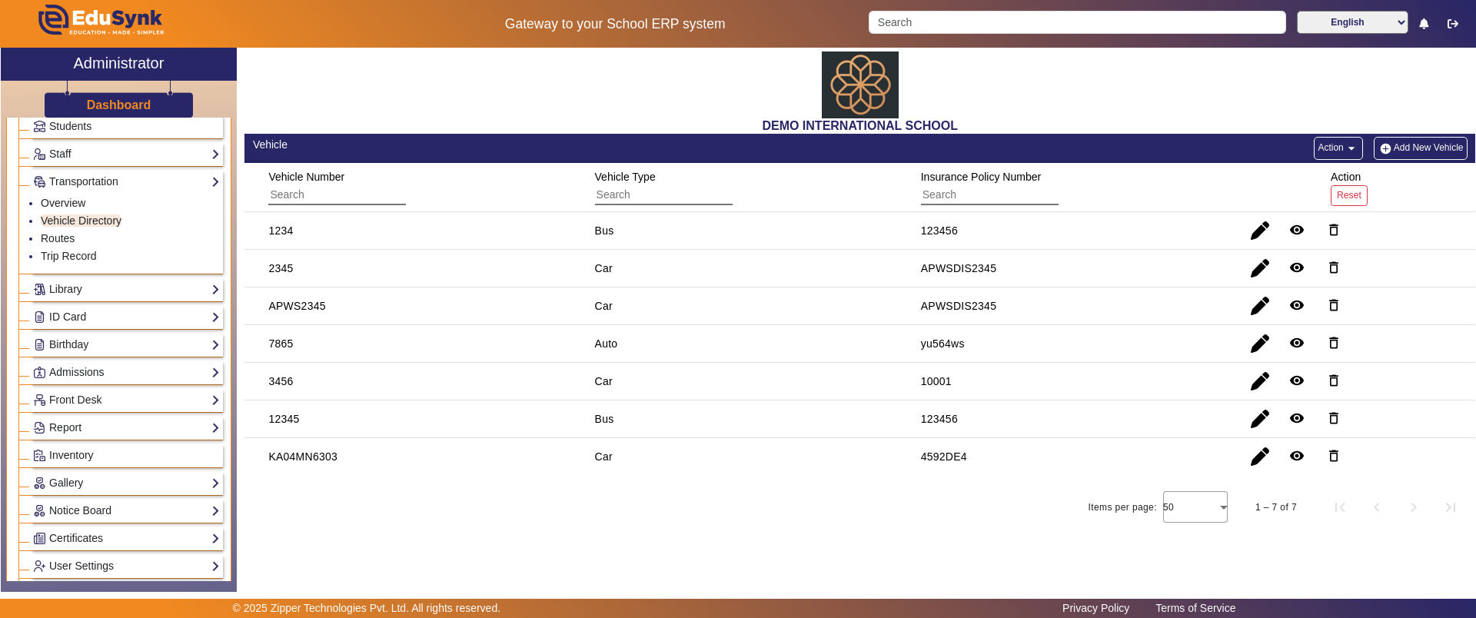
click at [1457, 138] on button "Add New Vehicle" at bounding box center [1421, 148] width 94 height 23
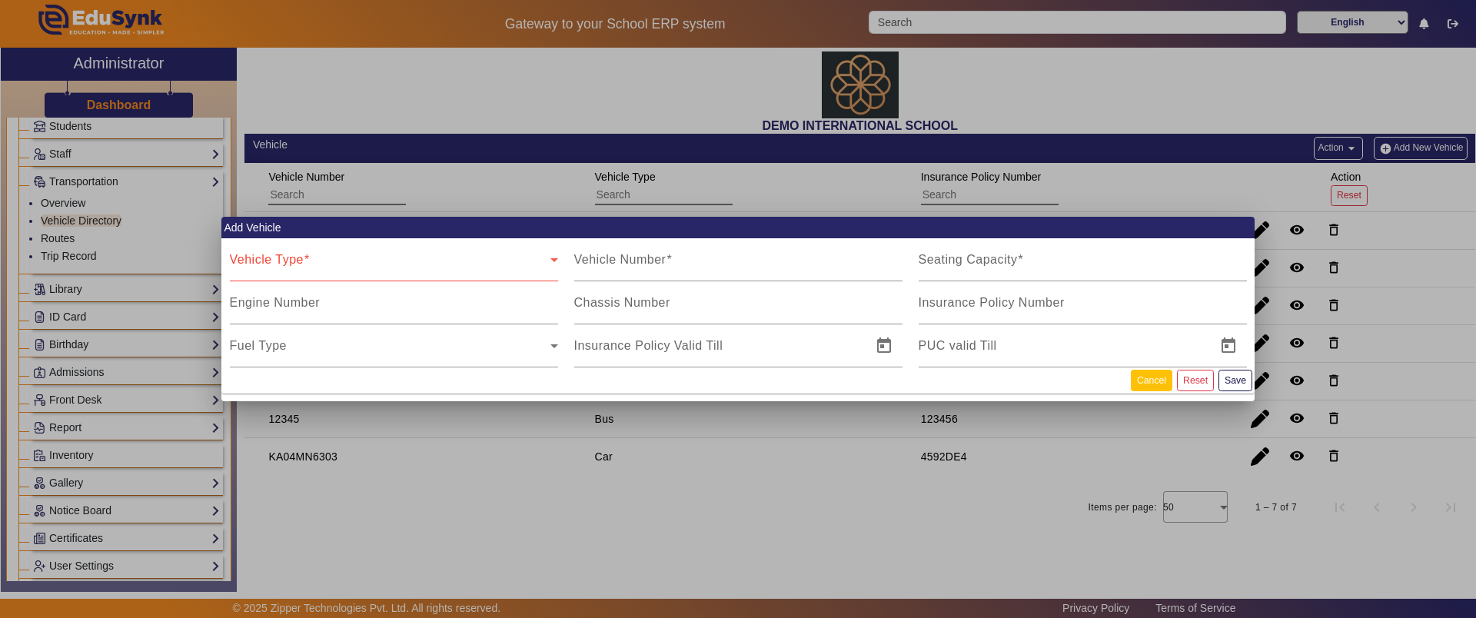
click at [1160, 388] on button "Cancel" at bounding box center [1152, 380] width 42 height 21
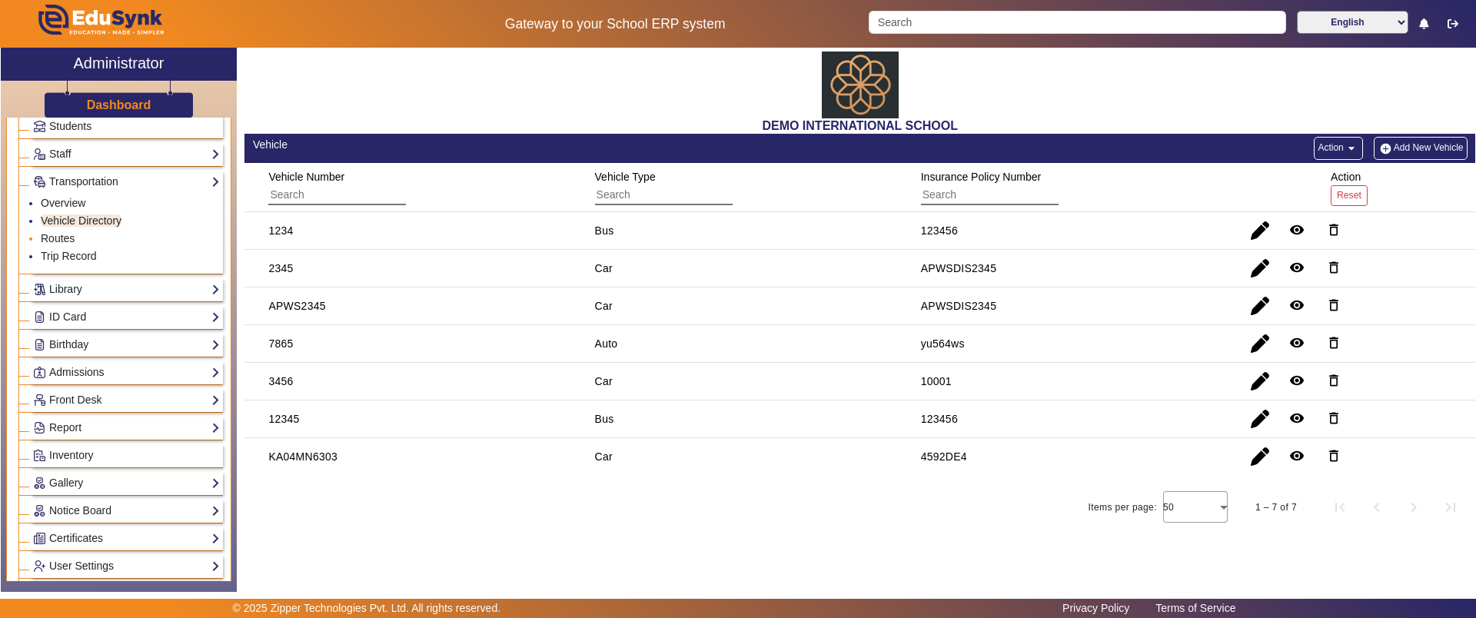
click at [54, 246] on li "Routes" at bounding box center [130, 240] width 179 height 18
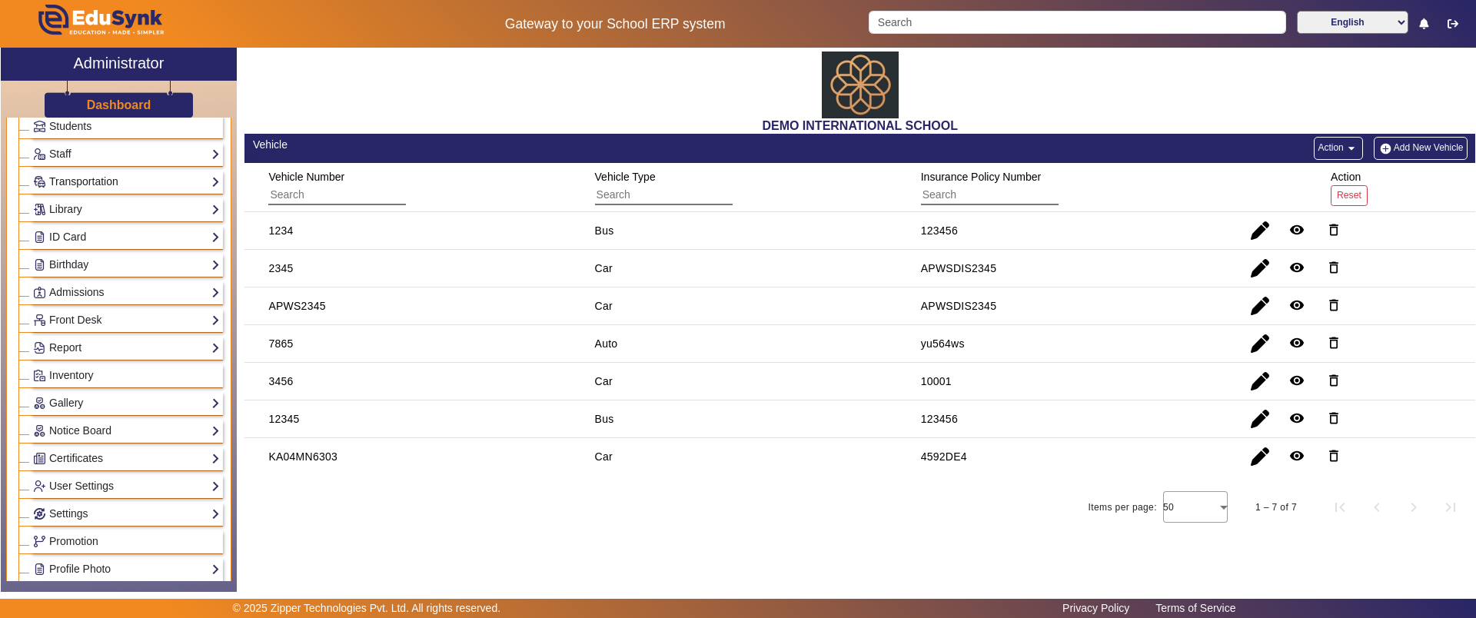
click at [62, 183] on link "Transportation" at bounding box center [126, 182] width 187 height 18
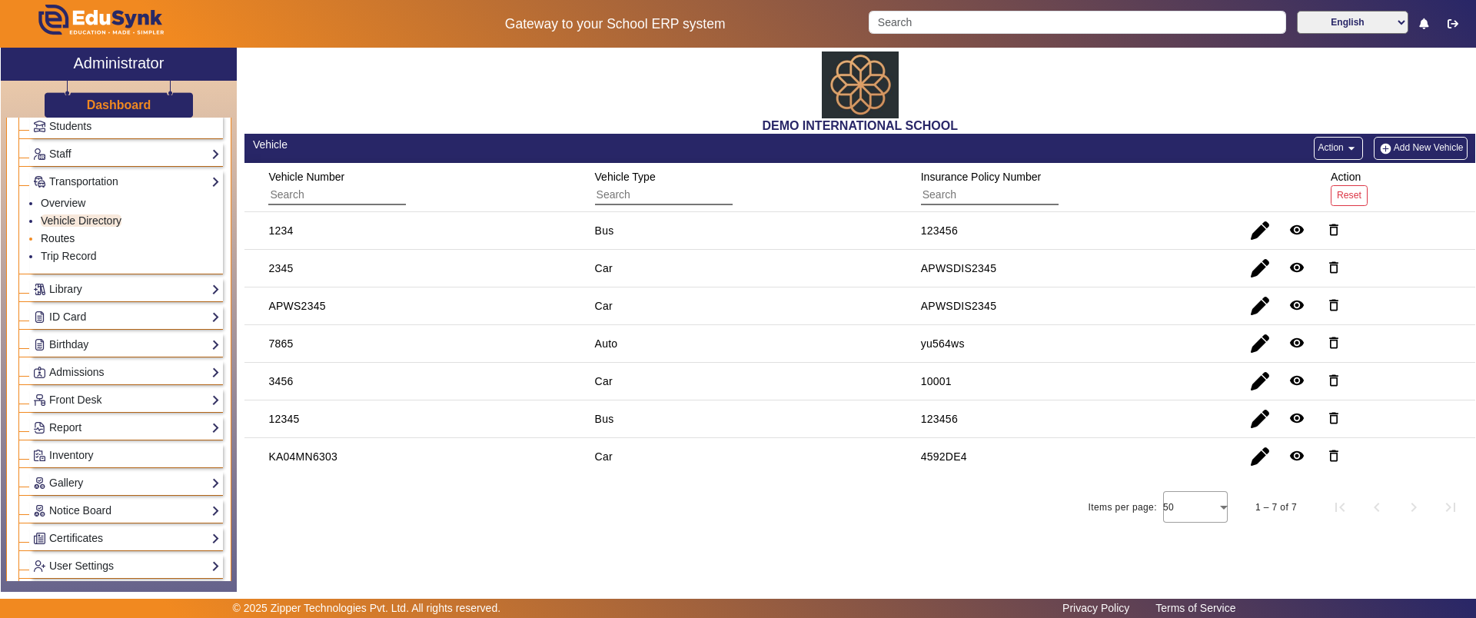
click at [62, 242] on link "Routes" at bounding box center [58, 238] width 34 height 12
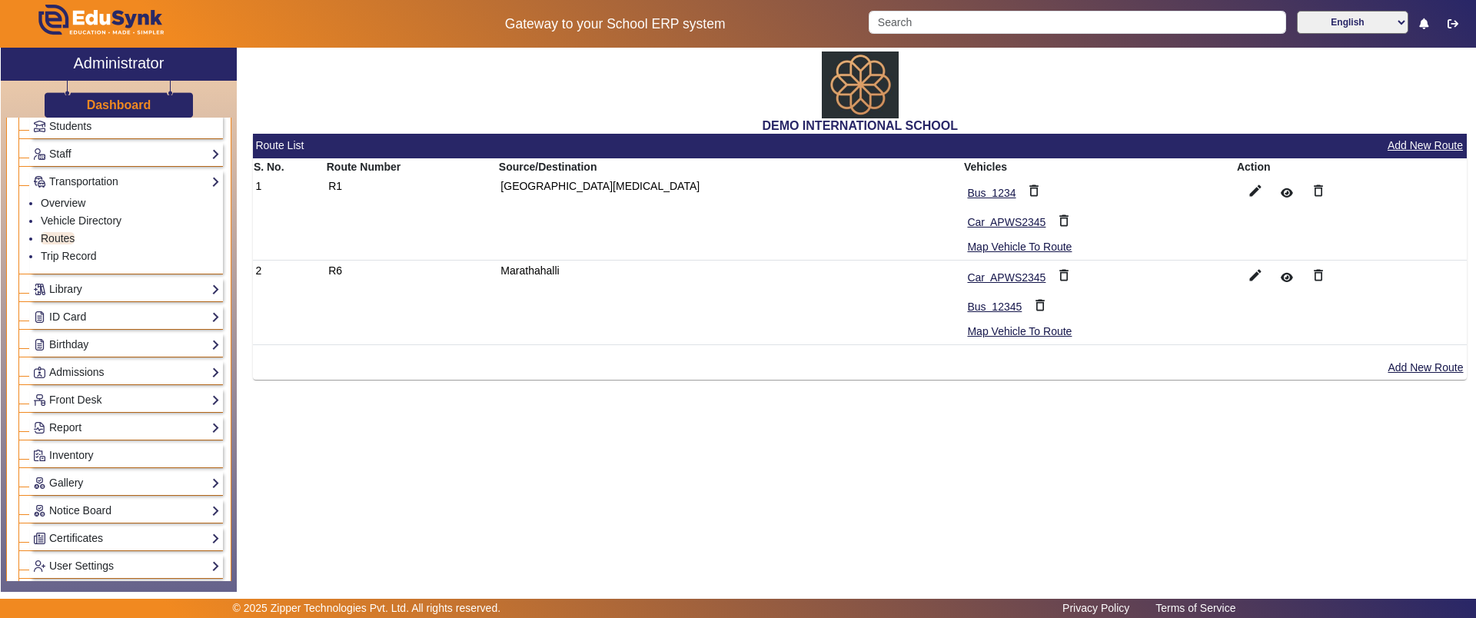
click at [1422, 148] on button "Add New Route" at bounding box center [1426, 145] width 78 height 19
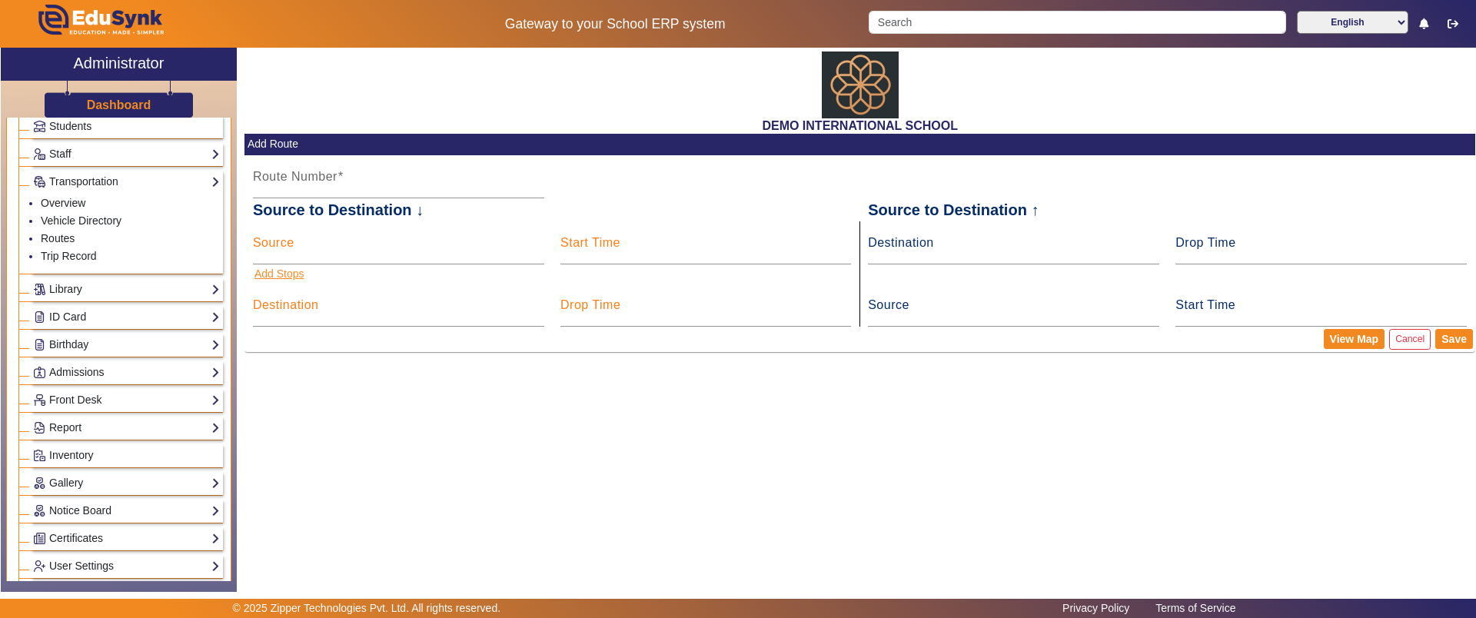
click at [283, 273] on button "Add Stops" at bounding box center [279, 274] width 53 height 19
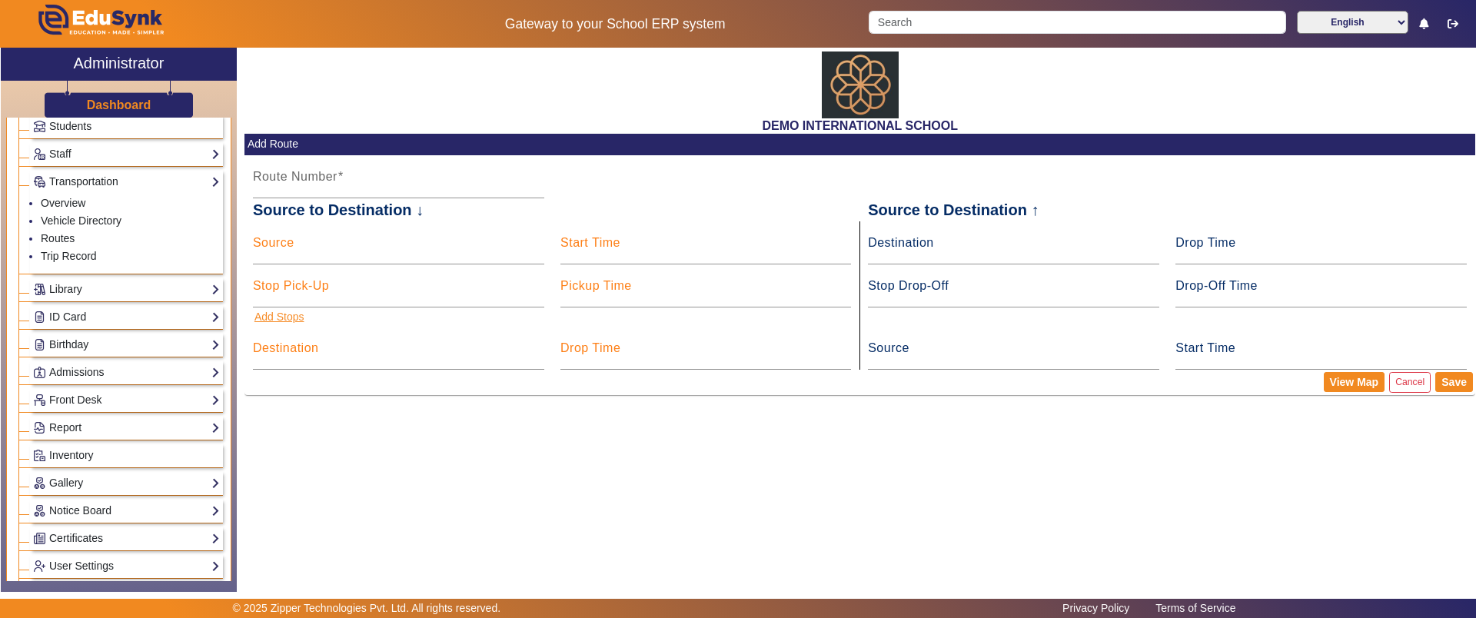
click at [278, 316] on button "Add Stops" at bounding box center [279, 317] width 53 height 19
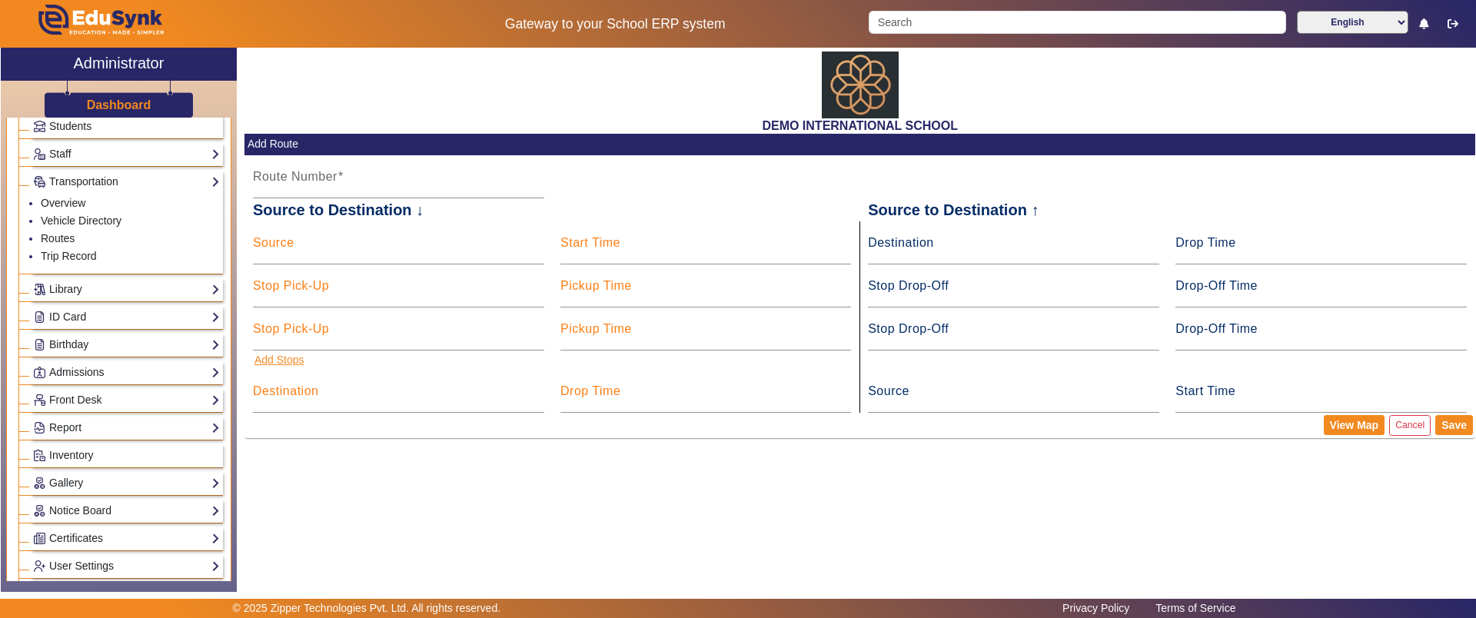
click at [279, 358] on button "Add Stops" at bounding box center [279, 360] width 53 height 19
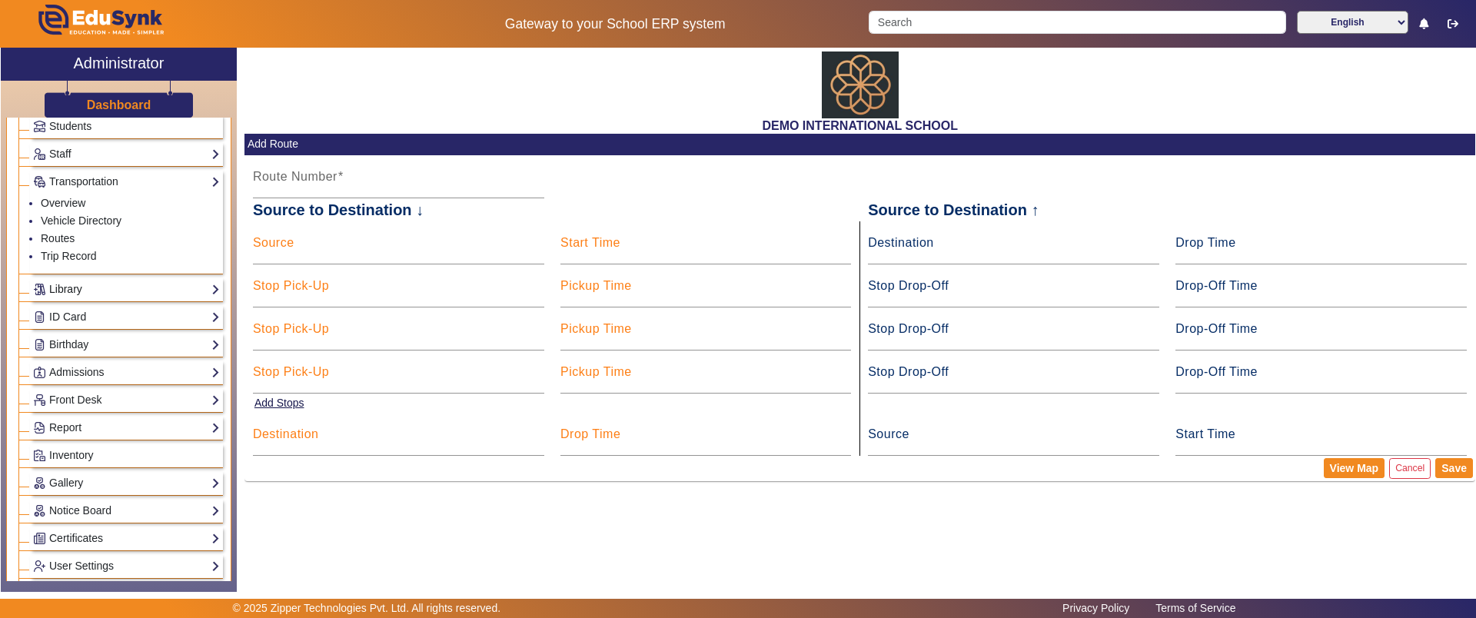
click at [84, 282] on link "Library" at bounding box center [126, 290] width 187 height 18
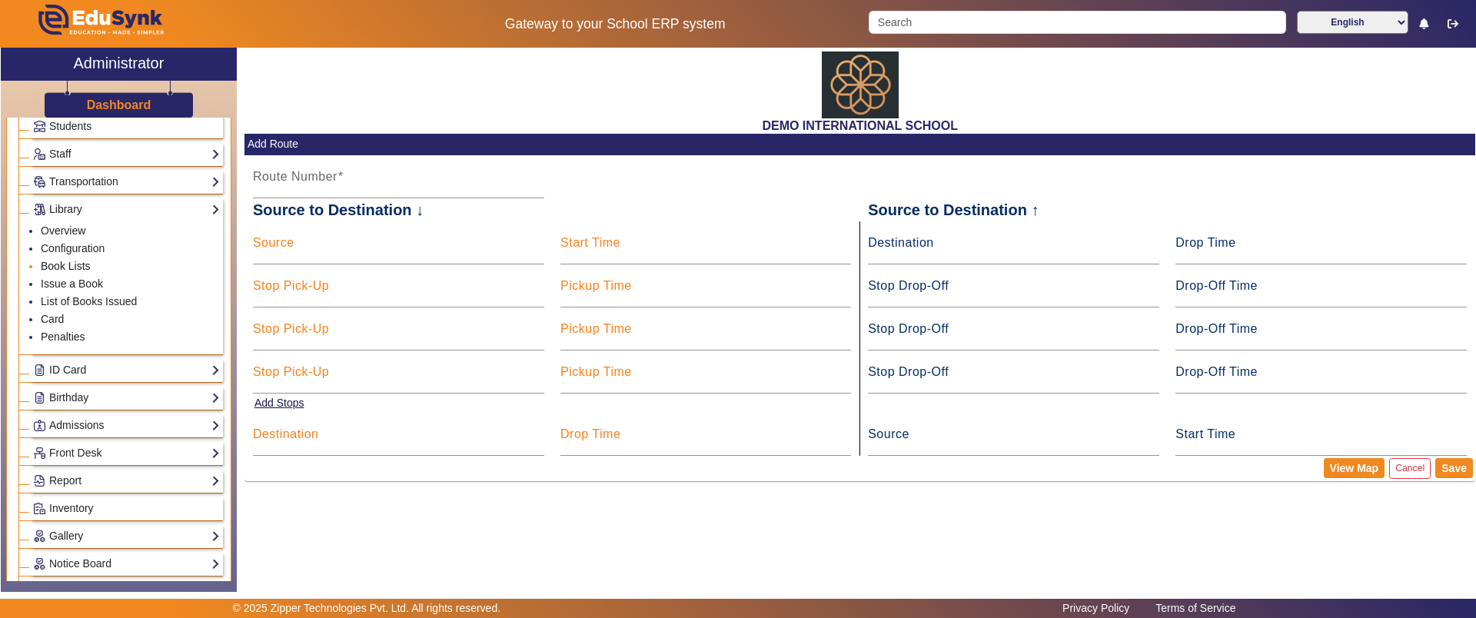
click at [82, 269] on link "Book Lists" at bounding box center [66, 266] width 50 height 12
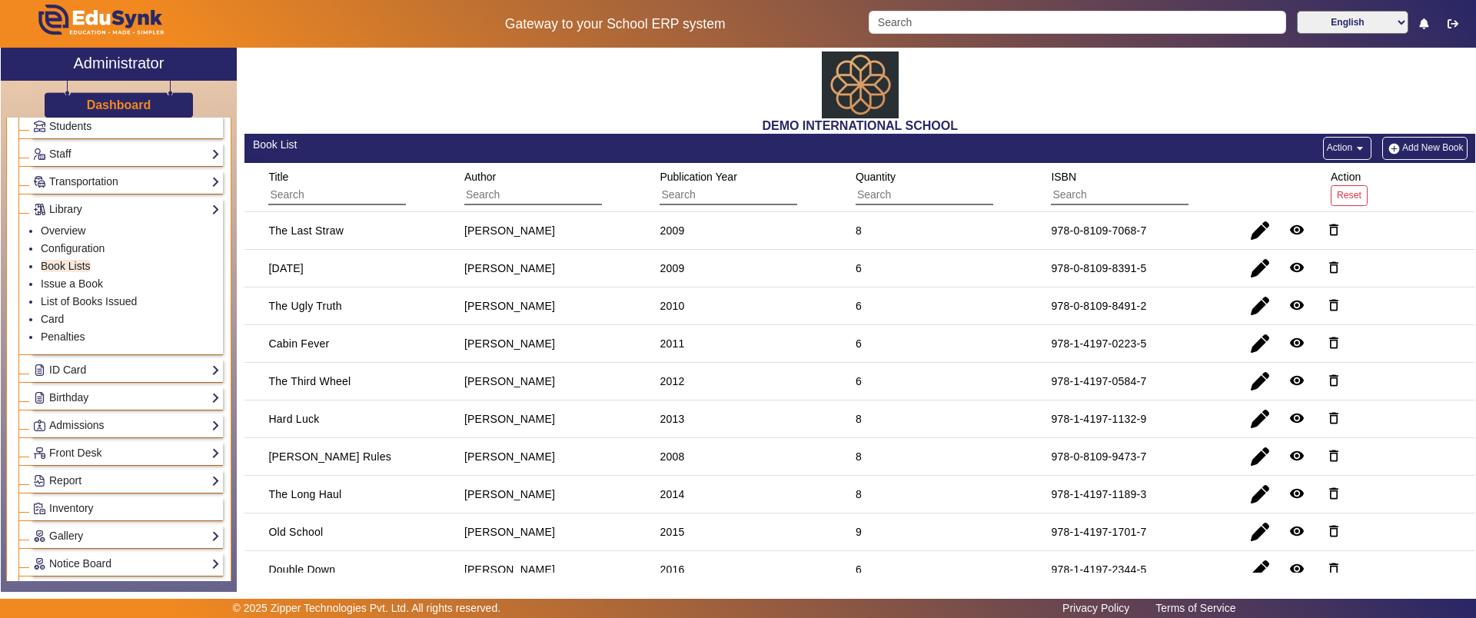
click at [1400, 161] on div "Book List Action arrow_drop_down Add New Book" at bounding box center [860, 148] width 1231 height 29
click at [1406, 150] on button "Add New Book" at bounding box center [1425, 148] width 85 height 23
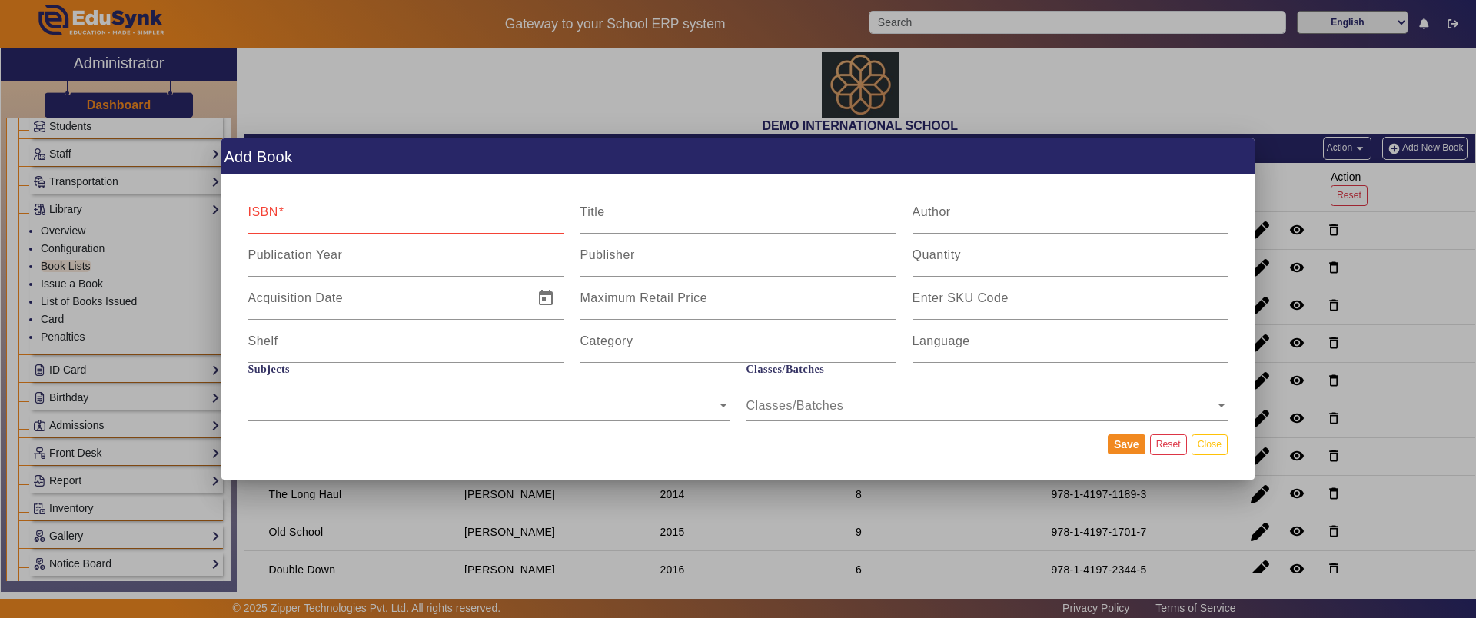
click at [1403, 246] on div at bounding box center [738, 309] width 1476 height 618
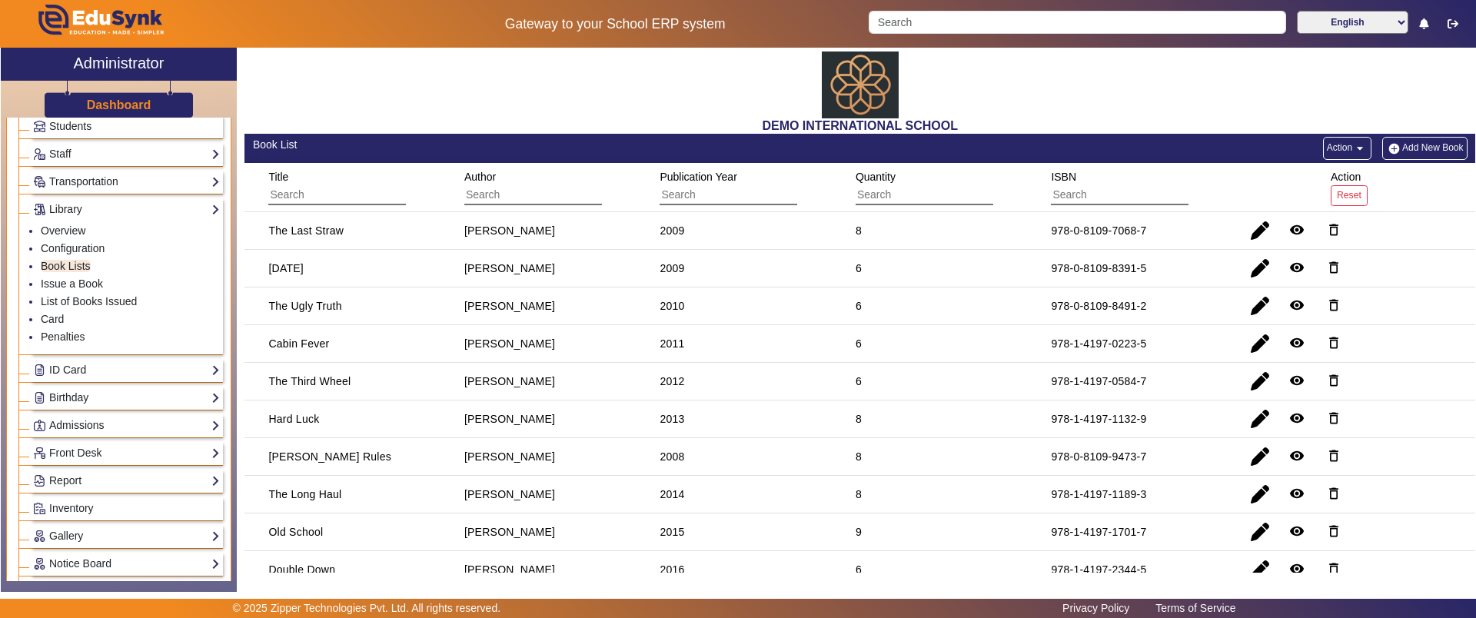
click at [1353, 151] on mat-icon "arrow_drop_down" at bounding box center [1360, 148] width 15 height 15
click at [86, 285] on div at bounding box center [738, 309] width 1476 height 618
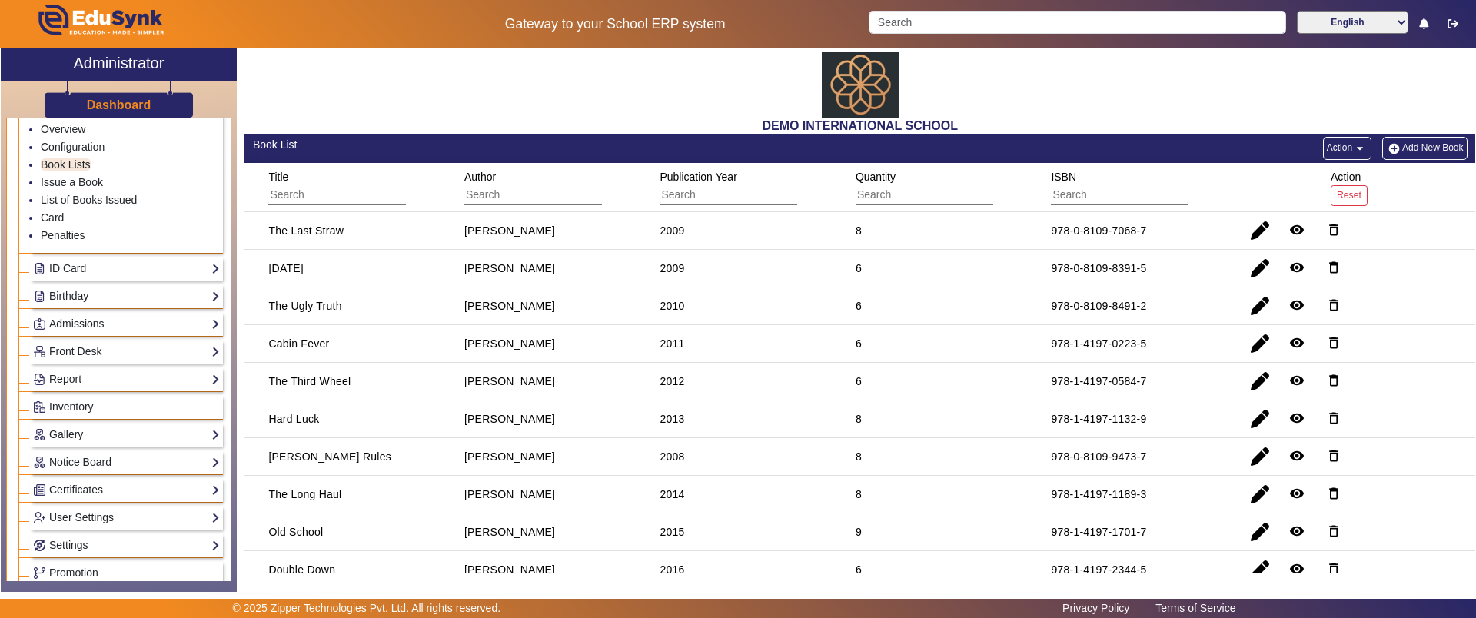
scroll to position [200, 0]
click at [53, 216] on link "Card" at bounding box center [52, 216] width 23 height 12
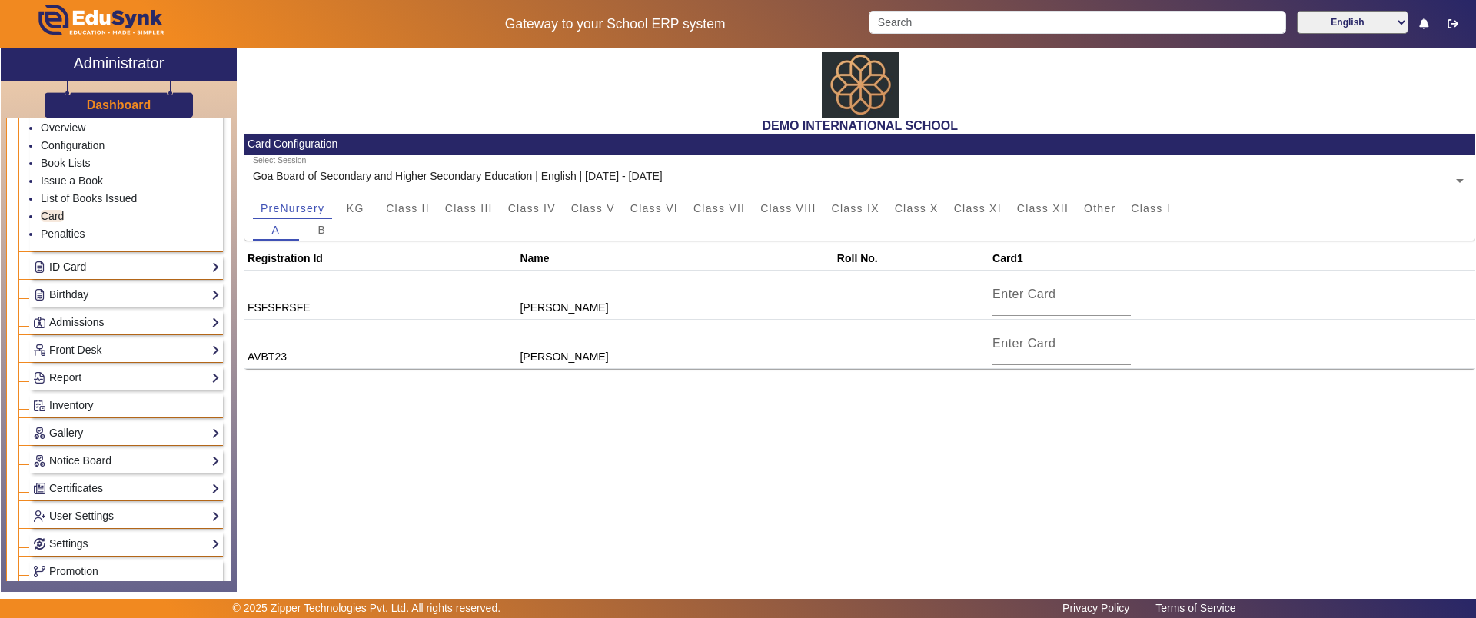
click at [63, 261] on link "ID Card" at bounding box center [126, 267] width 187 height 18
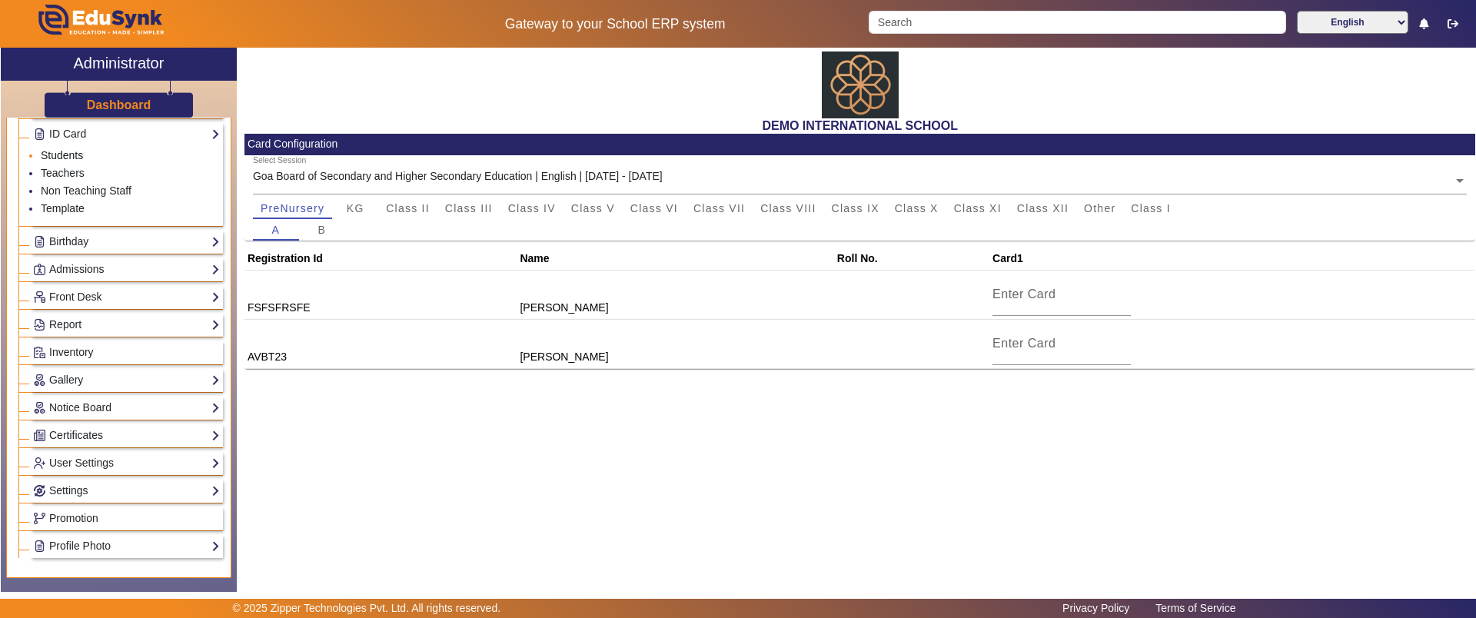
click at [71, 157] on link "Students" at bounding box center [62, 155] width 42 height 12
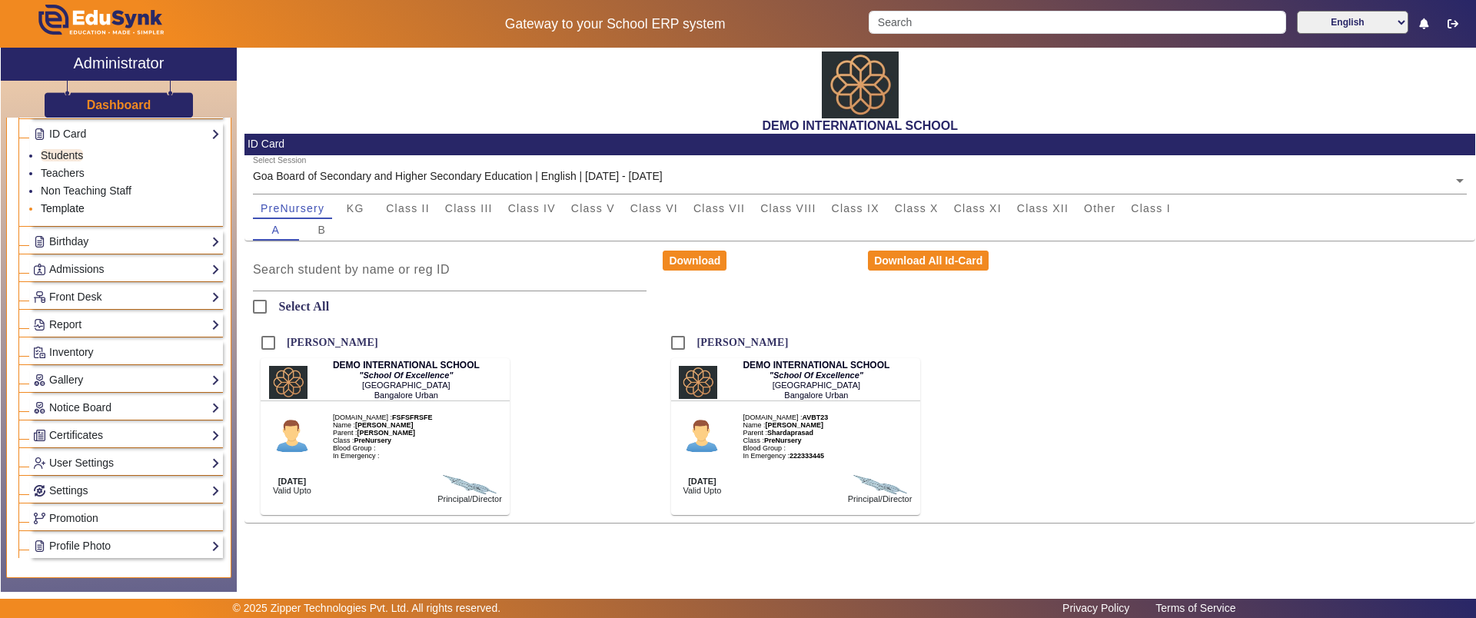
click at [74, 202] on link "Template" at bounding box center [63, 208] width 44 height 12
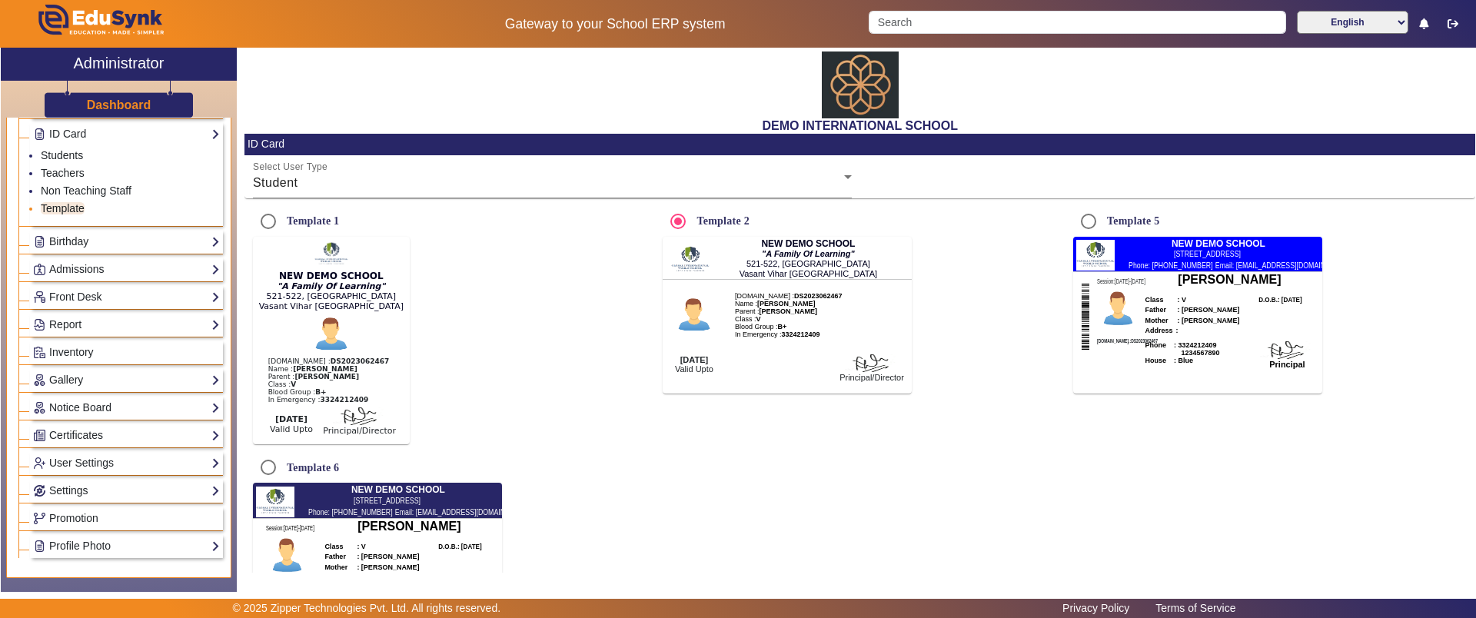
radio input "true"
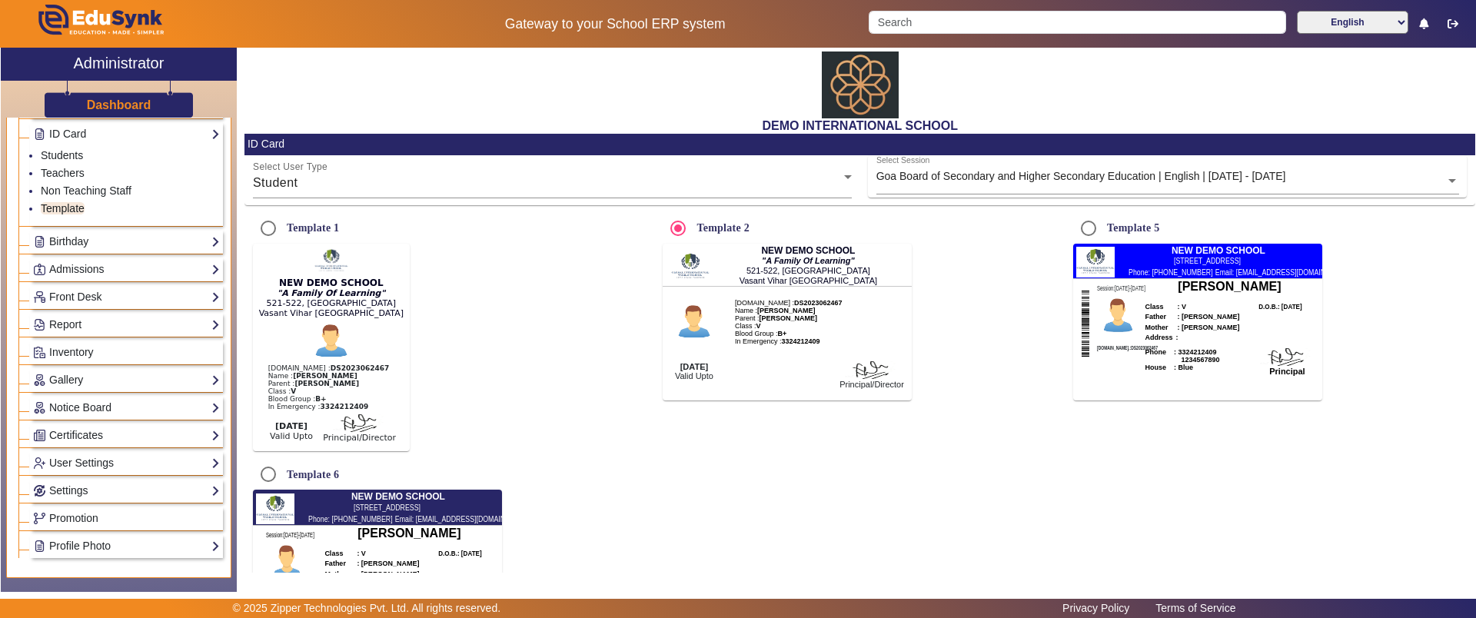
scroll to position [132, 0]
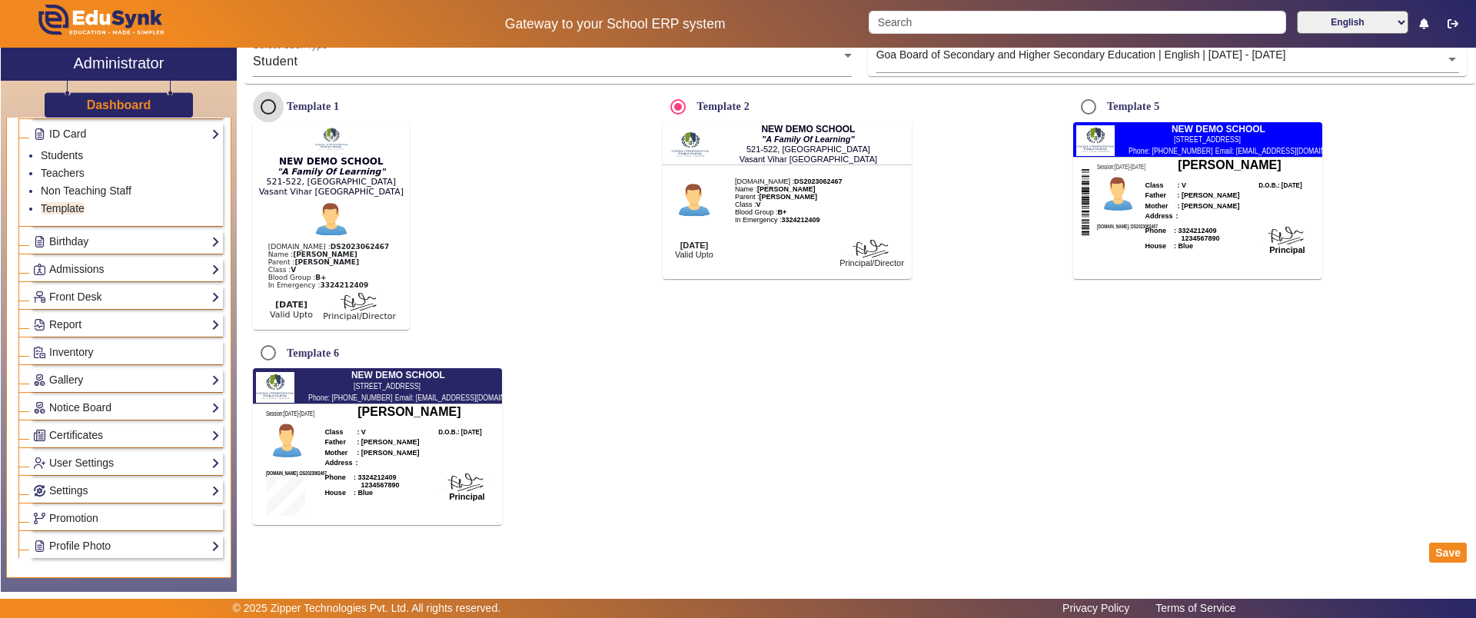
click at [268, 106] on input "Template 1" at bounding box center [268, 107] width 31 height 31
radio input "true"
click at [675, 95] on input "Template 2" at bounding box center [678, 107] width 31 height 31
radio input "true"
click at [1433, 547] on button "Save" at bounding box center [1449, 553] width 38 height 20
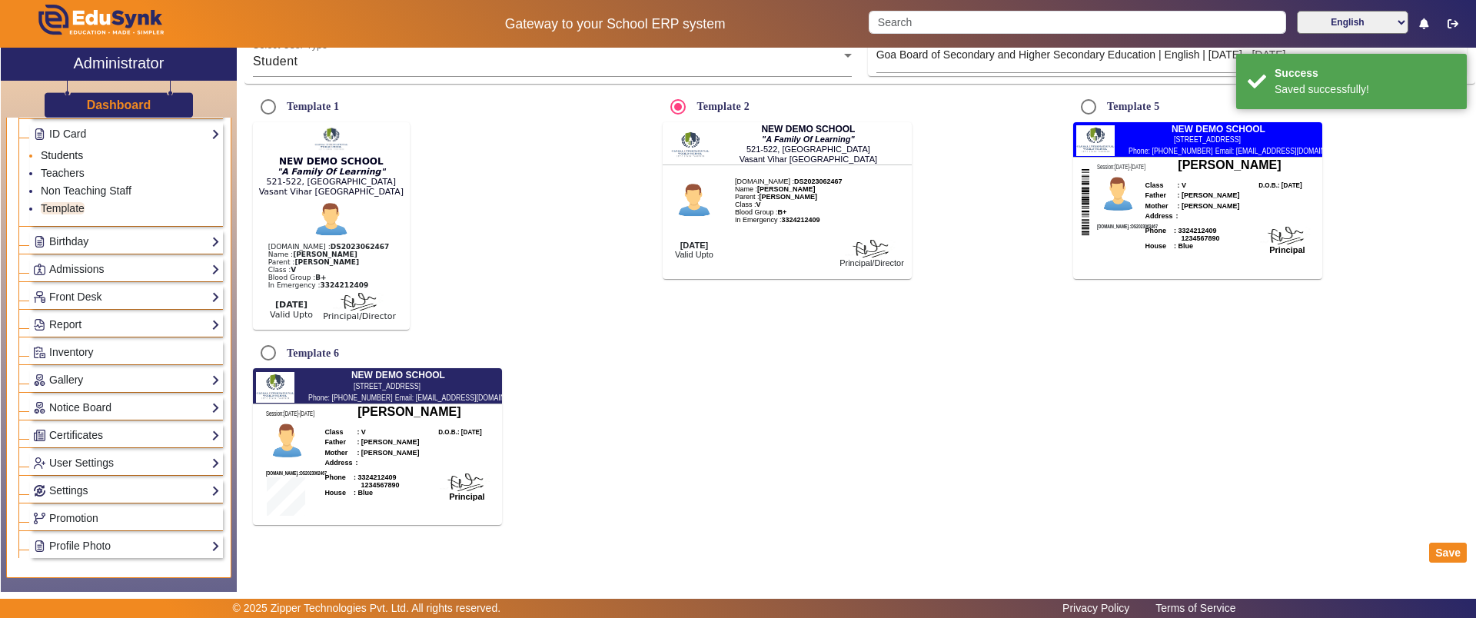
click at [71, 152] on link "Students" at bounding box center [62, 155] width 42 height 12
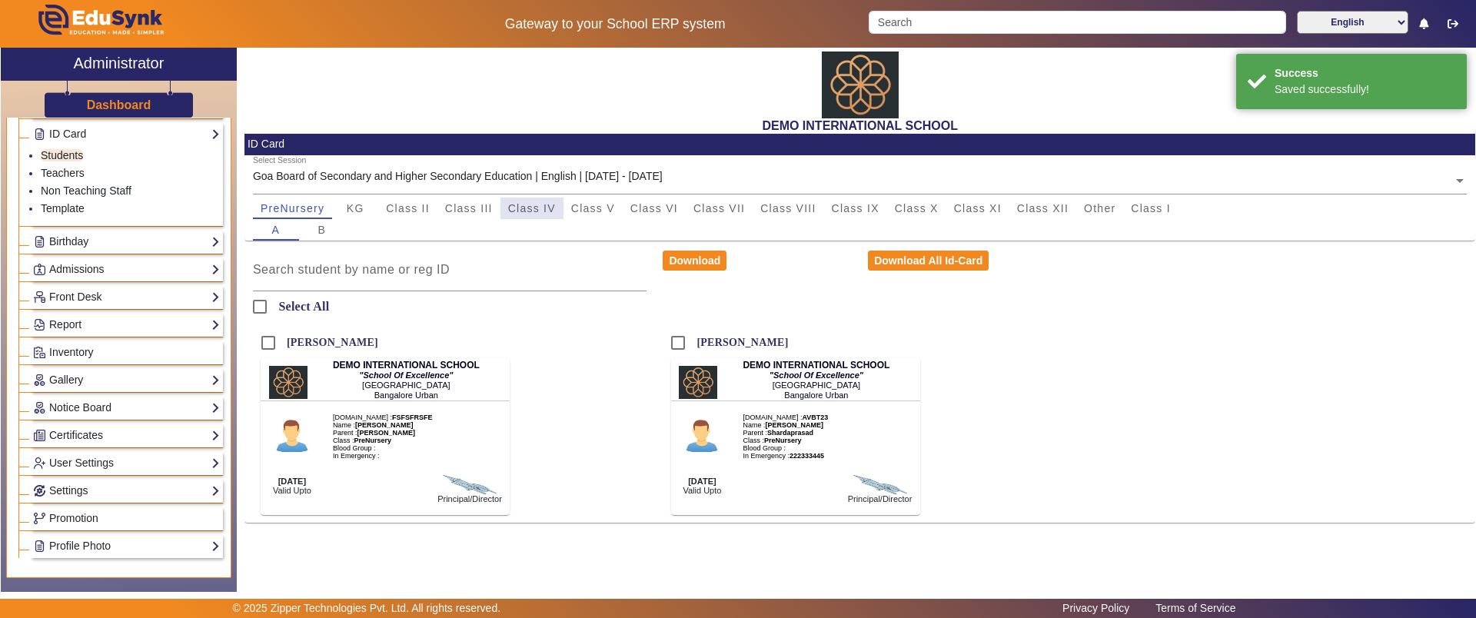
click at [536, 198] on span "Class IV" at bounding box center [532, 209] width 48 height 22
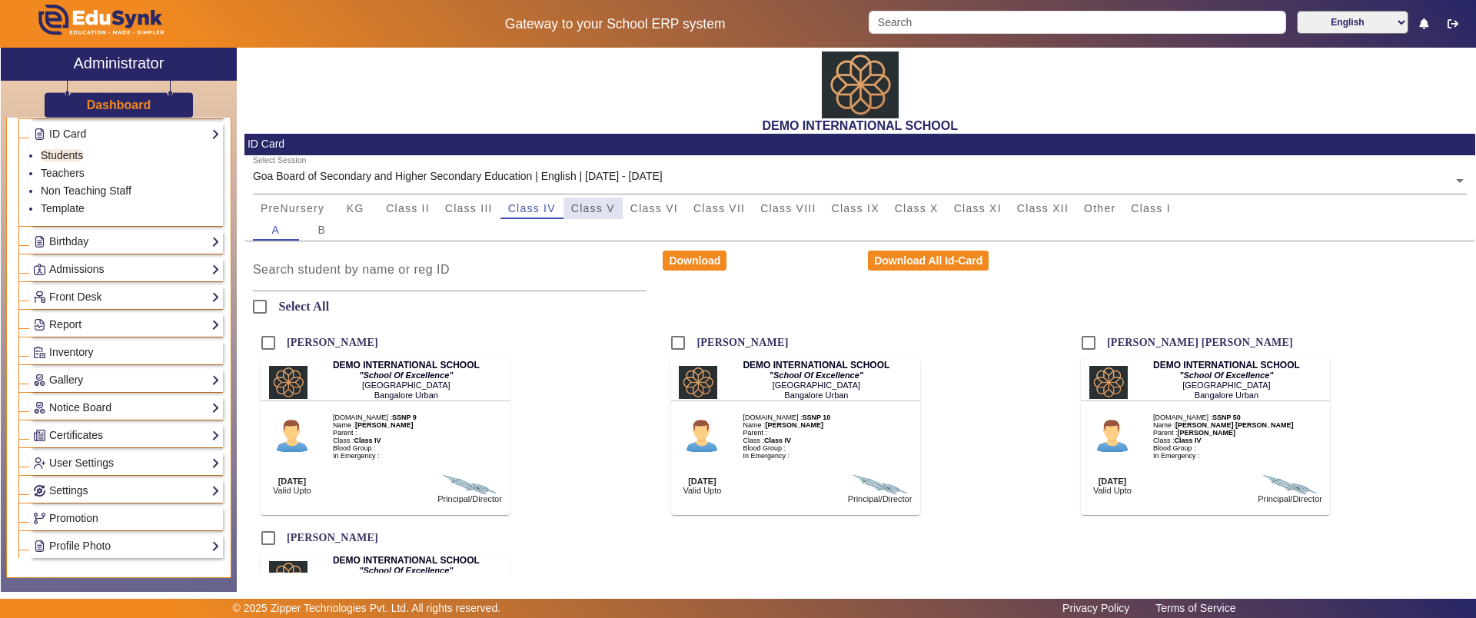
click at [608, 211] on span "Class V" at bounding box center [593, 208] width 44 height 11
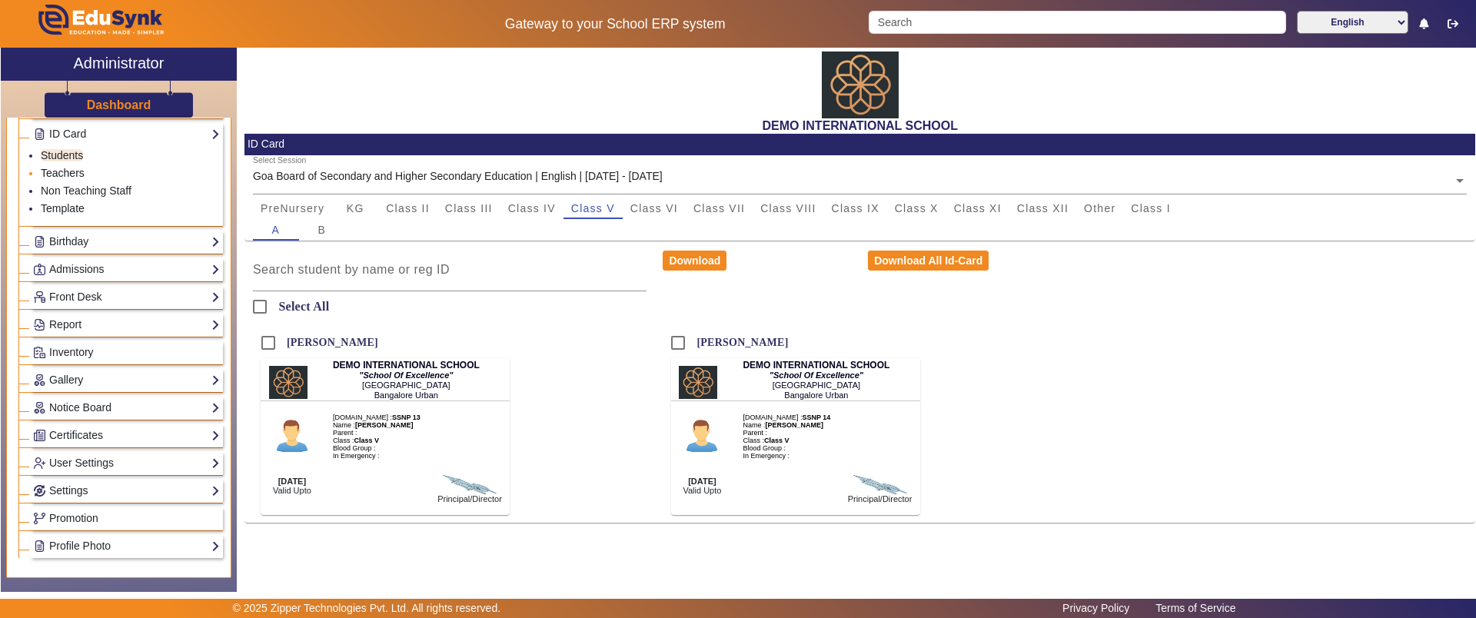
click at [62, 173] on link "Teachers" at bounding box center [63, 173] width 44 height 12
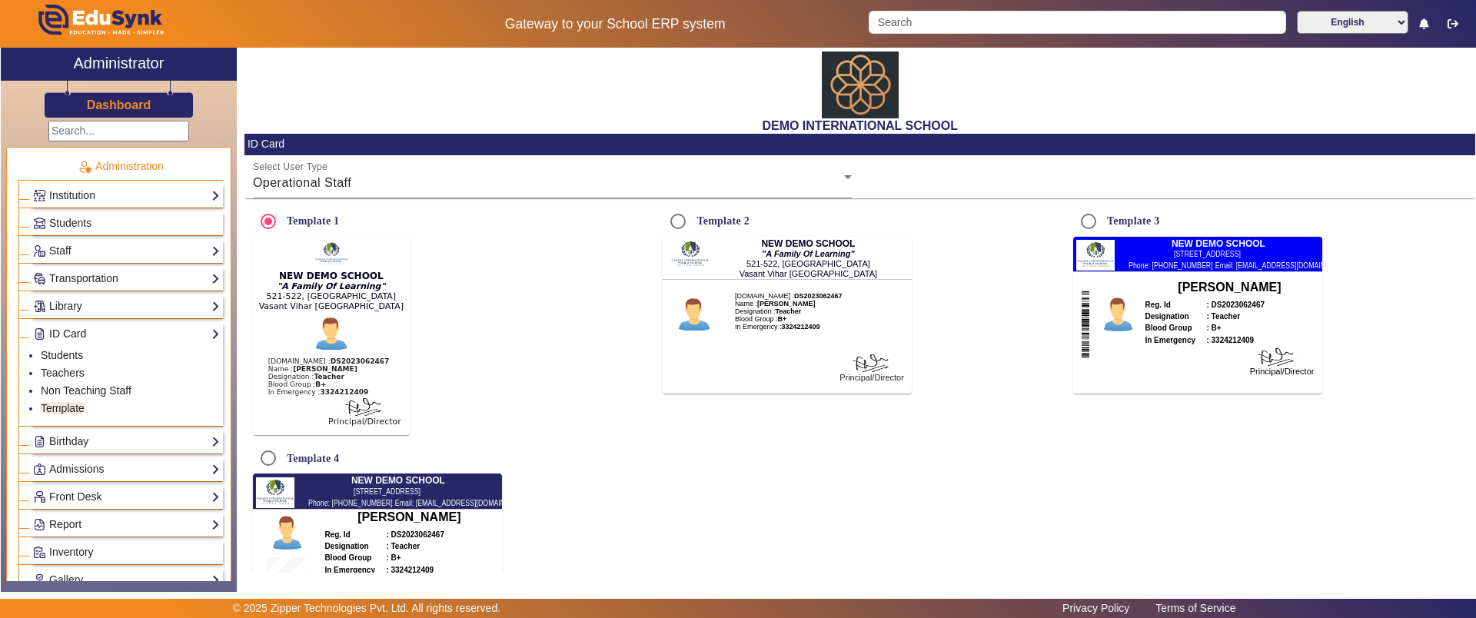
scroll to position [200, 0]
